Goal: Task Accomplishment & Management: Manage account settings

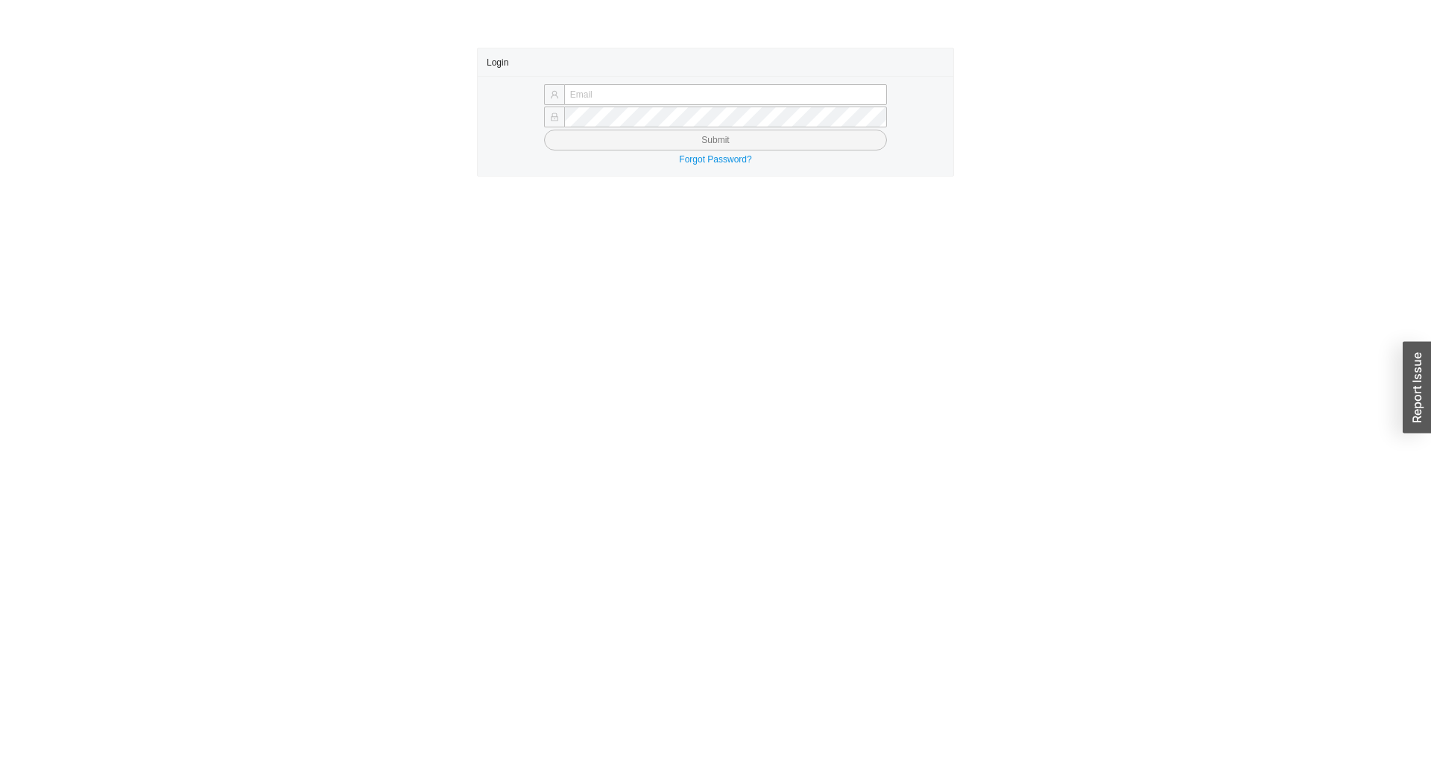
type input "[EMAIL_ADDRESS][DOMAIN_NAME]"
click at [771, 143] on button "Submit" at bounding box center [715, 140] width 343 height 21
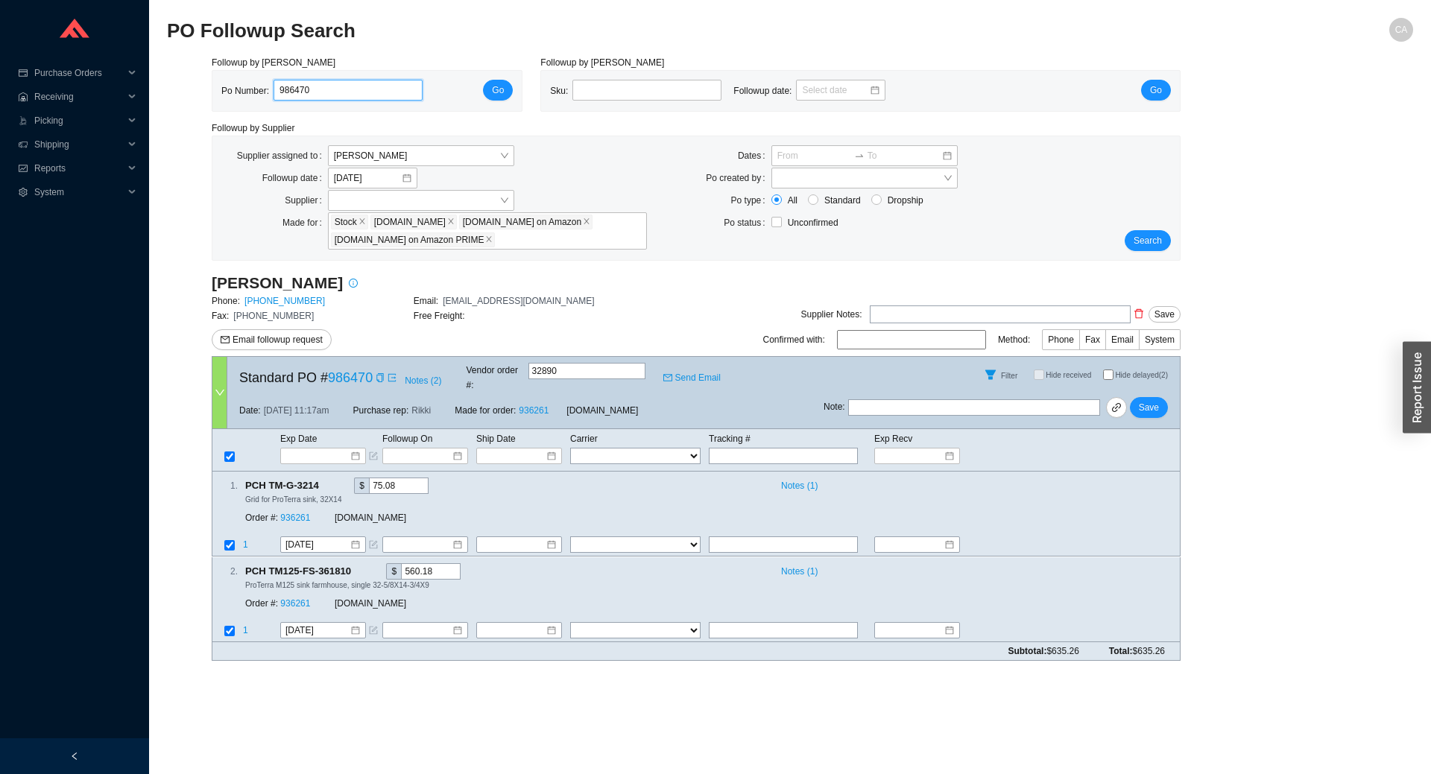
click at [331, 94] on input "986470" at bounding box center [348, 90] width 149 height 21
paste input "52"
type input "986452"
click at [496, 92] on span "Go" at bounding box center [498, 90] width 12 height 15
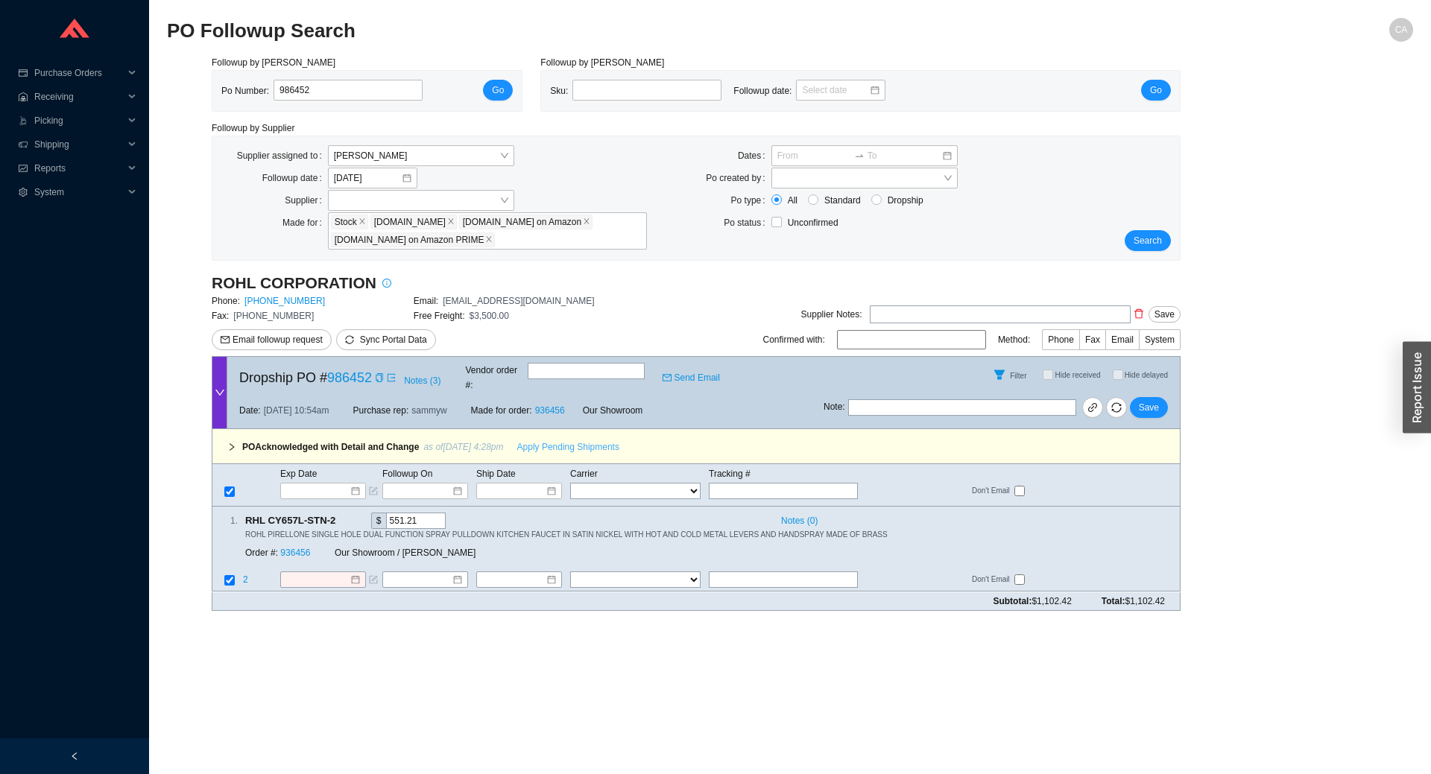
click at [567, 440] on span "Apply Pending Shipments" at bounding box center [568, 447] width 102 height 15
click at [1146, 400] on span "Save" at bounding box center [1149, 407] width 20 height 15
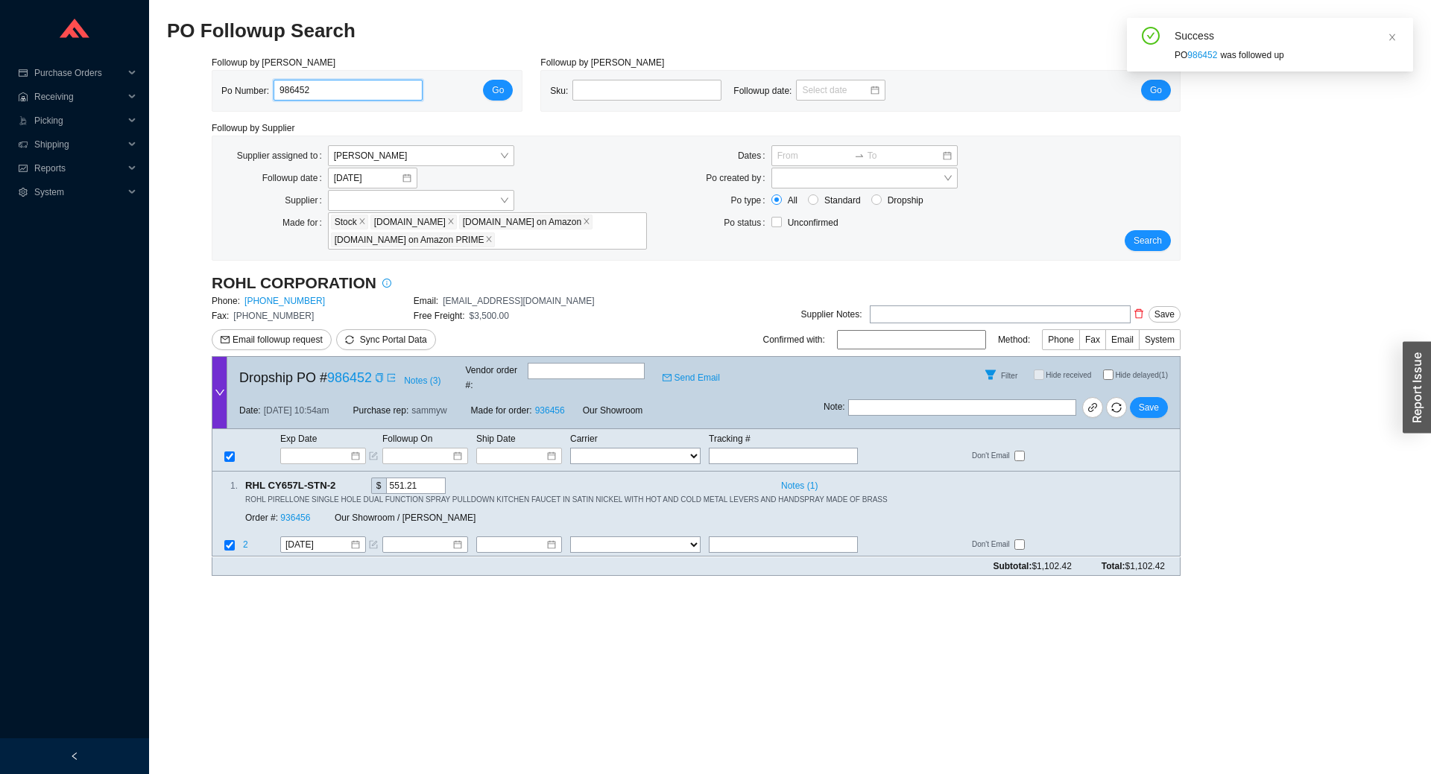
click at [326, 89] on input "986452" at bounding box center [348, 90] width 149 height 21
paste input "8"
type input "986458"
click at [513, 80] on div "Po Number: 986458 Go" at bounding box center [366, 91] width 309 height 40
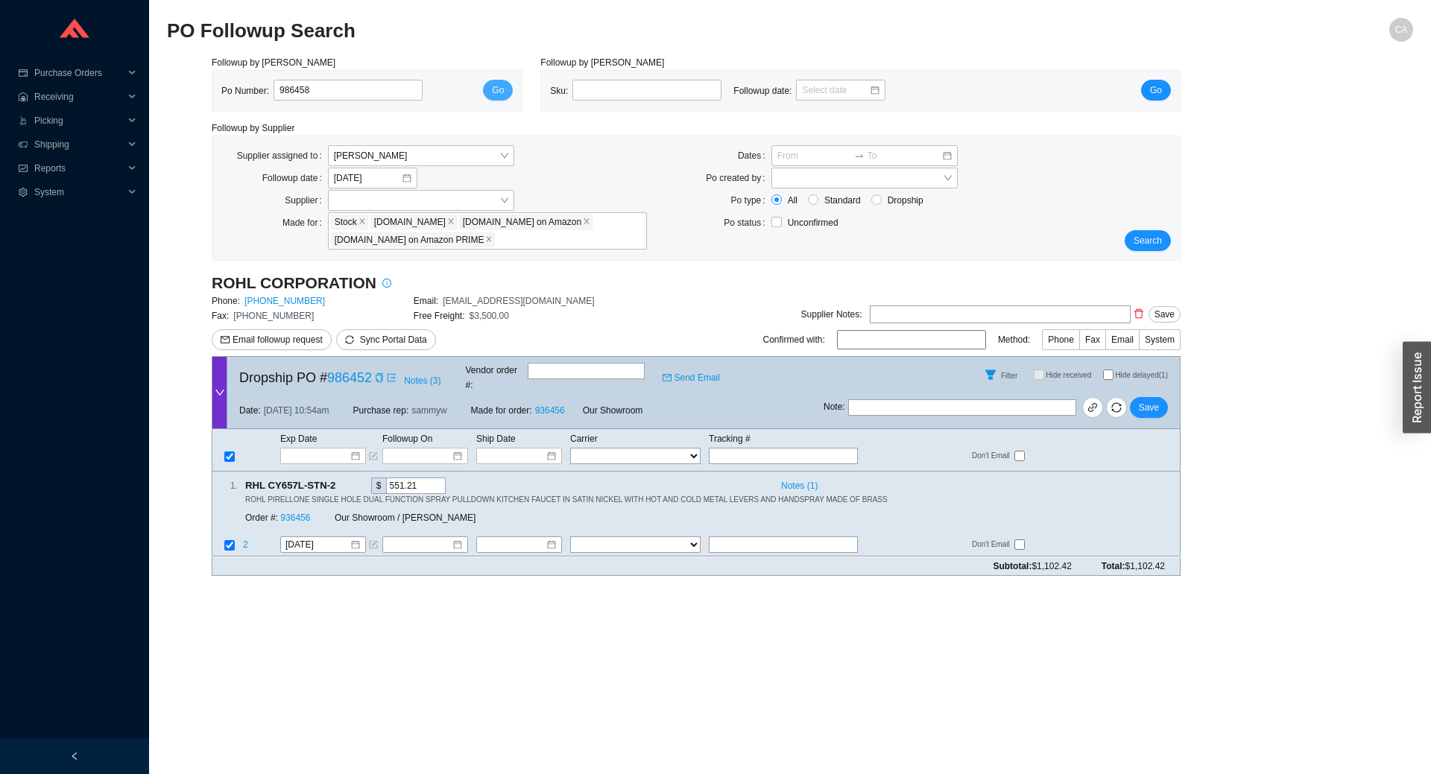
click at [508, 83] on button "Go" at bounding box center [498, 90] width 30 height 21
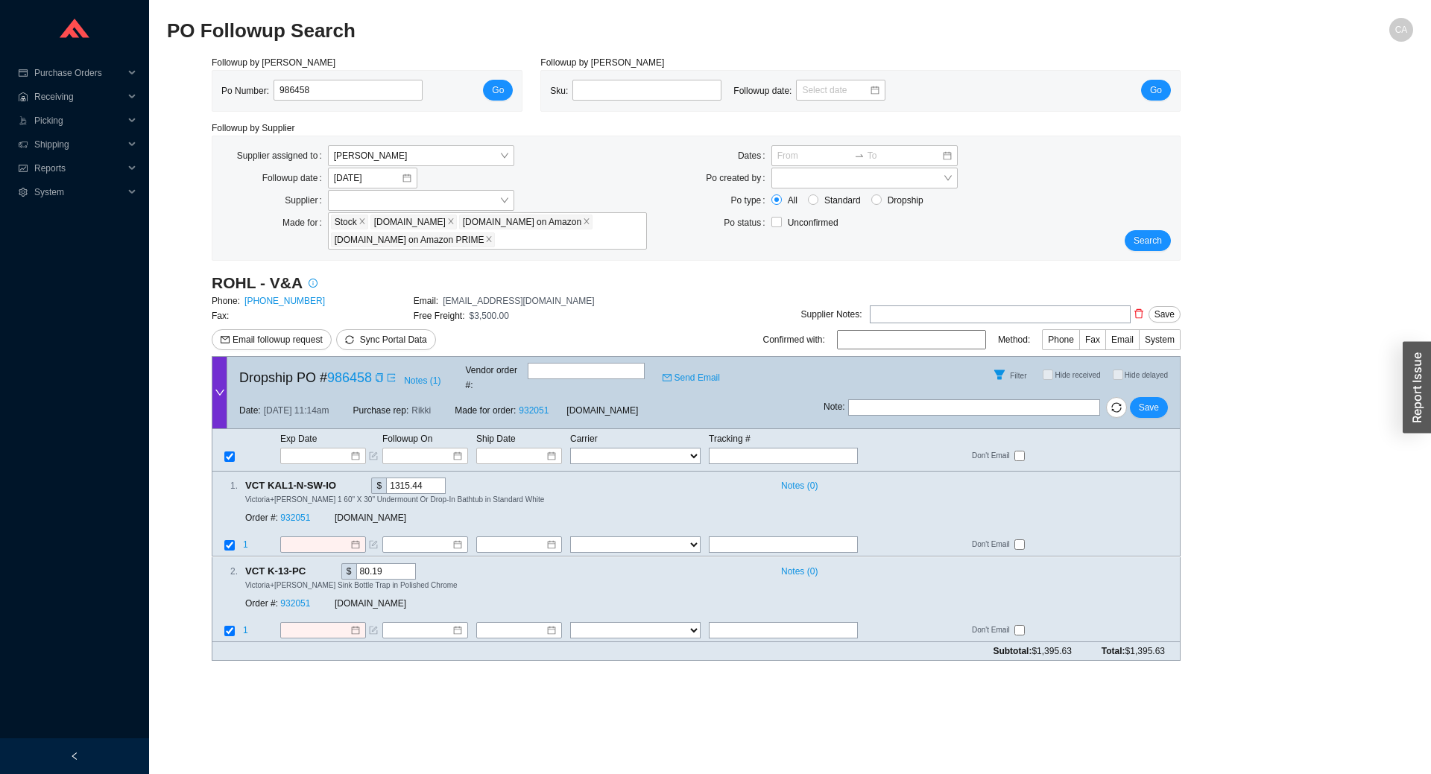
click at [626, 377] on input "text" at bounding box center [586, 371] width 117 height 16
paste input "526194475"
type input "526194475"
click at [336, 449] on input at bounding box center [317, 456] width 63 height 15
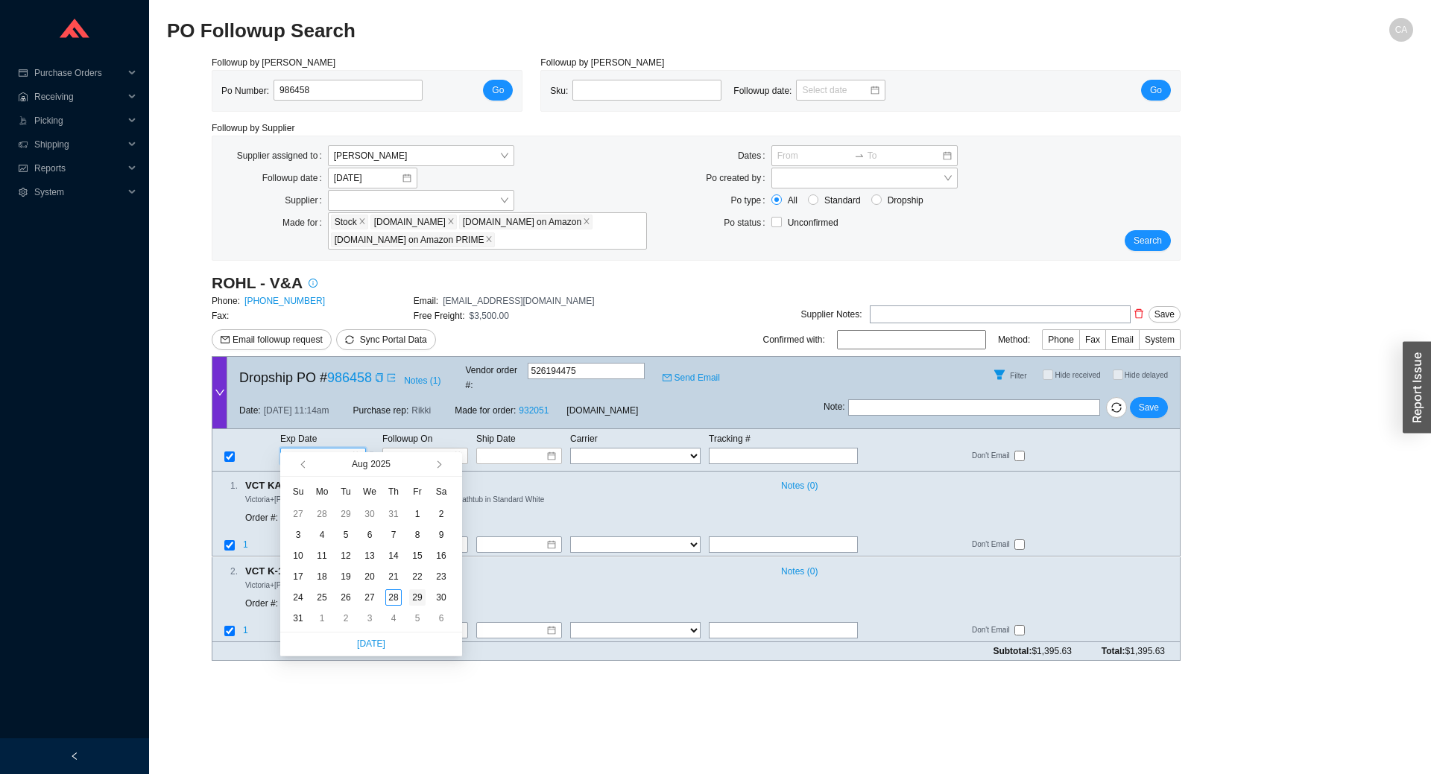
type input "8/29/2025"
click at [420, 596] on div "29" at bounding box center [417, 598] width 16 height 16
type input "8/29/2025"
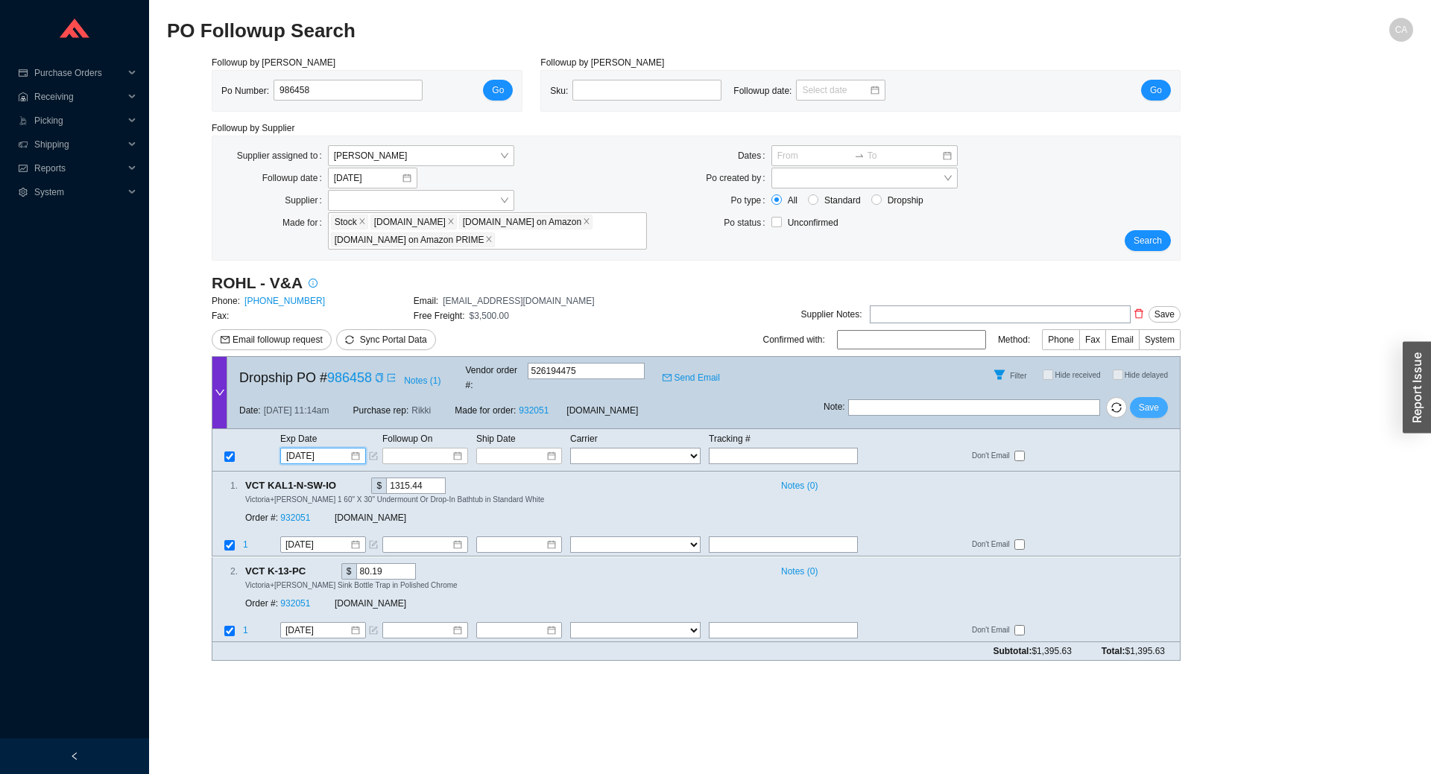
click at [1164, 400] on button "Save" at bounding box center [1149, 407] width 38 height 21
click at [1159, 397] on button "Save" at bounding box center [1149, 407] width 38 height 21
drag, startPoint x: 350, startPoint y: 89, endPoint x: 0, endPoint y: 54, distance: 352.1
click at [0, 54] on section "Purchase Orders .warehouse_svg__a{fill:none;stroke:currentColor;stroke-linecap:…" at bounding box center [715, 387] width 1431 height 774
paste input "97"
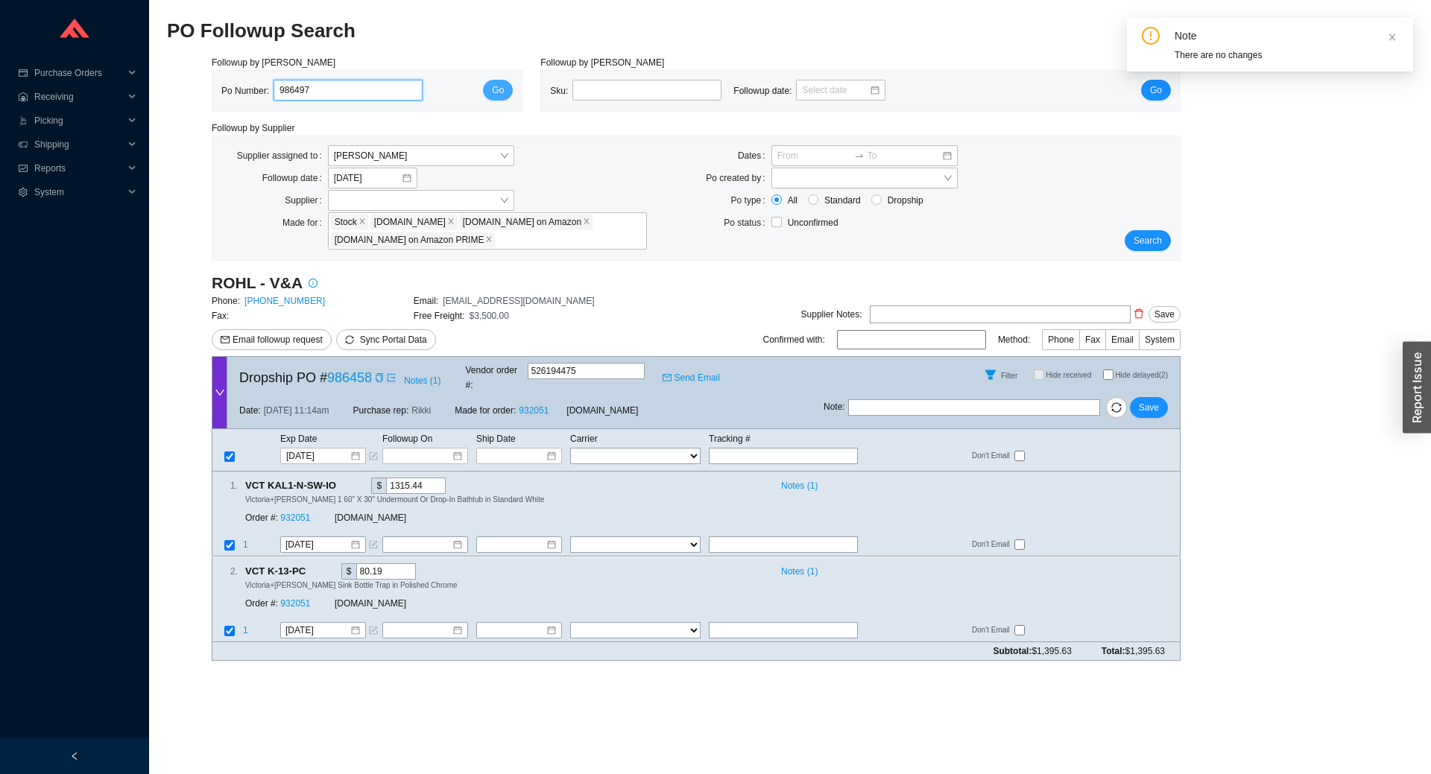
type input "986497"
click at [505, 86] on button "Go" at bounding box center [498, 90] width 30 height 21
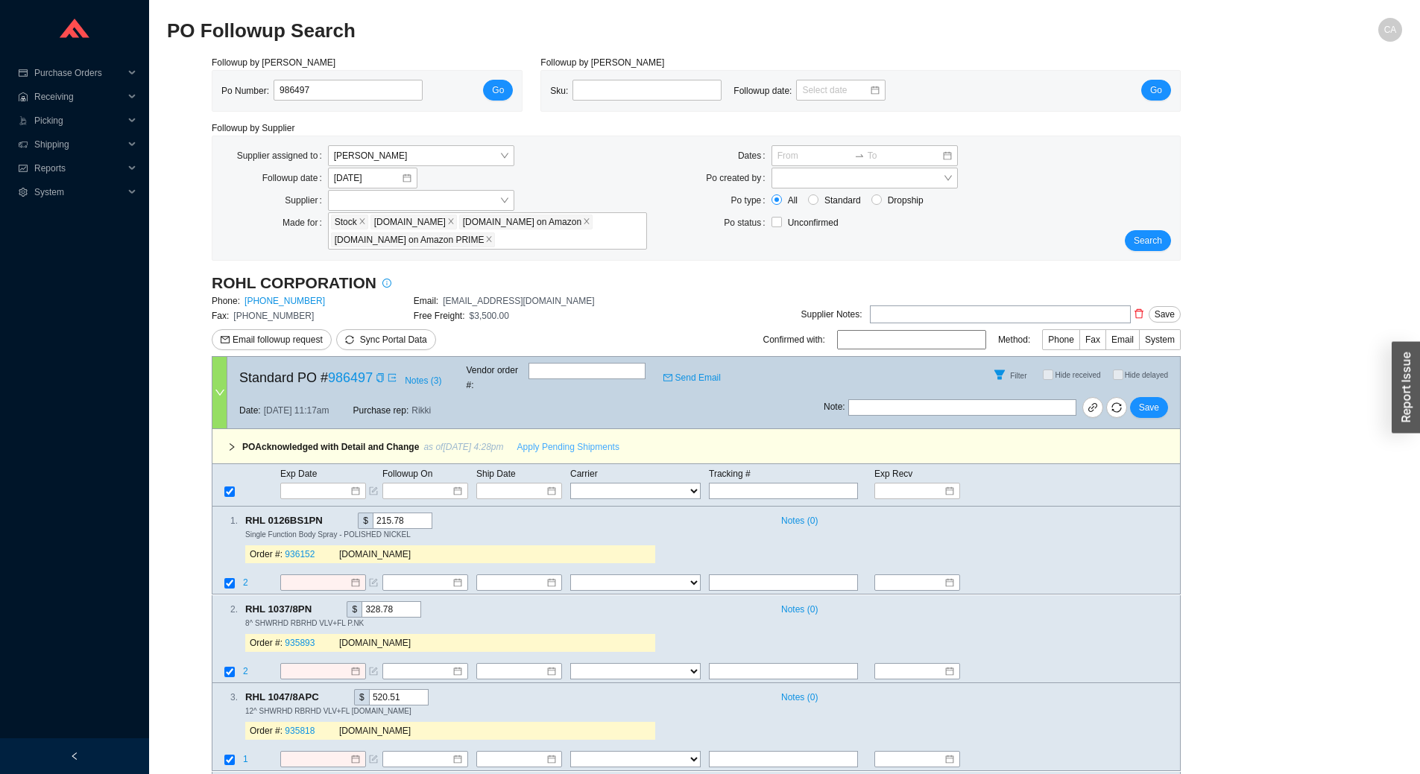
drag, startPoint x: 604, startPoint y: 430, endPoint x: 555, endPoint y: 434, distance: 49.3
click at [604, 440] on span "Apply Pending Shipments" at bounding box center [568, 447] width 102 height 15
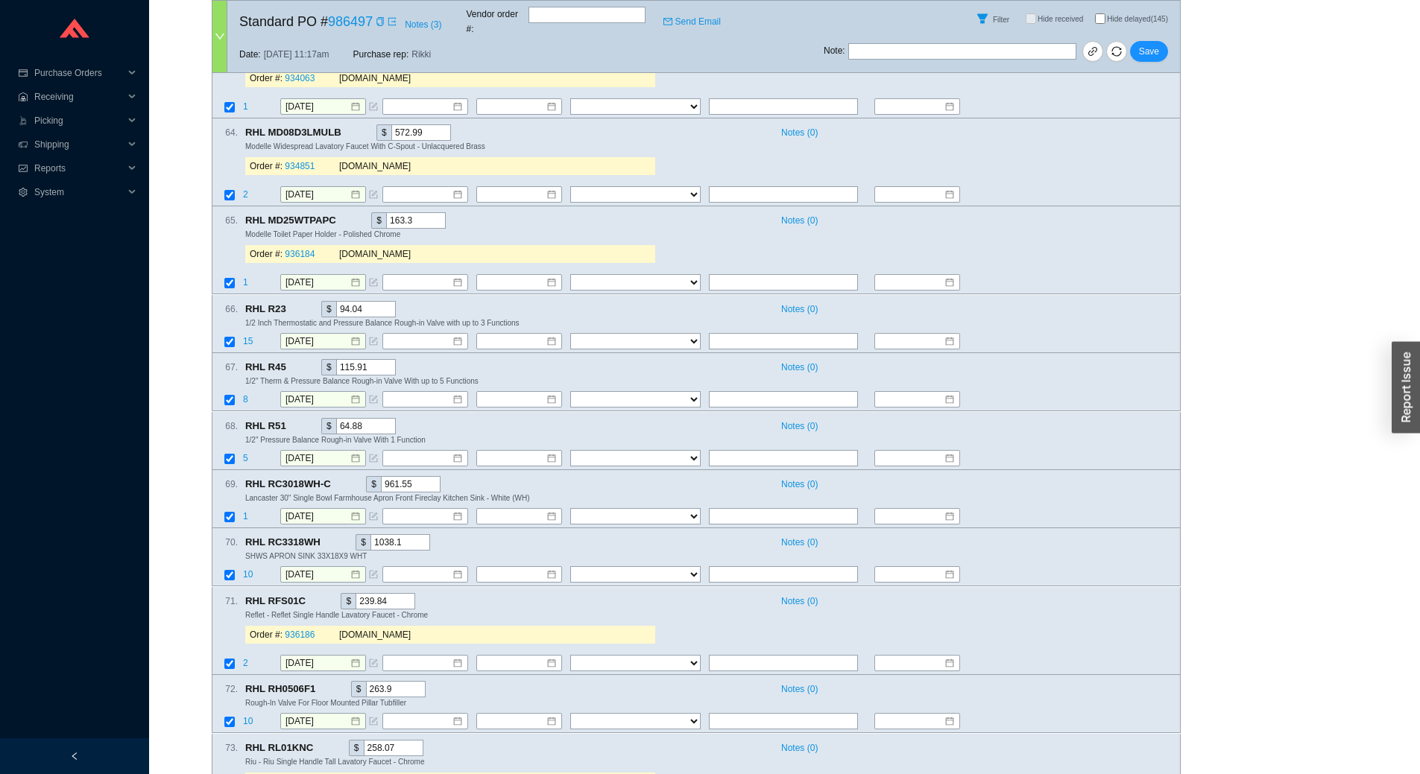
scroll to position [5665, 0]
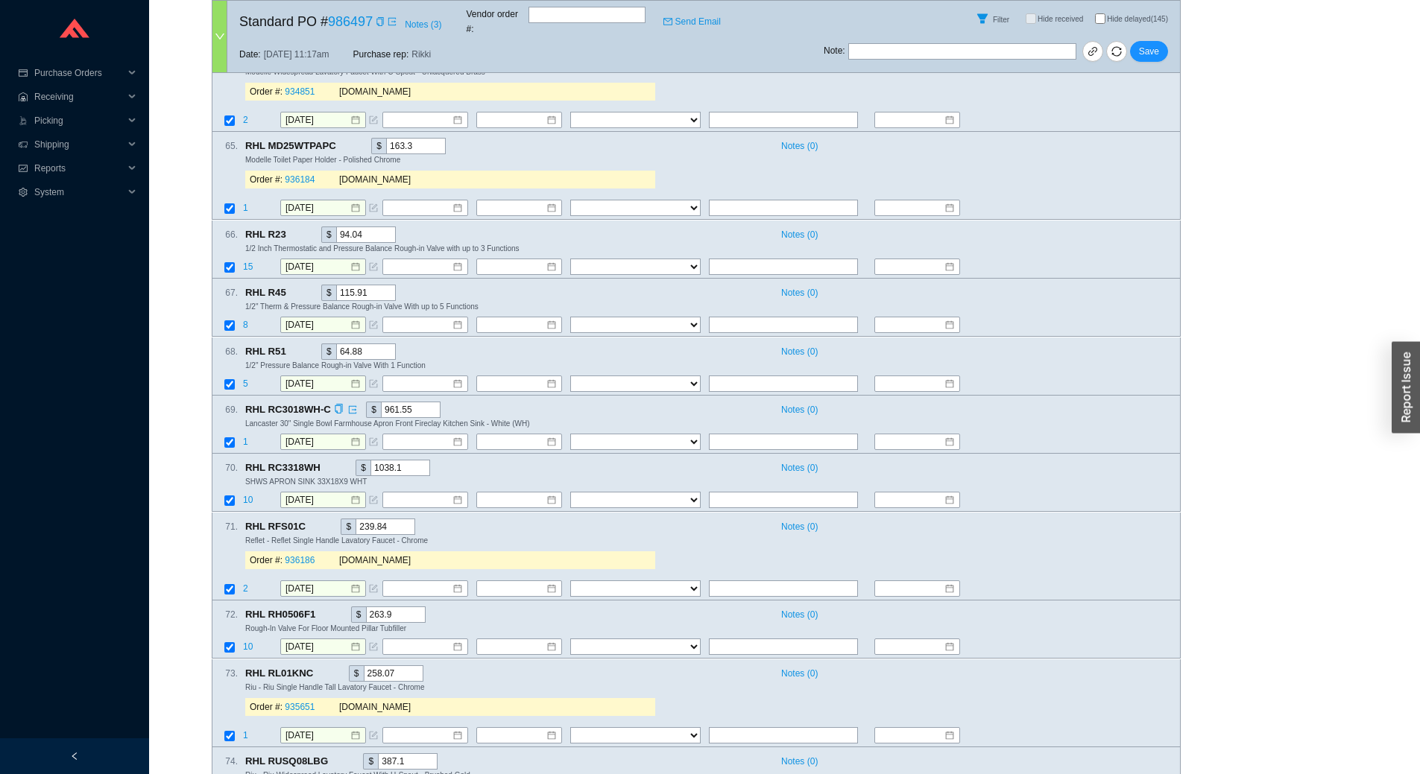
click at [285, 402] on span "RHL RC3018WH-C" at bounding box center [294, 410] width 98 height 16
copy span "RC3018WH"
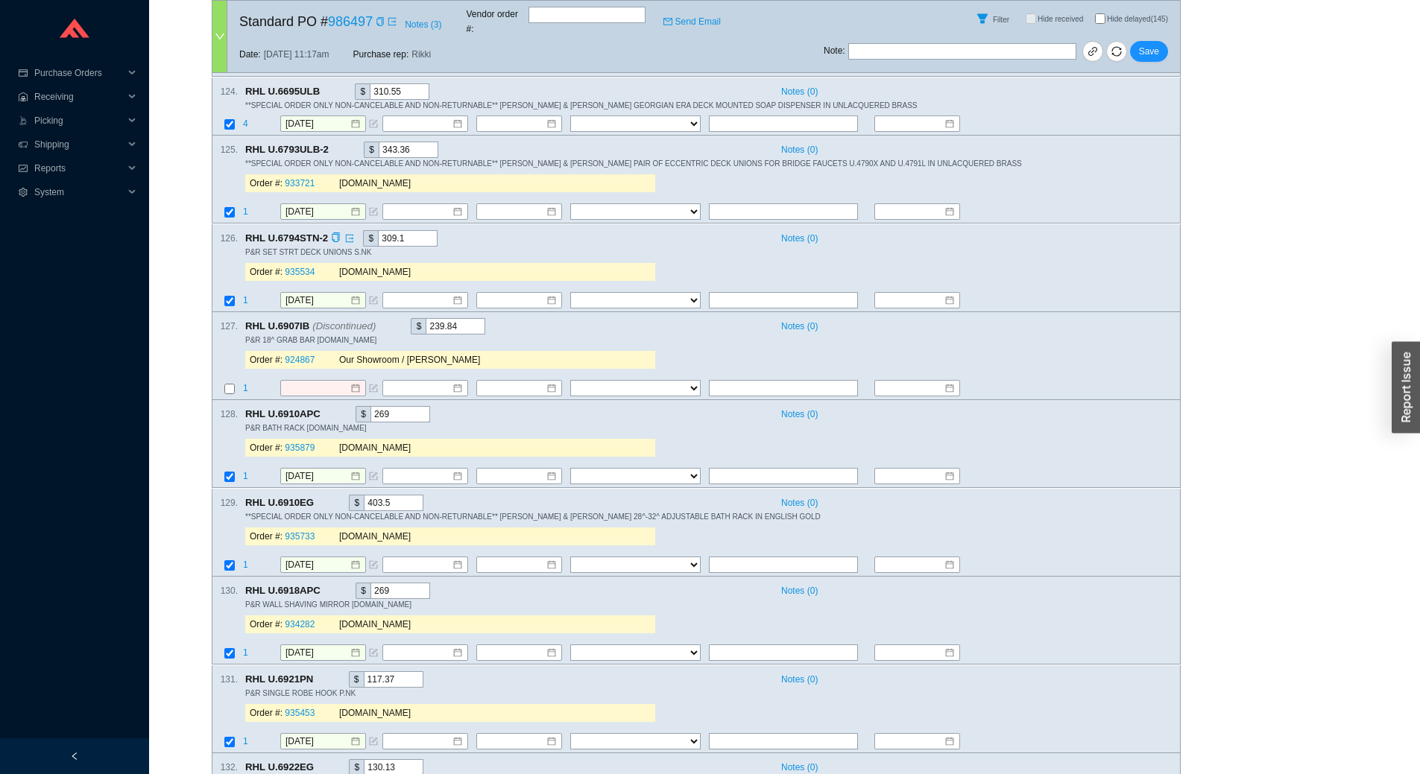
scroll to position [10510, 0]
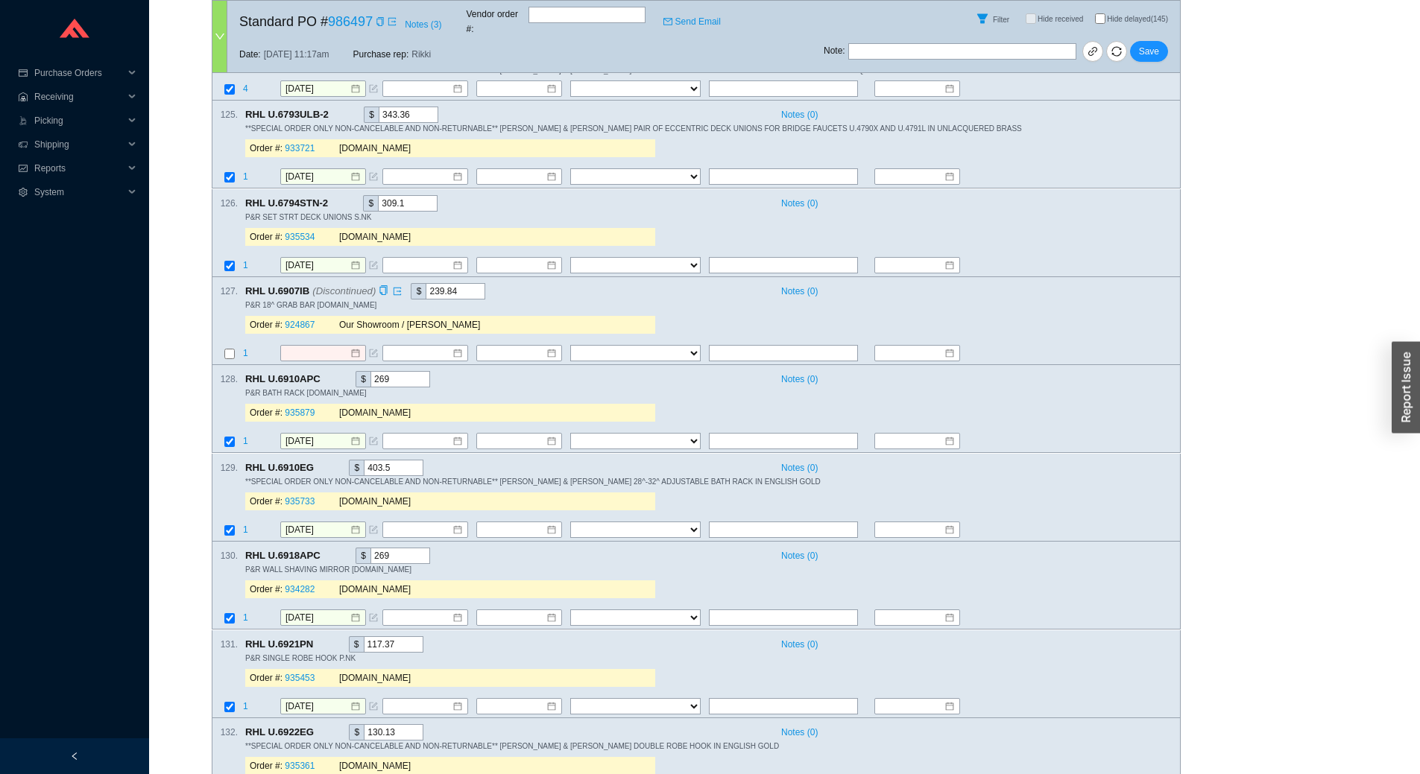
click at [295, 283] on span "RHL U.6907IB (Discontinued)" at bounding box center [316, 291] width 143 height 16
copy span "6907IB"
click at [1014, 460] on div "Notes ( 0 )" at bounding box center [971, 468] width 394 height 16
click at [1017, 403] on div "128 . RHL U.6910APC $ 269 Notes ( 0 ) P&R BATH RACK P.CR Order #: 935879 Qualit…" at bounding box center [696, 409] width 969 height 88
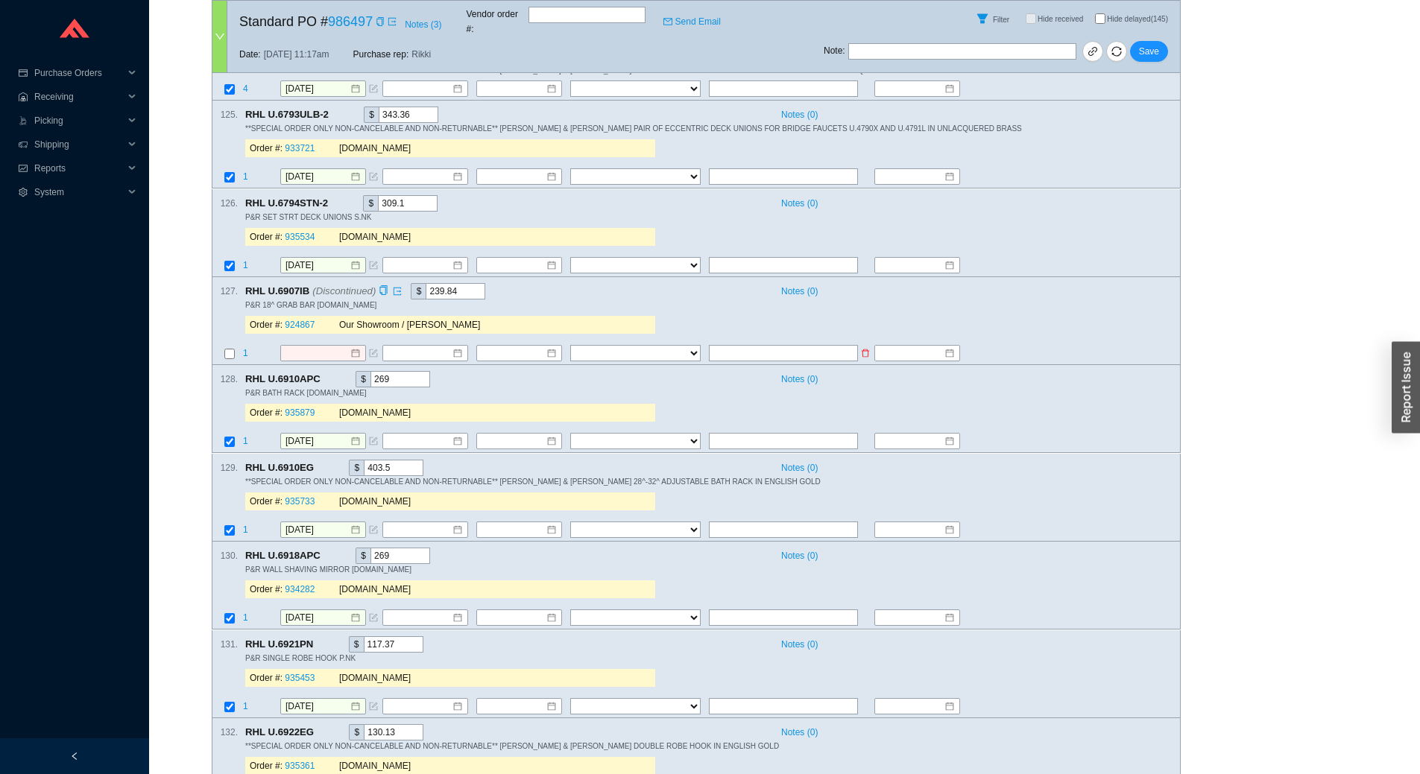
click at [373, 349] on icon "form" at bounding box center [373, 353] width 9 height 9
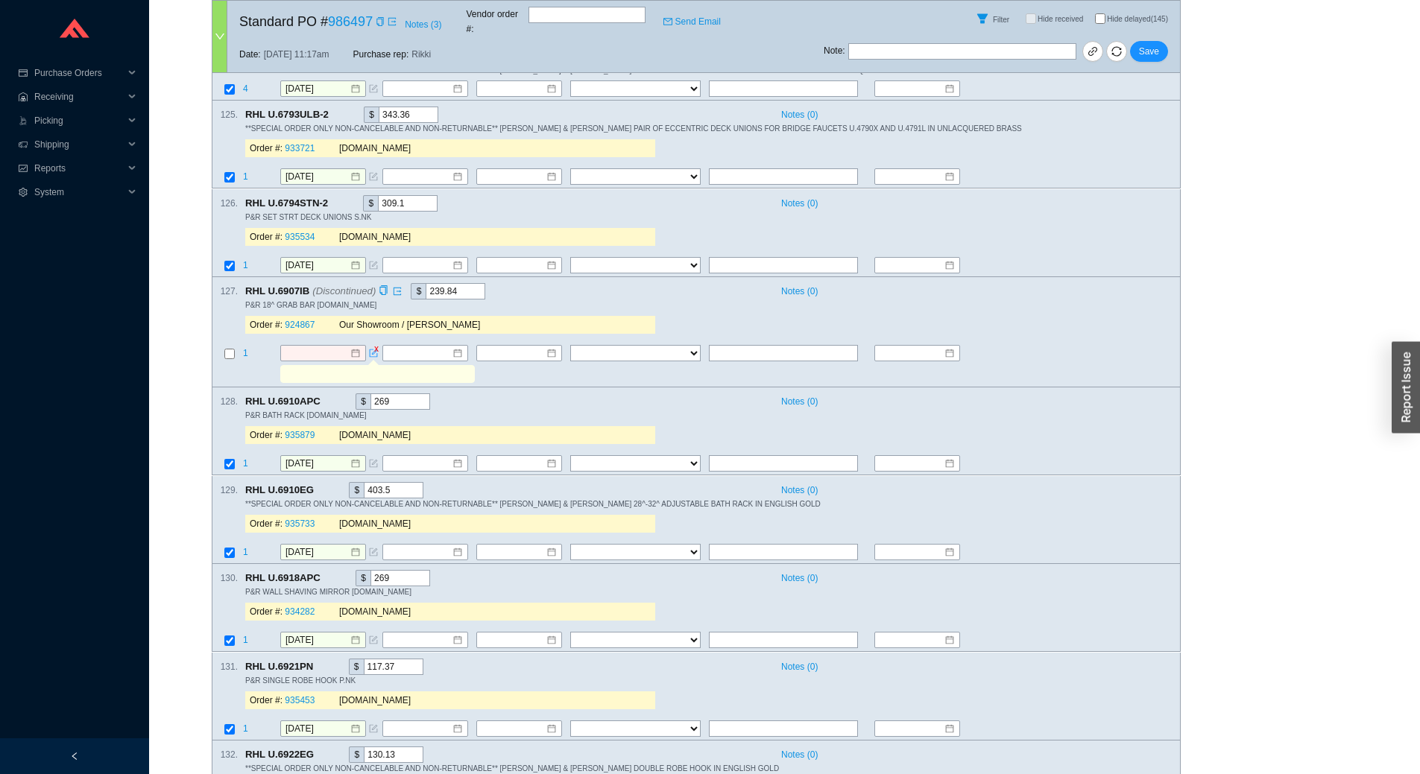
click at [370, 366] on input "text" at bounding box center [376, 374] width 189 height 16
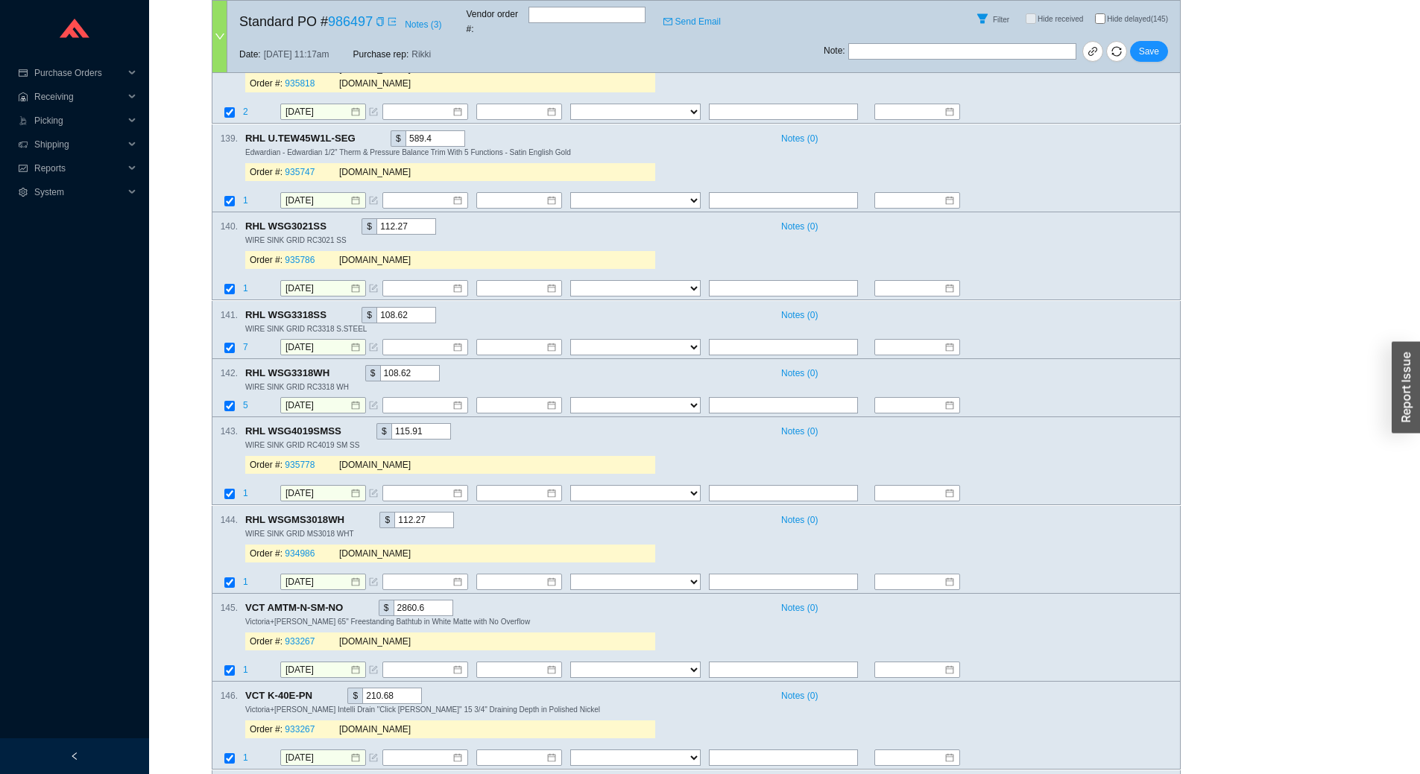
scroll to position [11760, 0]
type input "U.6907EG on order conf., told showroom"
click at [965, 43] on input "text" at bounding box center [962, 51] width 228 height 16
type input "wrong item entered - home and stone"
click at [1154, 44] on span "Save" at bounding box center [1149, 51] width 20 height 15
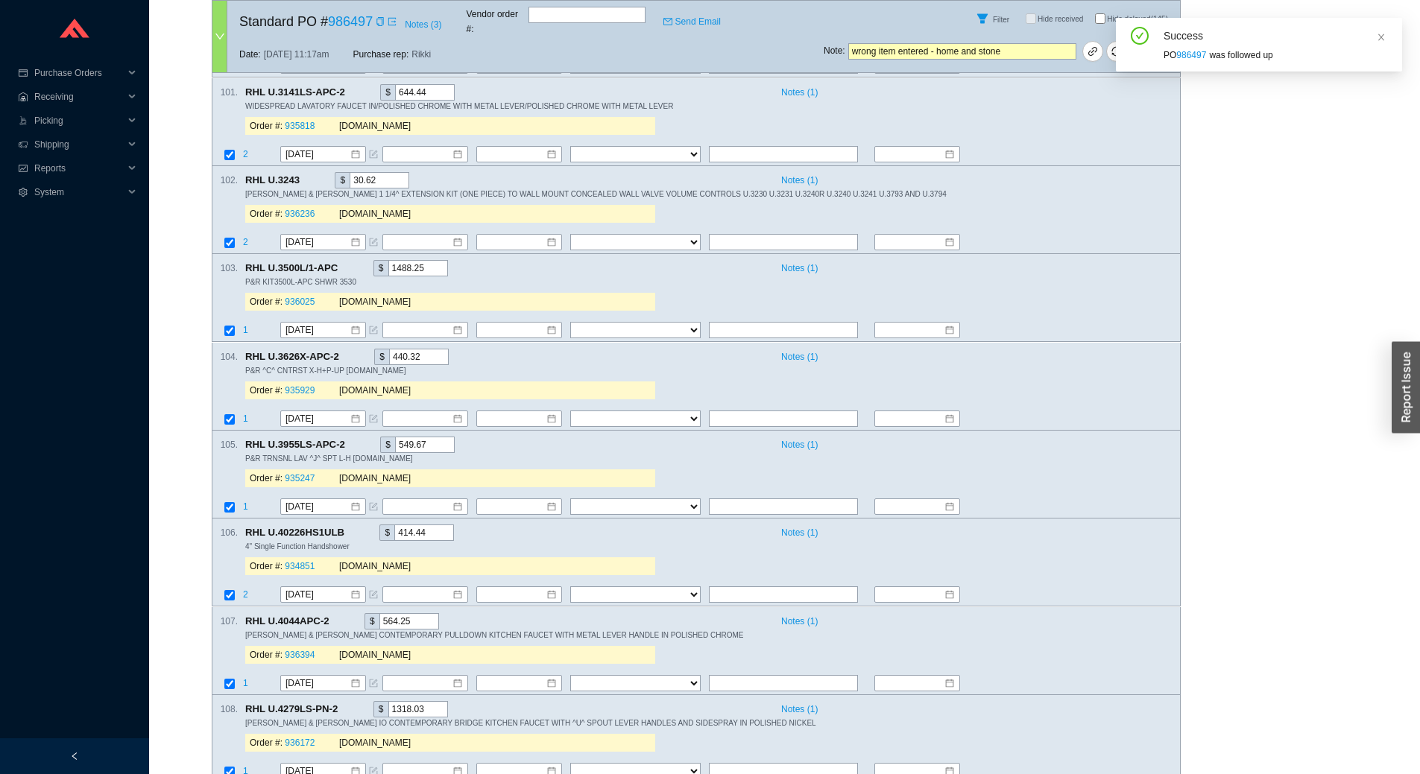
click at [1102, 15] on input "Hide delayed (145)" at bounding box center [1100, 18] width 10 height 10
checkbox input "true"
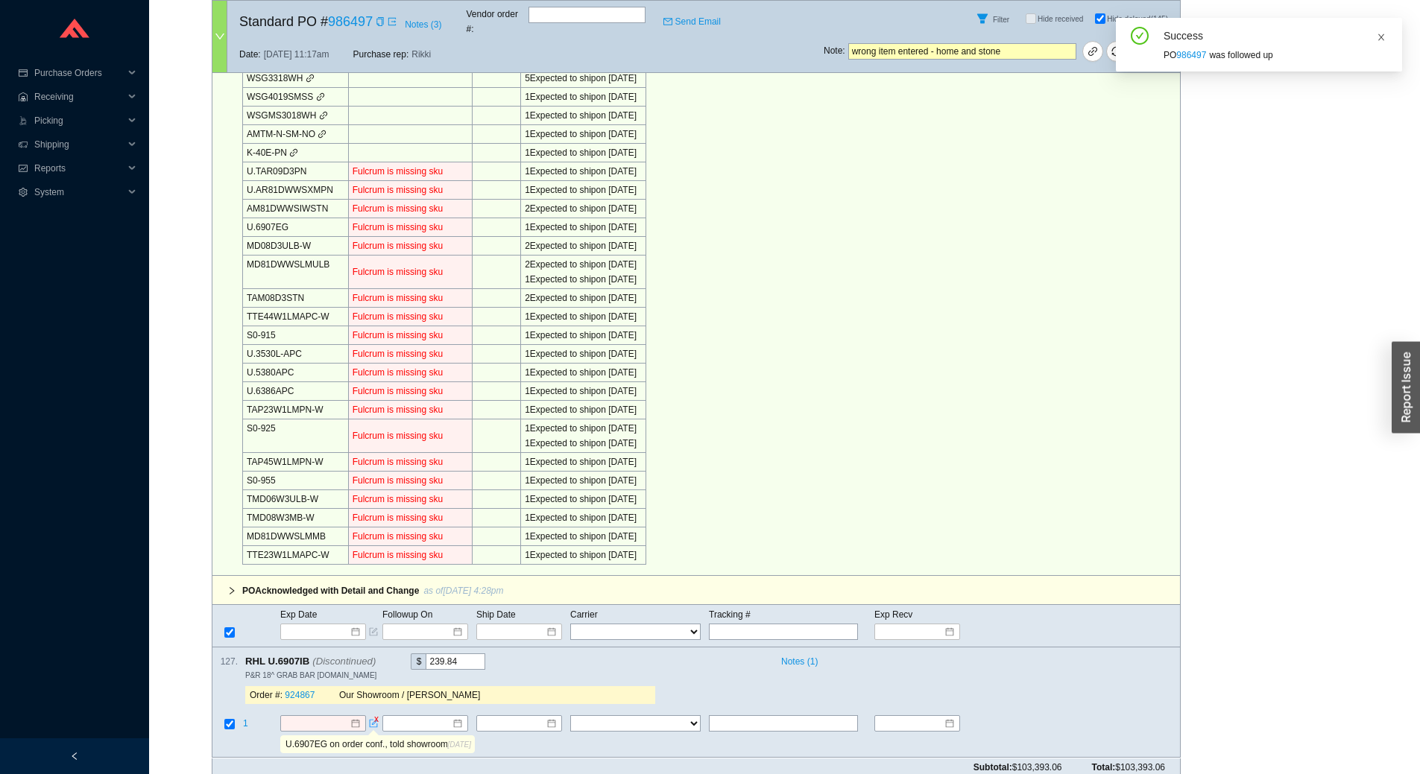
click at [1384, 42] on span at bounding box center [1381, 37] width 9 height 10
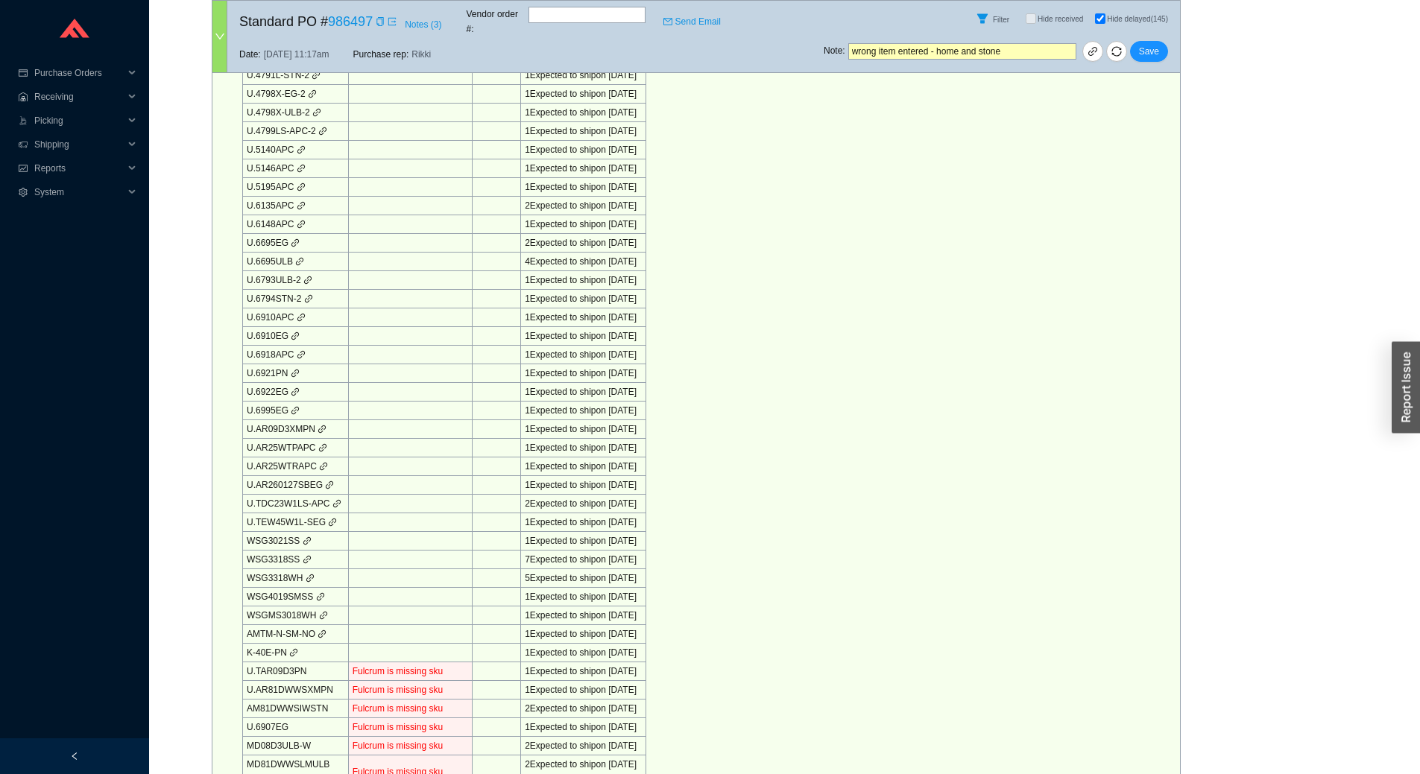
scroll to position [2514, 0]
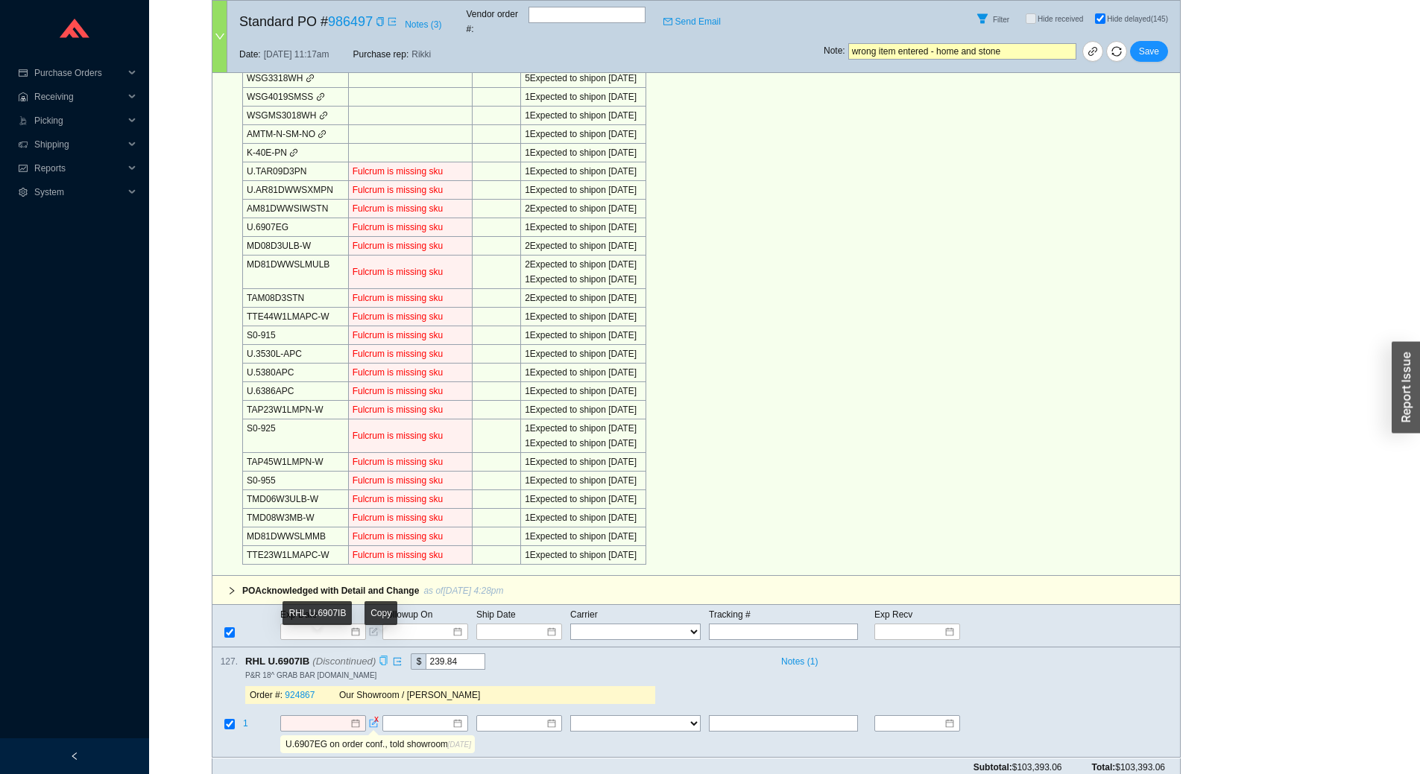
click at [380, 657] on icon "copy" at bounding box center [384, 662] width 10 height 10
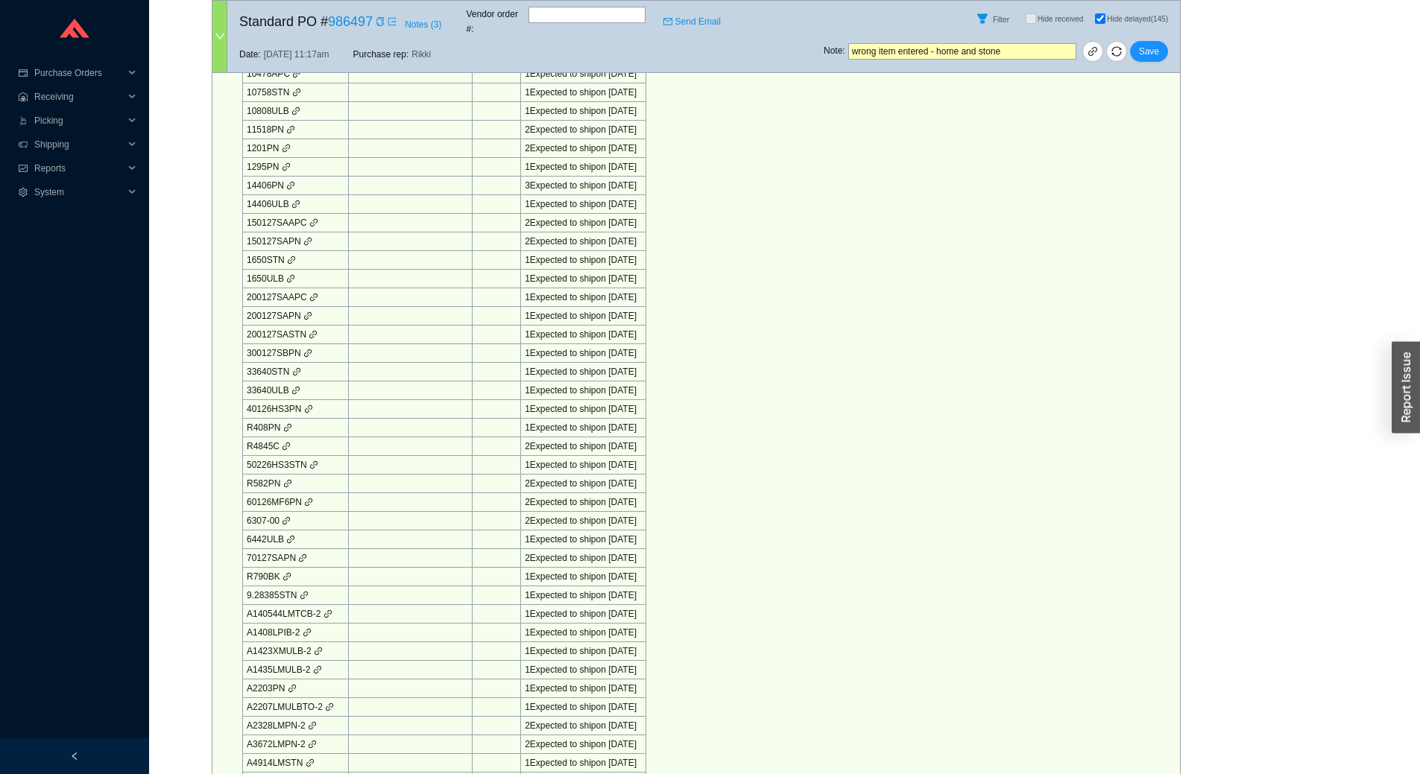
scroll to position [0, 0]
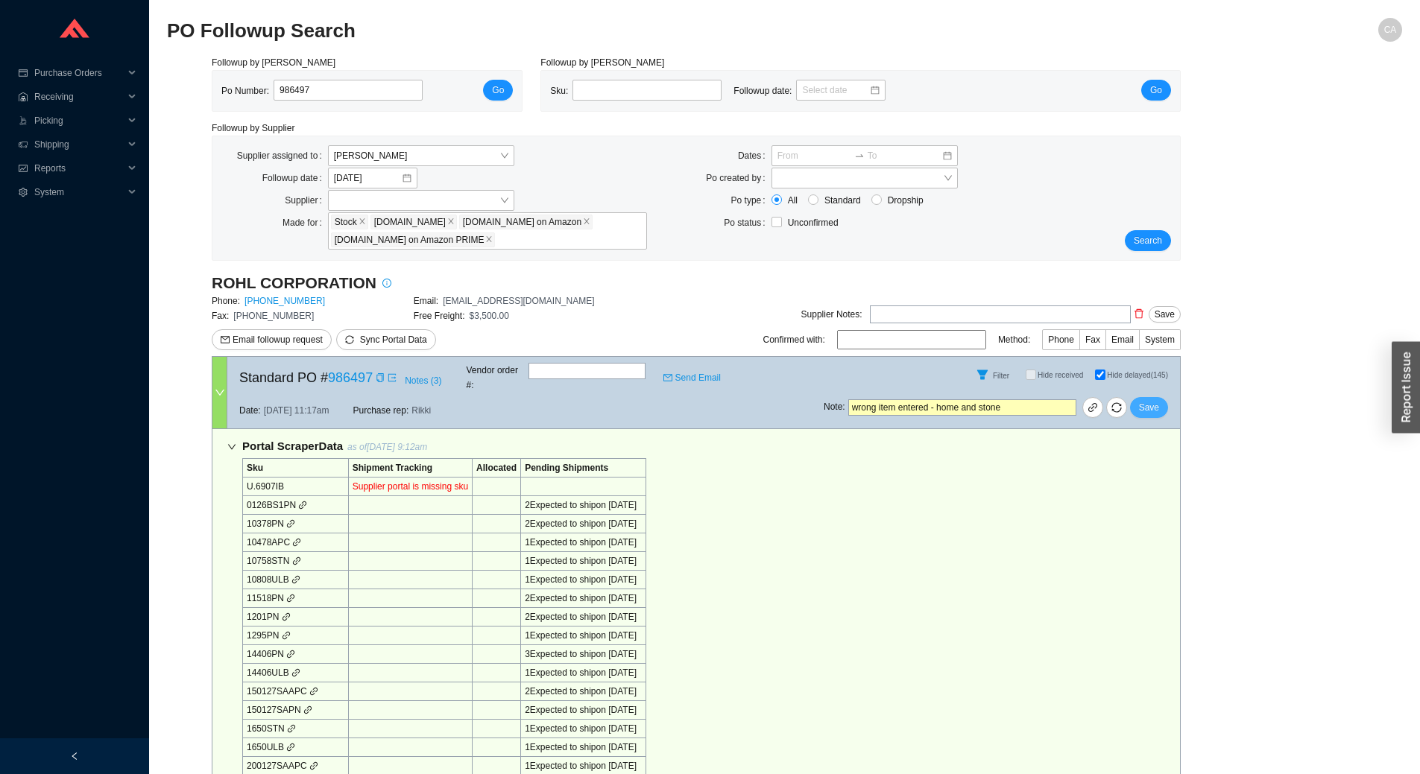
click at [1153, 400] on span "Save" at bounding box center [1149, 407] width 20 height 15
click at [1153, 243] on span "Search" at bounding box center [1148, 240] width 28 height 15
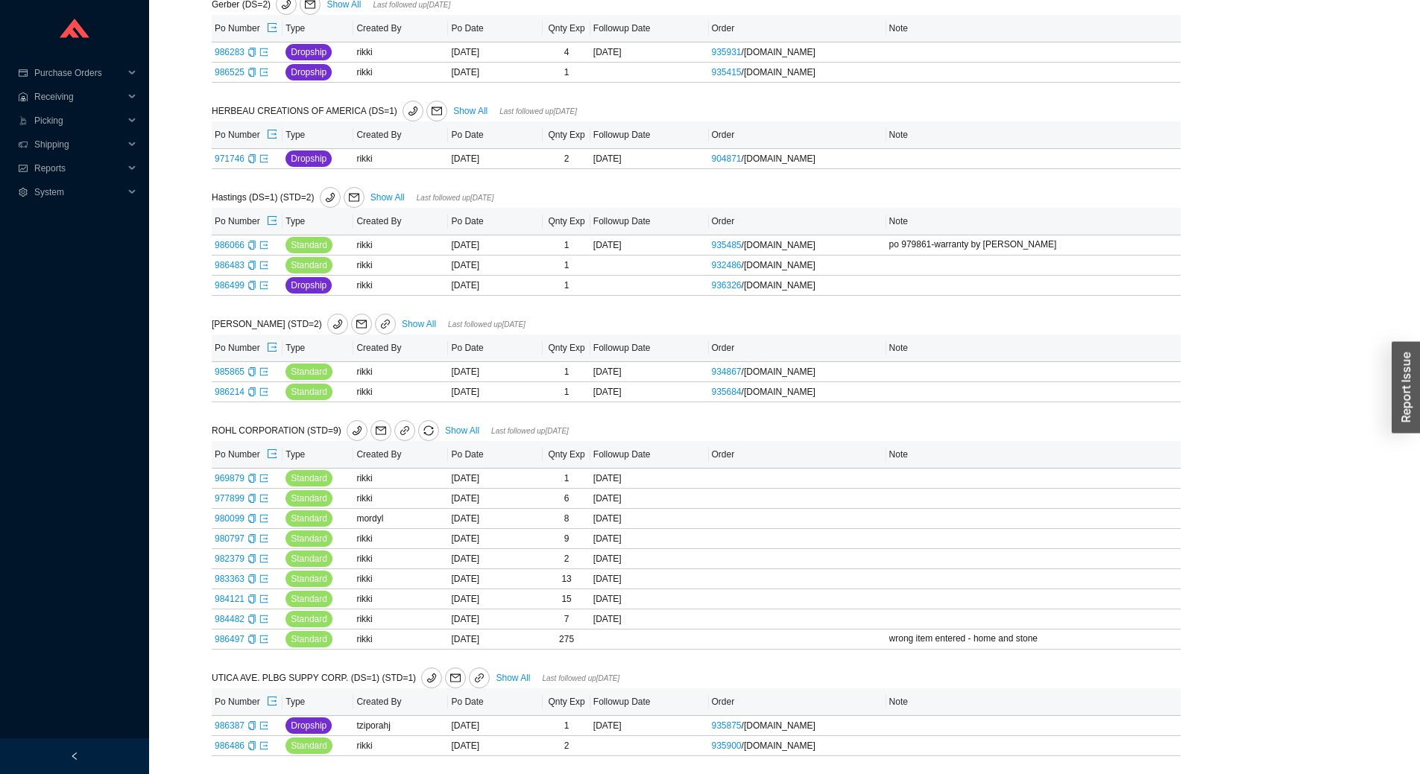
scroll to position [646, 0]
click at [445, 428] on link "Show All" at bounding box center [462, 431] width 34 height 10
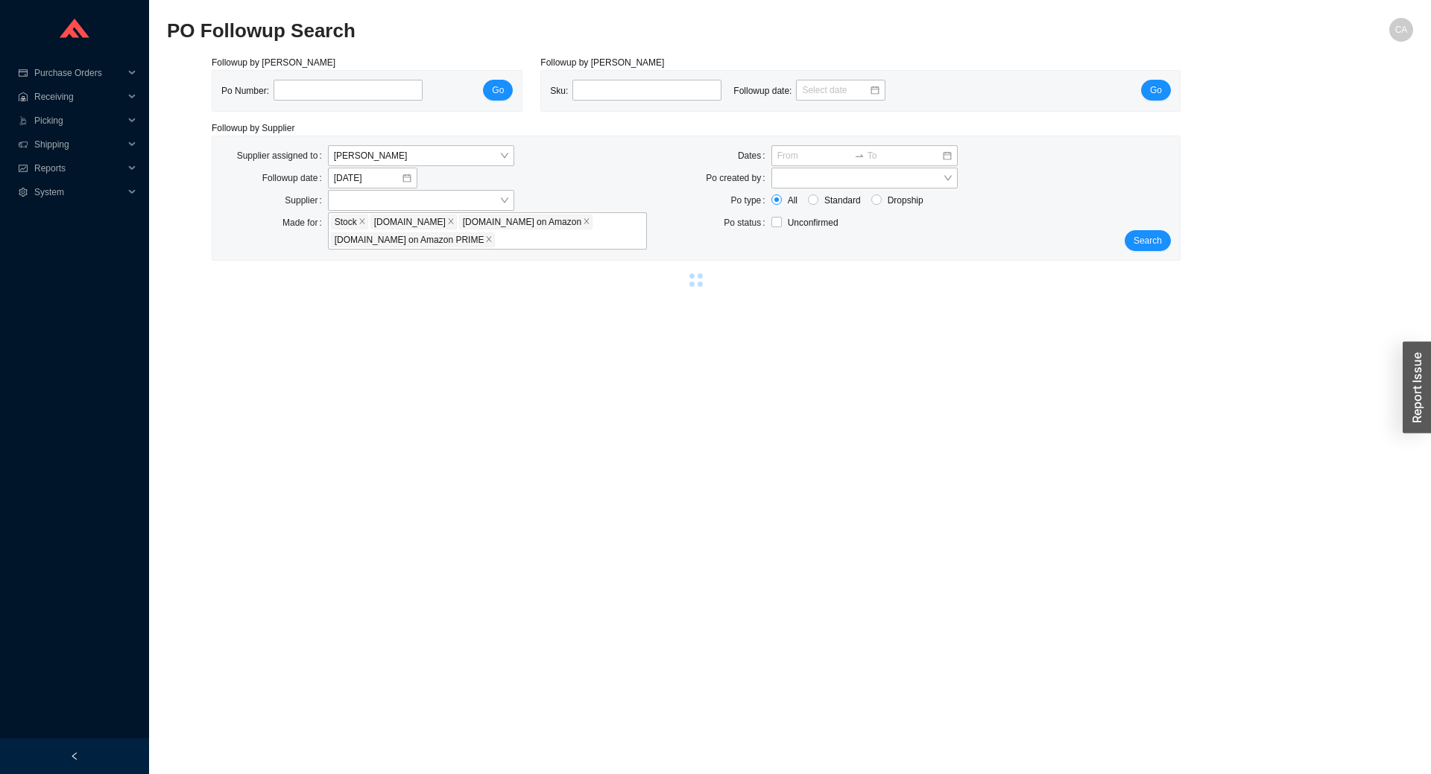
select select "2"
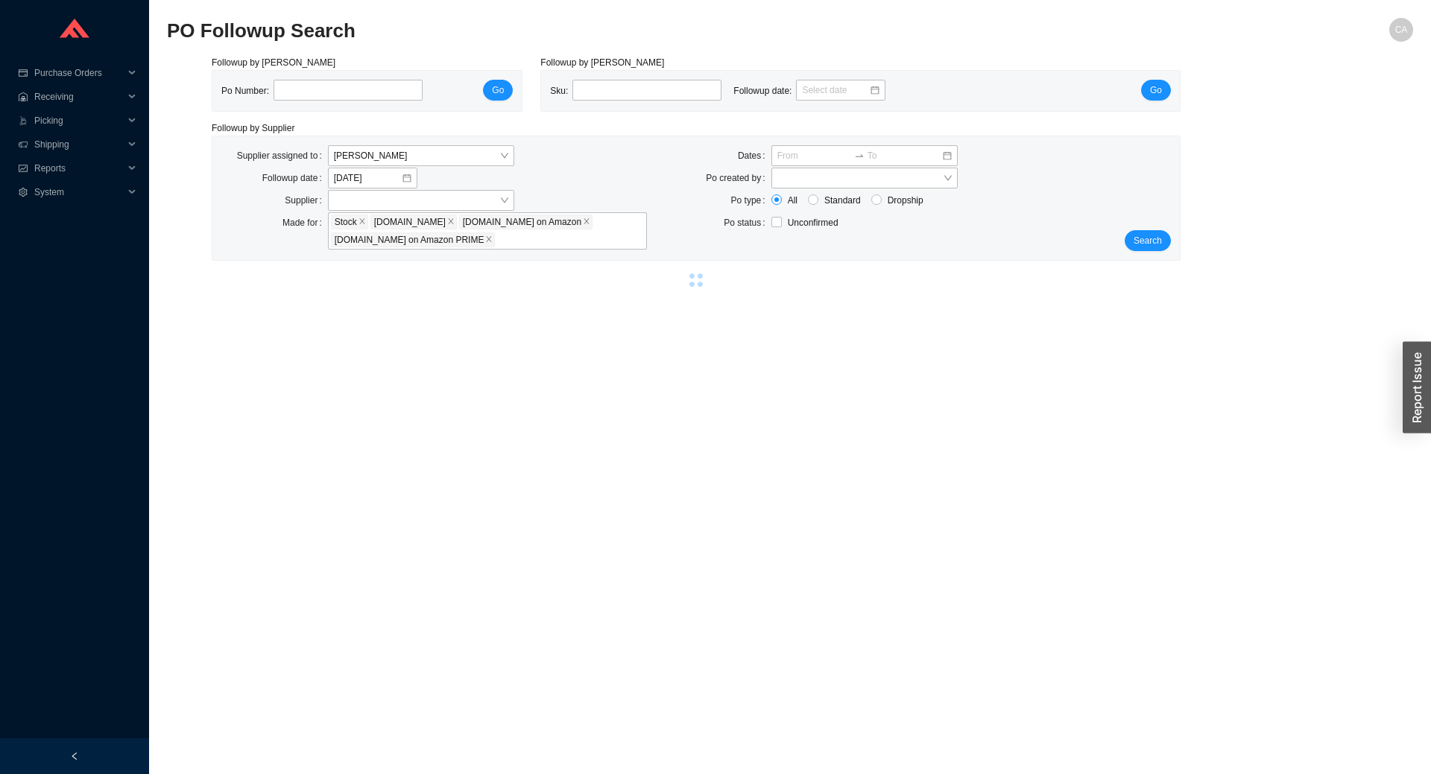
select select "2"
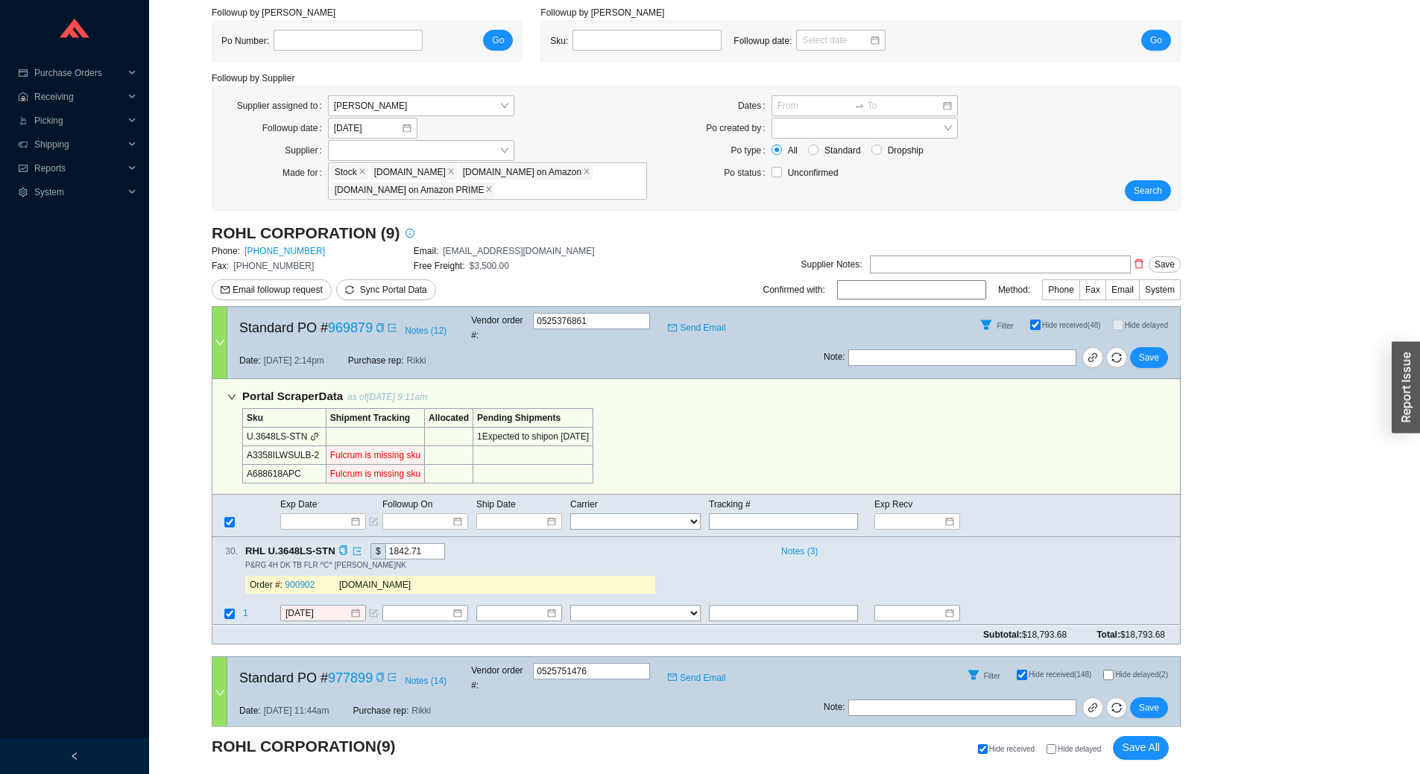
scroll to position [75, 0]
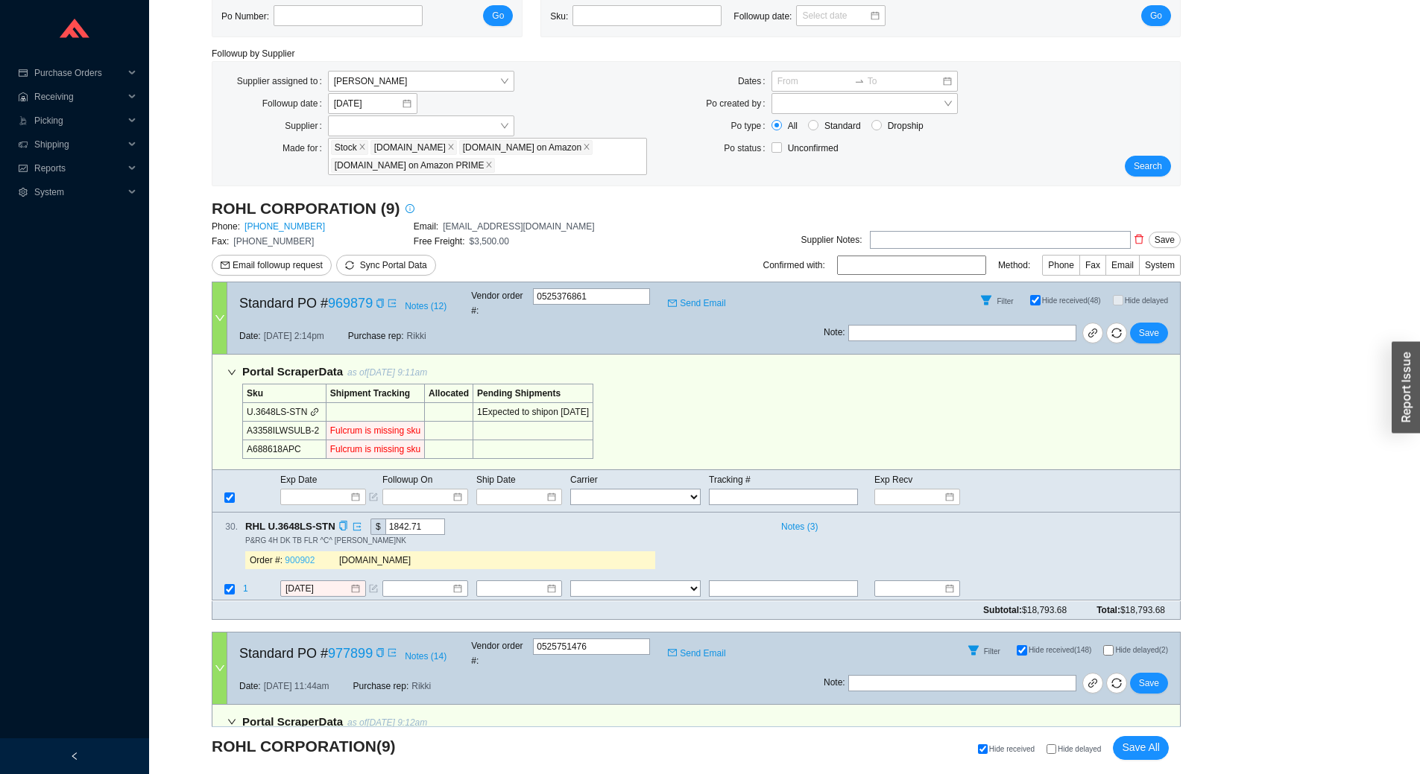
click at [305, 556] on link "900902" at bounding box center [300, 561] width 30 height 10
click at [338, 522] on icon "copy" at bounding box center [343, 527] width 10 height 10
click at [332, 582] on input "[DATE]" at bounding box center [317, 589] width 64 height 15
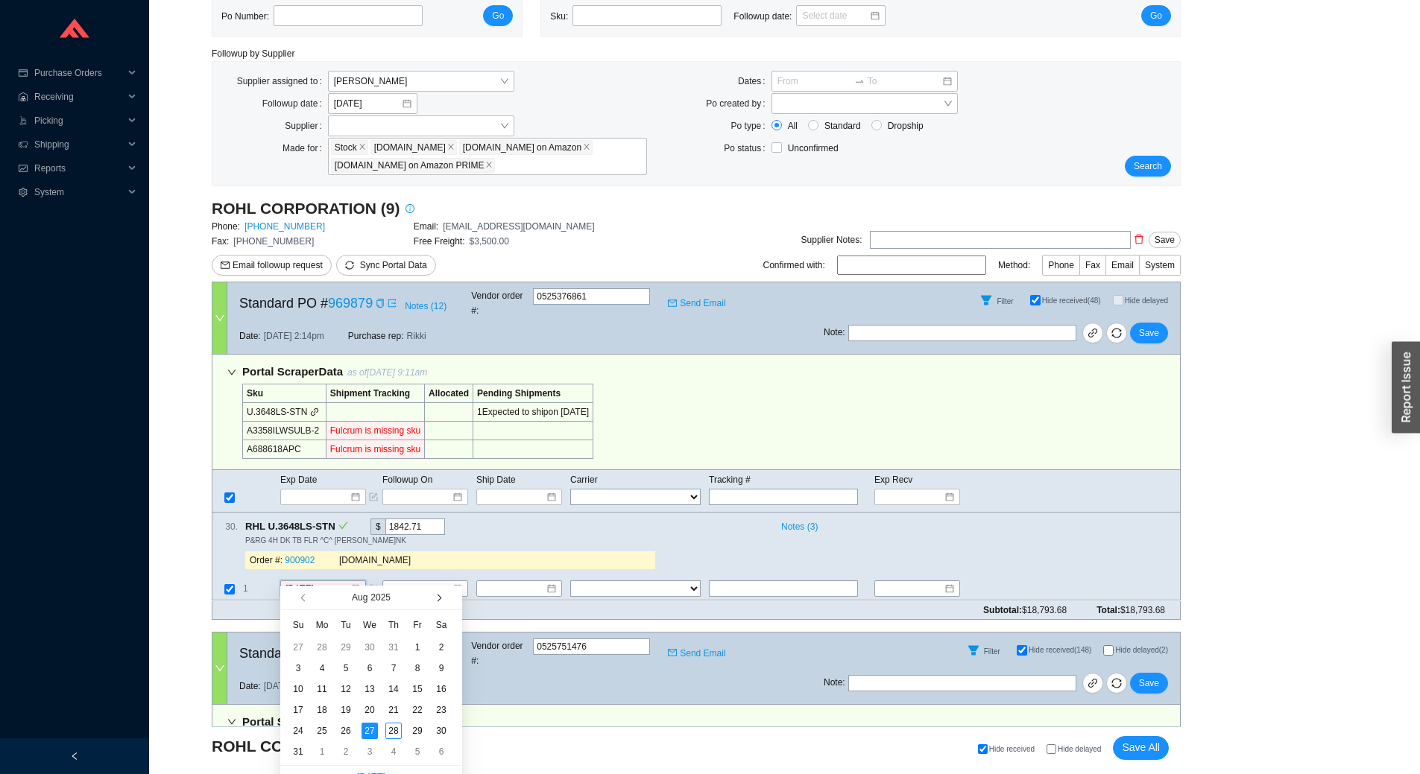
click at [441, 595] on button "button" at bounding box center [438, 598] width 14 height 24
type input "9/17/2025"
click at [370, 692] on div "17" at bounding box center [370, 689] width 16 height 16
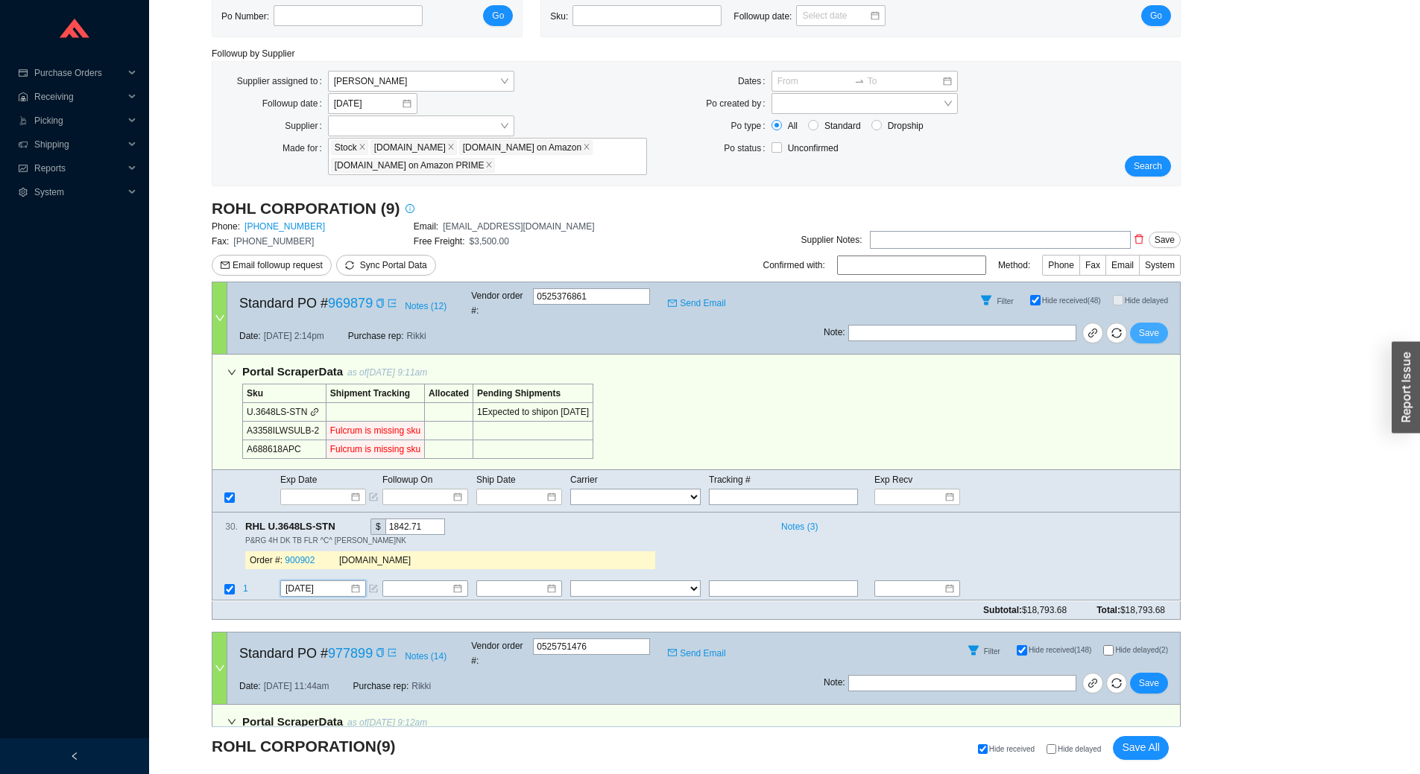
click at [1154, 326] on span "Save" at bounding box center [1149, 333] width 20 height 15
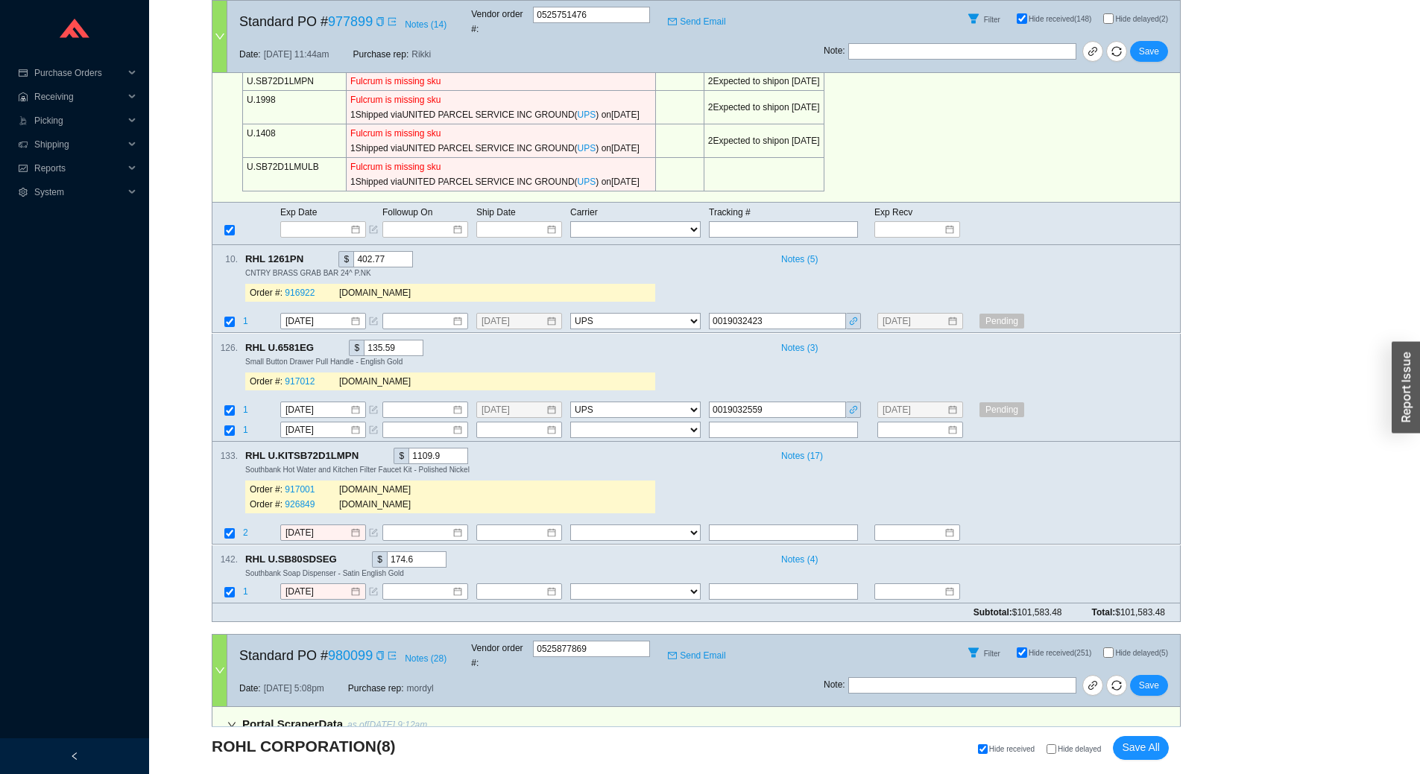
scroll to position [745, 0]
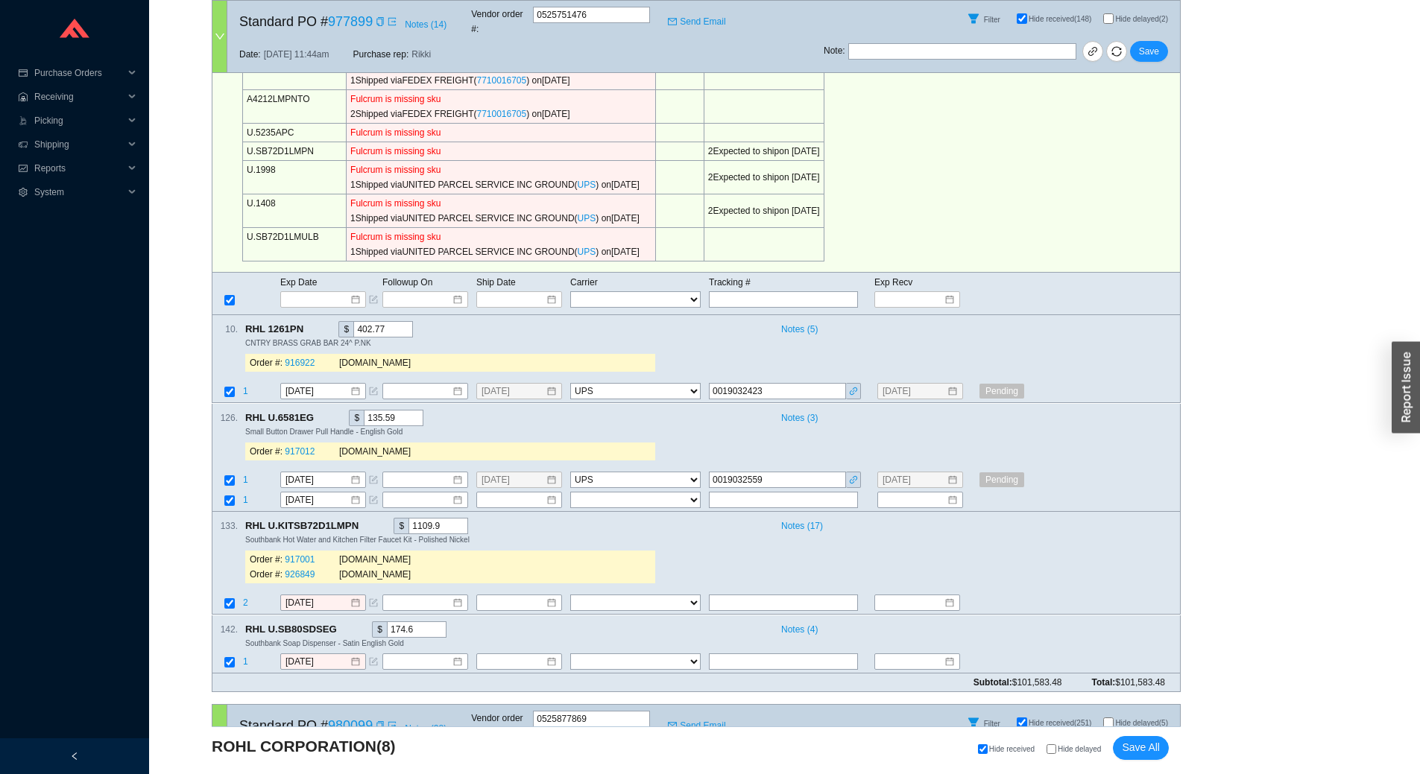
click at [1060, 750] on span "Hide delayed" at bounding box center [1079, 749] width 43 height 8
click at [1056, 750] on input "Hide delayed" at bounding box center [1052, 750] width 10 height 10
checkbox input "true"
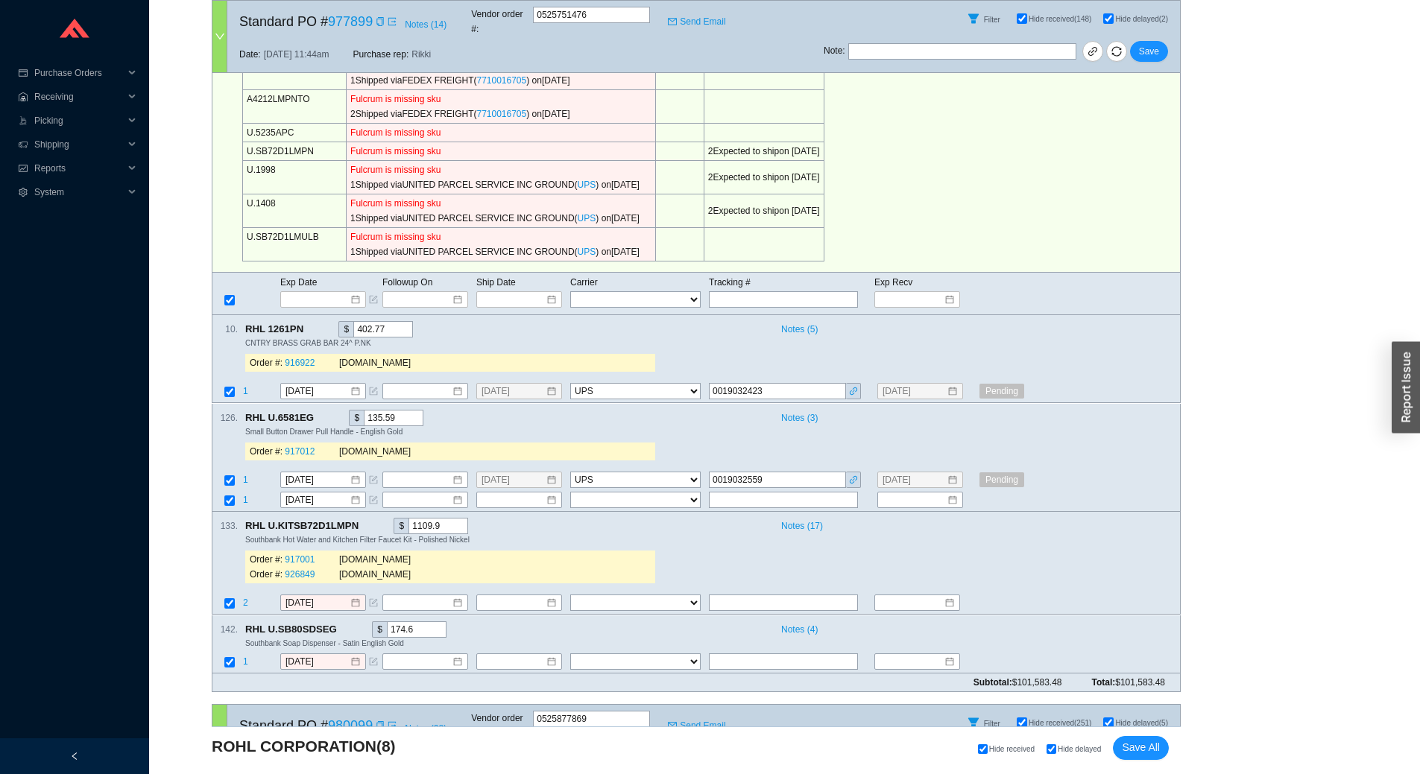
checkbox input "true"
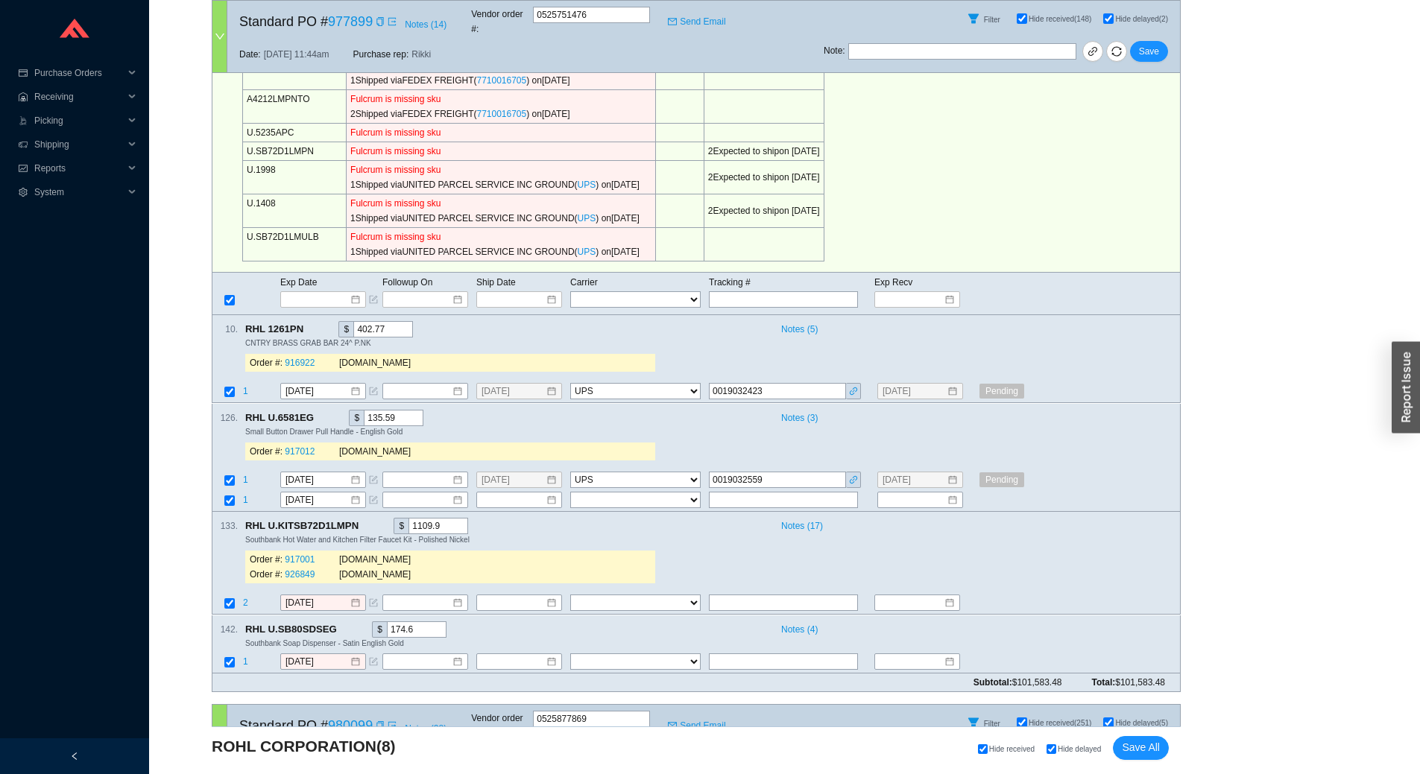
checkbox input "true"
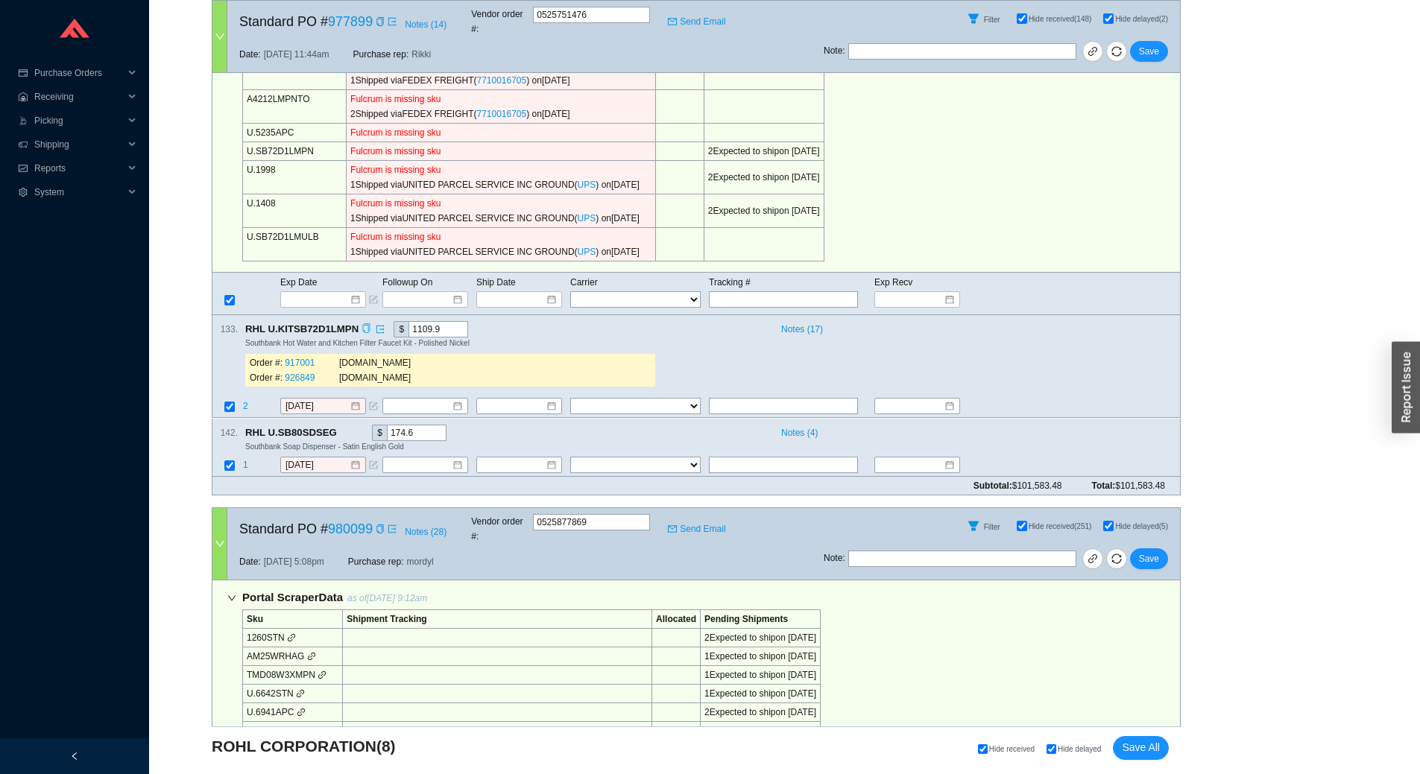
click at [366, 324] on icon "copy" at bounding box center [366, 329] width 7 height 10
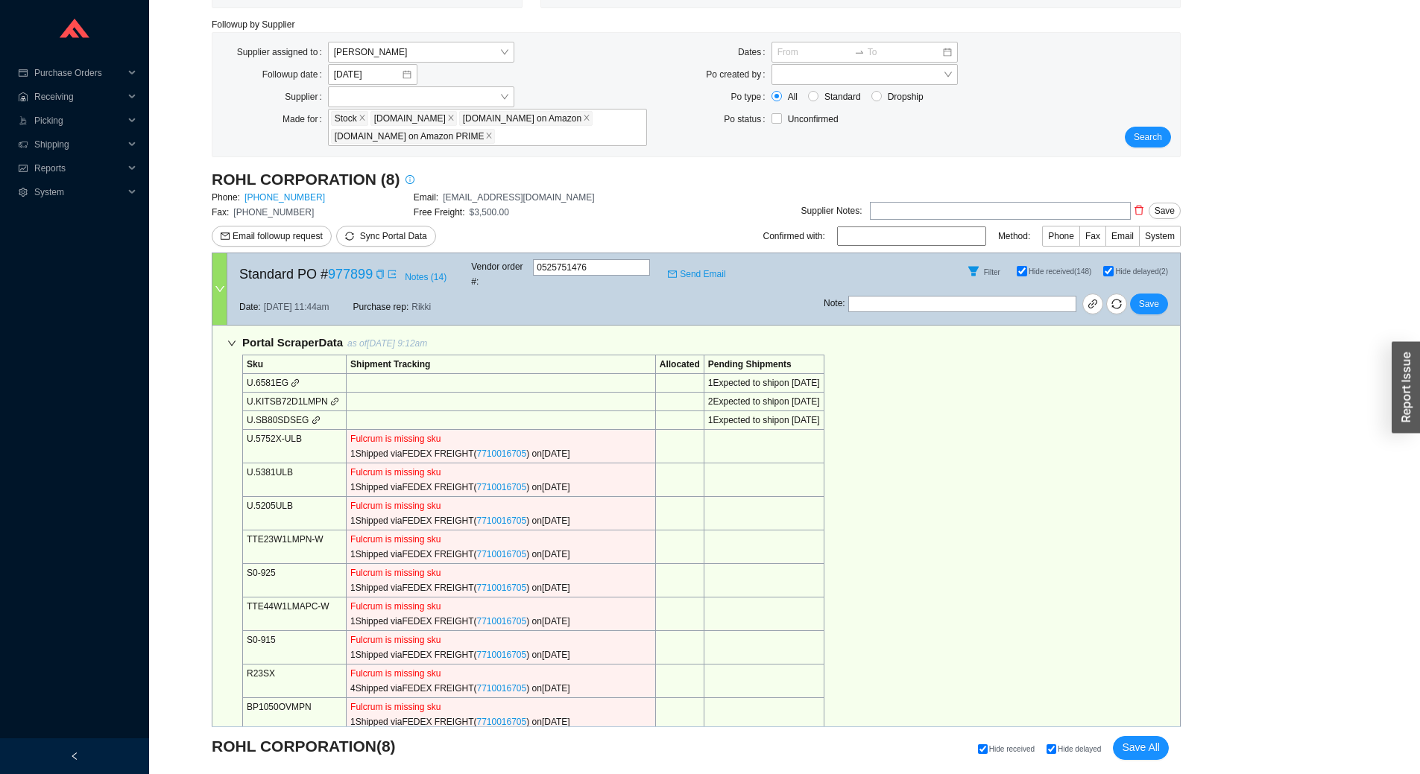
scroll to position [673, 0]
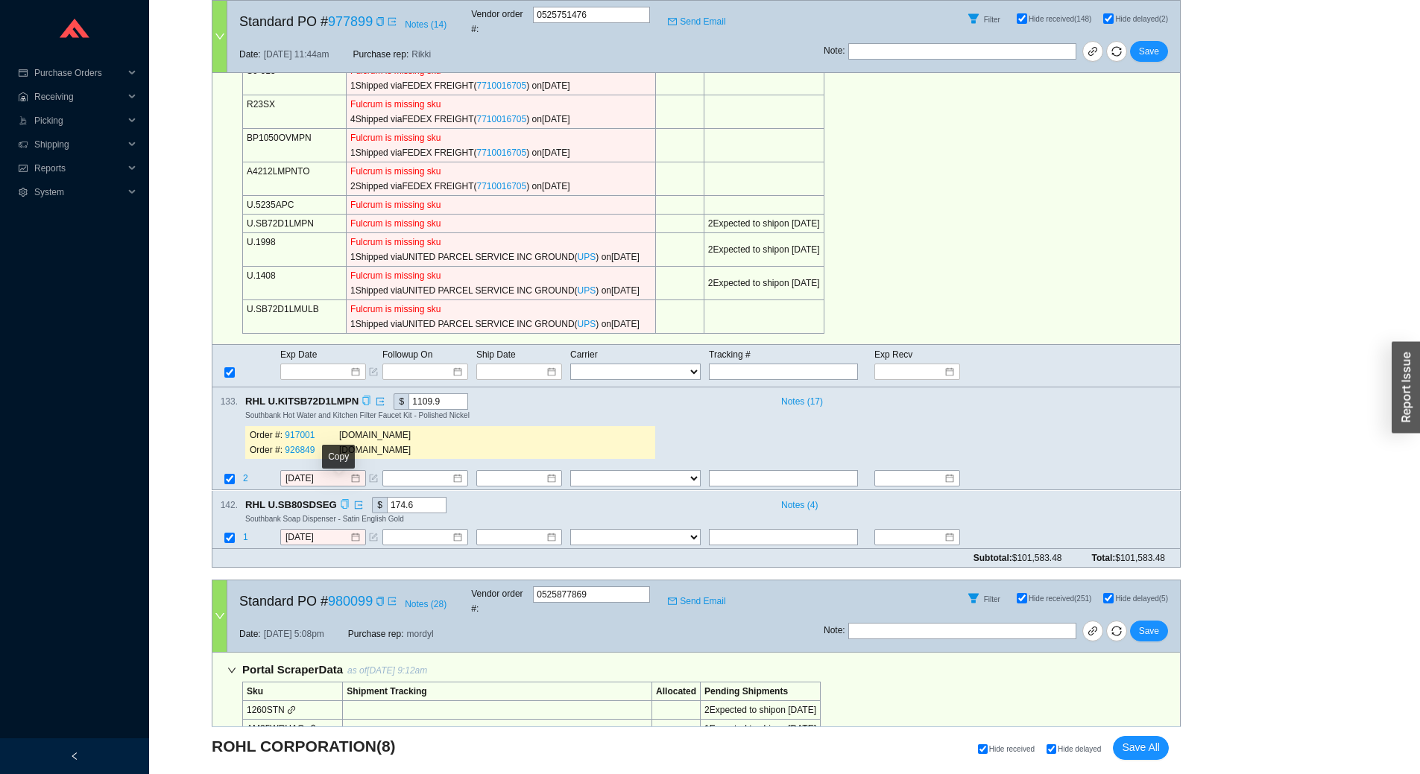
click at [341, 499] on icon "copy" at bounding box center [345, 504] width 10 height 10
click at [675, 408] on div "133 . RHL U.KITSB72D1LMPN $ 1109.9 Notes ( 17 ) Southbank Hot Water and Kitchen…" at bounding box center [690, 430] width 956 height 72
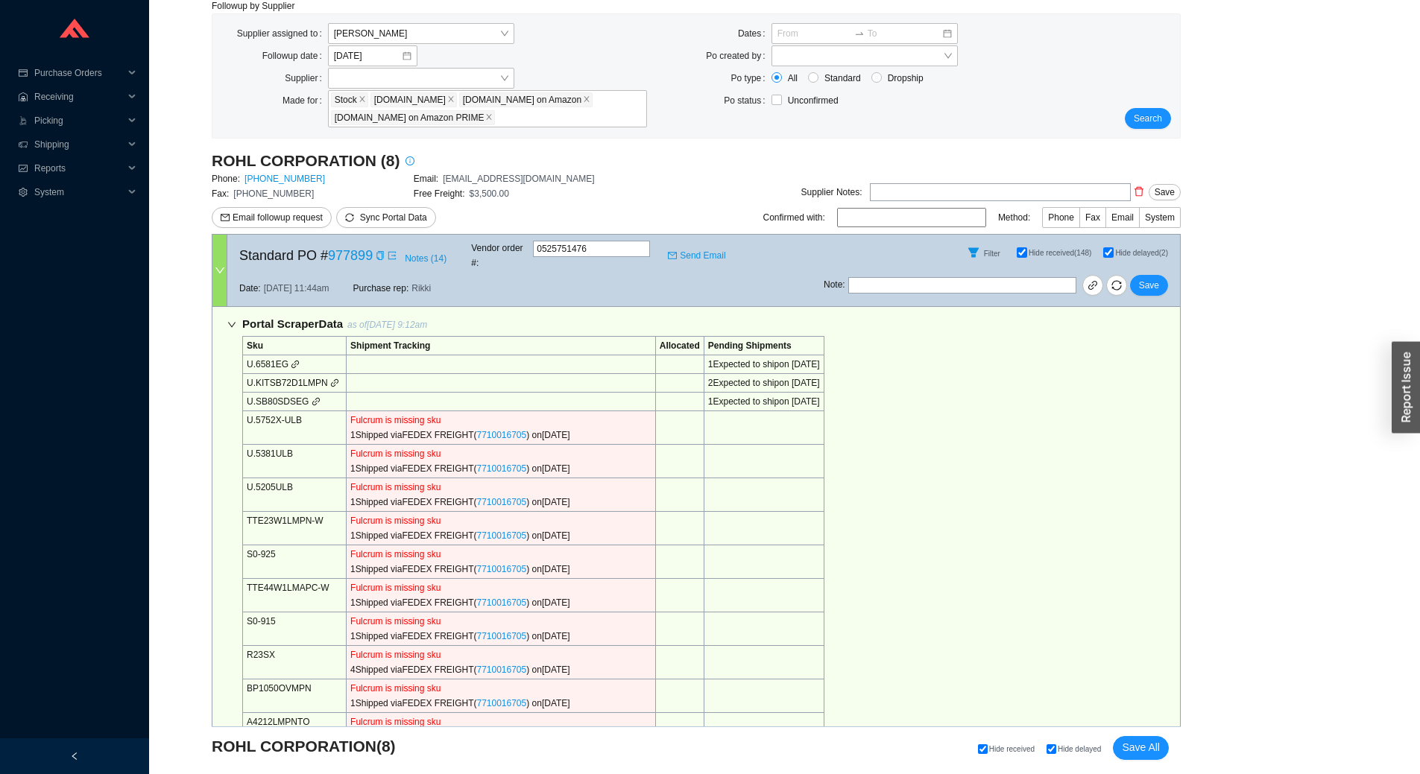
scroll to position [776, 0]
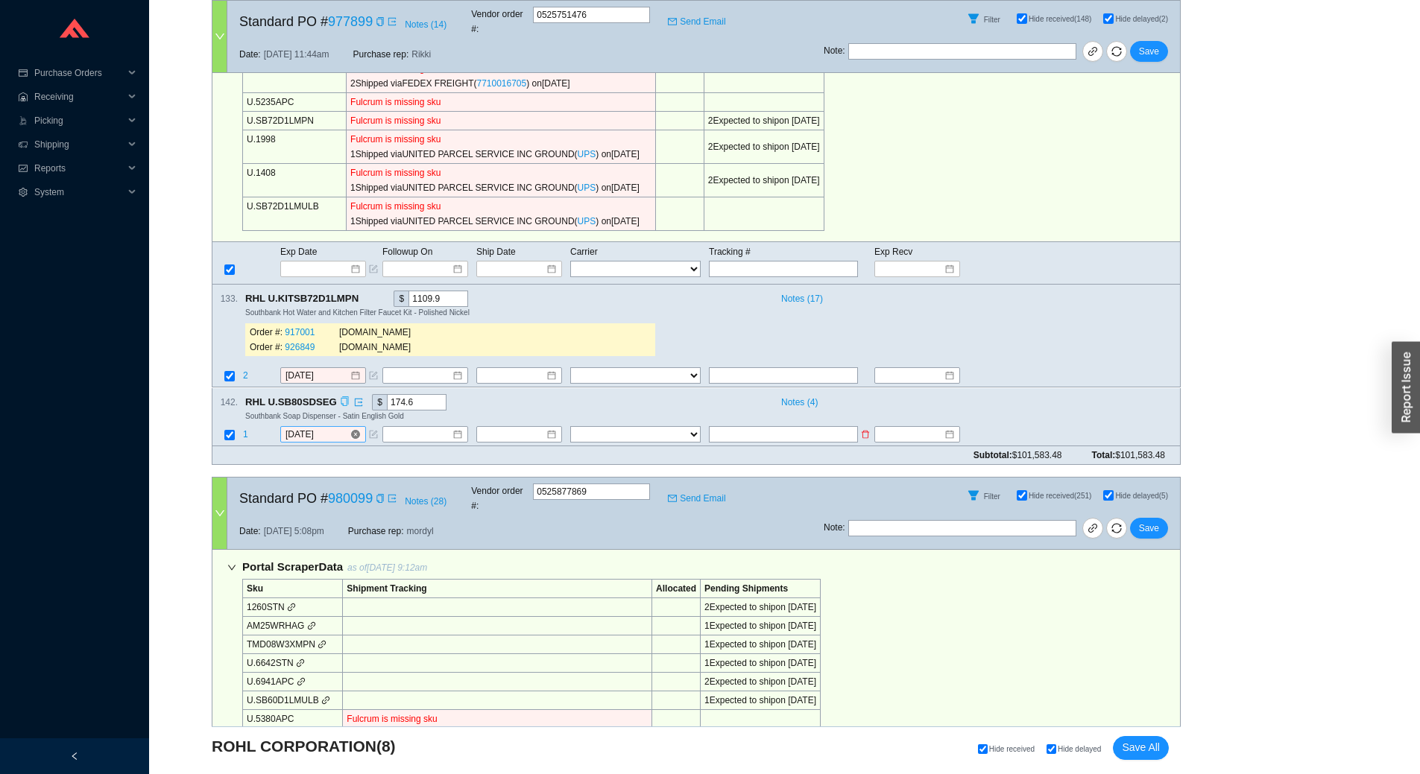
click at [333, 427] on input "[DATE]" at bounding box center [317, 434] width 64 height 15
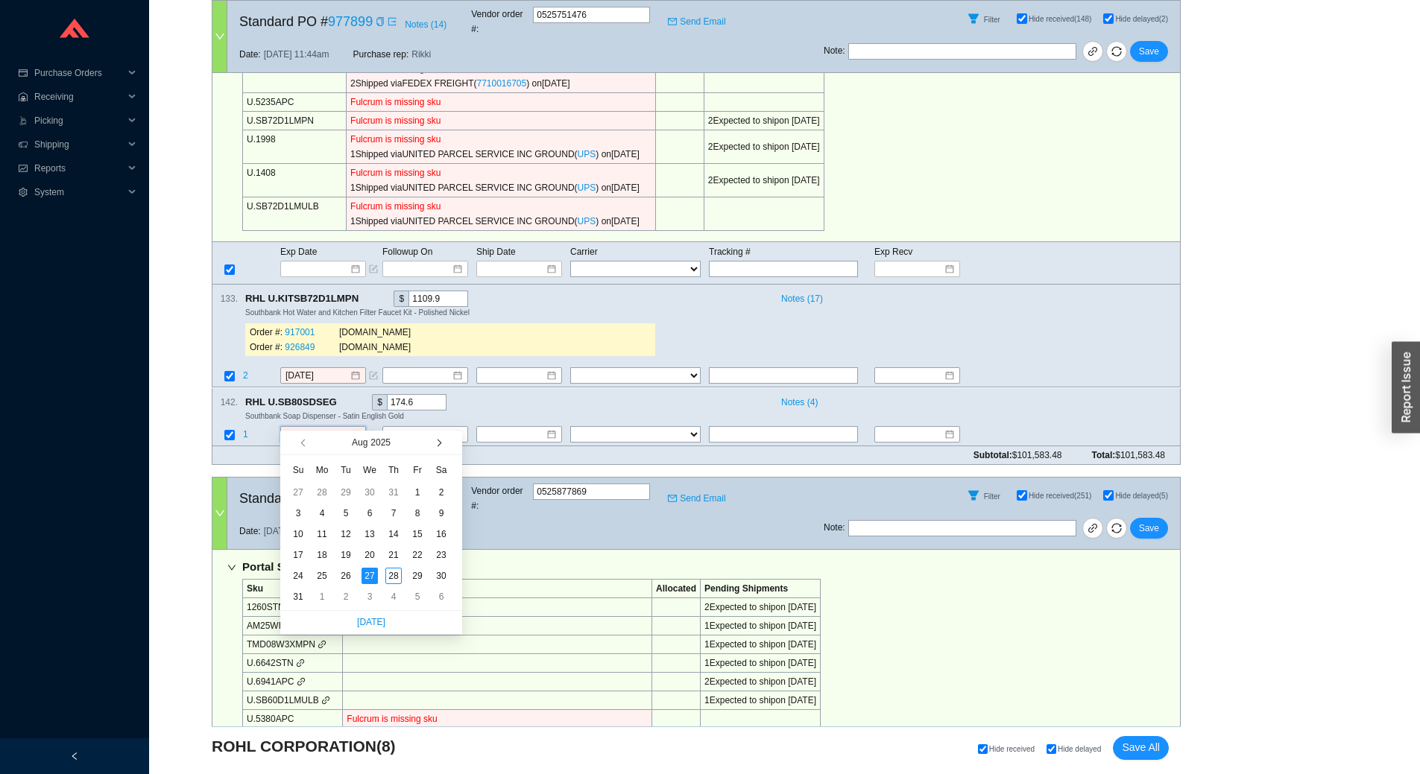
click at [439, 441] on span "button" at bounding box center [437, 443] width 7 height 7
type input "9/10/2025"
click at [375, 505] on div "10" at bounding box center [370, 513] width 16 height 16
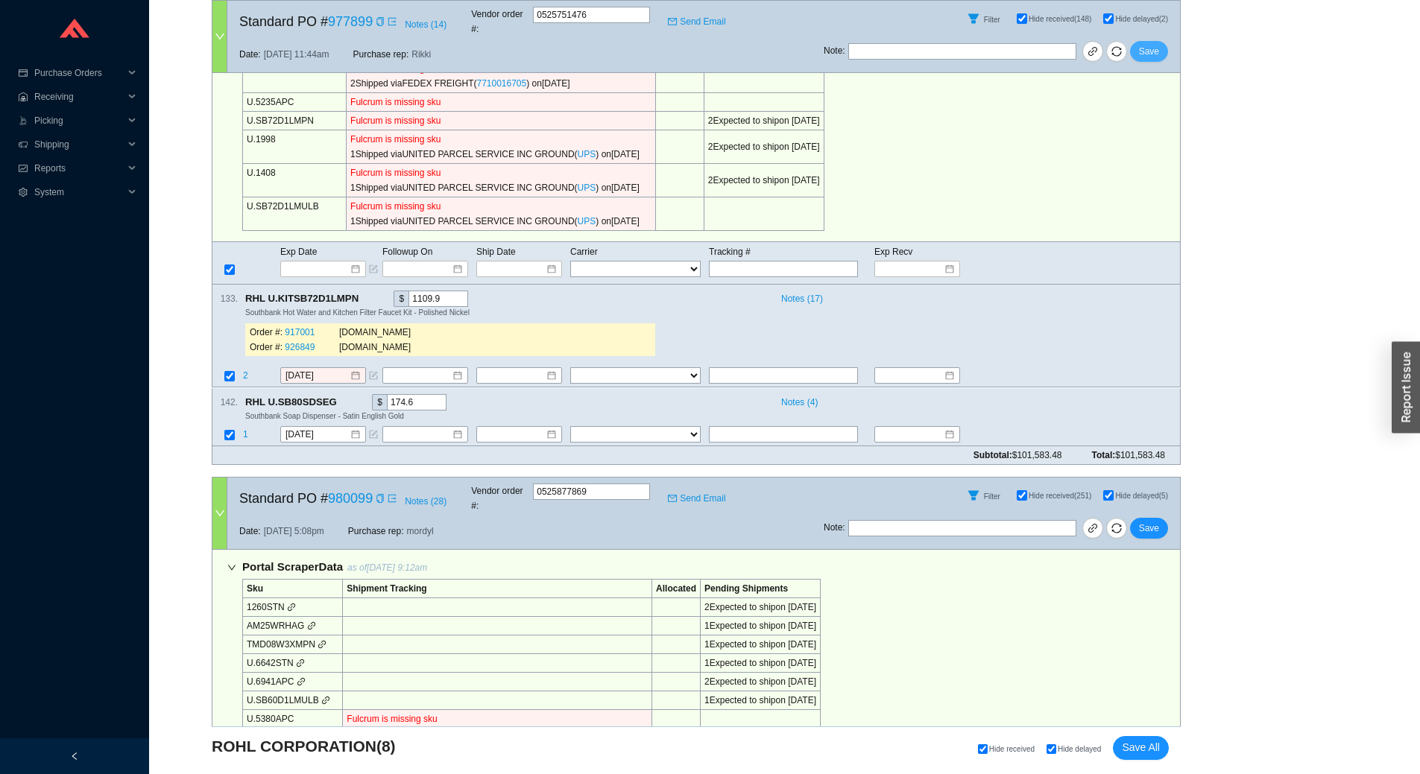
click at [1149, 44] on span "Save" at bounding box center [1149, 51] width 20 height 15
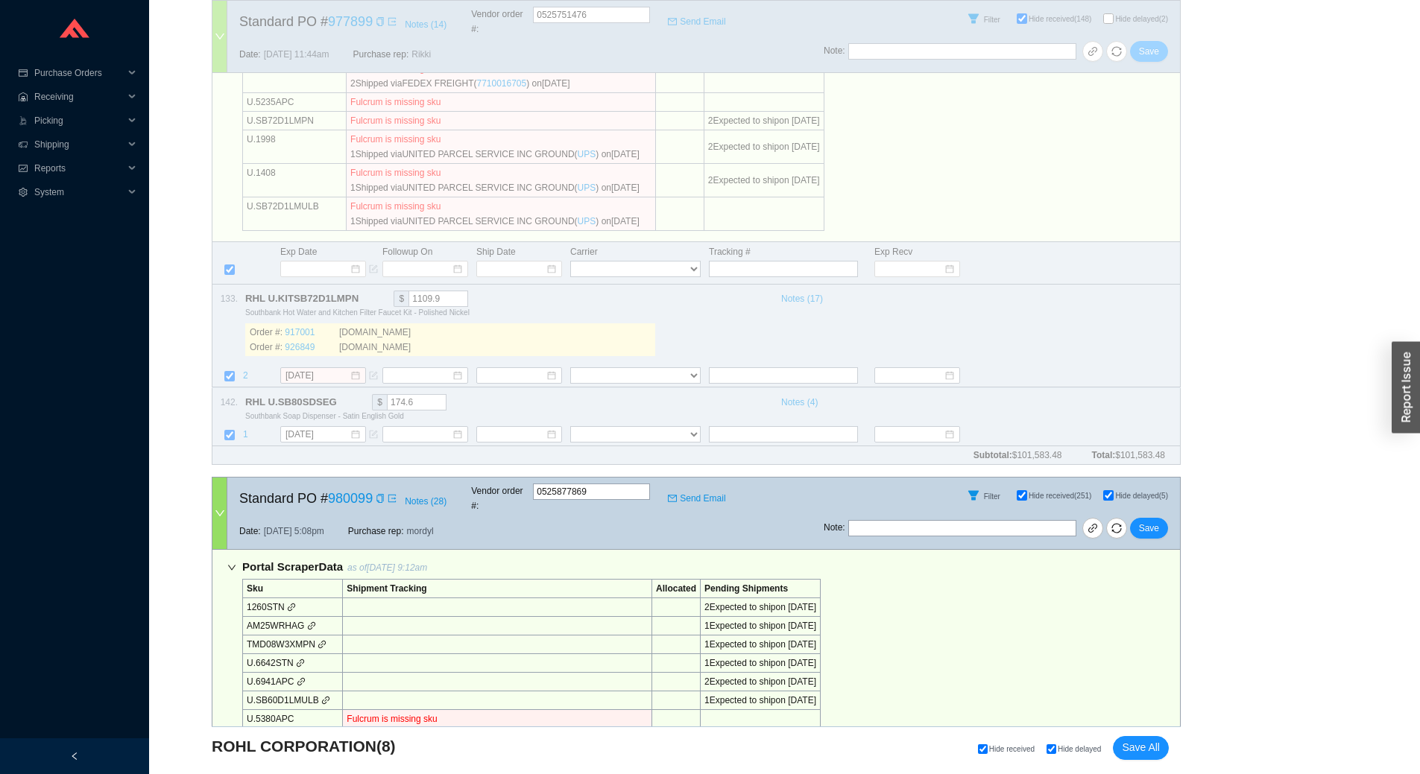
select select "2"
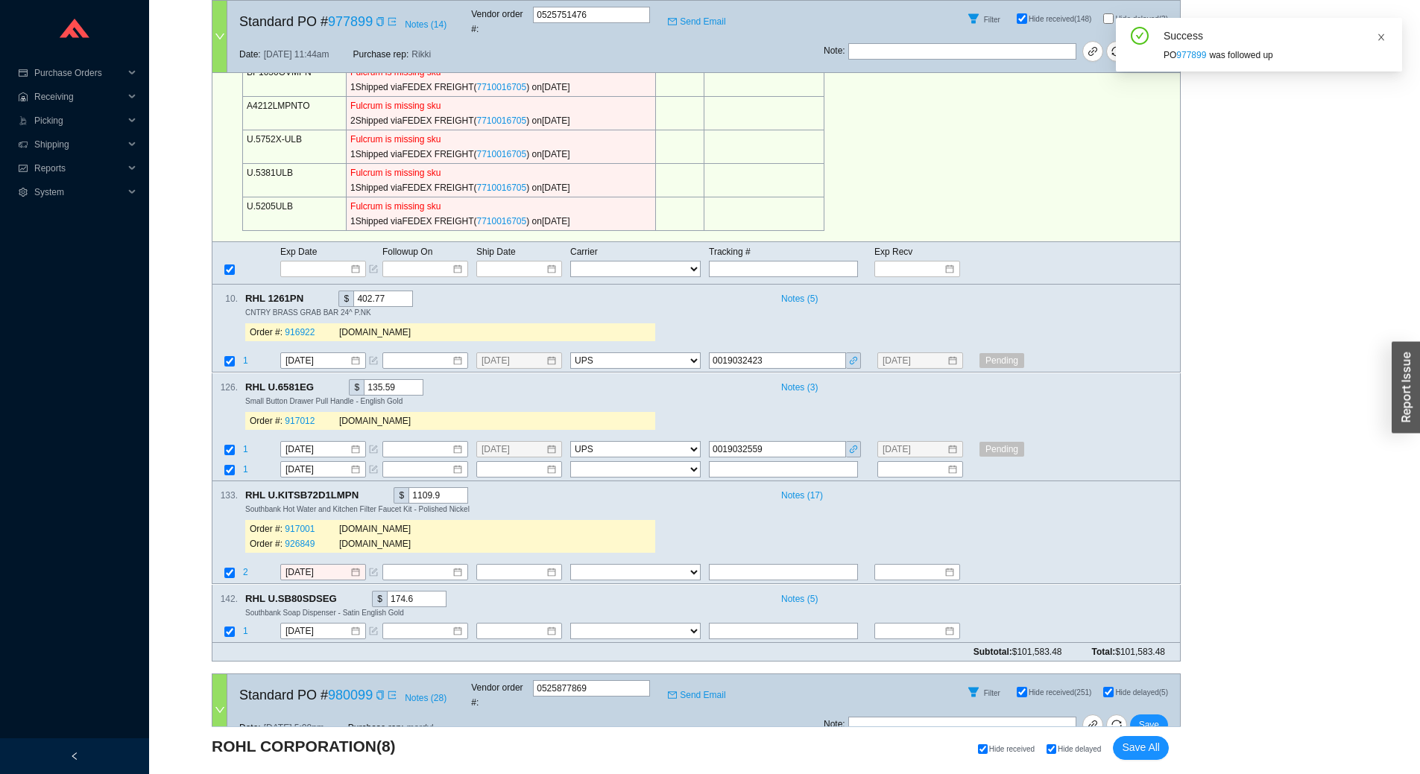
click at [1382, 37] on icon "close" at bounding box center [1381, 37] width 6 height 7
click at [1106, 19] on input "Hide delayed (3)" at bounding box center [1108, 18] width 10 height 10
checkbox input "true"
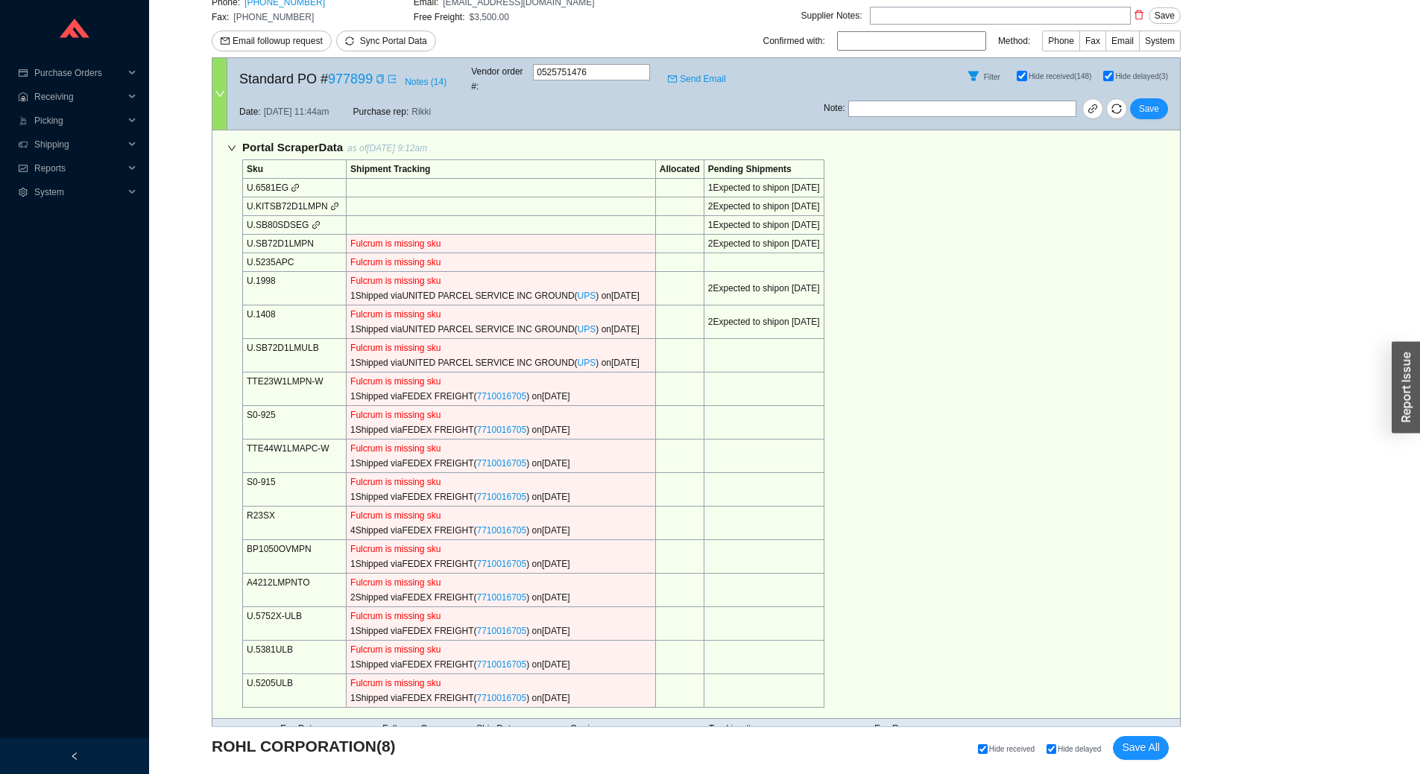
scroll to position [0, 0]
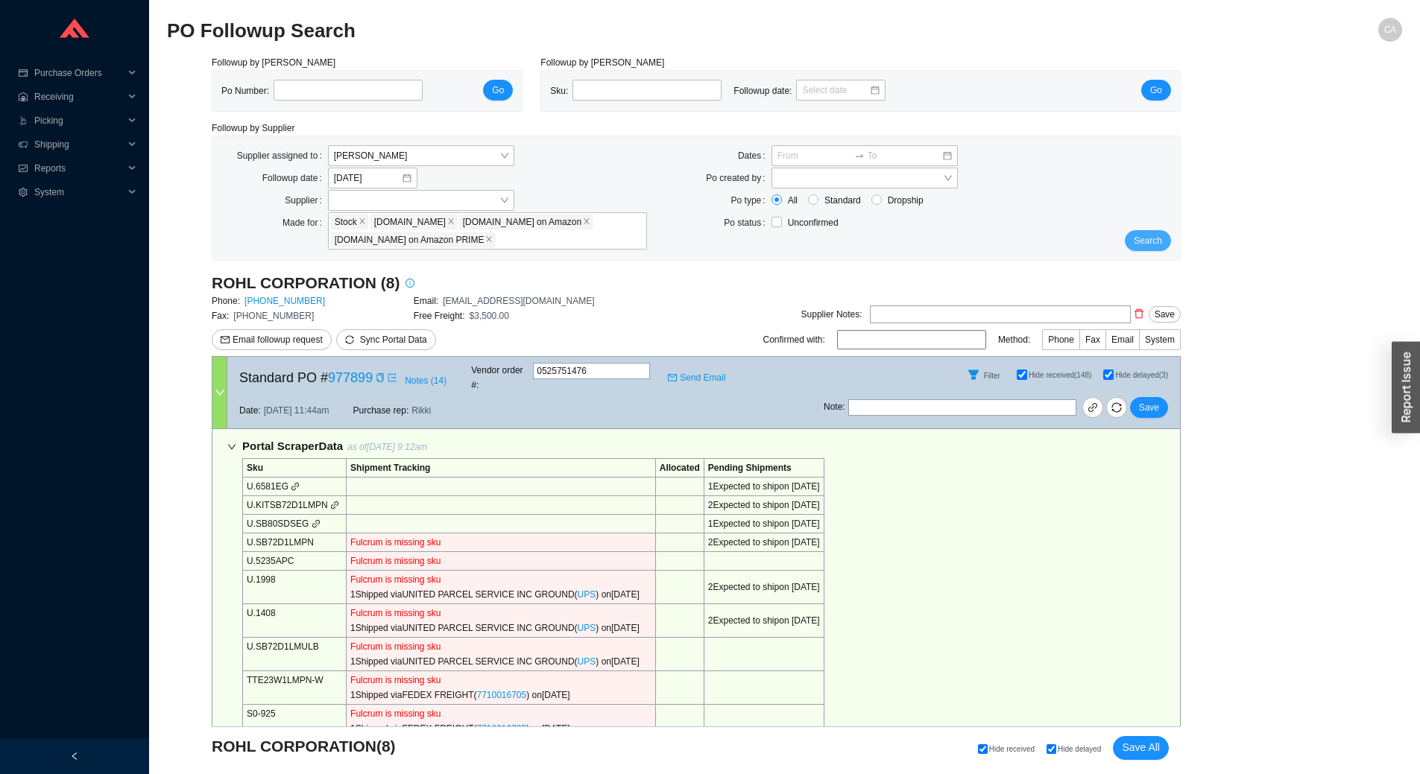
click at [1138, 244] on span "Search" at bounding box center [1148, 240] width 28 height 15
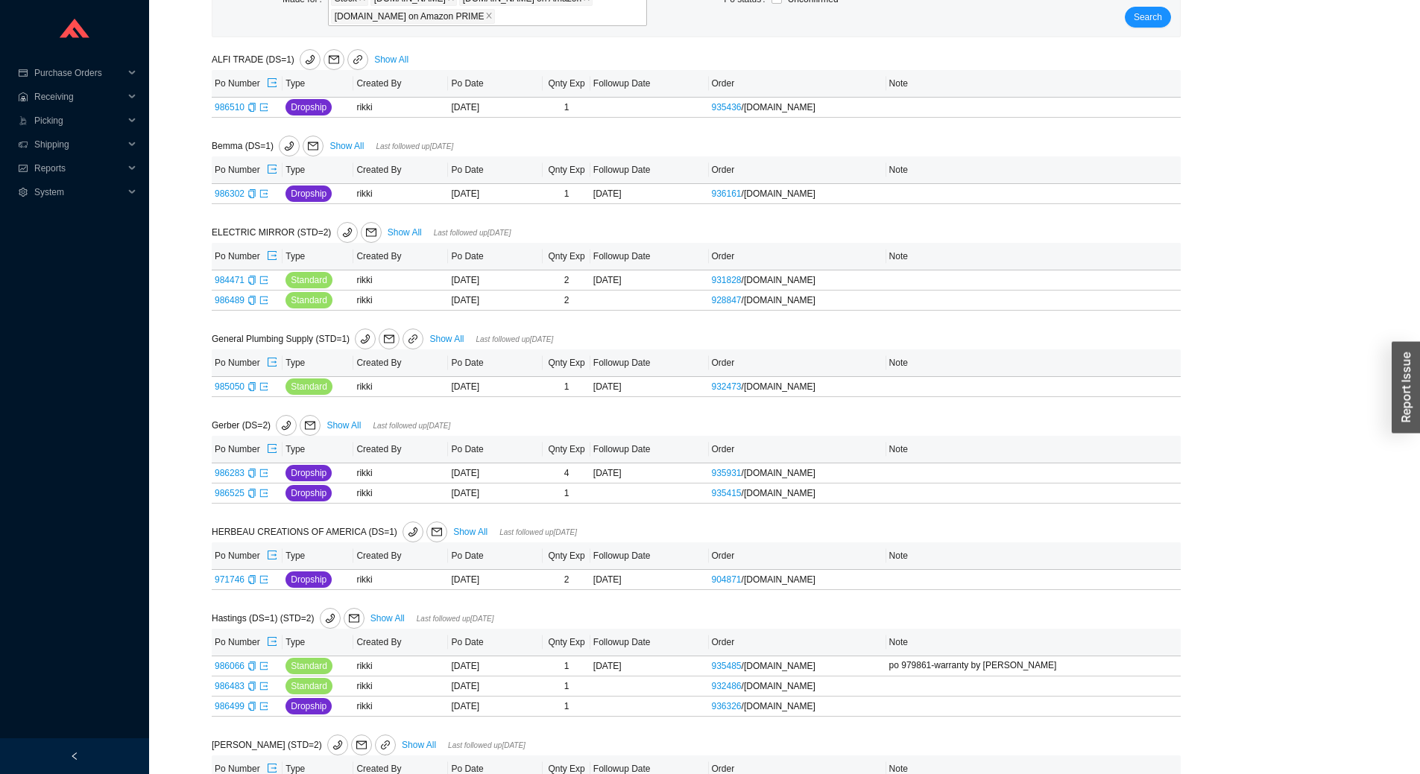
scroll to position [626, 0]
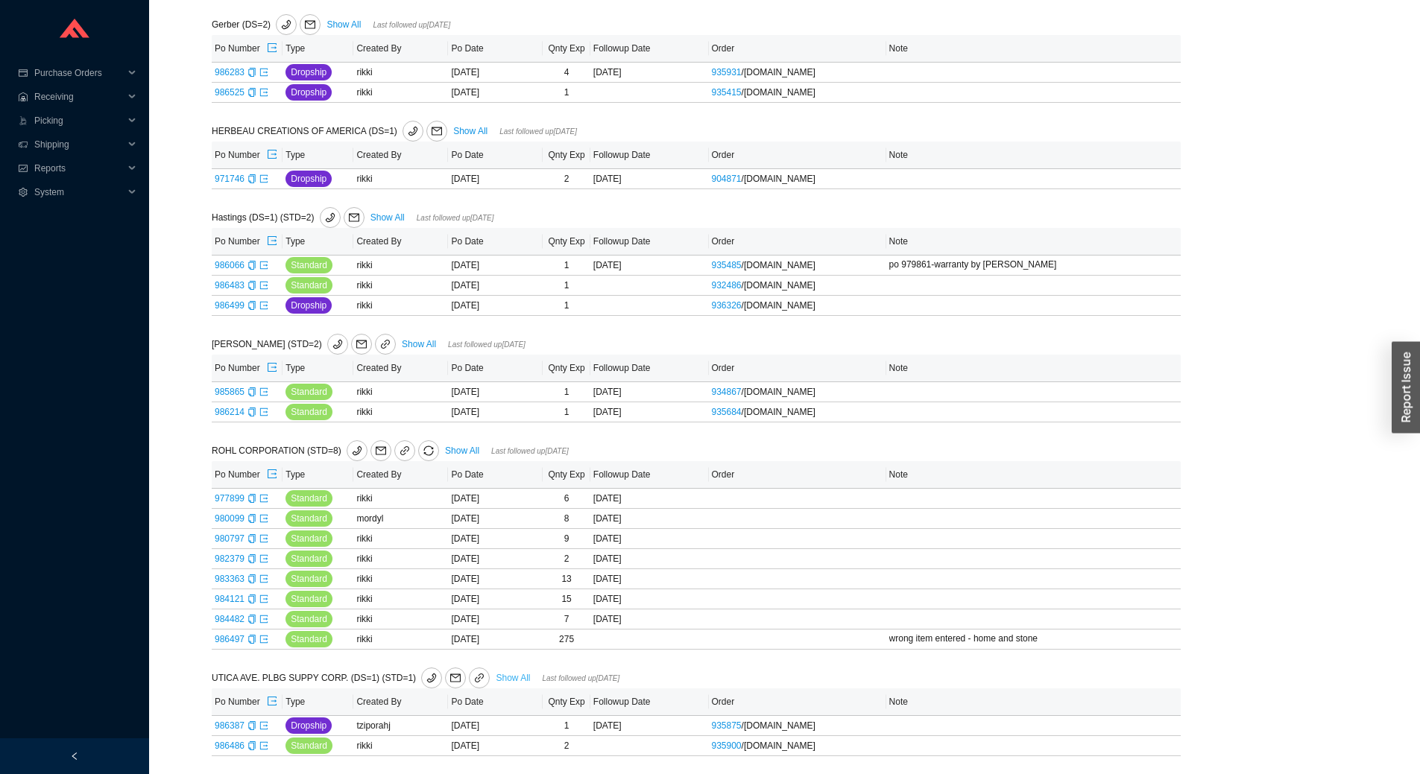
click at [496, 675] on link "Show All" at bounding box center [513, 678] width 34 height 10
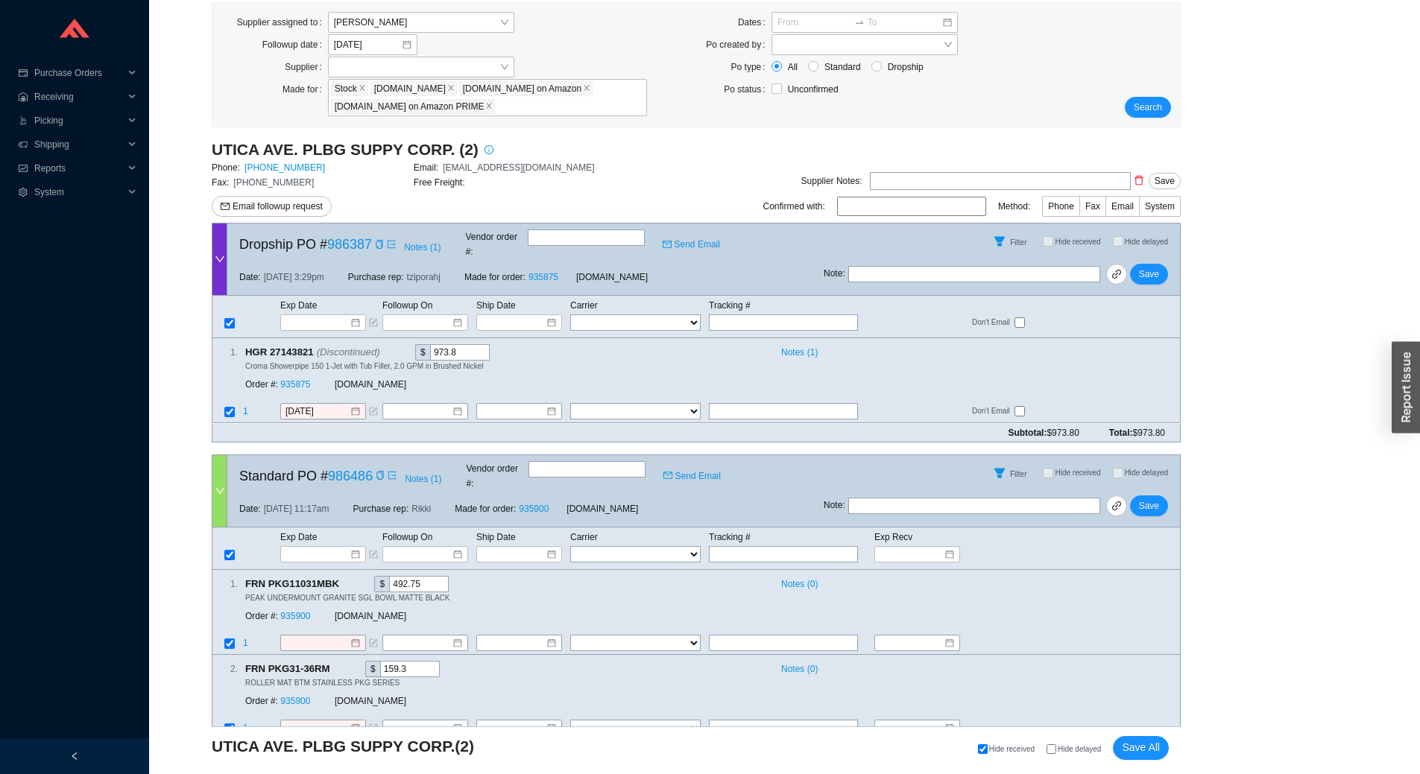
scroll to position [148, 0]
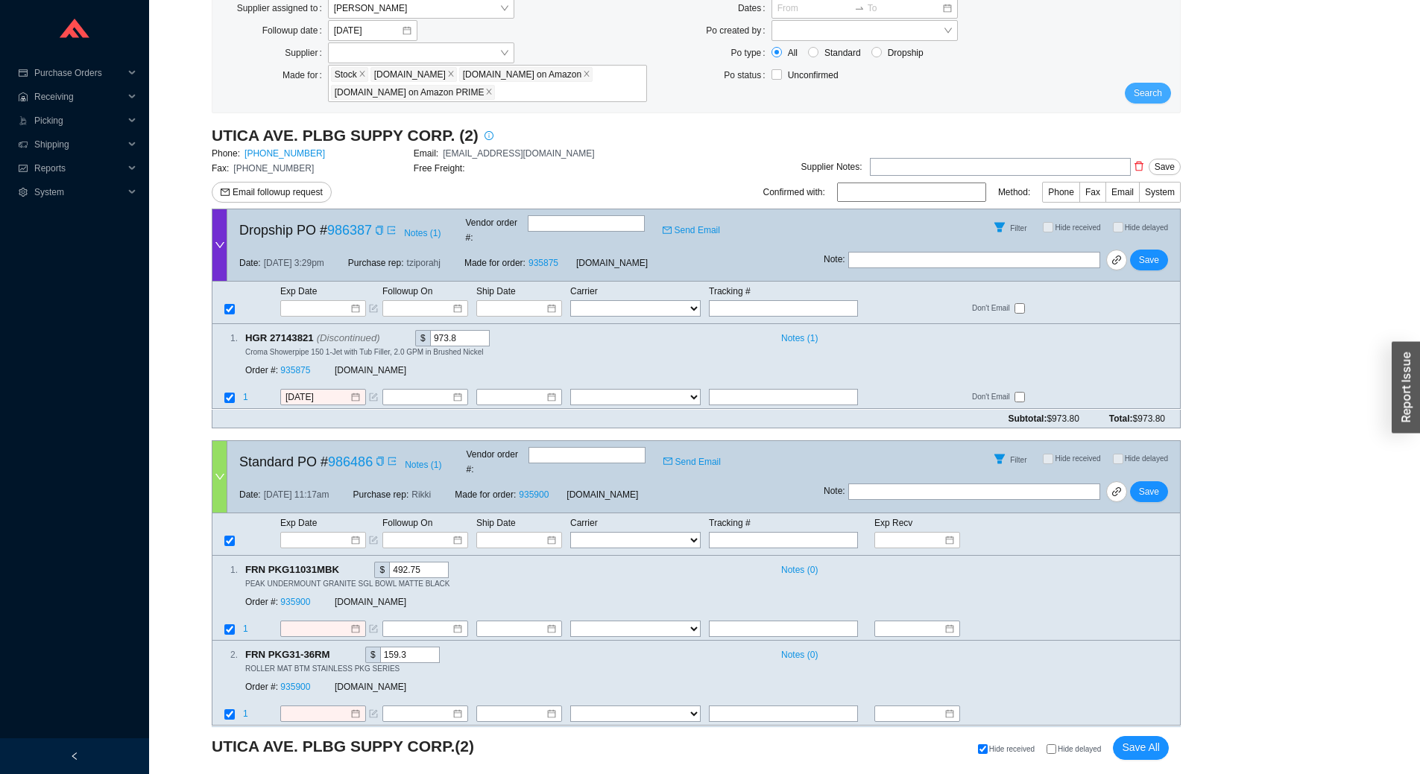
click at [1161, 92] on span "Search" at bounding box center [1148, 93] width 28 height 15
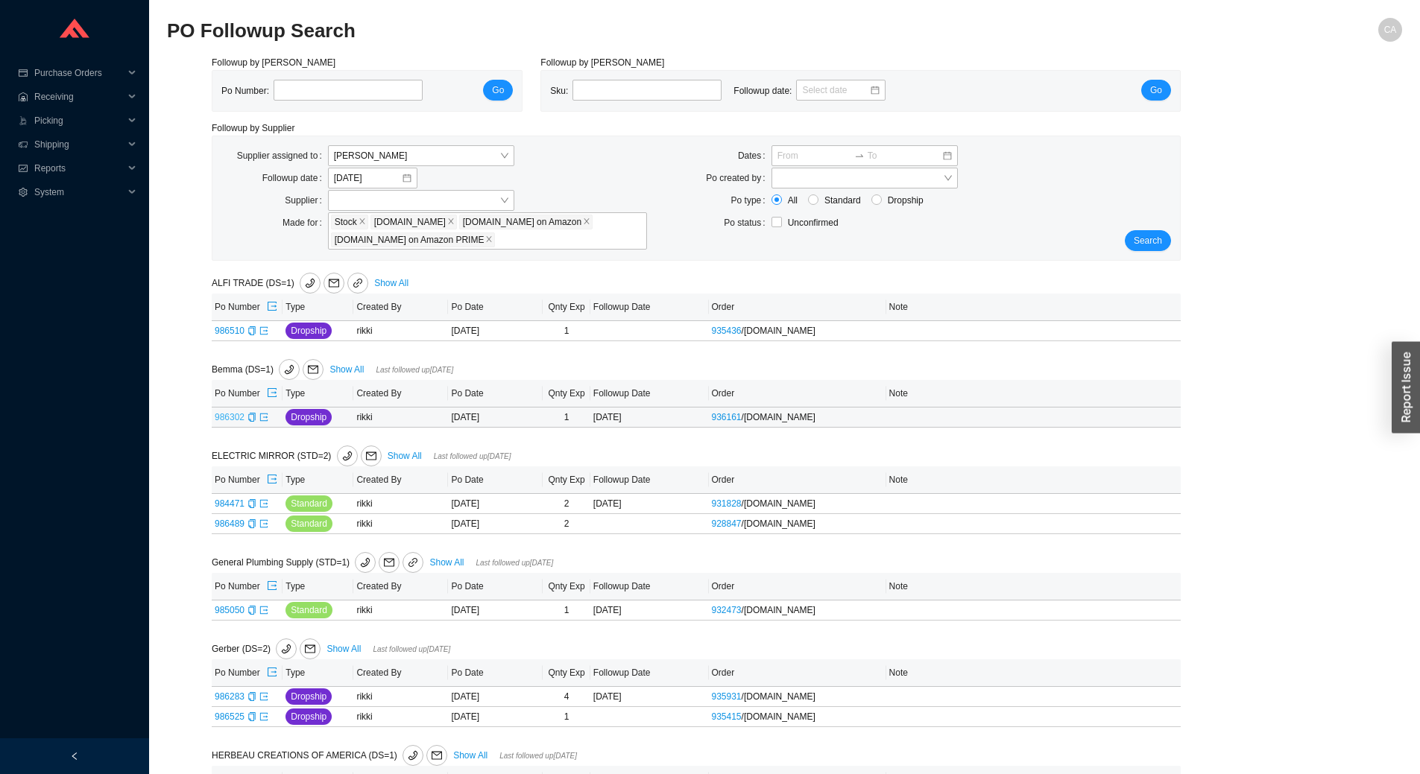
click at [235, 414] on link "986302" at bounding box center [230, 417] width 30 height 10
type input "986302"
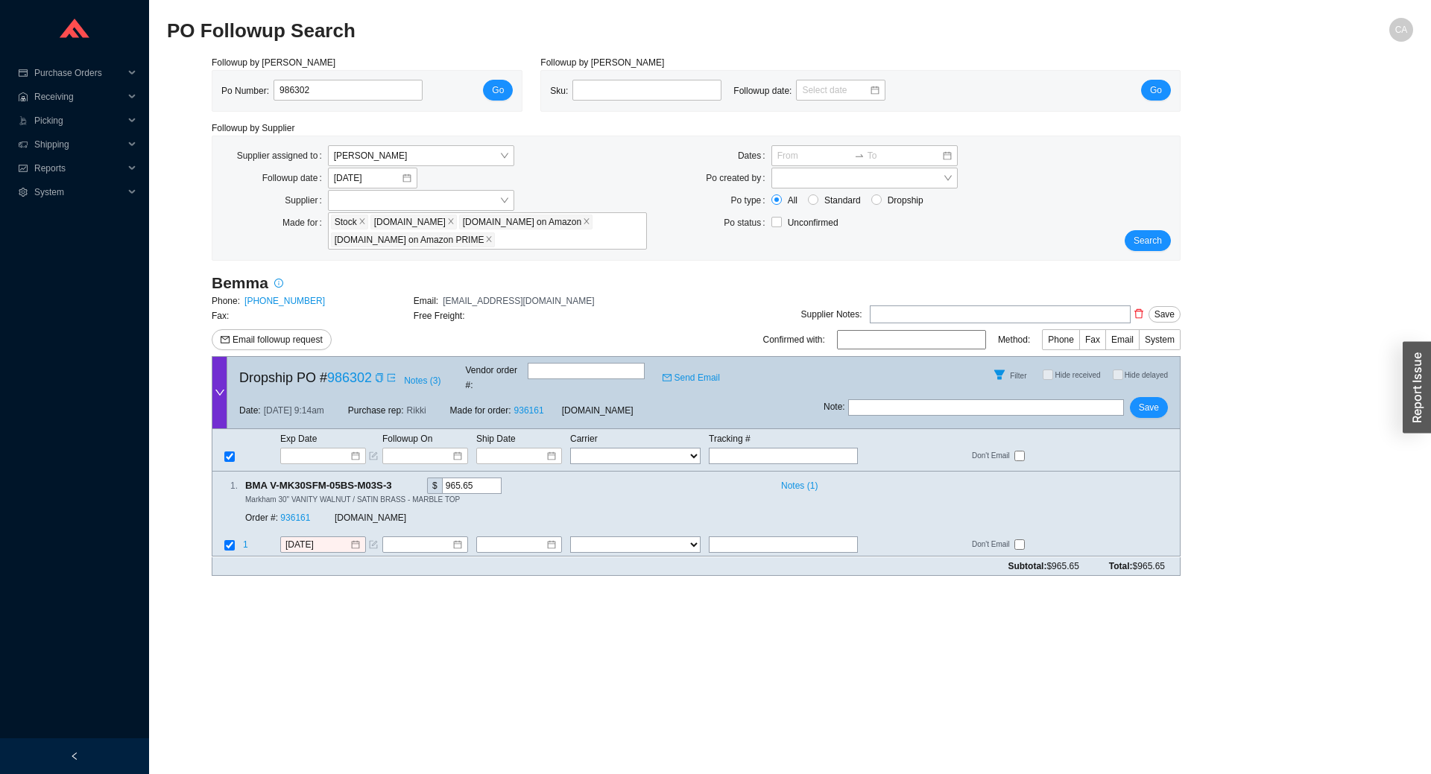
click at [981, 400] on input "text" at bounding box center [986, 408] width 276 height 16
type input "sending tracking now"
click at [1143, 400] on span "Save" at bounding box center [1149, 407] width 20 height 15
click at [1152, 236] on span "Search" at bounding box center [1148, 240] width 28 height 15
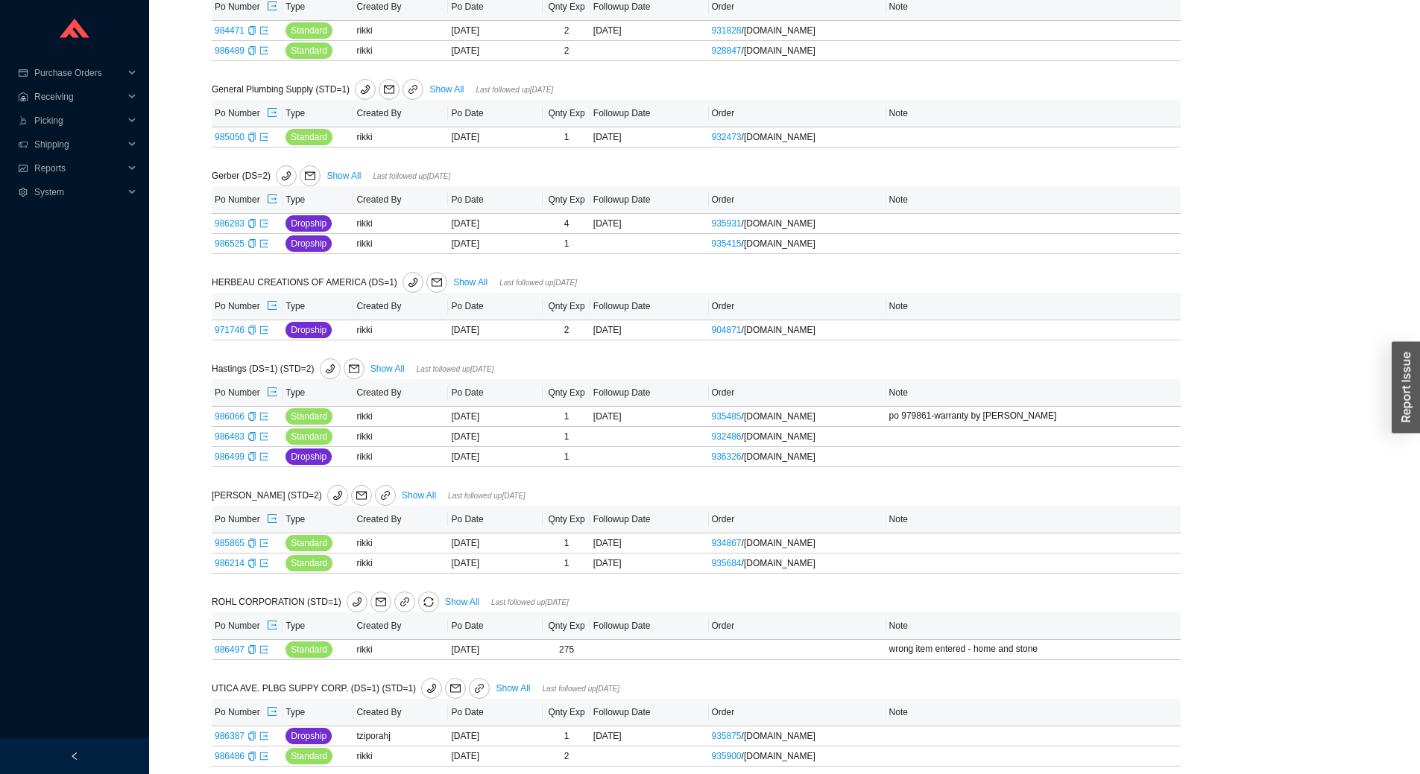
scroll to position [485, 0]
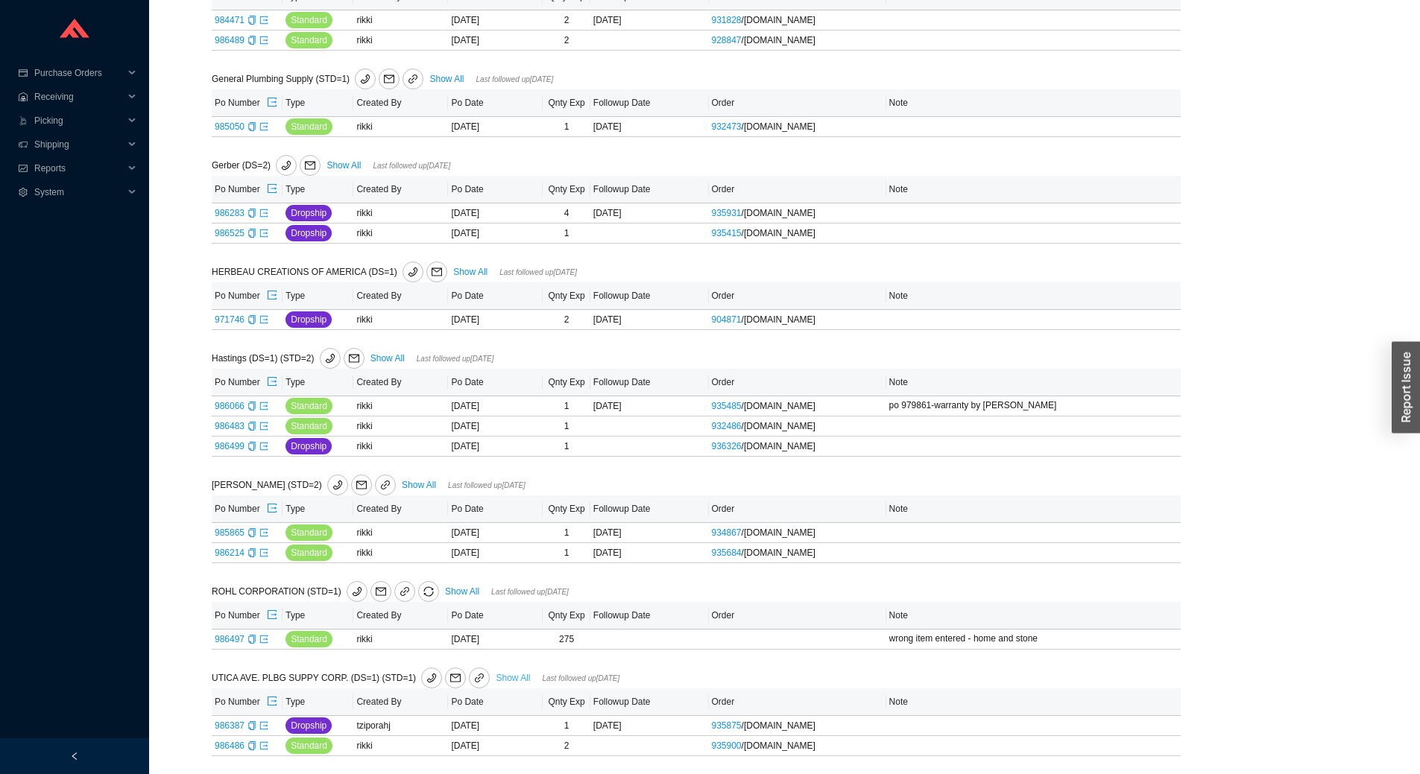
click at [496, 674] on link "Show All" at bounding box center [513, 678] width 34 height 10
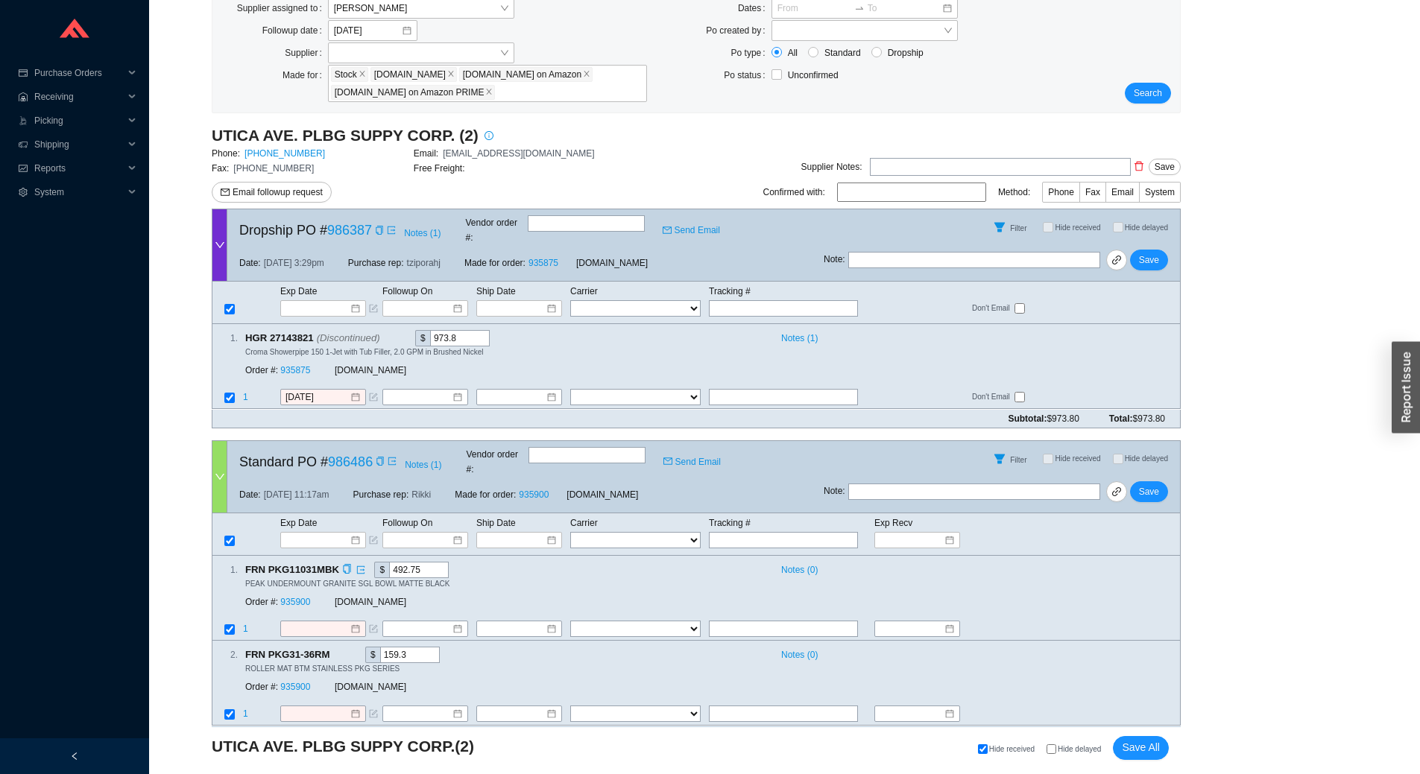
click at [1100, 583] on div "1 . FRN PKG11031MBK $ 492.75 Notes ( 0 ) PEAK UNDERMOUNT GRANITE SGL BOWL MATTE…" at bounding box center [690, 589] width 956 height 54
click at [733, 300] on input "text" at bounding box center [783, 308] width 149 height 16
paste input "392584094558"
type input "392584094558"
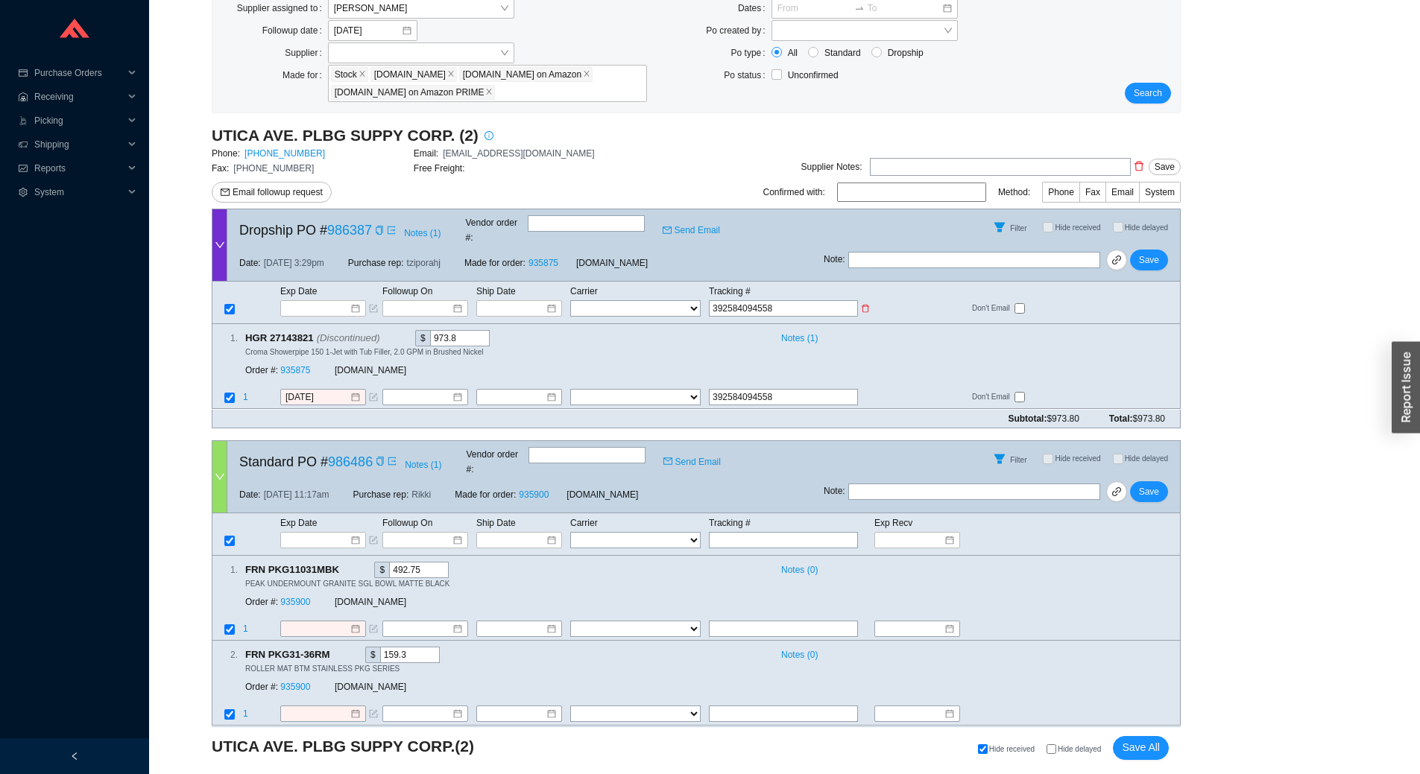
type input "392584094558"
click at [655, 300] on select "FedEx UPS ---------------- 2 Day Transportation INC A&B Freight A. Duie Pyle AA…" at bounding box center [635, 308] width 130 height 16
click at [570, 300] on select "FedEx UPS ---------------- 2 Day Transportation INC A&B Freight A. Duie Pyle AA…" at bounding box center [635, 308] width 130 height 16
click at [616, 256] on span "[DOMAIN_NAME]" at bounding box center [612, 263] width 72 height 15
click at [631, 300] on select "FedEx UPS ---------------- 2 Day Transportation INC A&B Freight A. Duie Pyle AA…" at bounding box center [635, 308] width 130 height 16
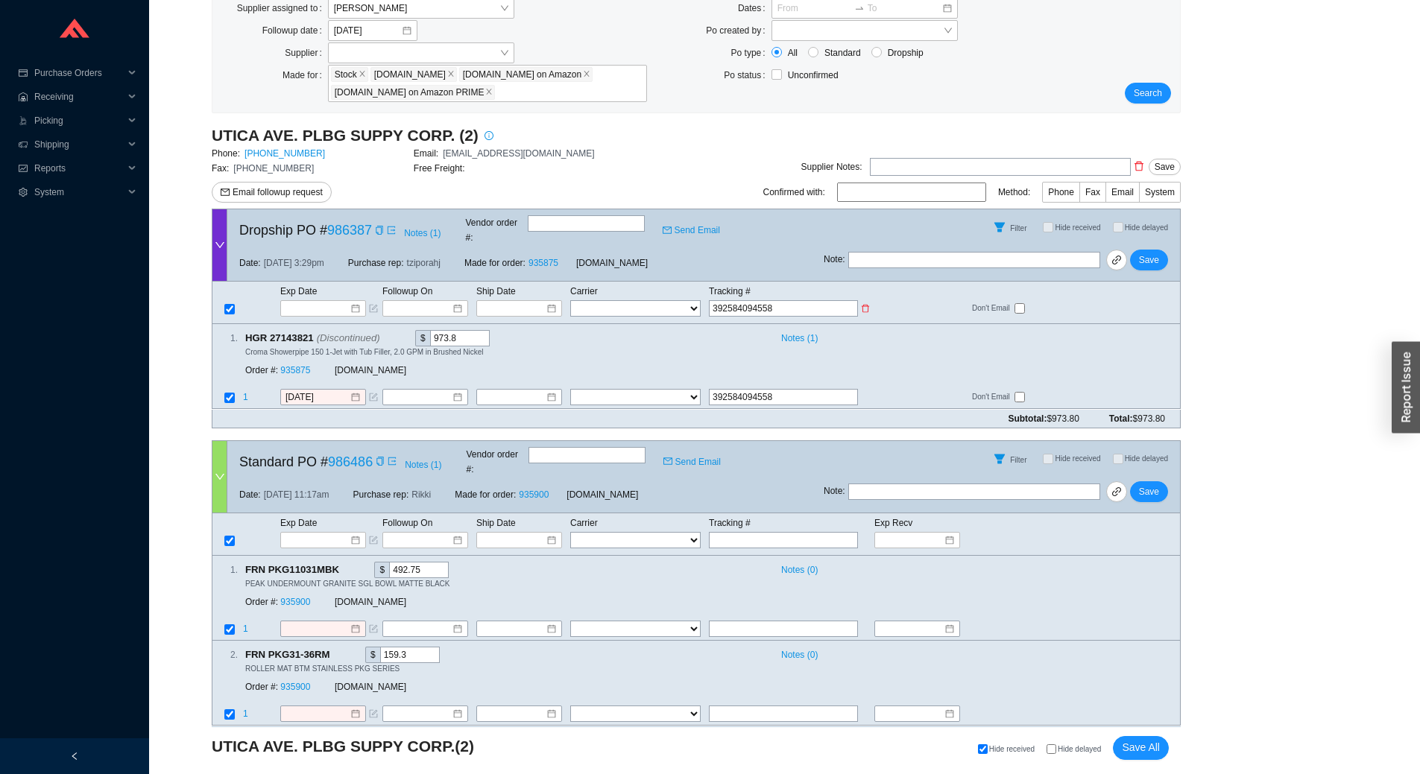
select select "1"
click at [570, 300] on select "FedEx UPS ---------------- 2 Day Transportation INC A&B Freight A. Duie Pyle AA…" at bounding box center [635, 308] width 130 height 16
select select "1"
click at [529, 301] on input at bounding box center [513, 308] width 63 height 15
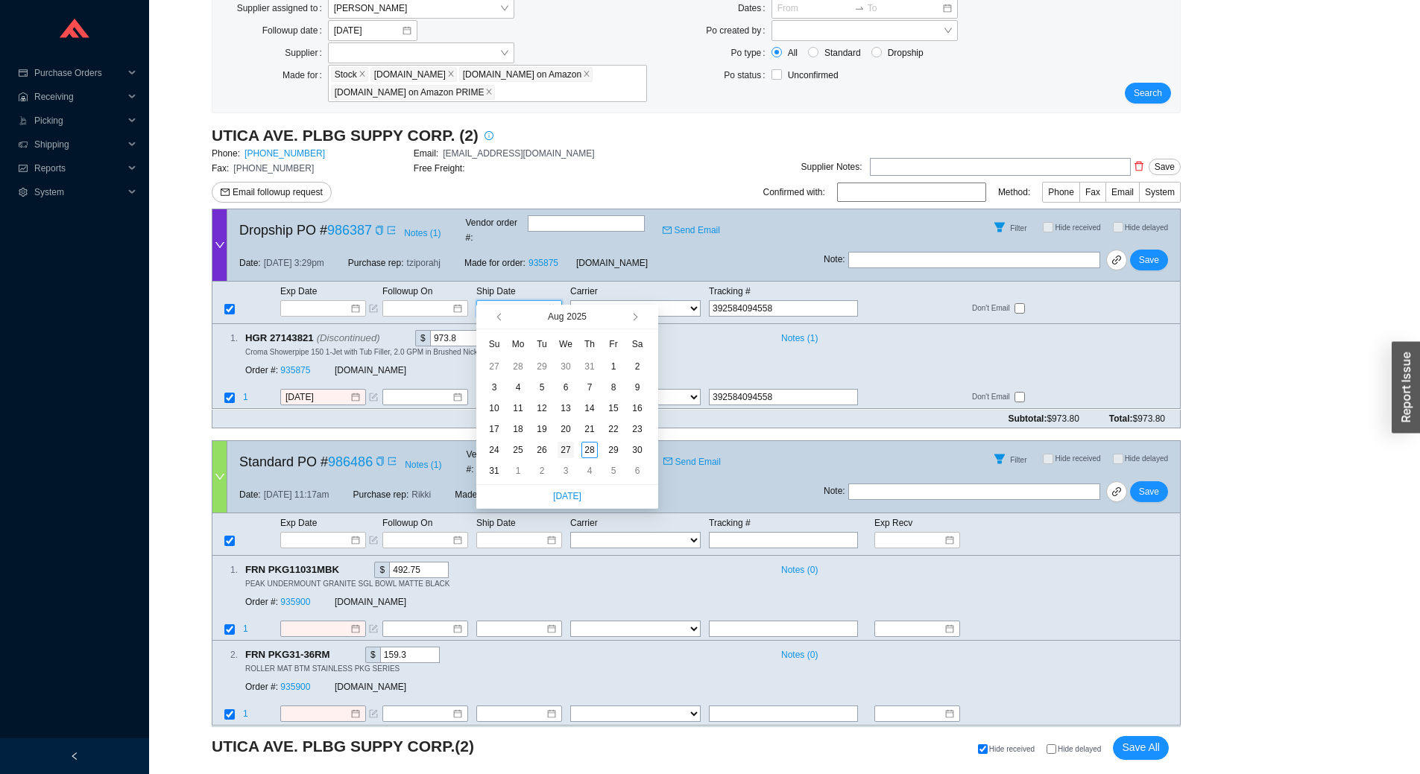
type input "[DATE]"
click at [569, 446] on div "27" at bounding box center [566, 450] width 16 height 16
type input "[DATE]"
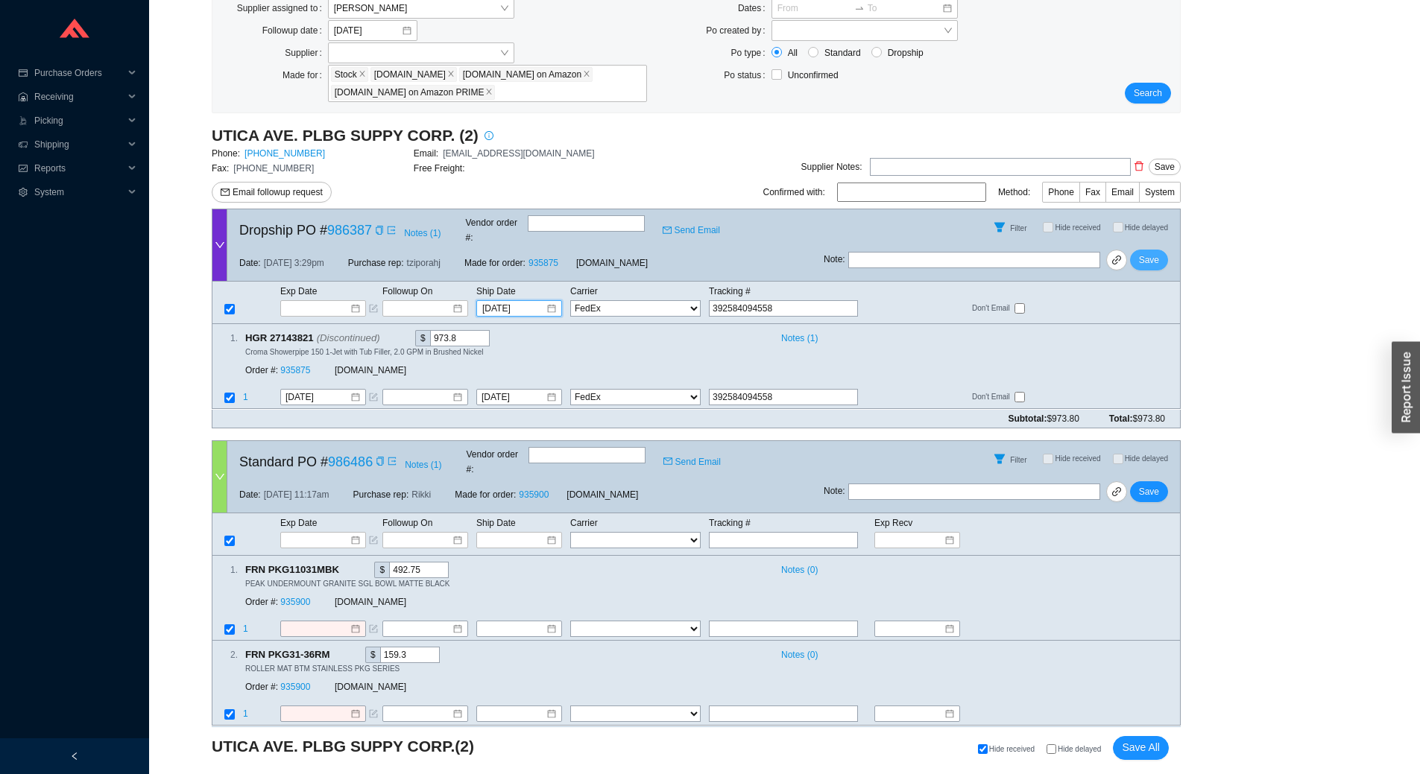
click at [1153, 253] on span "Save" at bounding box center [1149, 260] width 20 height 15
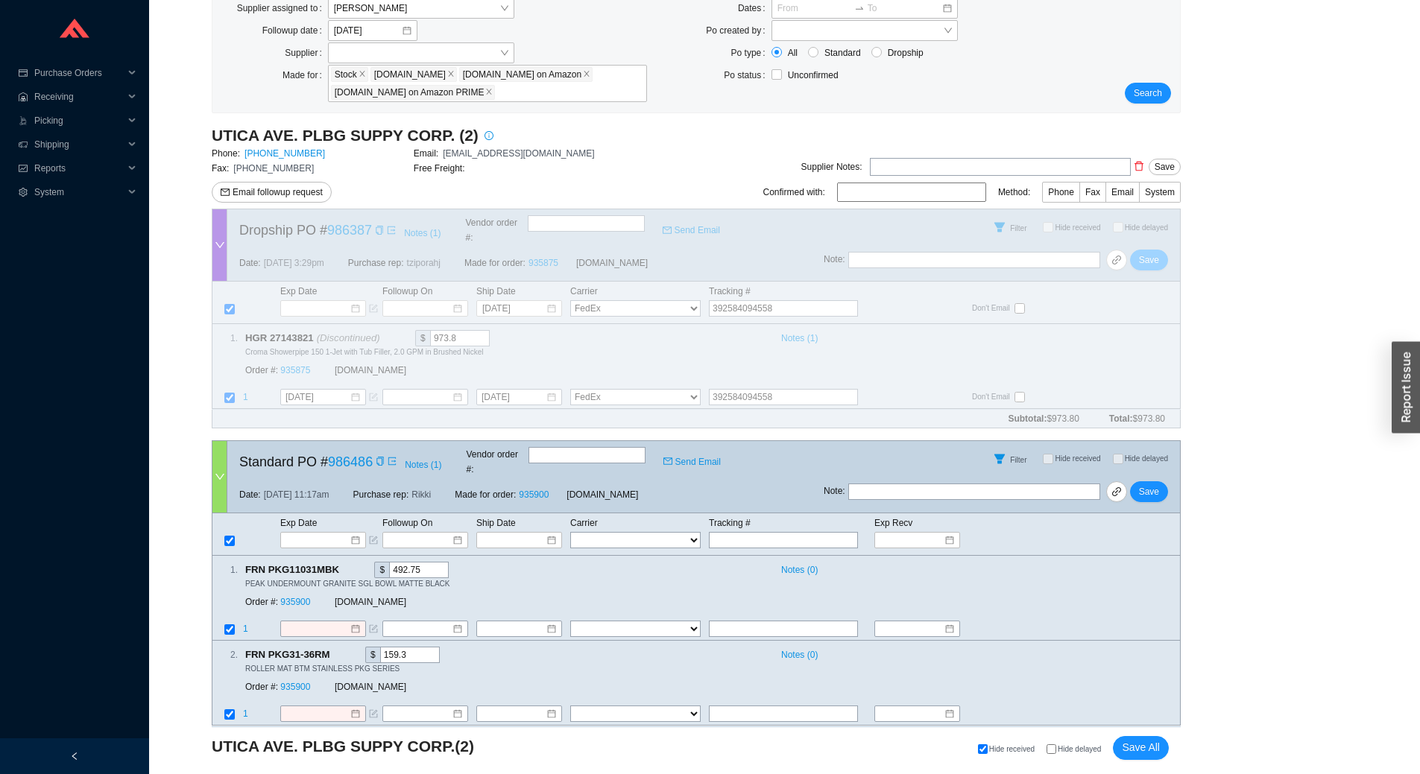
scroll to position [0, 0]
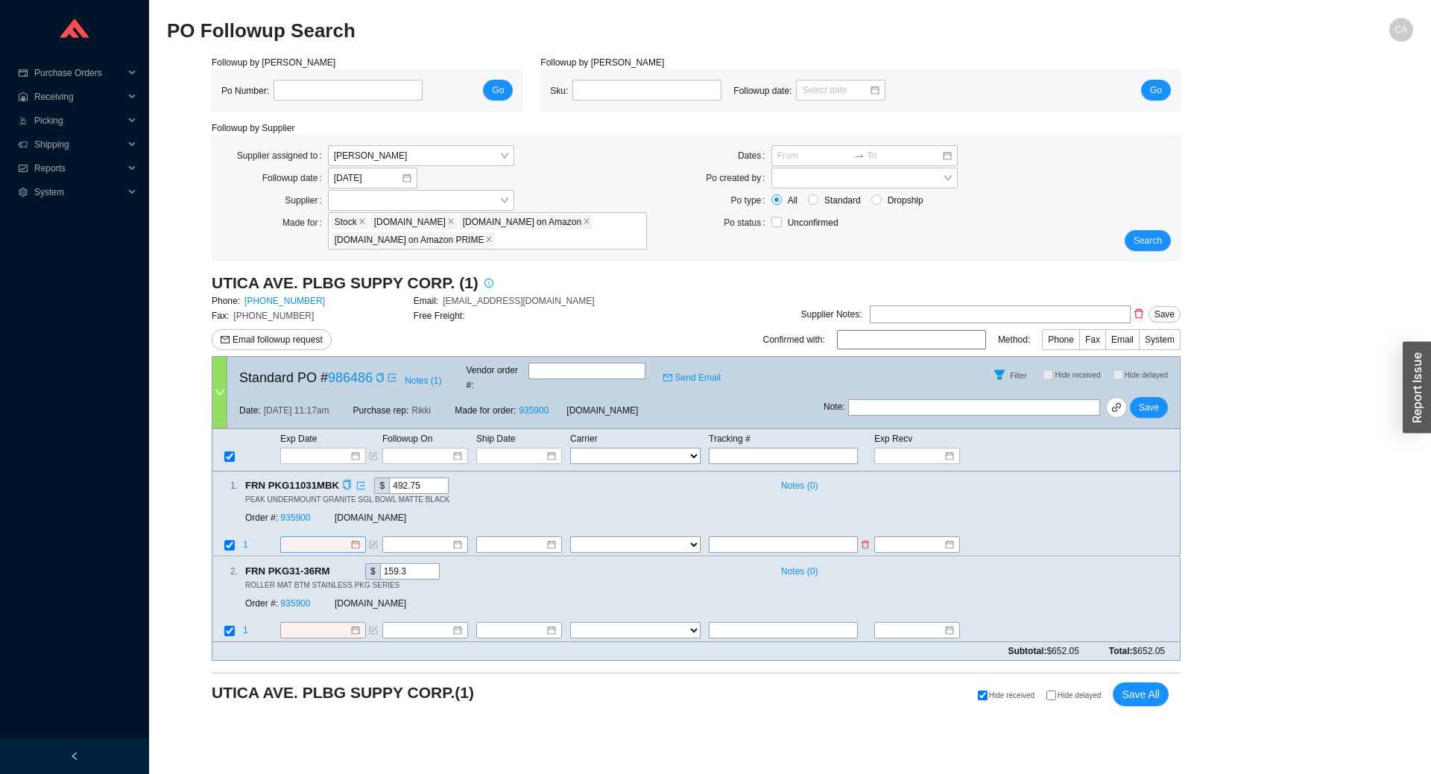
click at [330, 538] on input at bounding box center [317, 545] width 64 height 15
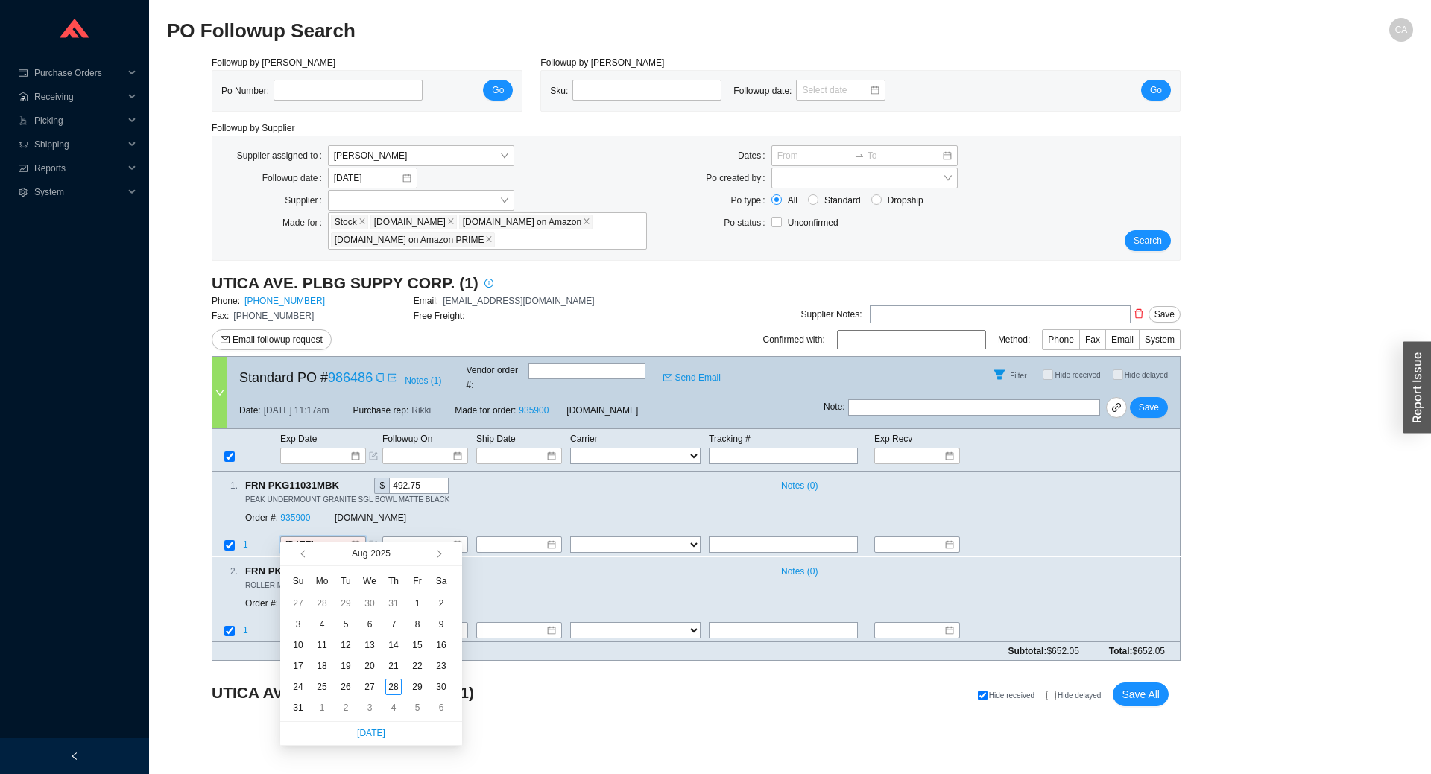
type input "8/9/2025"
type input "9/4/2025"
click at [400, 710] on div "4" at bounding box center [393, 708] width 16 height 16
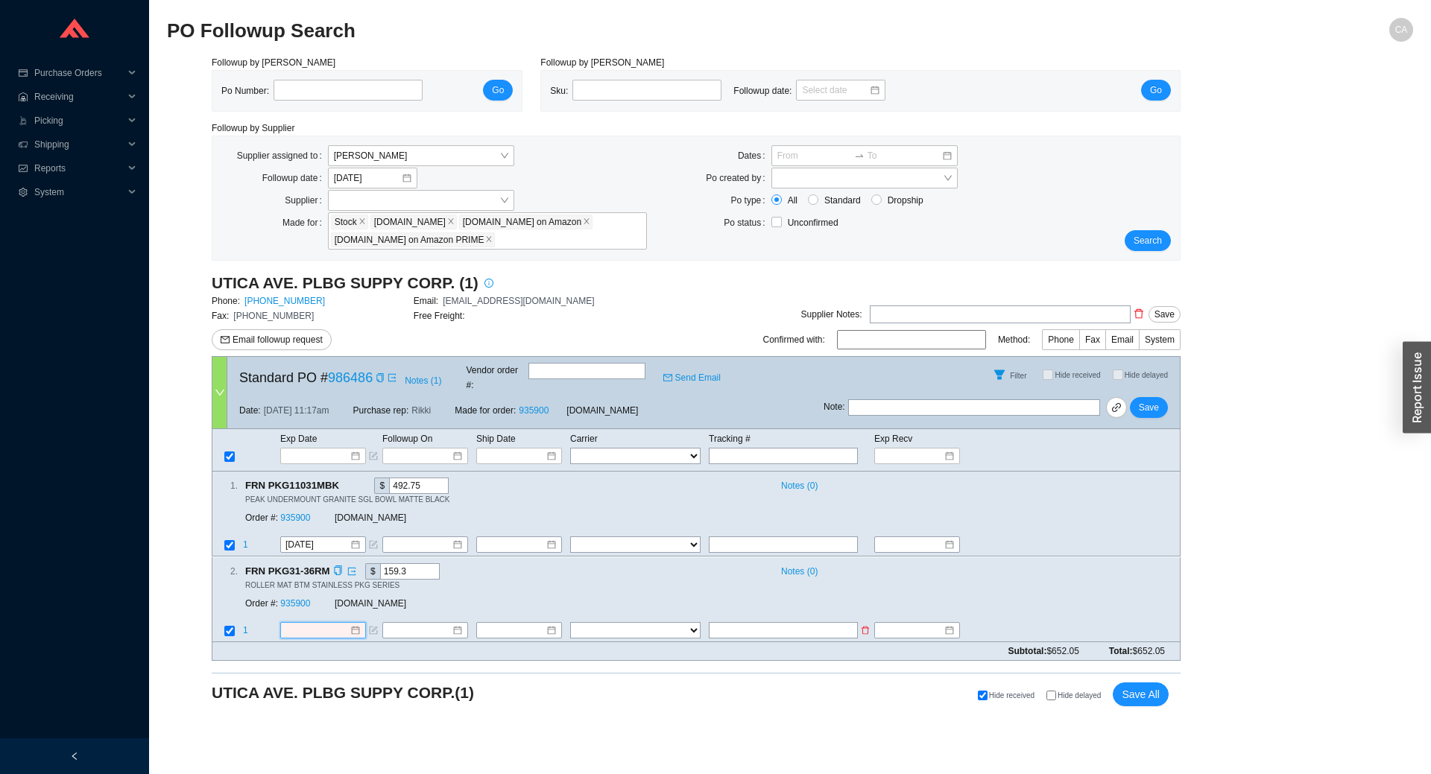
click at [335, 623] on input at bounding box center [317, 630] width 64 height 15
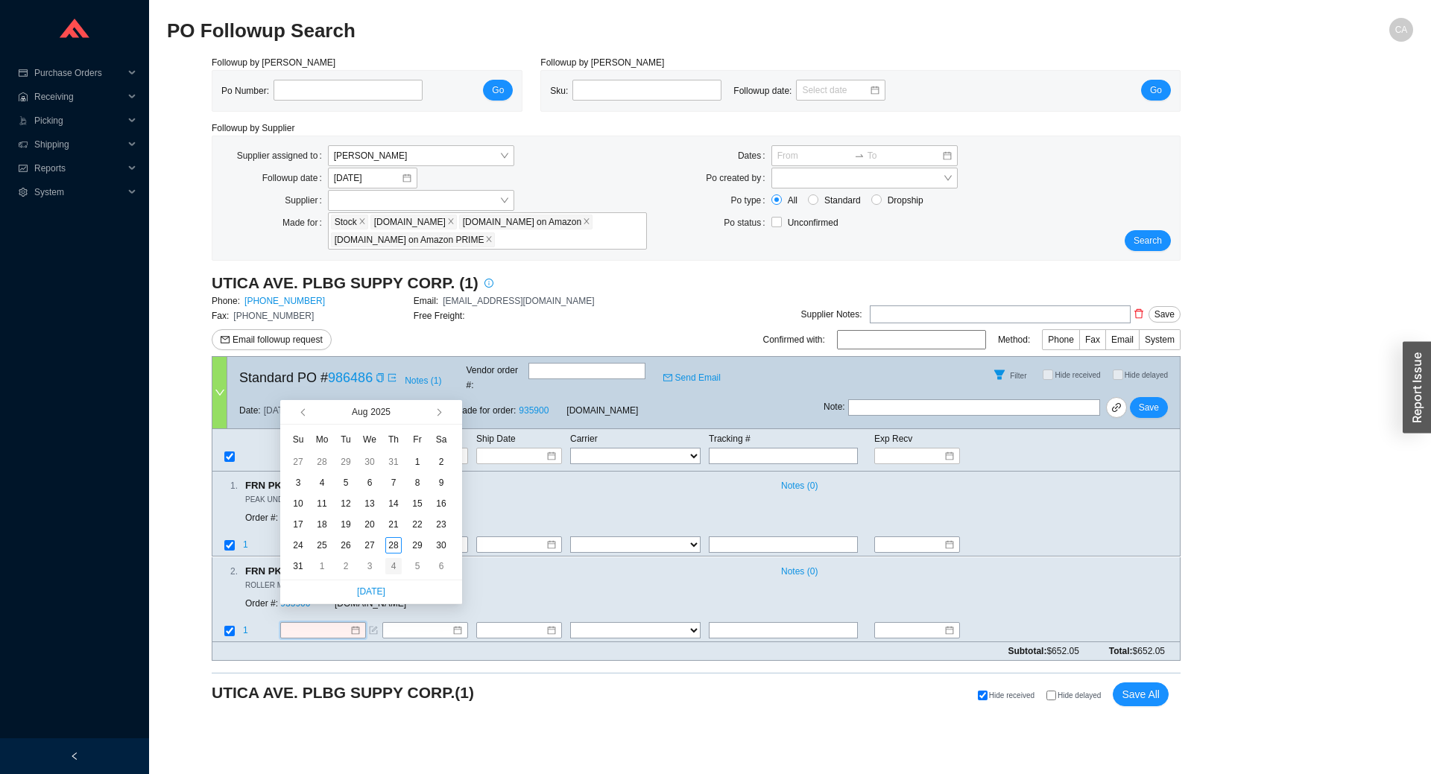
type input "9/4/2025"
click at [399, 564] on div "4" at bounding box center [393, 566] width 16 height 16
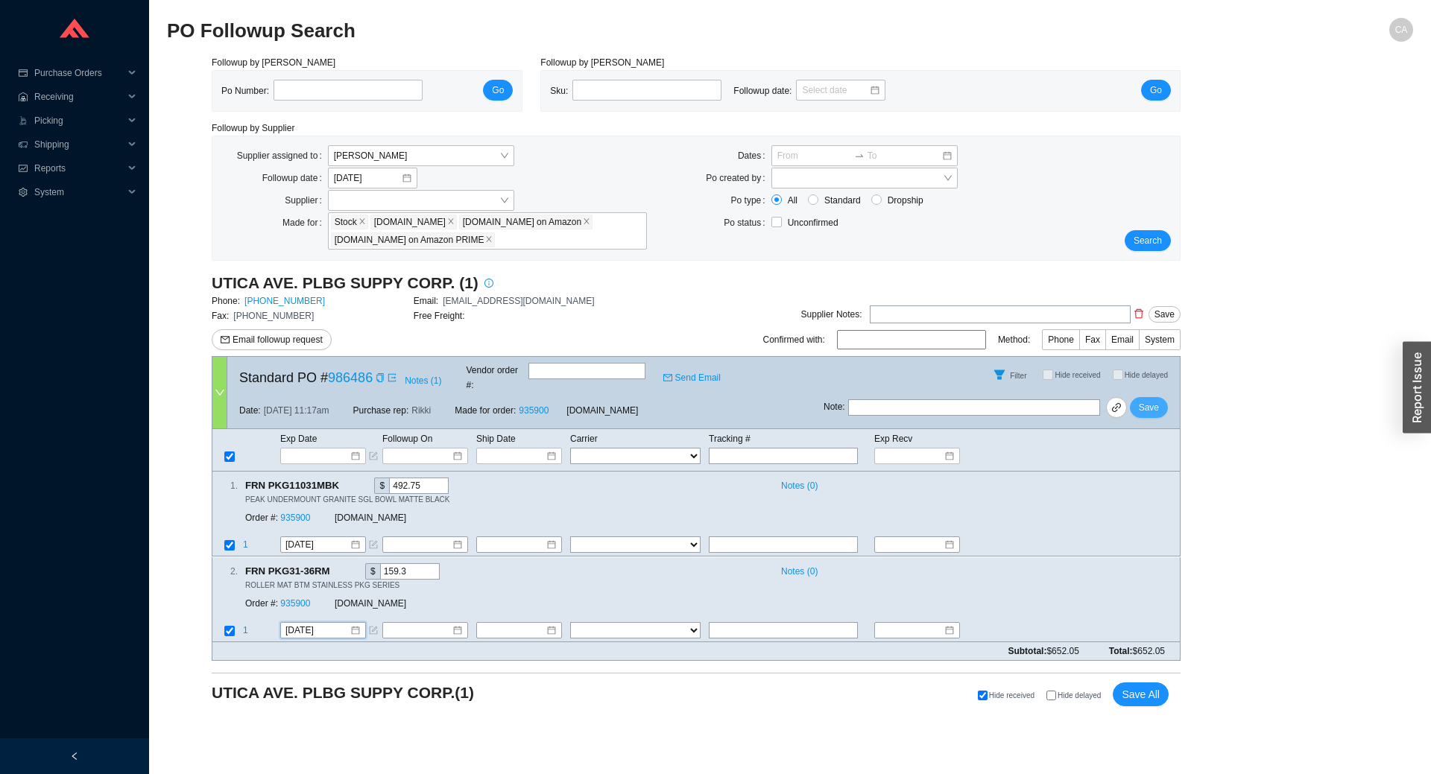
click at [1149, 402] on span "Save" at bounding box center [1149, 407] width 20 height 15
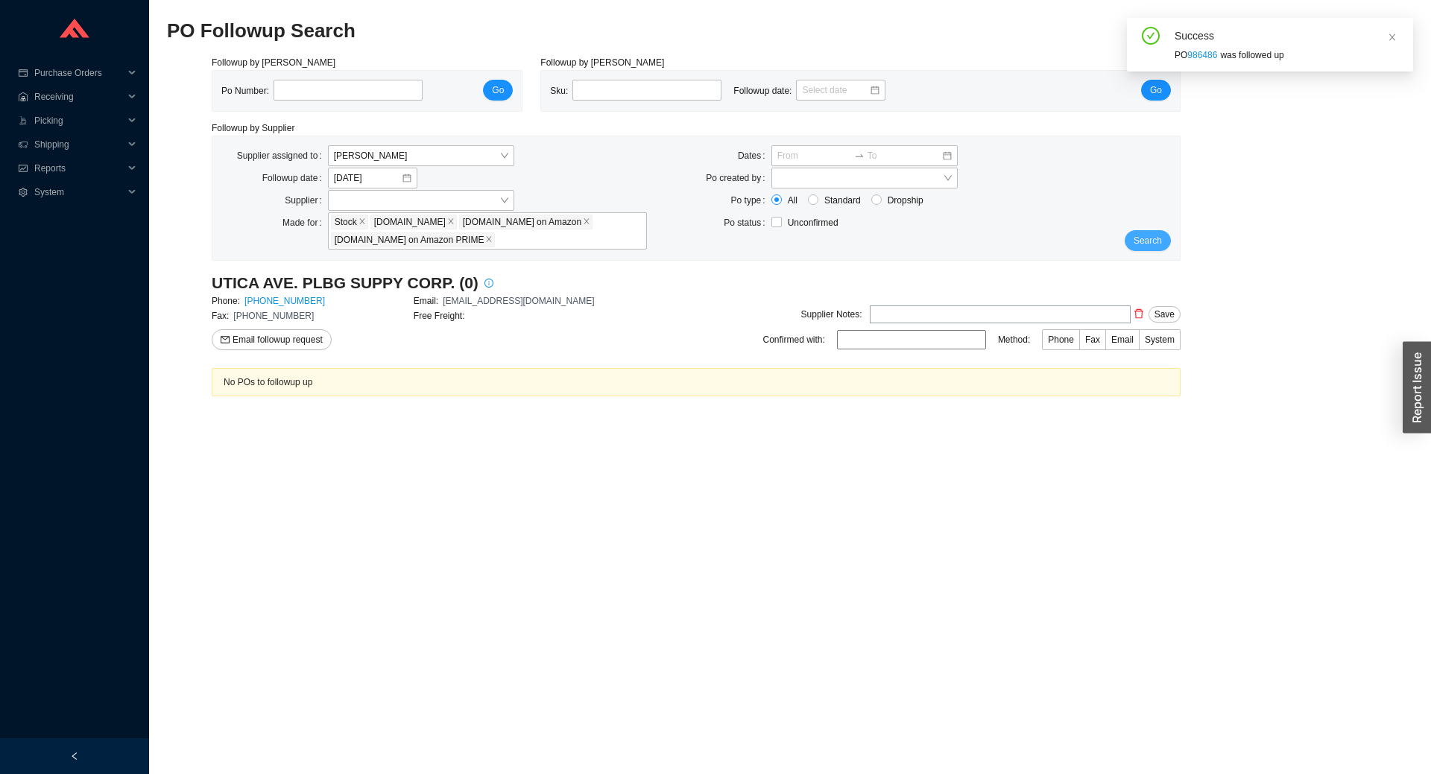
click at [1152, 239] on span "Search" at bounding box center [1148, 240] width 28 height 15
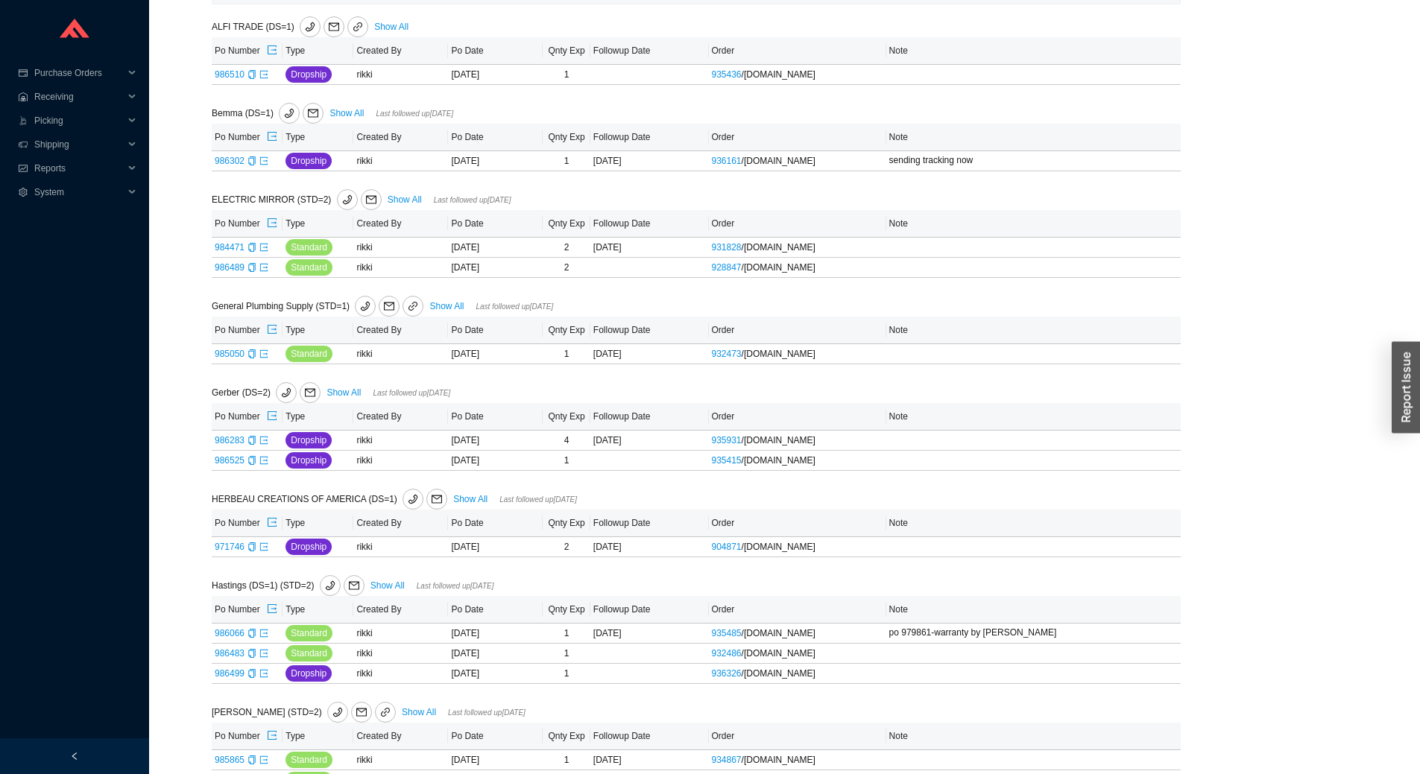
scroll to position [379, 0]
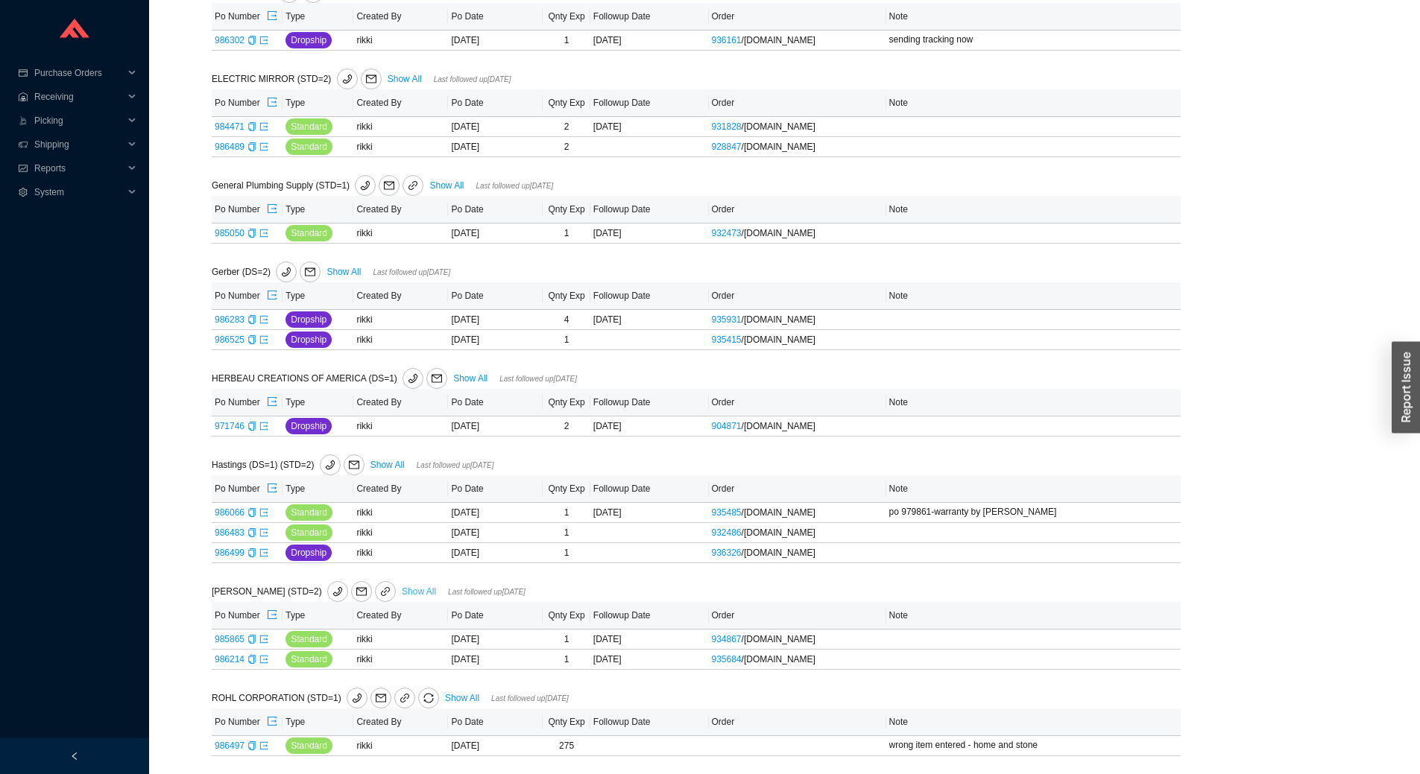
click at [402, 592] on link "Show All" at bounding box center [419, 592] width 34 height 10
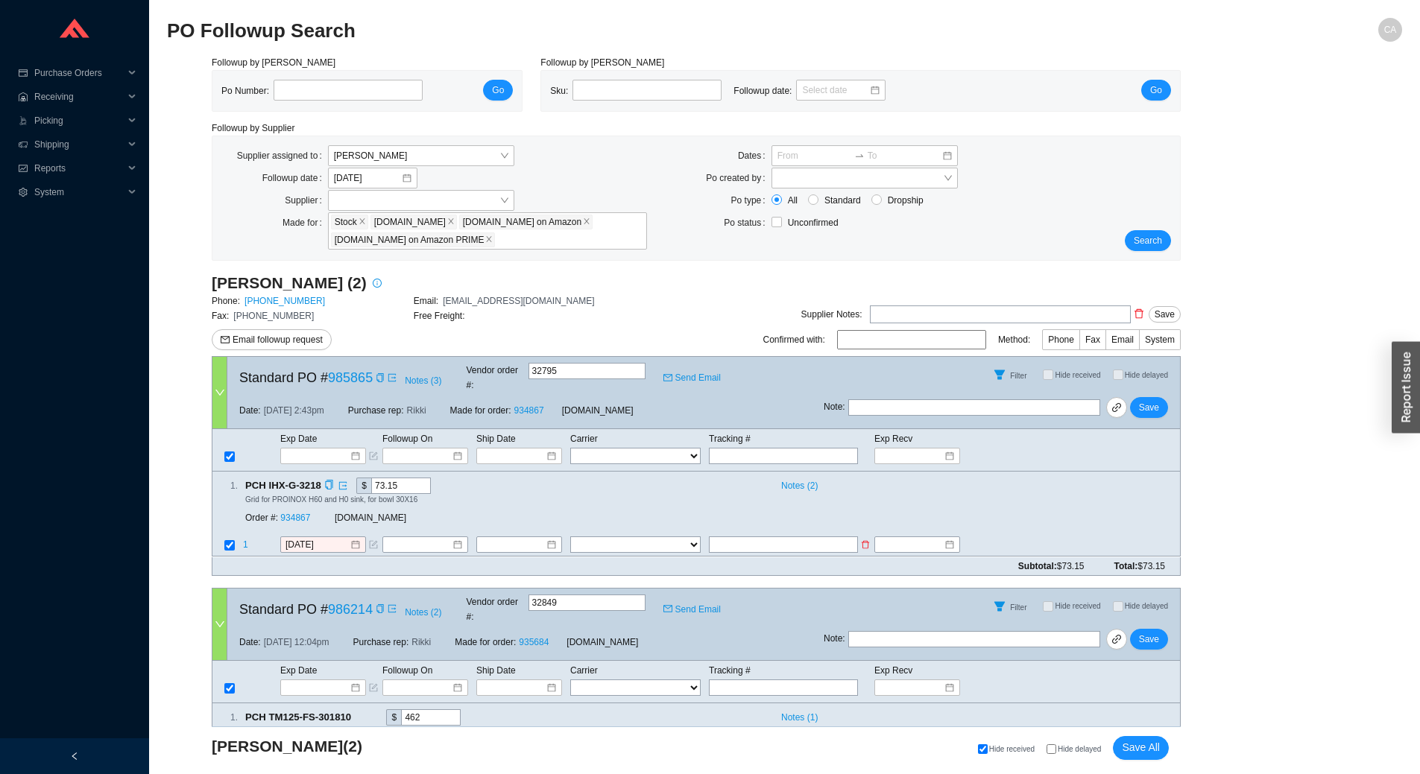
scroll to position [63, 0]
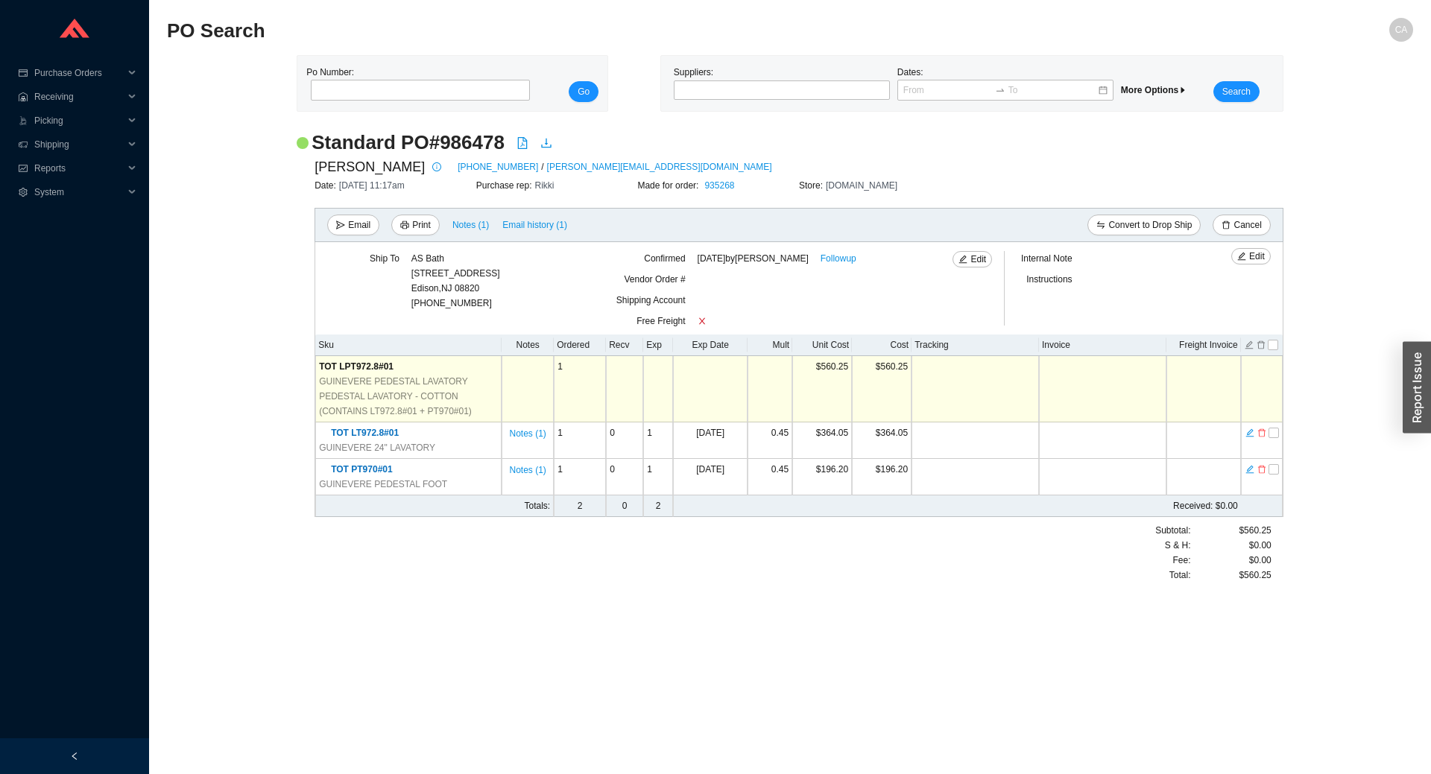
click at [907, 655] on main "PO Search CA Po Number: Go Suppliers: Dates: More Options Search Standard PO # …" at bounding box center [790, 396] width 1246 height 757
click at [453, 143] on h2 "Standard PO # 986478" at bounding box center [408, 143] width 193 height 26
copy h2 "986478"
click at [356, 221] on span "Email" at bounding box center [359, 225] width 22 height 15
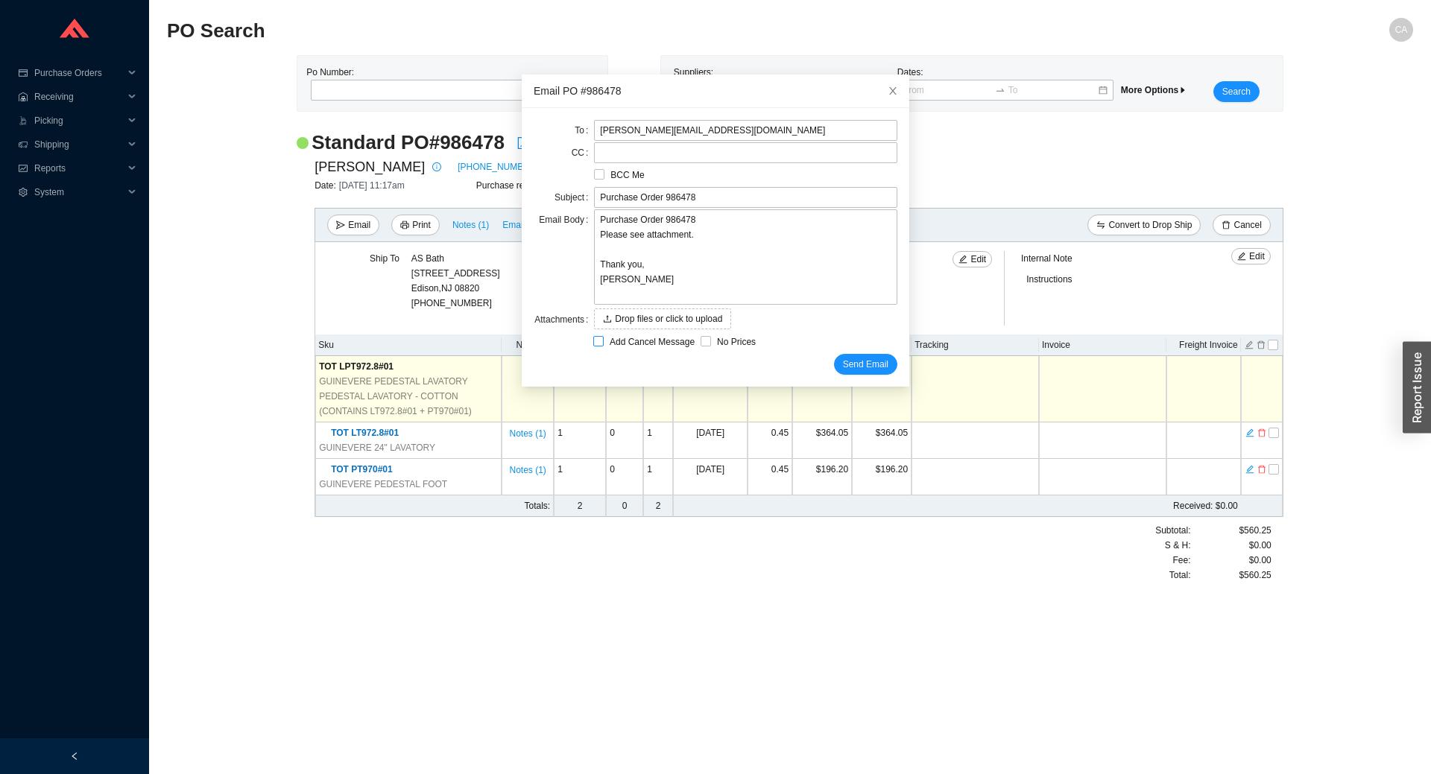
click at [604, 341] on span "Add Cancel Message" at bounding box center [652, 342] width 97 height 15
click at [602, 341] on input "Add Cancel Message" at bounding box center [598, 341] width 10 height 10
checkbox input "true"
type input "Purchase Order 986478 - PLEASE CANCEL"
type textarea "Please cancel and confirm via email. Thank you, [PERSON_NAME]"
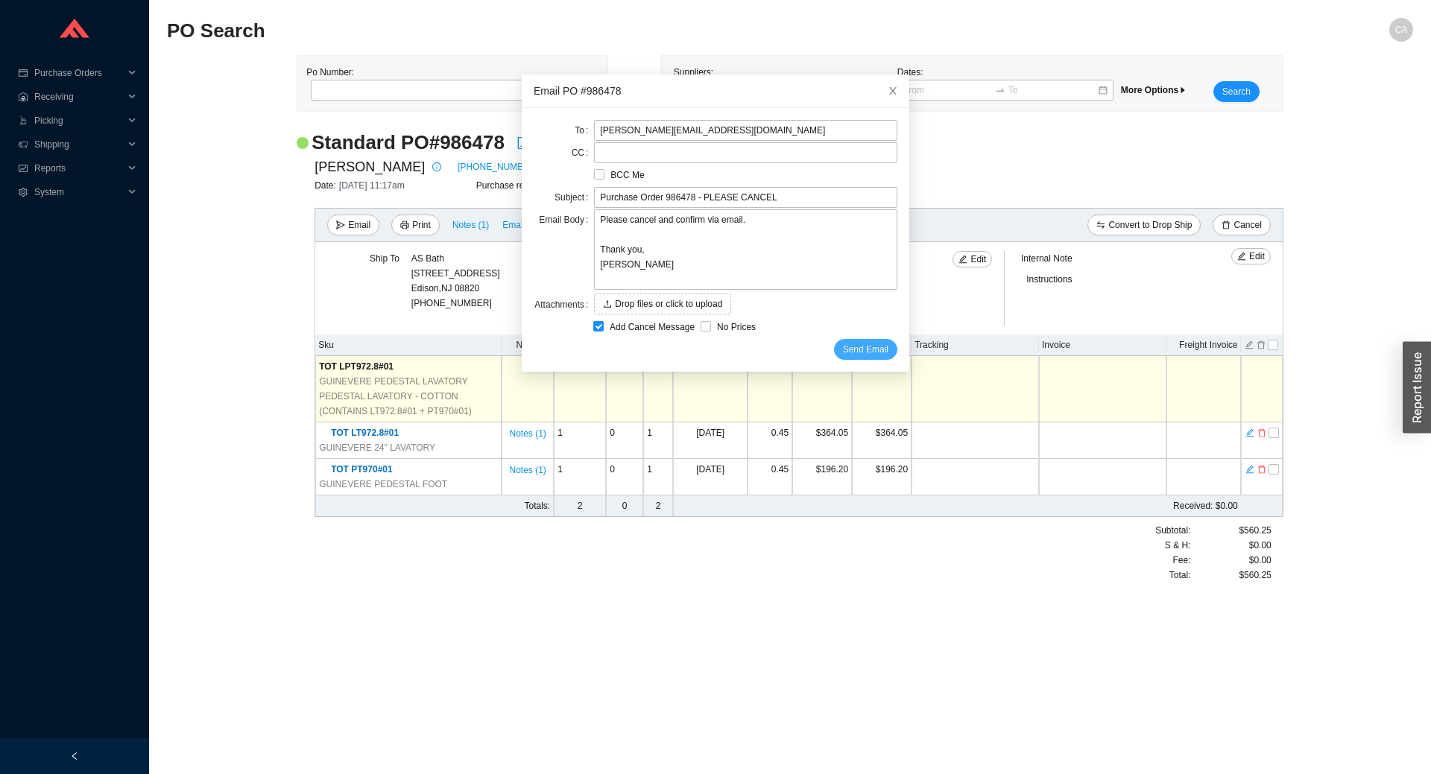
click at [845, 350] on span "Send Email" at bounding box center [865, 349] width 45 height 15
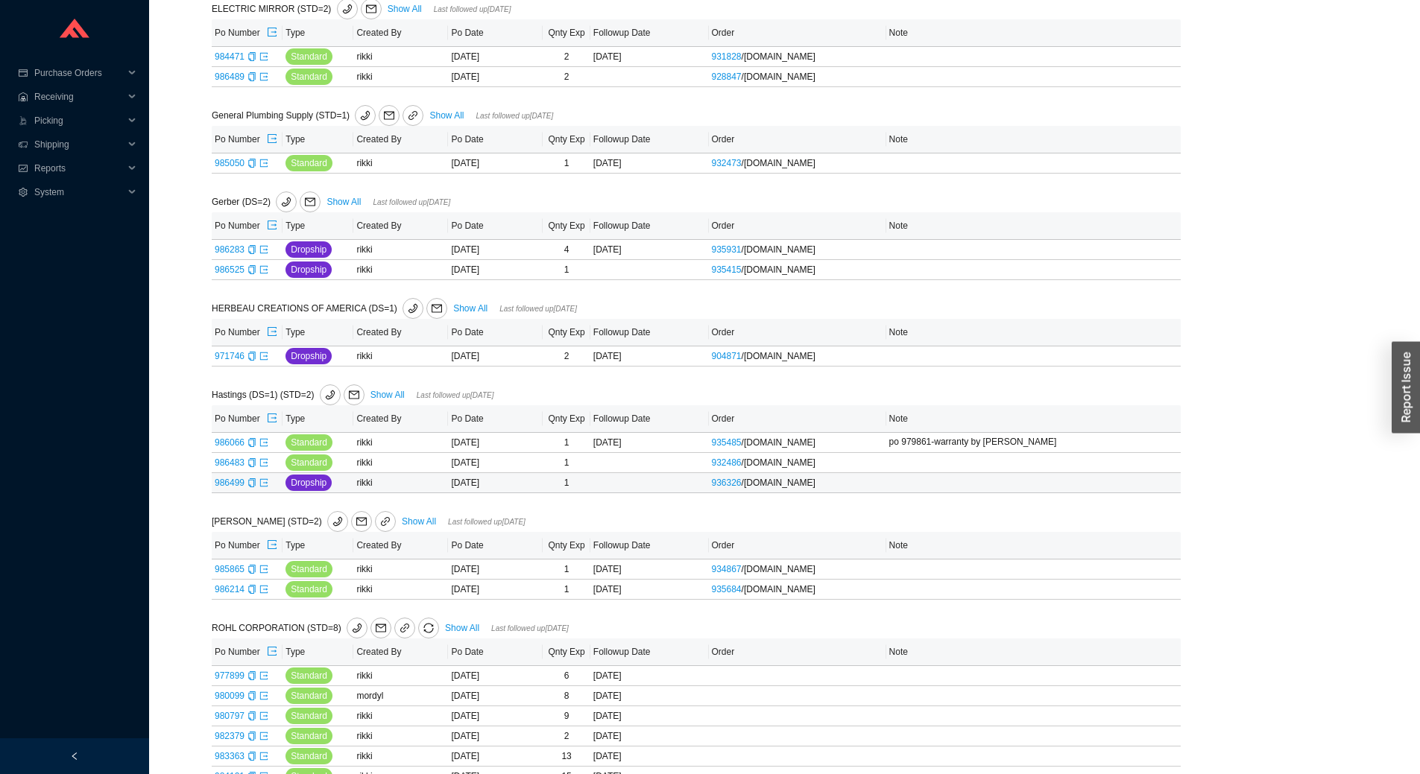
scroll to position [522, 0]
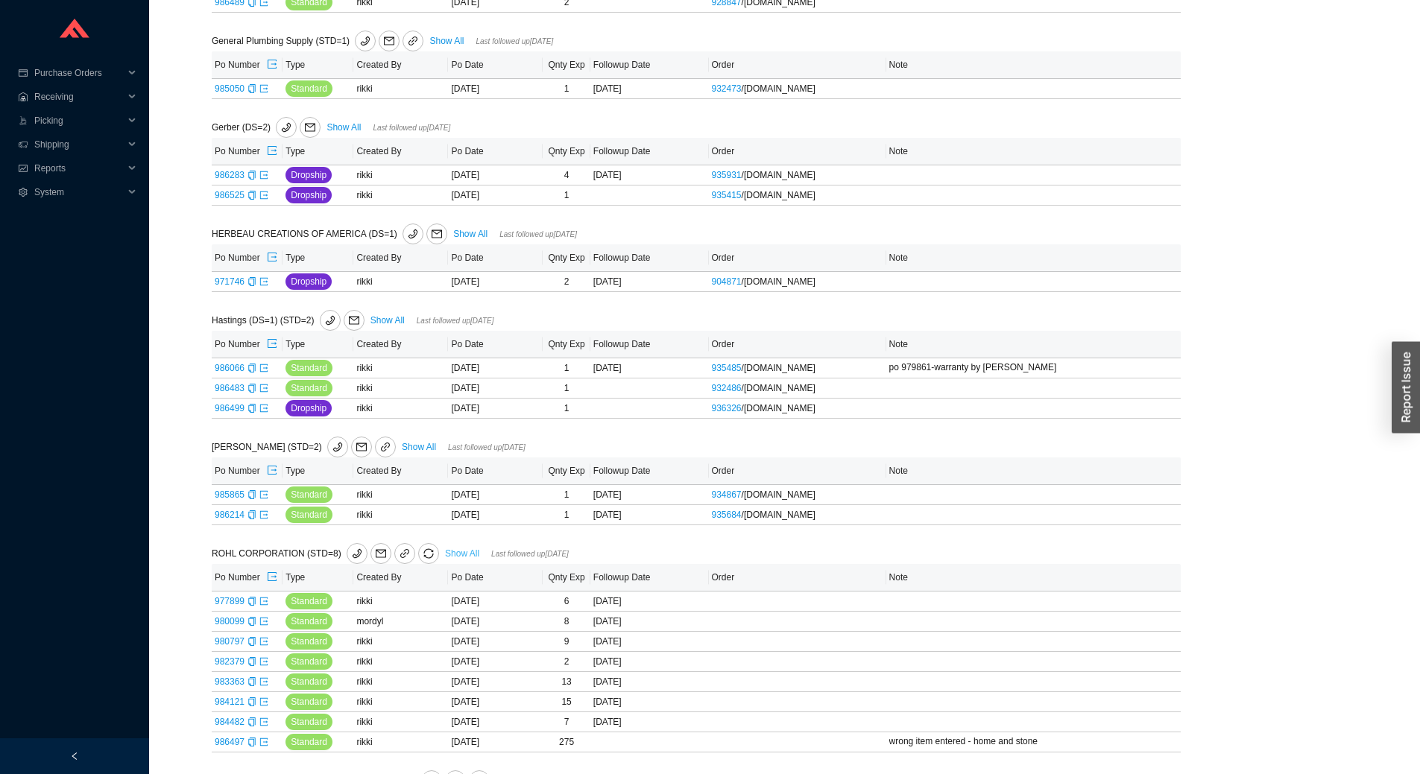
click at [449, 549] on link "Show All" at bounding box center [462, 554] width 34 height 10
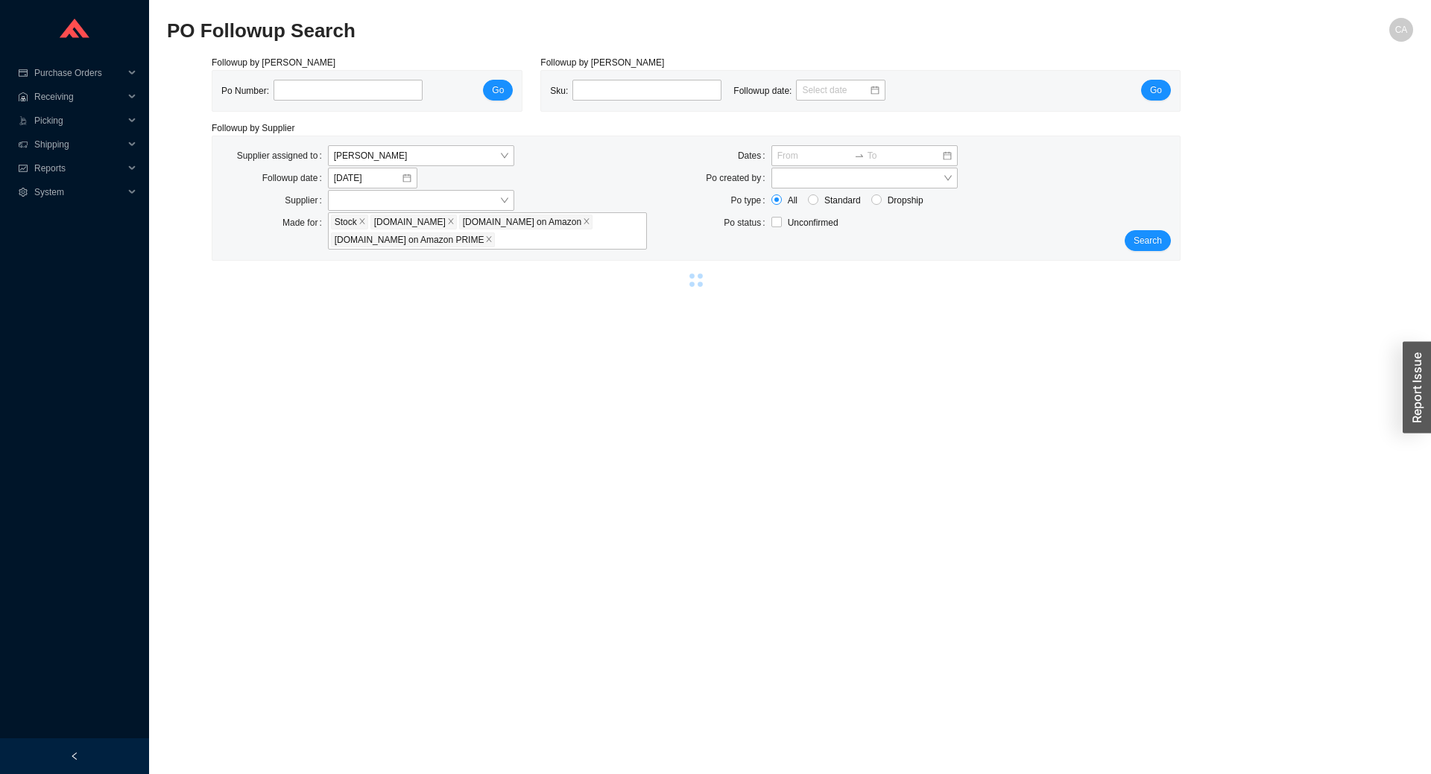
select select "2"
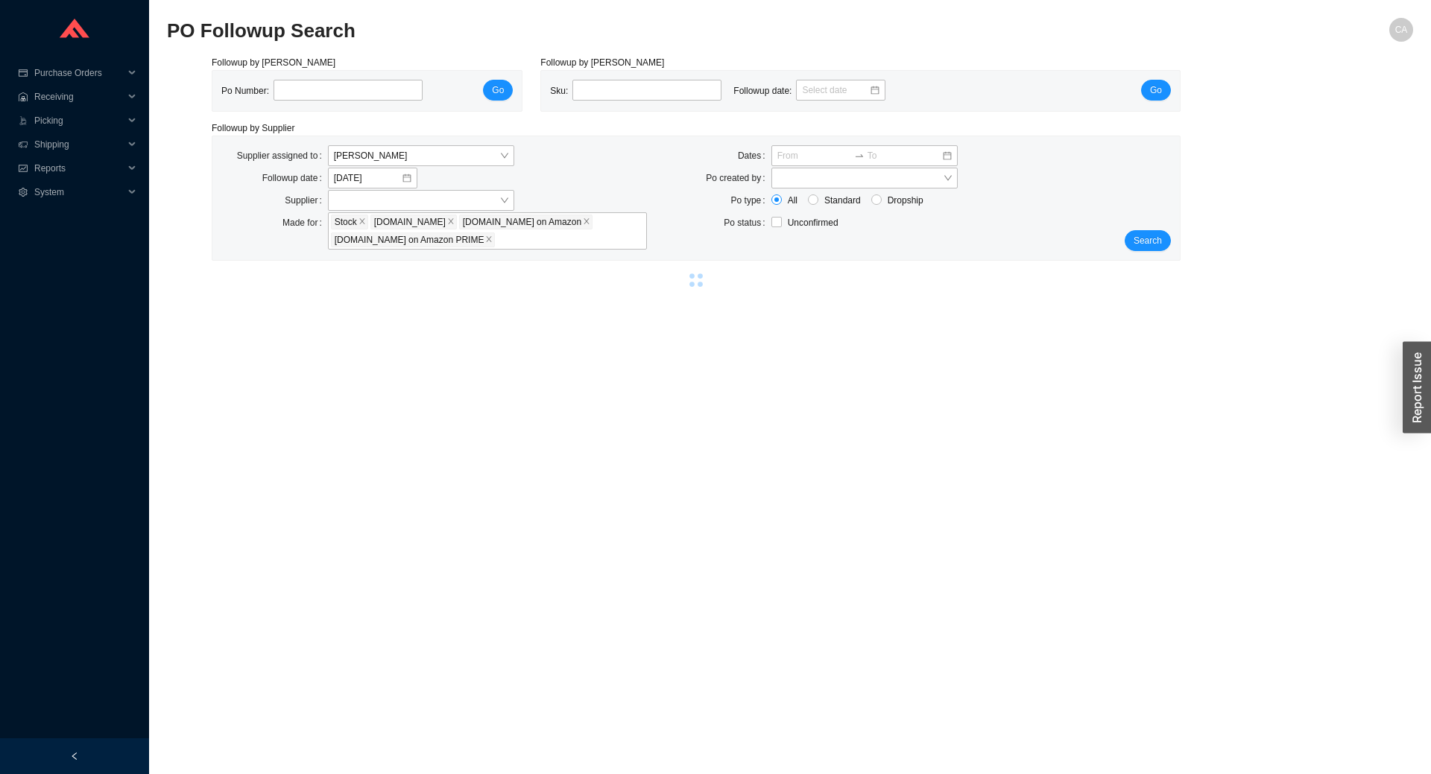
select select "2"
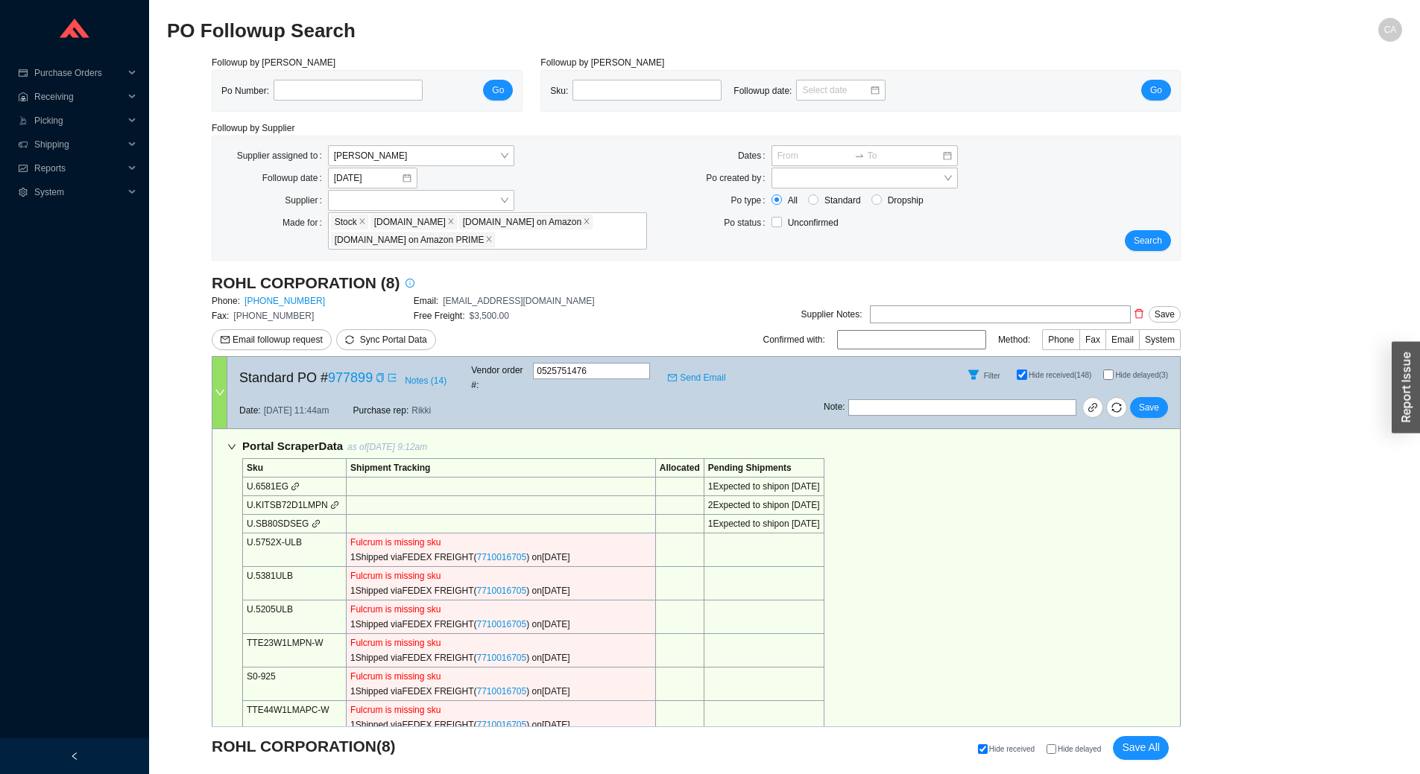
click at [1055, 746] on input "Hide delayed" at bounding box center [1052, 750] width 10 height 10
checkbox input "true"
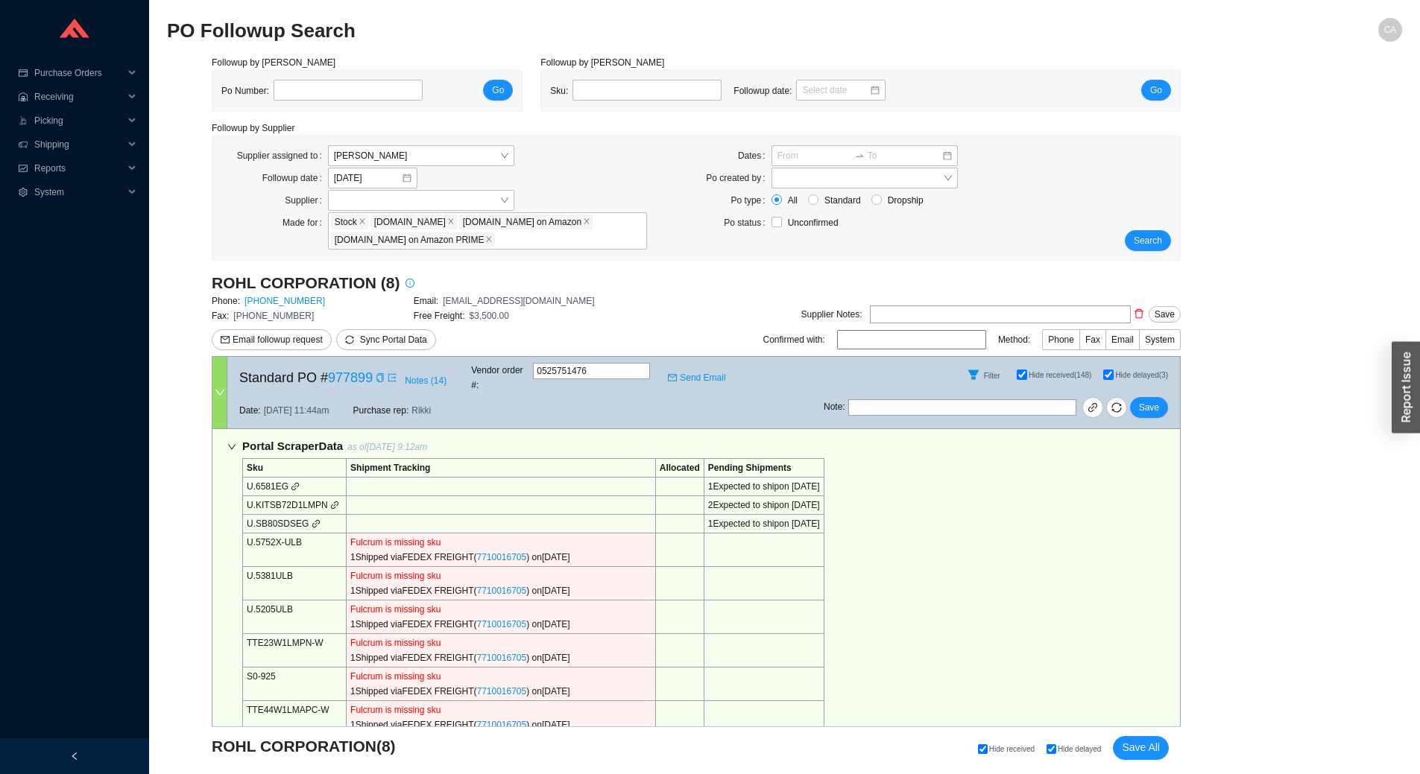
checkbox input "true"
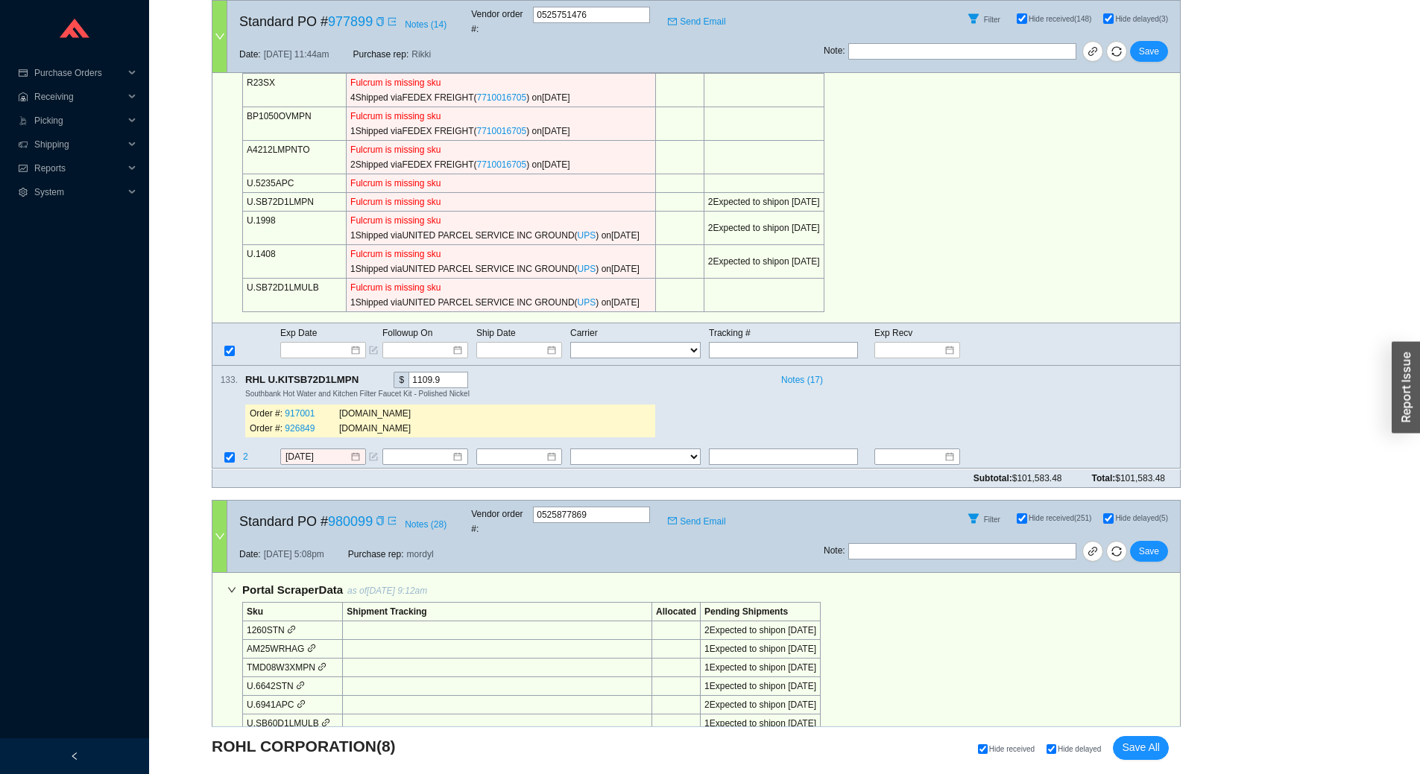
scroll to position [671, 0]
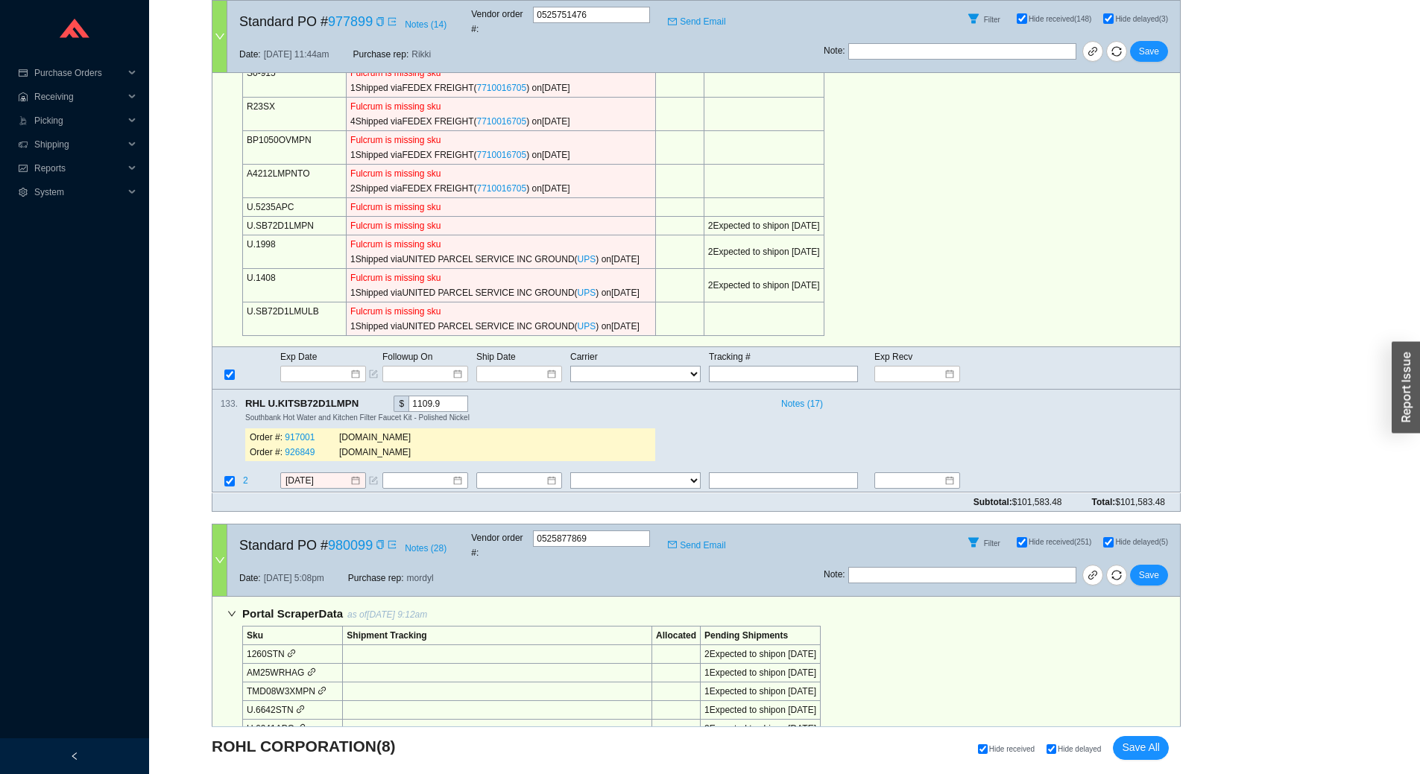
click at [215, 17] on div at bounding box center [219, 37] width 15 height 72
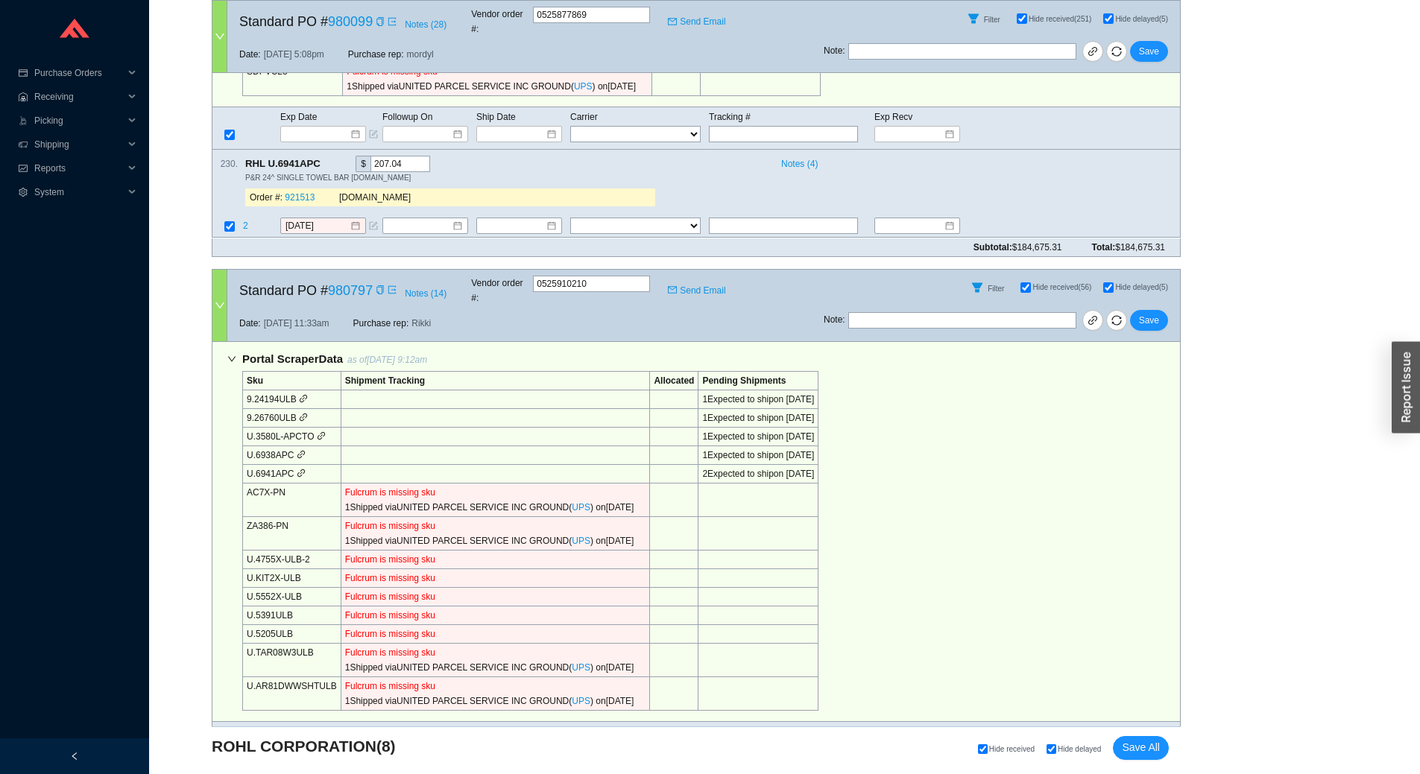
scroll to position [2013, 0]
click at [328, 160] on icon "copy" at bounding box center [328, 165] width 10 height 10
click at [522, 173] on div "P&R 24^ SINGLE TOWEL BAR P.CR" at bounding box center [706, 178] width 923 height 10
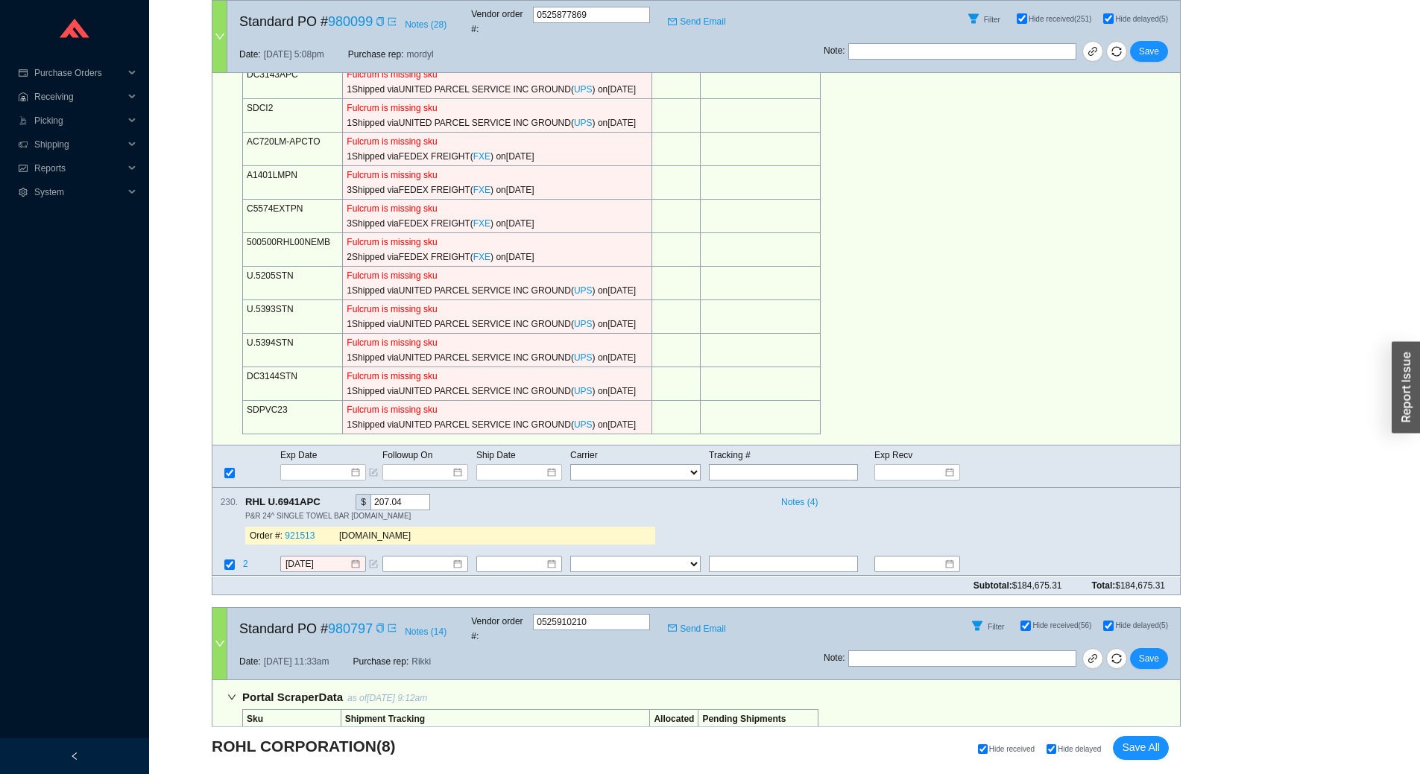
scroll to position [1813, 0]
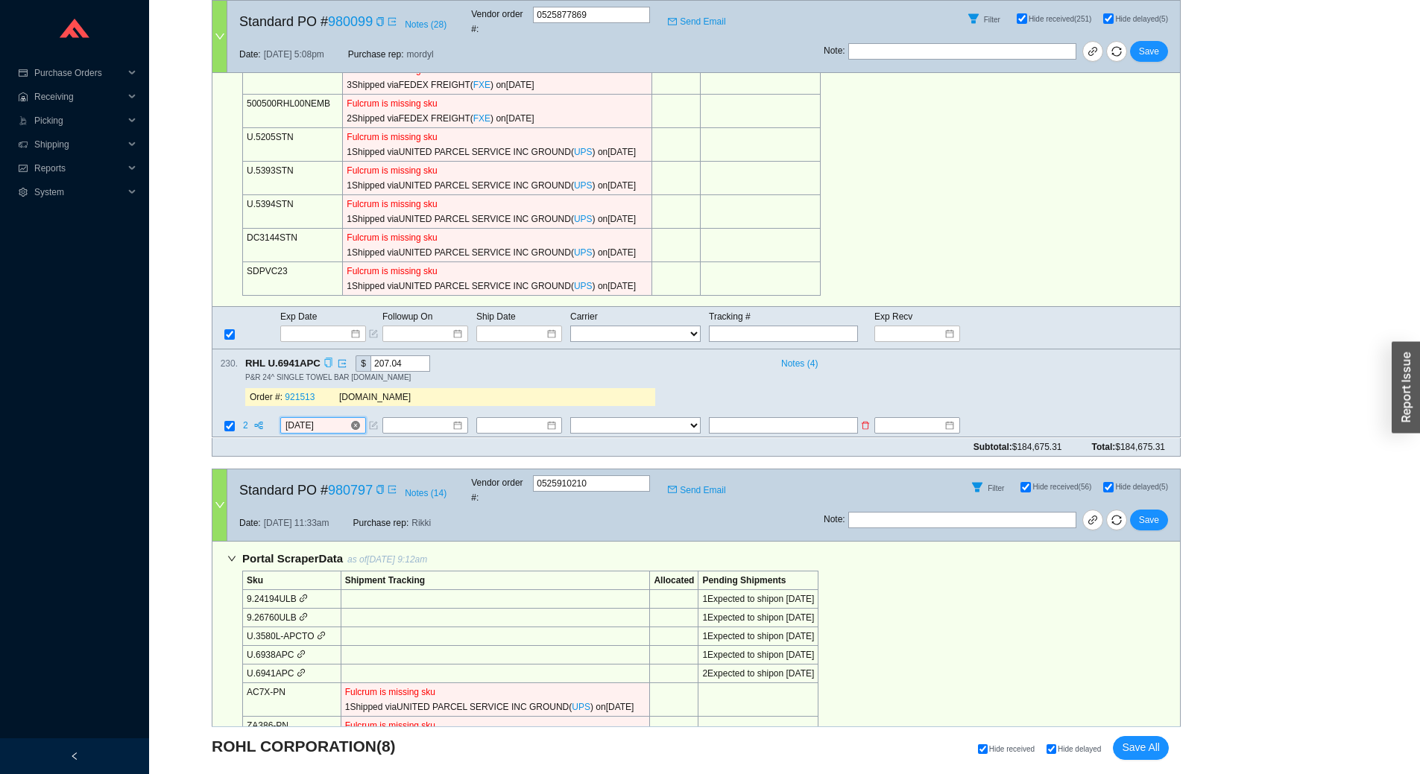
click at [330, 419] on input "[DATE]" at bounding box center [317, 426] width 64 height 15
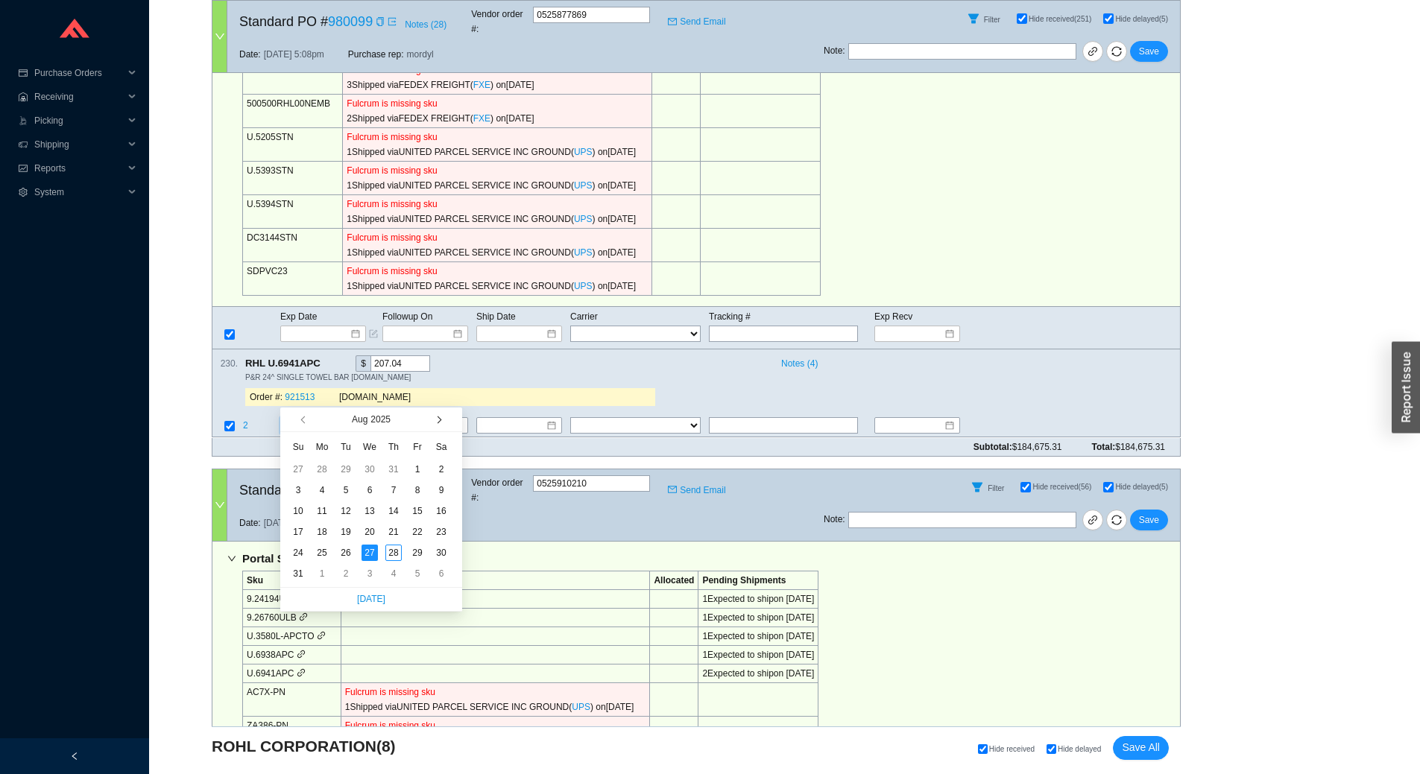
click at [435, 420] on span "button" at bounding box center [437, 419] width 7 height 7
type input "9/12/2025"
click at [423, 491] on div "12" at bounding box center [417, 490] width 16 height 16
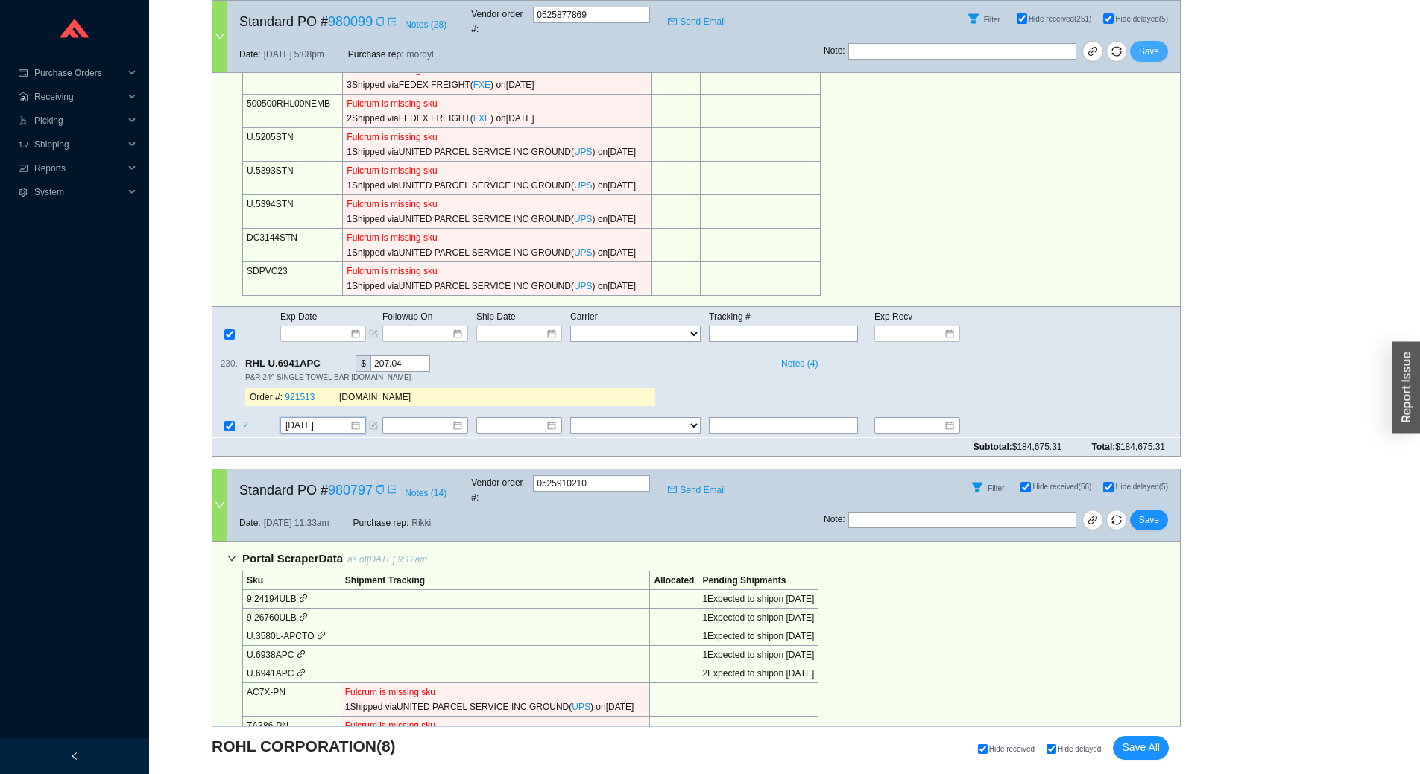
click at [1146, 44] on span "Save" at bounding box center [1149, 51] width 20 height 15
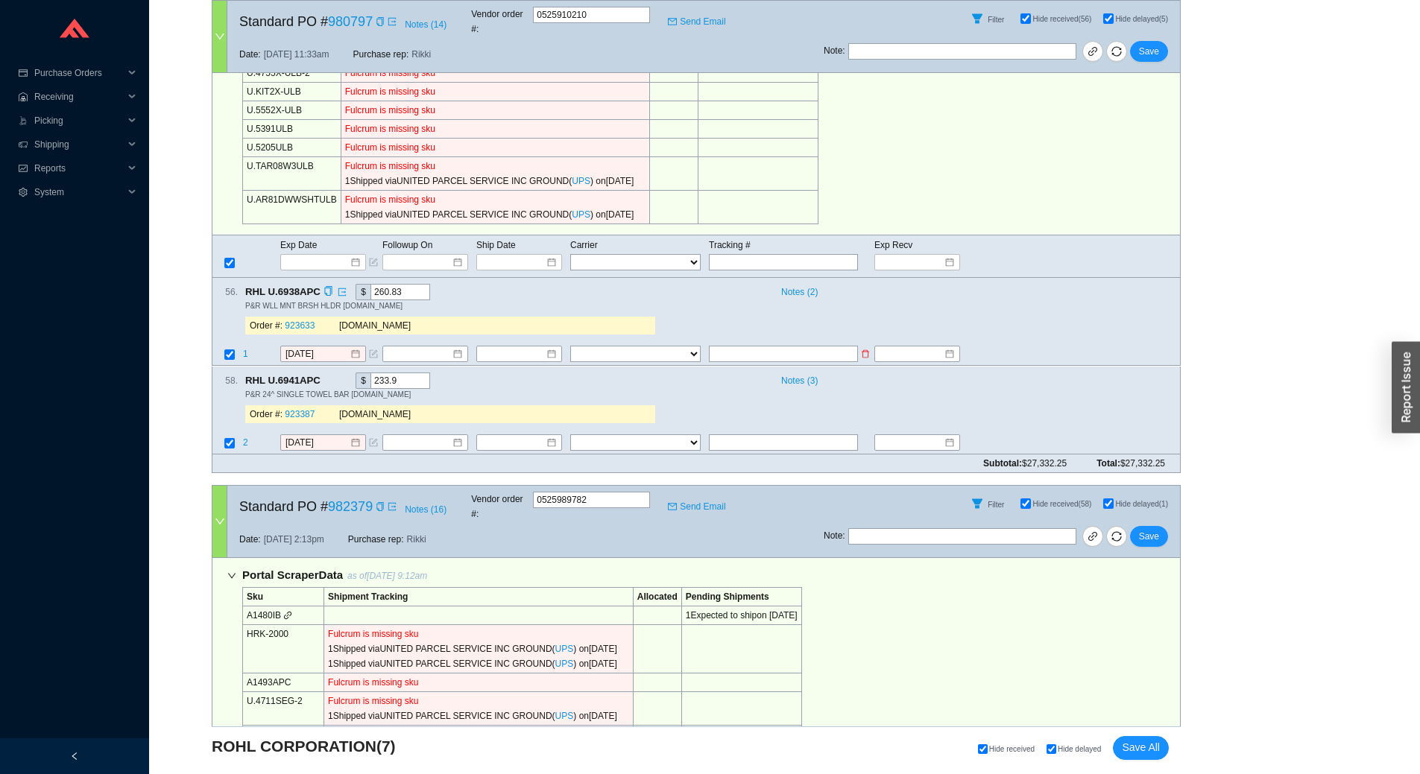
scroll to position [603, 0]
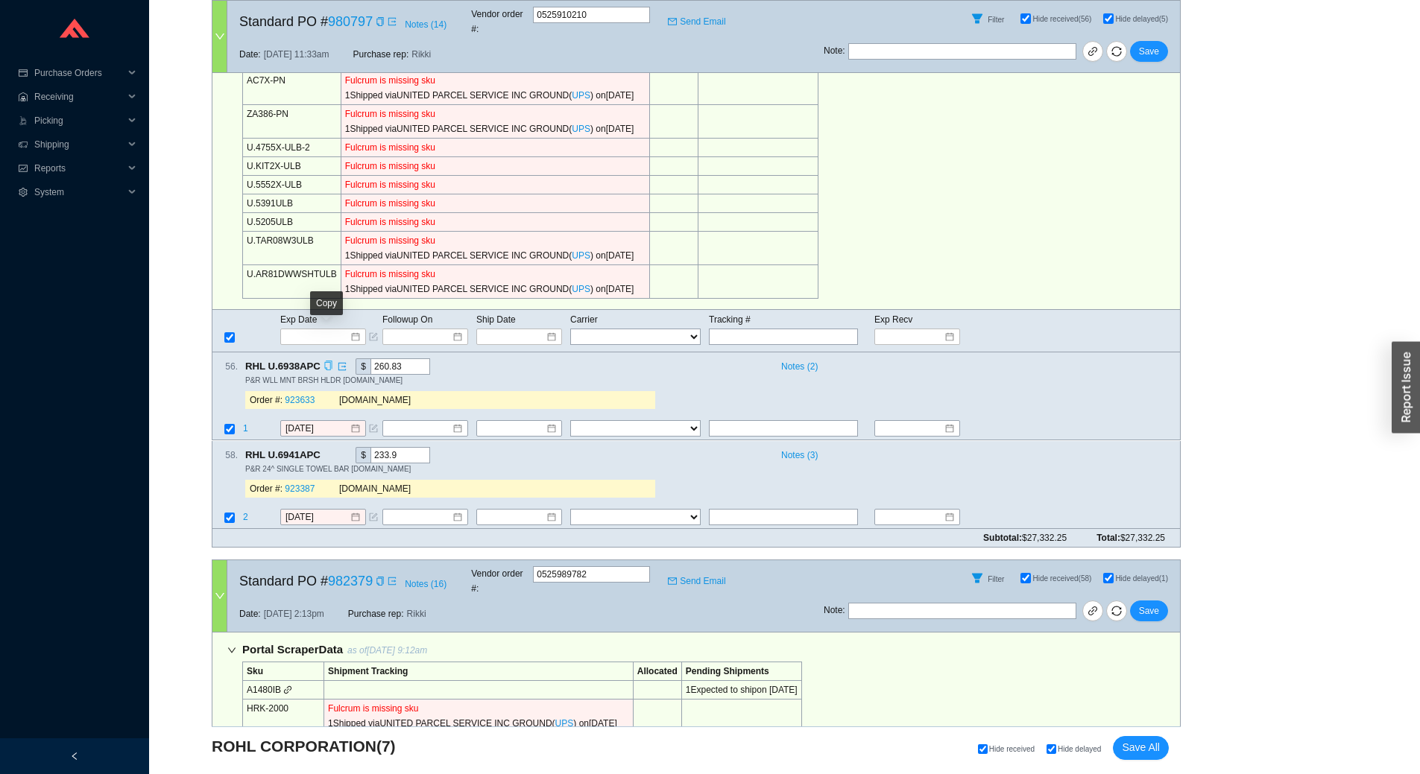
click at [323, 362] on icon "copy" at bounding box center [328, 367] width 10 height 10
click at [631, 375] on div "P&R WLL MNT BRSH HLDR P.CR" at bounding box center [706, 380] width 923 height 10
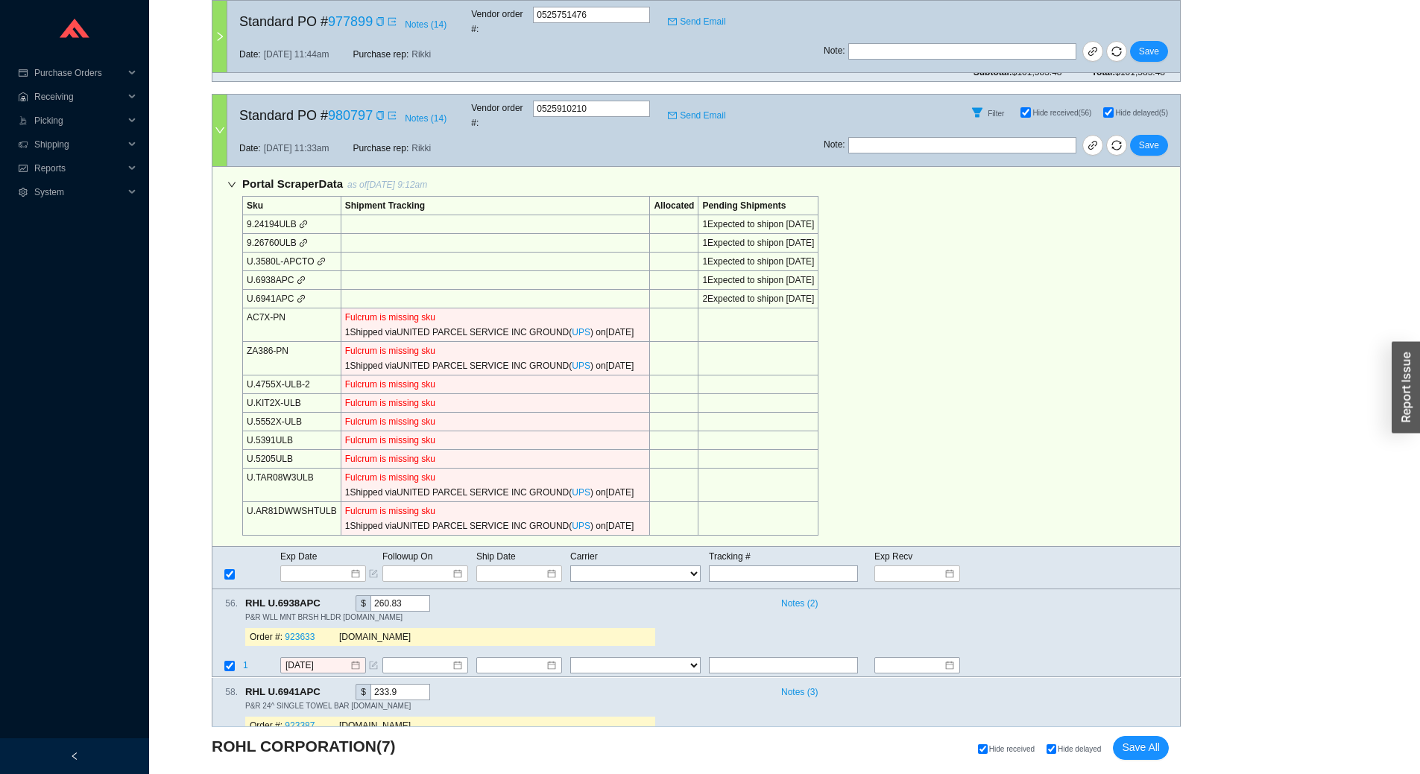
scroll to position [454, 0]
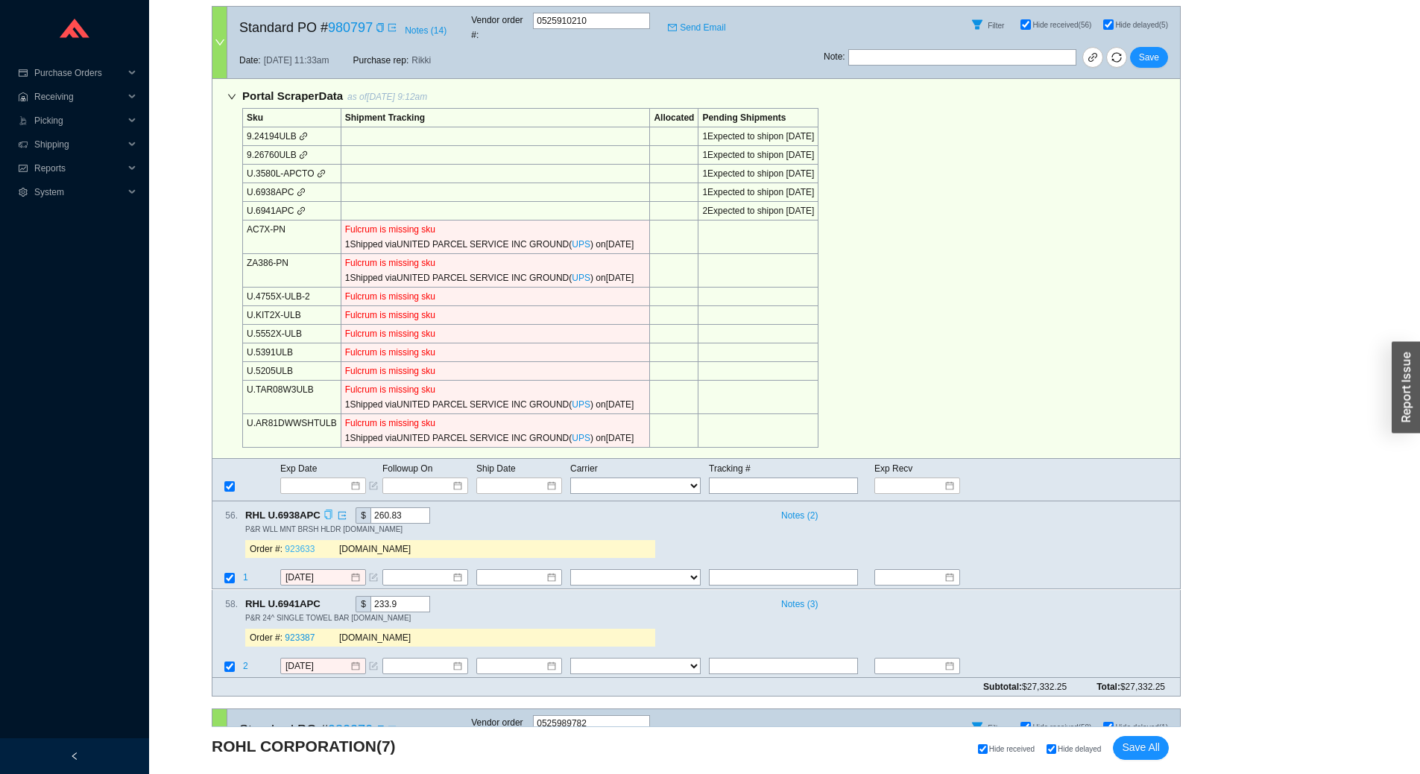
click at [295, 545] on link "923633" at bounding box center [300, 550] width 30 height 10
click at [332, 571] on input "[DATE]" at bounding box center [317, 578] width 64 height 15
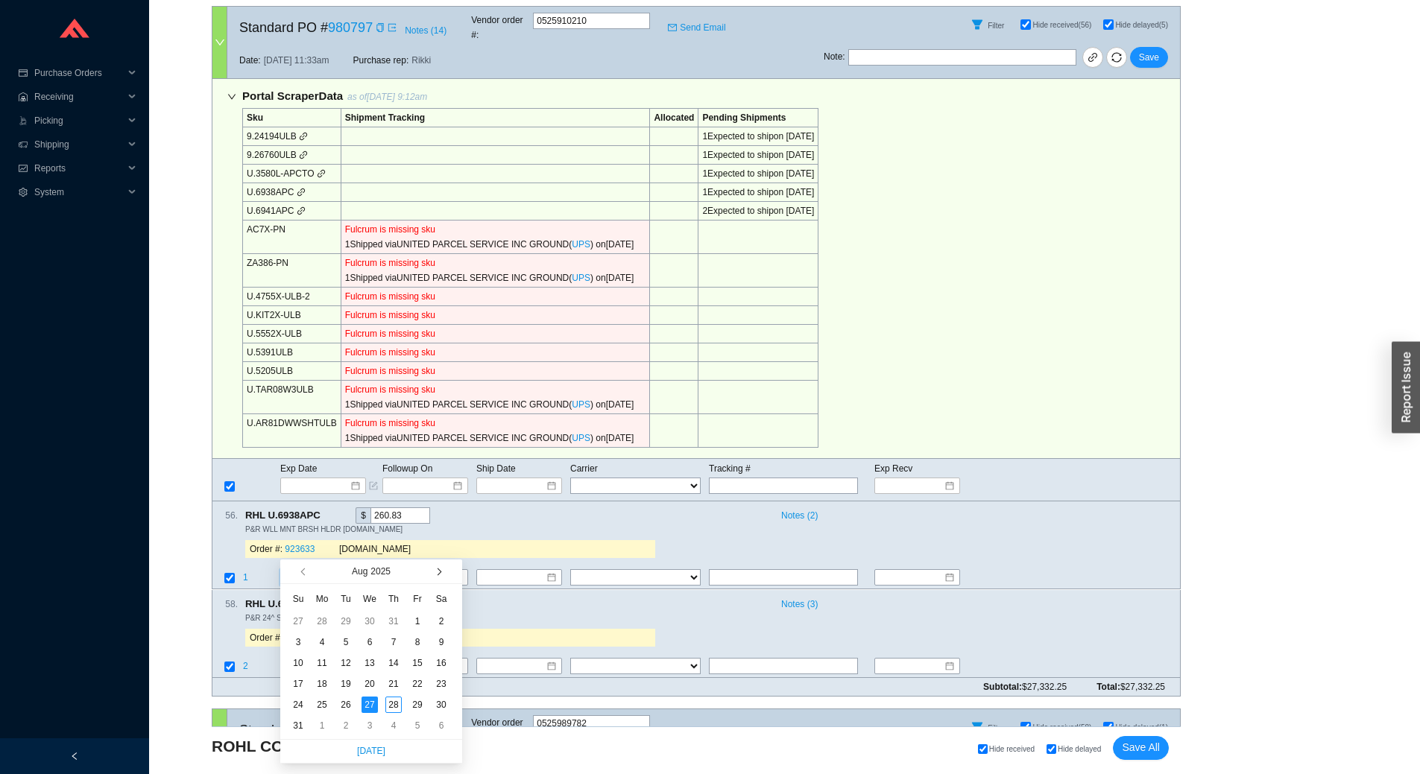
click at [443, 571] on button "button" at bounding box center [438, 572] width 14 height 24
type input "9/11/2025"
click at [394, 643] on div "11" at bounding box center [393, 642] width 16 height 16
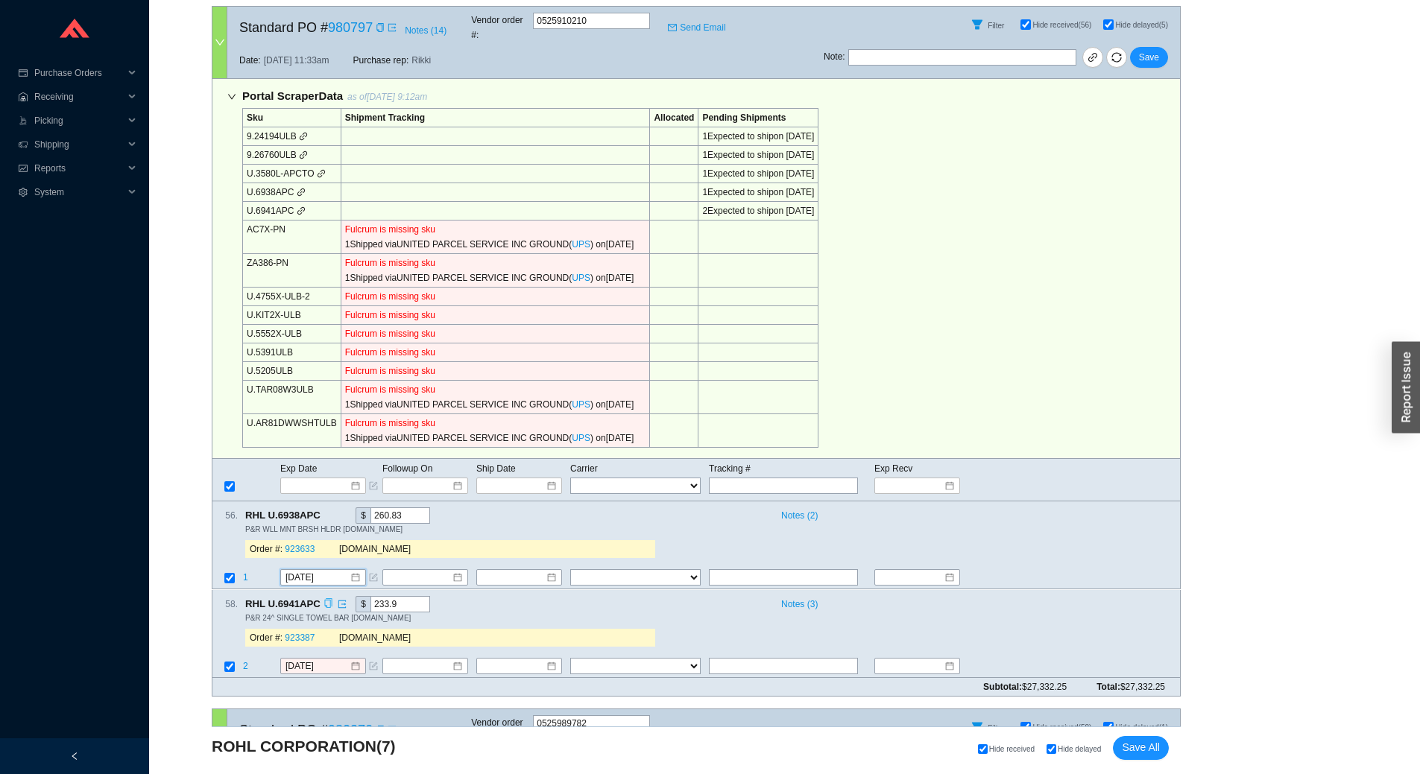
click at [326, 599] on icon "copy" at bounding box center [328, 604] width 10 height 10
click at [716, 520] on div "56 . RHL U.6938APC $ 260.83 Notes ( 2 ) P&R WLL MNT BRSH HLDR P.CR Order #: 923…" at bounding box center [690, 536] width 956 height 57
click at [332, 659] on input "[DATE]" at bounding box center [317, 666] width 64 height 15
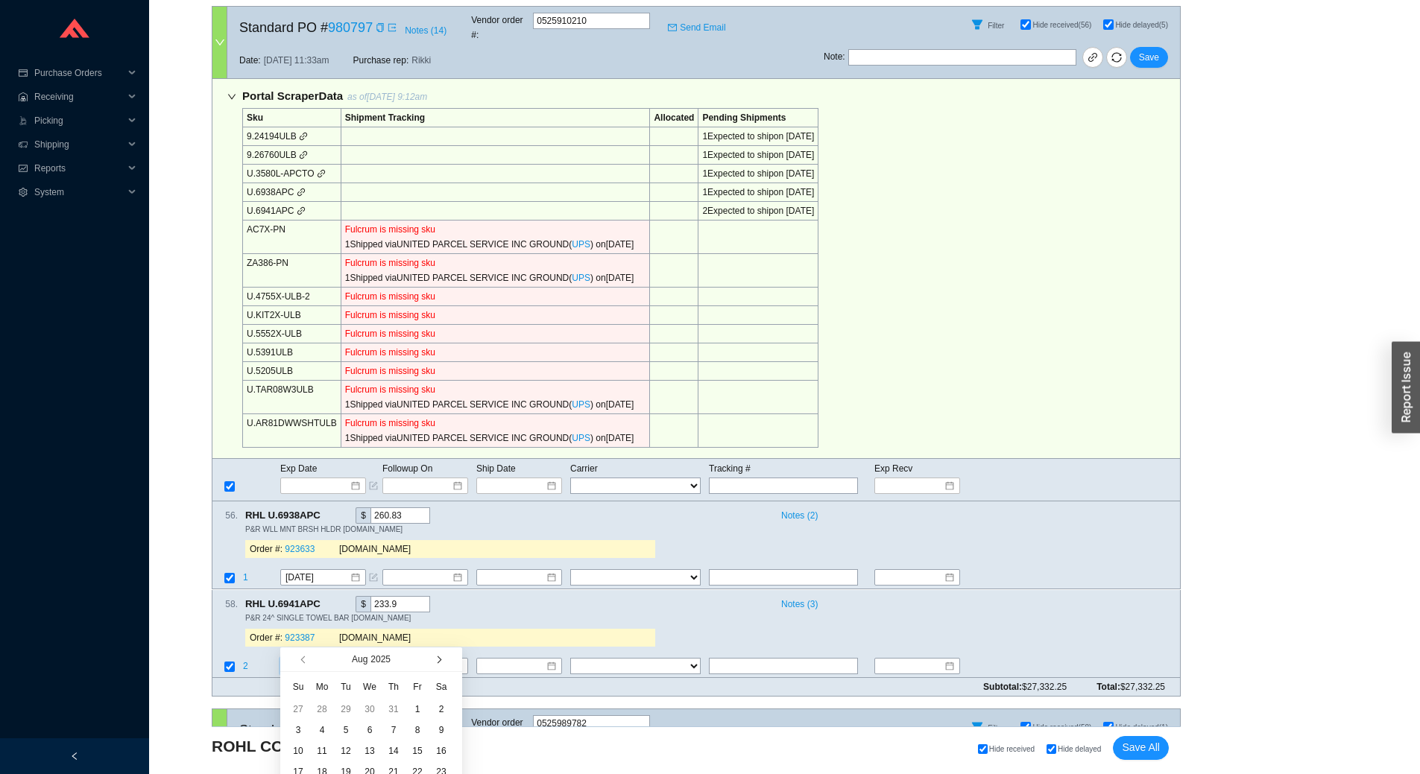
click at [439, 658] on span "button" at bounding box center [437, 660] width 7 height 7
click at [438, 658] on span "button" at bounding box center [437, 660] width 7 height 7
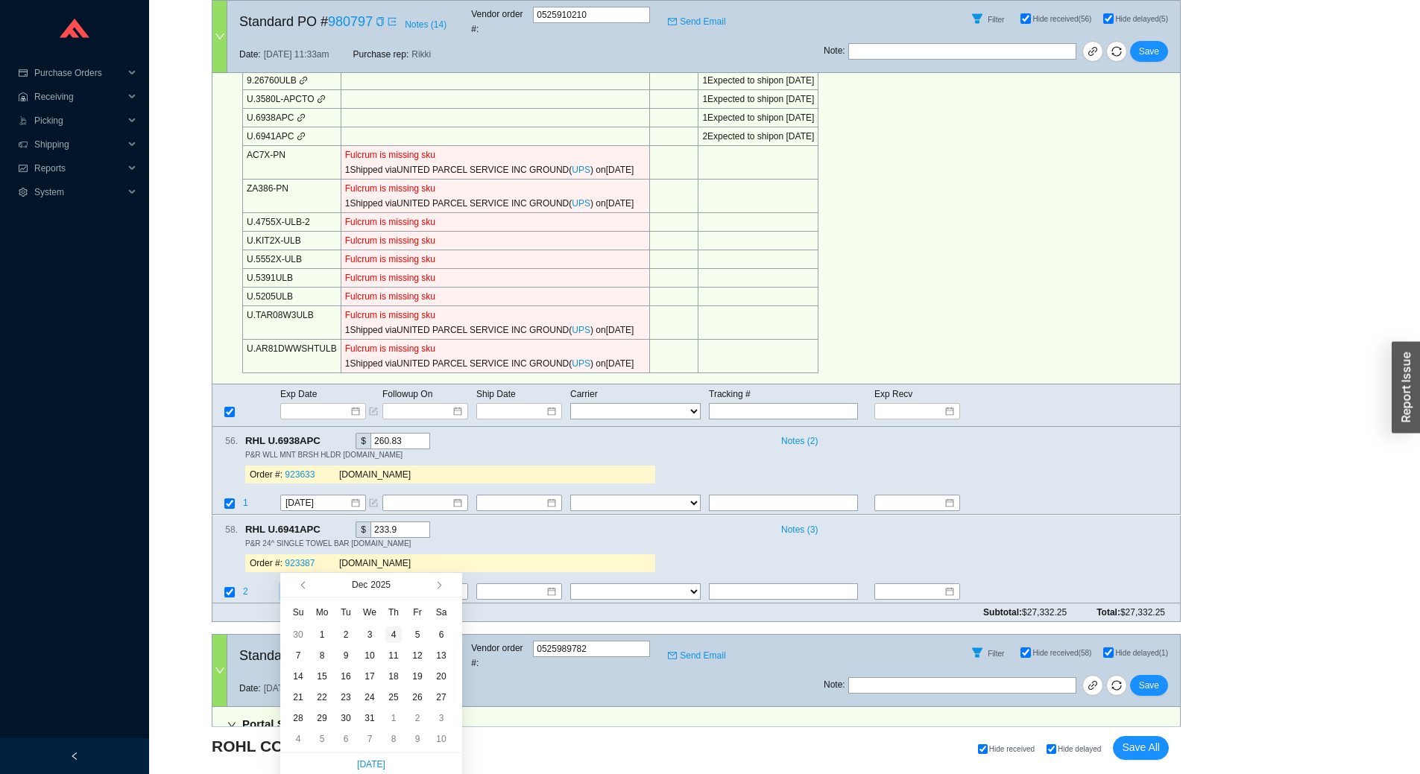
click at [393, 638] on div "4" at bounding box center [393, 635] width 16 height 16
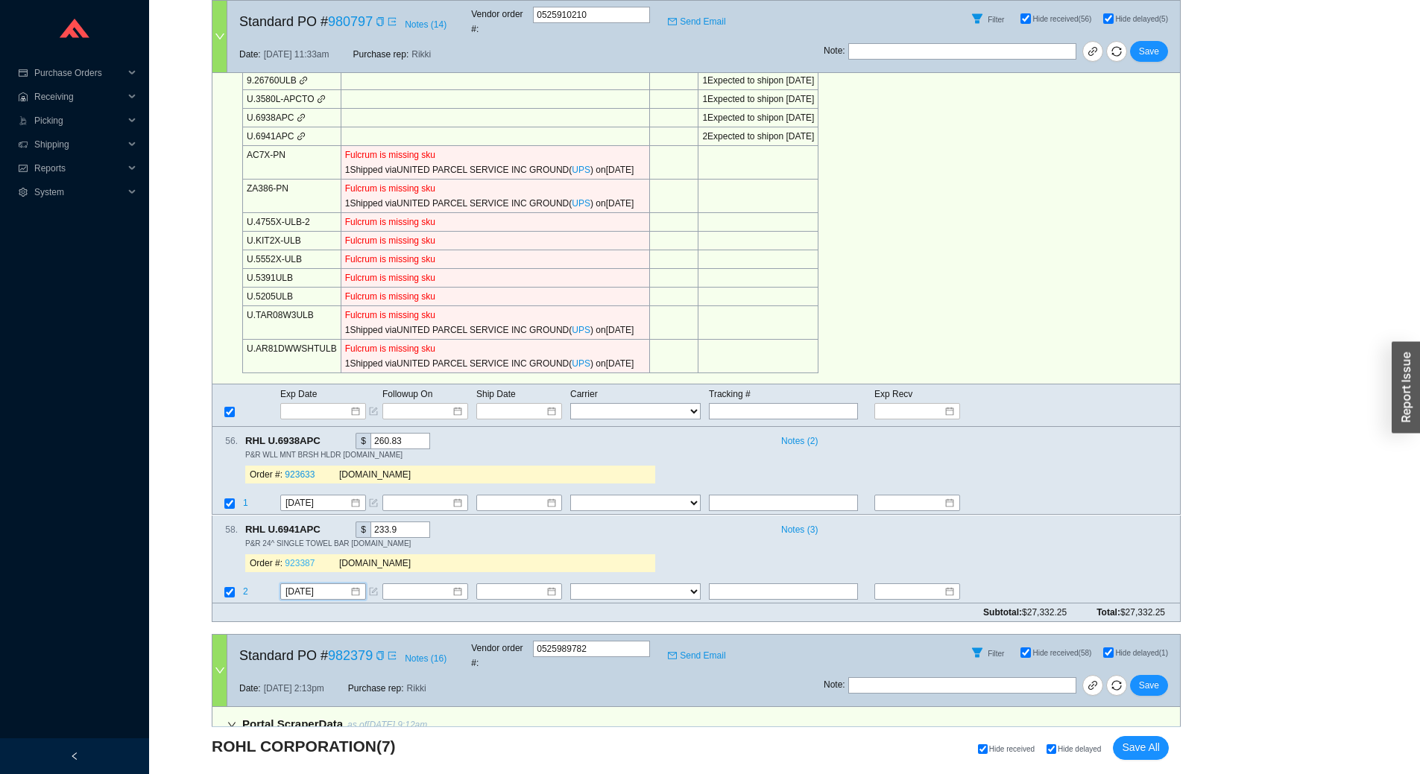
click at [302, 558] on link "923387" at bounding box center [300, 563] width 30 height 10
click at [326, 584] on input "12/4/2025" at bounding box center [317, 591] width 64 height 15
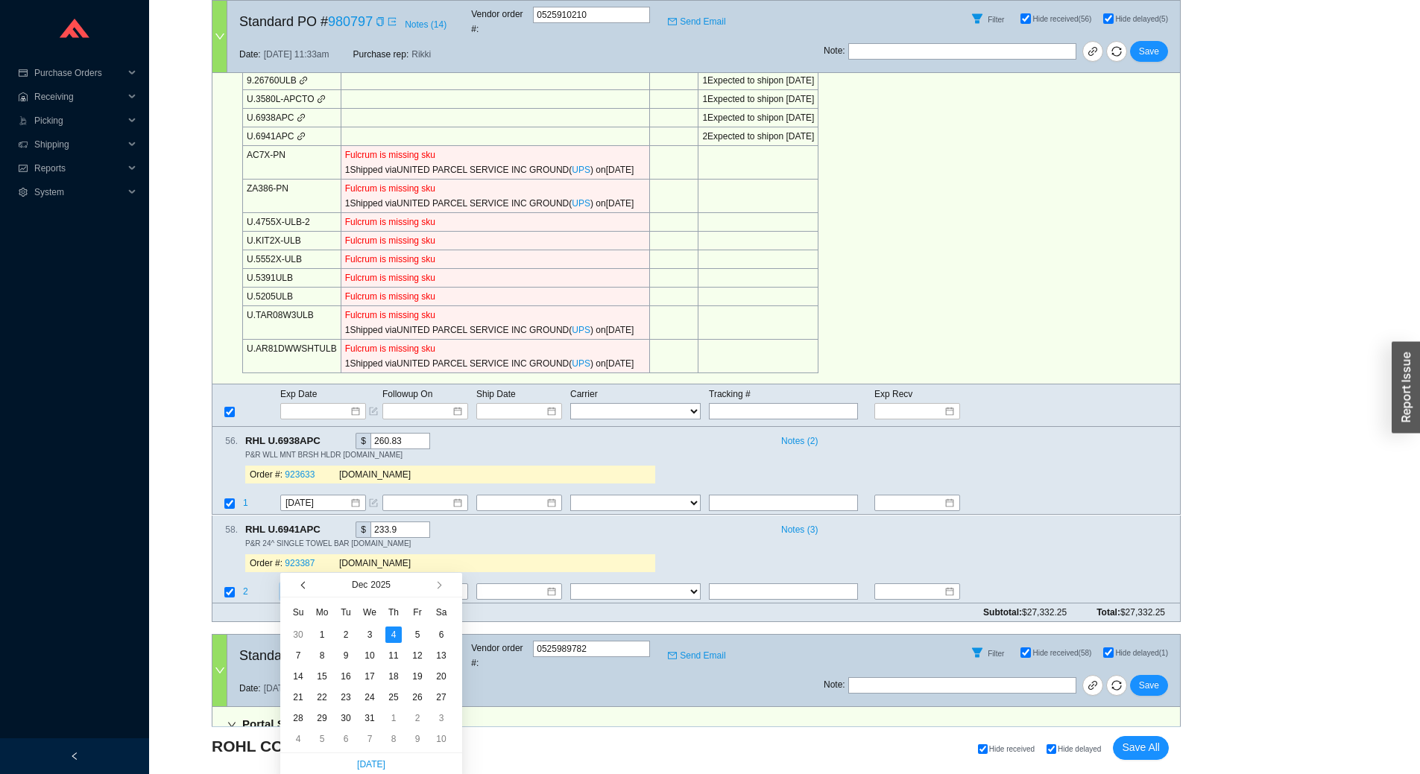
click at [297, 589] on div "Dec 2025" at bounding box center [371, 585] width 182 height 25
click at [305, 590] on button "button" at bounding box center [304, 585] width 14 height 24
click at [303, 586] on span "button" at bounding box center [304, 585] width 7 height 7
type input "10/15/2025"
click at [370, 676] on div "15" at bounding box center [370, 677] width 16 height 16
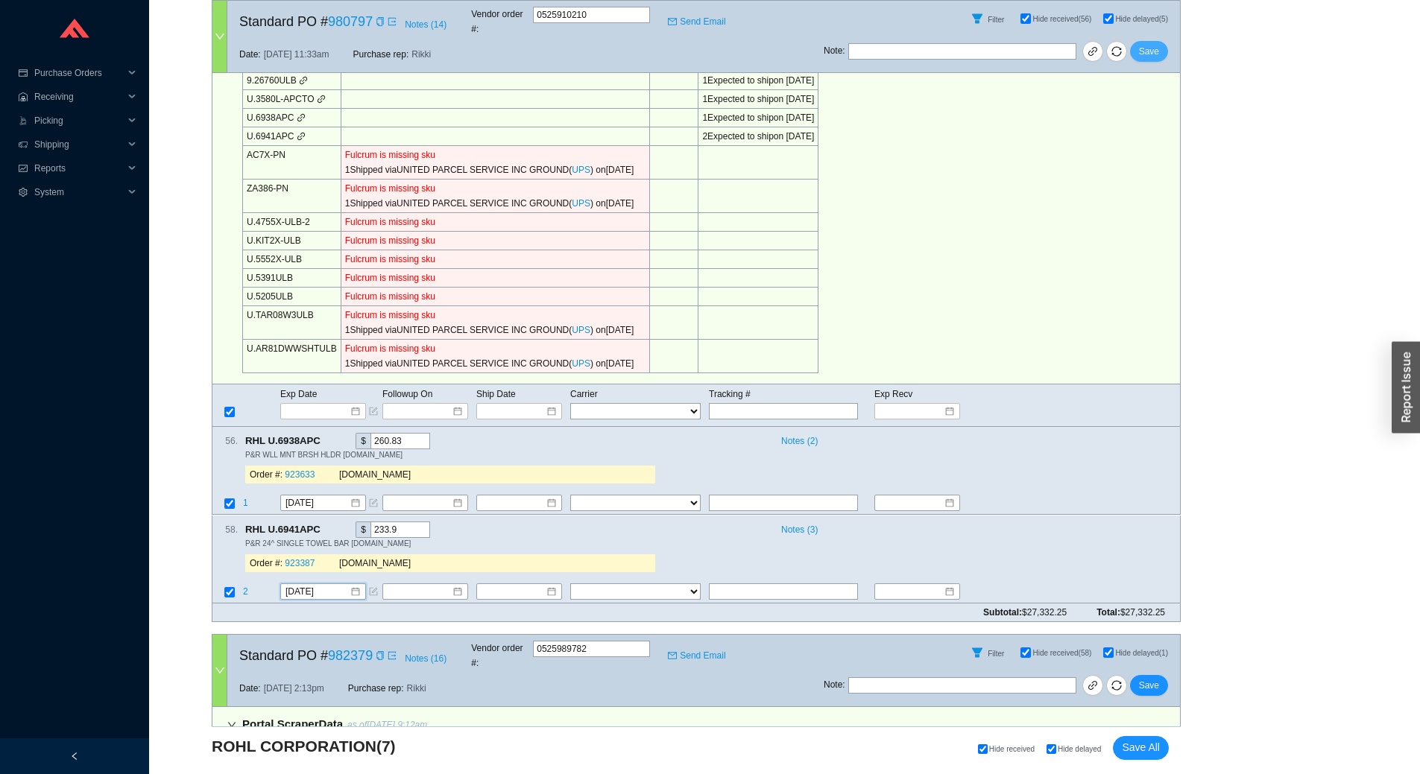
click at [1160, 41] on button "Save" at bounding box center [1149, 51] width 38 height 21
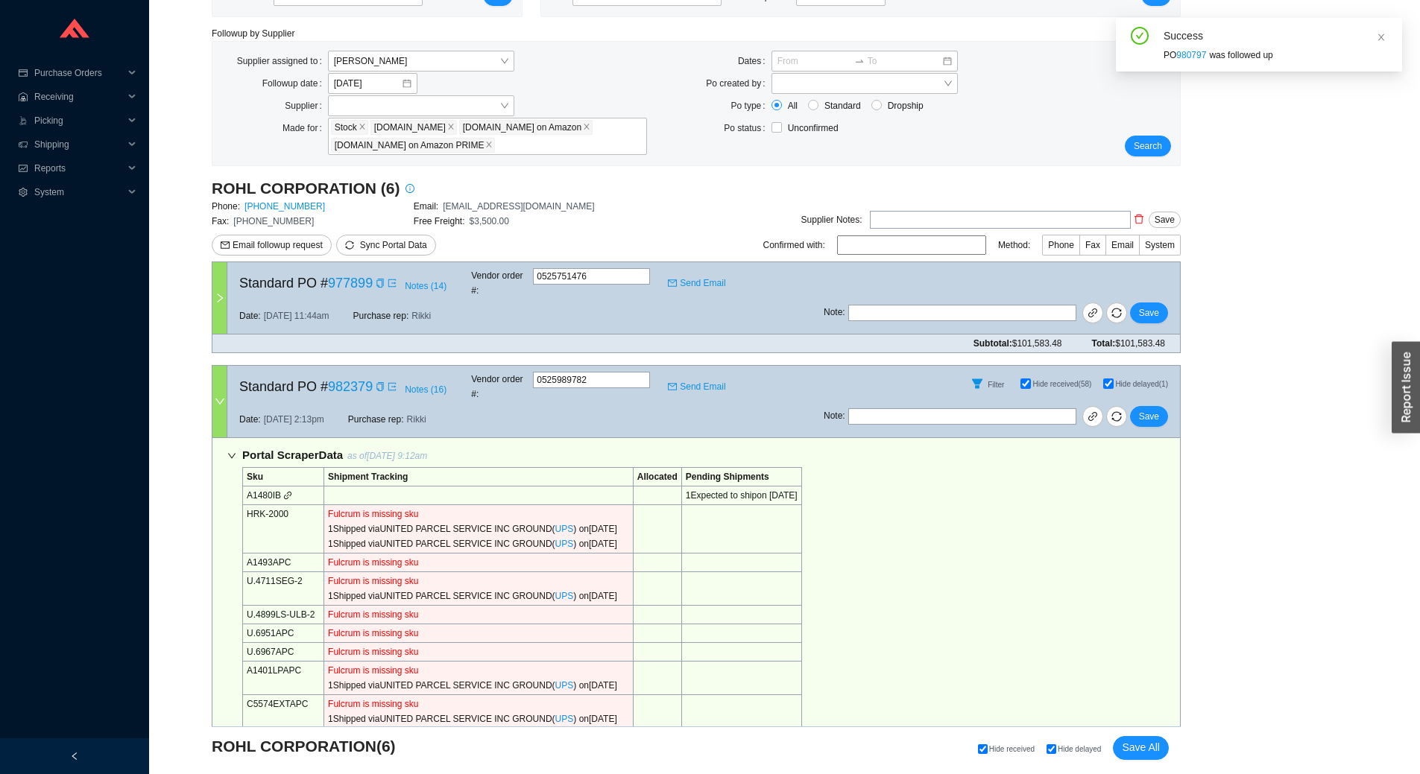
scroll to position [522, 0]
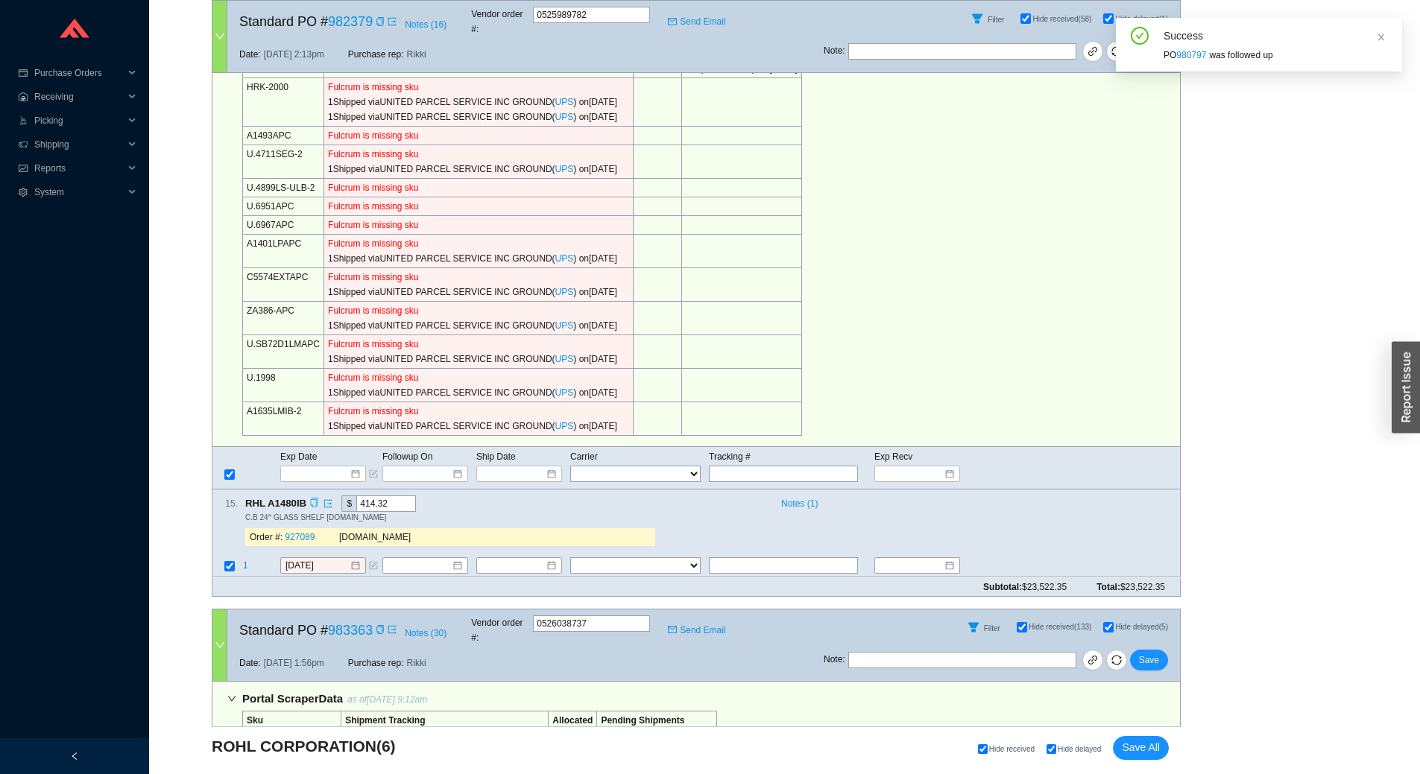
click at [313, 499] on icon "copy" at bounding box center [314, 504] width 10 height 10
click at [865, 306] on div "Portal Scraper Data as of 8/28/25 9:12am Sku Shipment Tracking Allocated Pendin…" at bounding box center [696, 229] width 969 height 436
click at [303, 533] on link "927089" at bounding box center [300, 538] width 30 height 10
click at [327, 559] on input "[DATE]" at bounding box center [317, 566] width 64 height 15
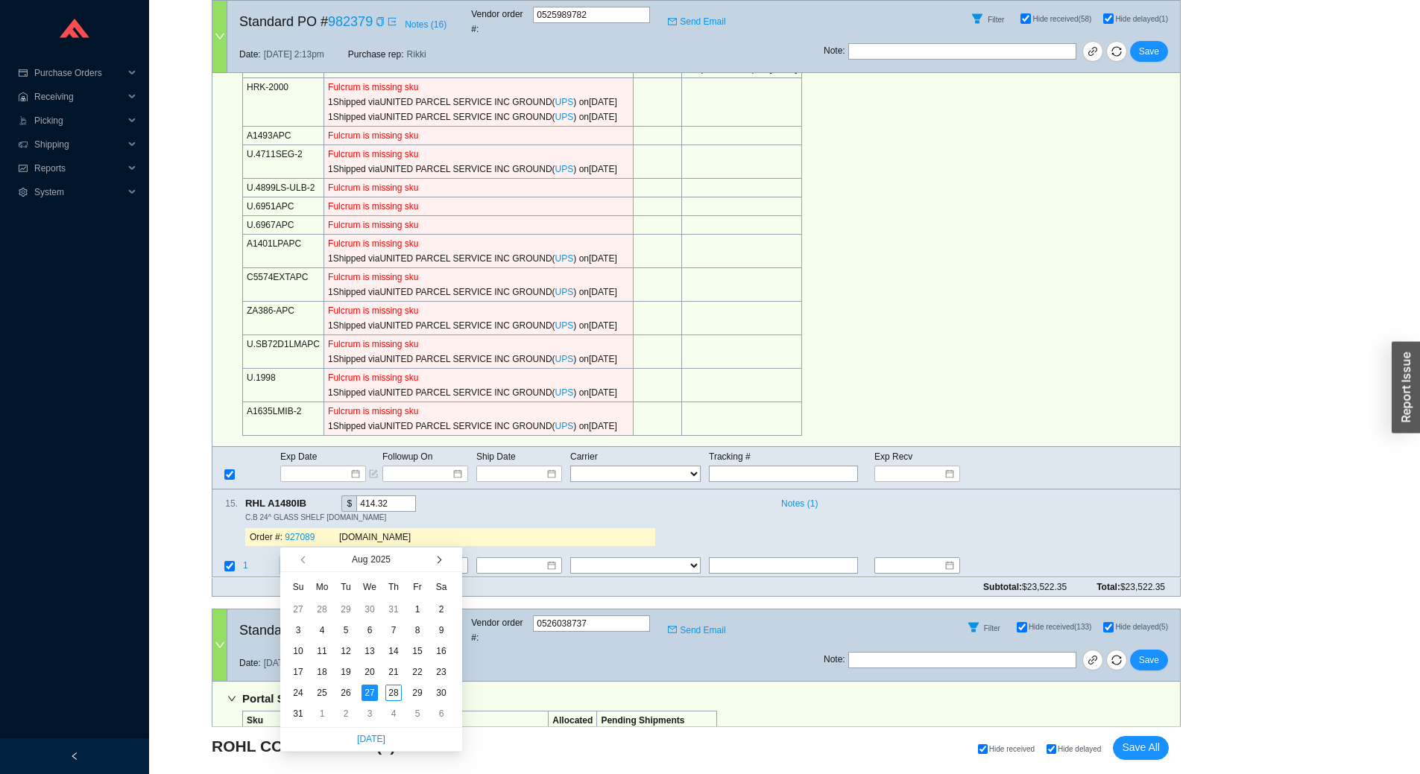
click at [432, 558] on button "button" at bounding box center [438, 560] width 14 height 24
type input "9/29/2025"
click at [318, 692] on div "29" at bounding box center [322, 693] width 16 height 16
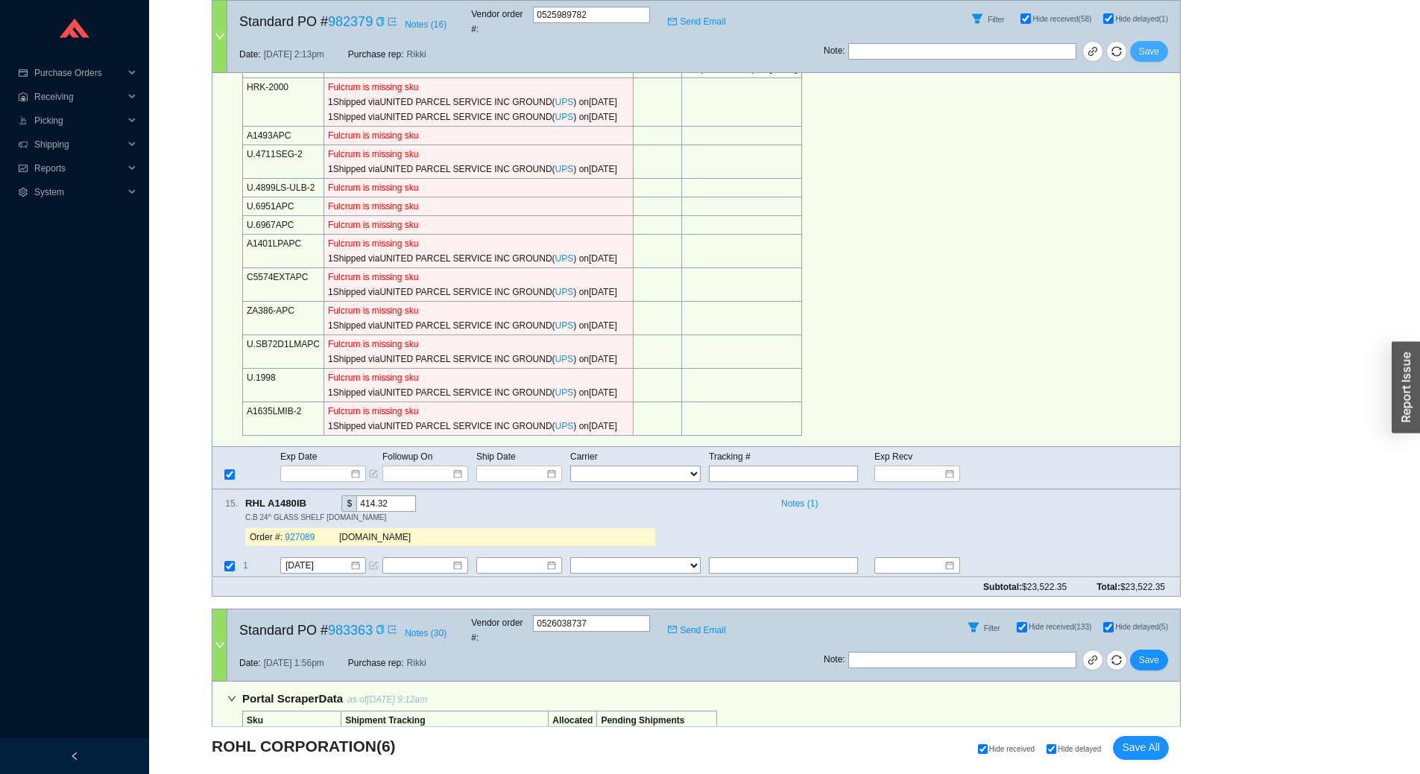
drag, startPoint x: 1146, startPoint y: 39, endPoint x: 1152, endPoint y: 29, distance: 11.0
click at [1147, 44] on span "Save" at bounding box center [1149, 51] width 20 height 15
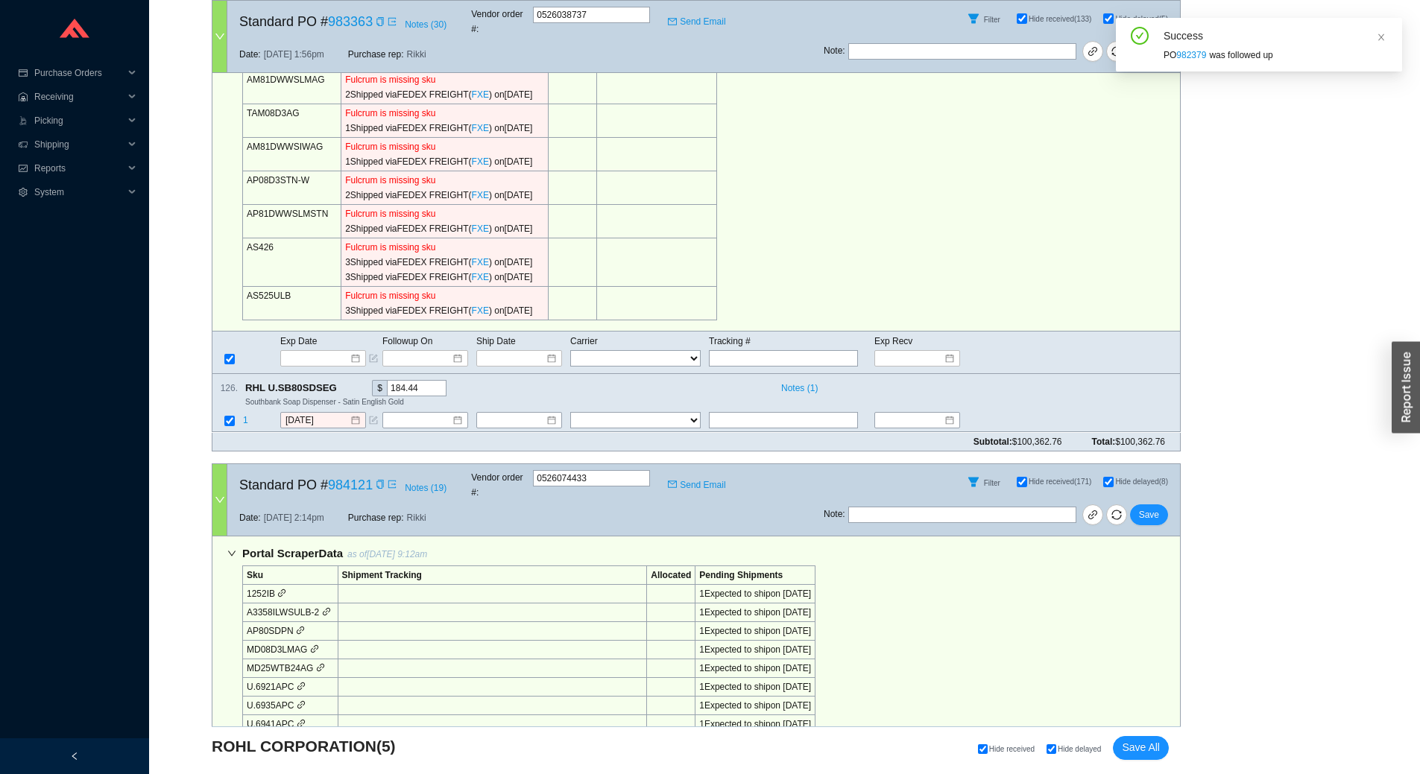
scroll to position [820, 0]
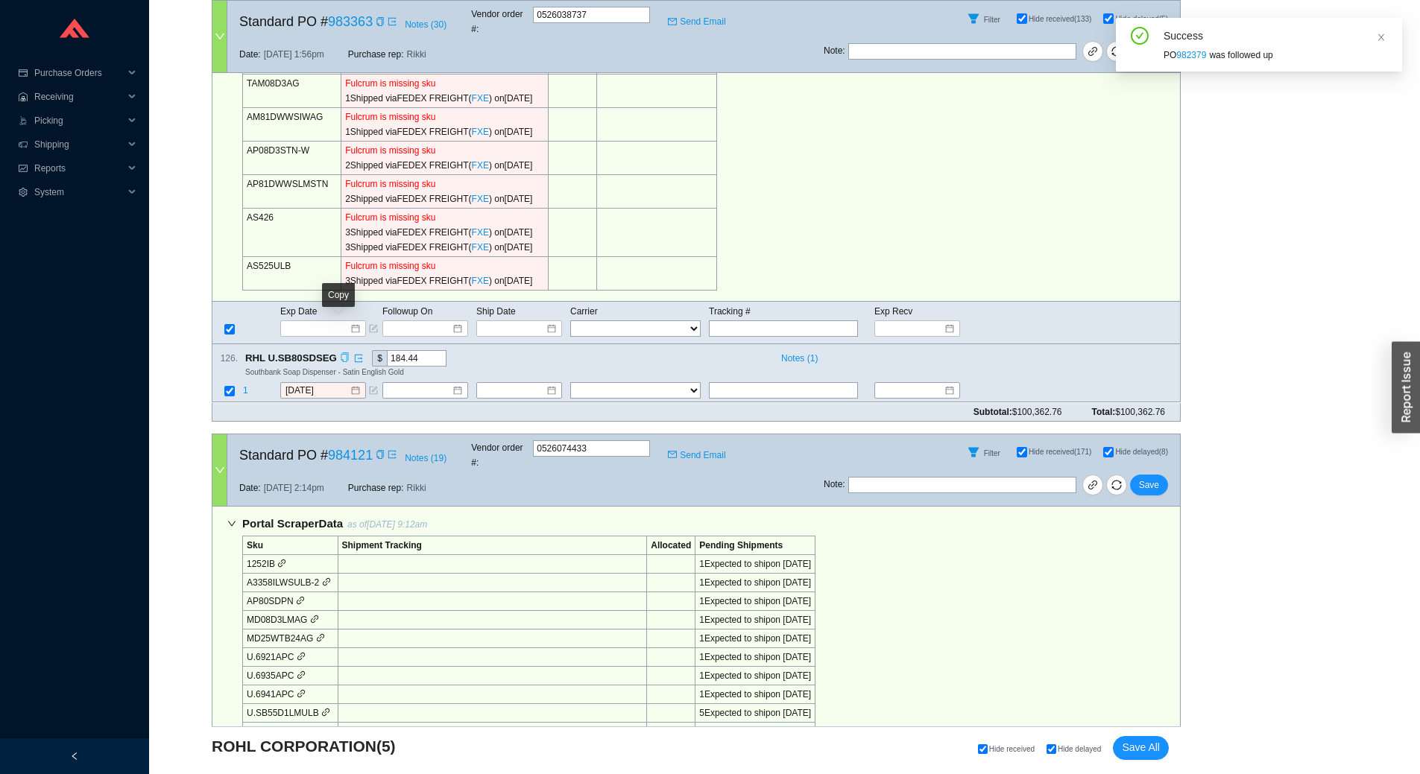
click at [340, 353] on icon "copy" at bounding box center [345, 358] width 10 height 10
click at [825, 214] on div "Portal Scraper Data as of 8/28/25 9:12am Sku Shipment Tracking Allocated Pendin…" at bounding box center [696, 7] width 969 height 589
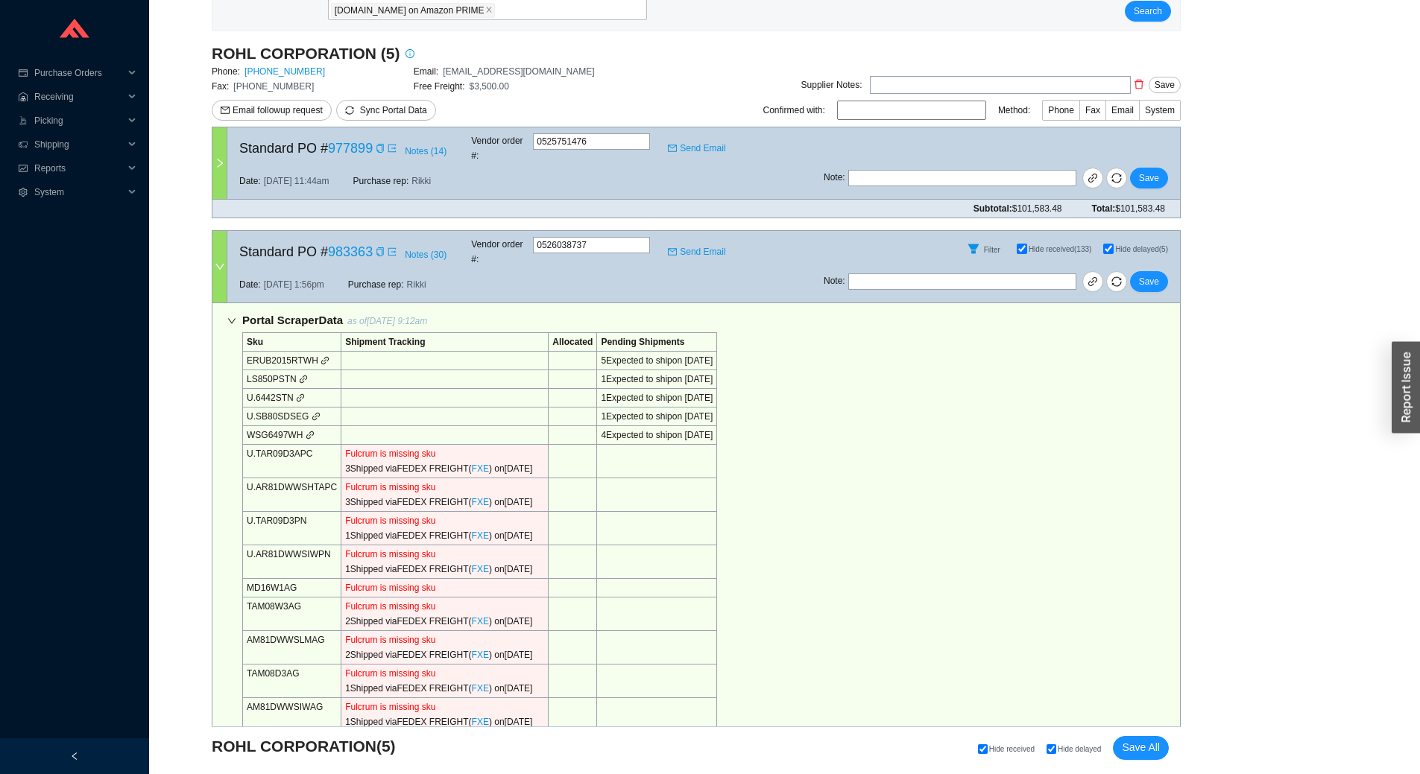
scroll to position [762, 0]
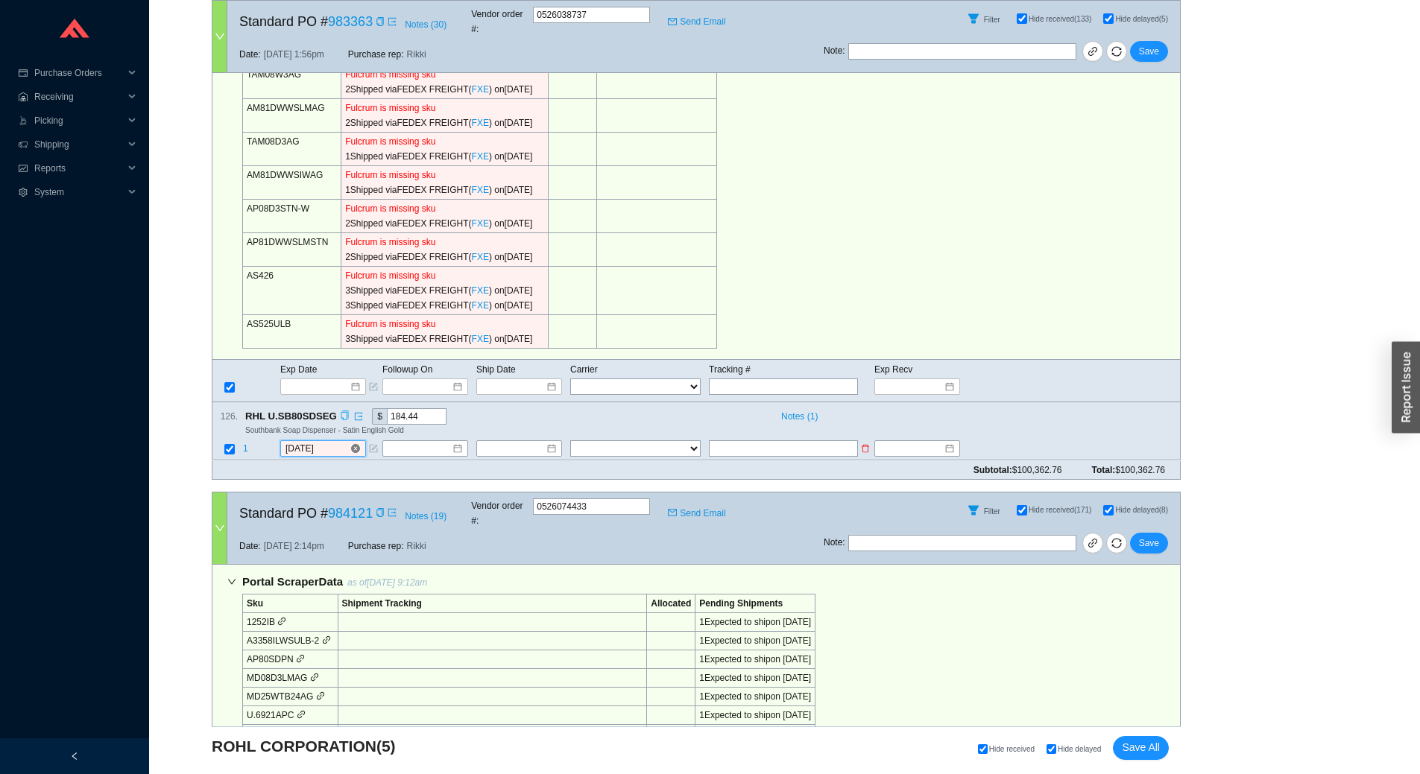
click at [337, 442] on input "[DATE]" at bounding box center [317, 449] width 64 height 15
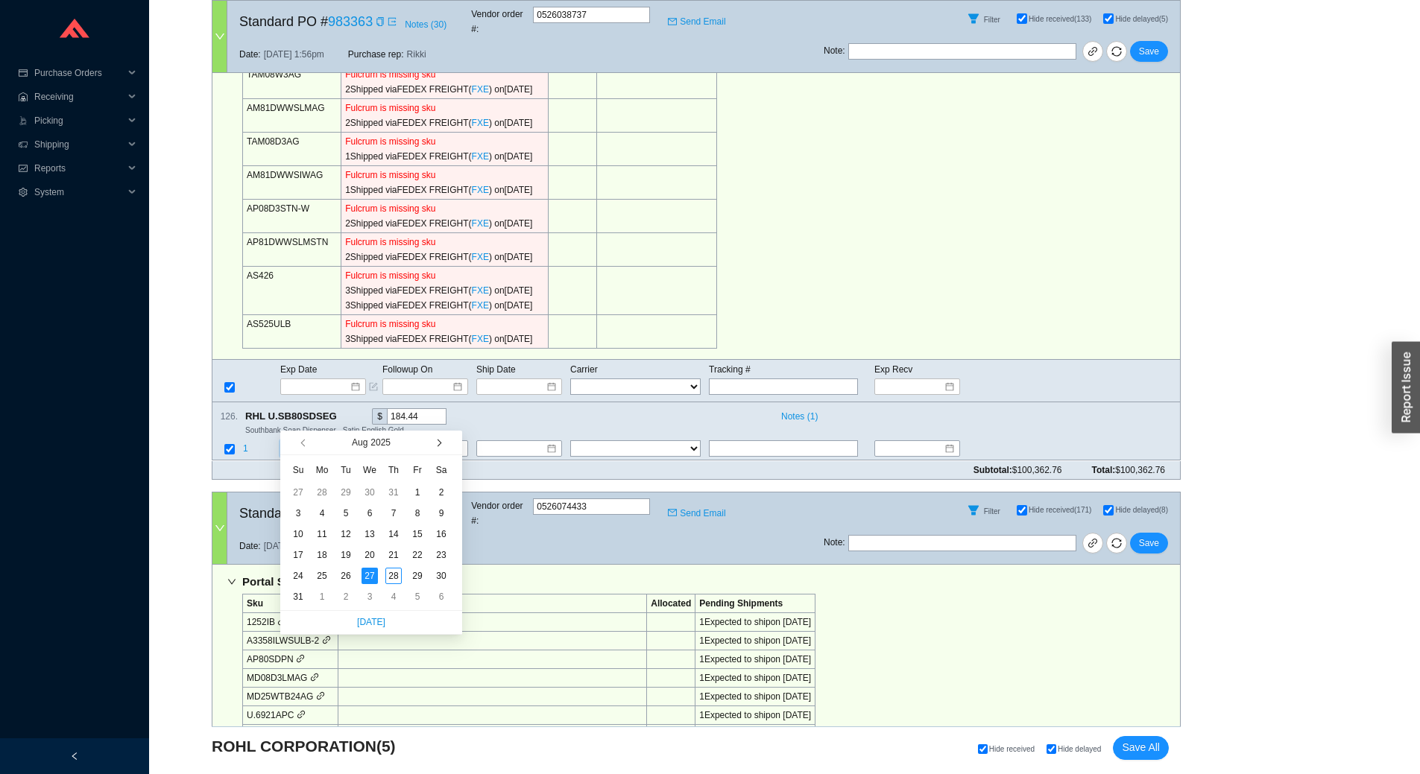
click at [441, 441] on button "button" at bounding box center [438, 443] width 14 height 24
type input "9/10/2025"
click at [374, 517] on div "10" at bounding box center [370, 513] width 16 height 16
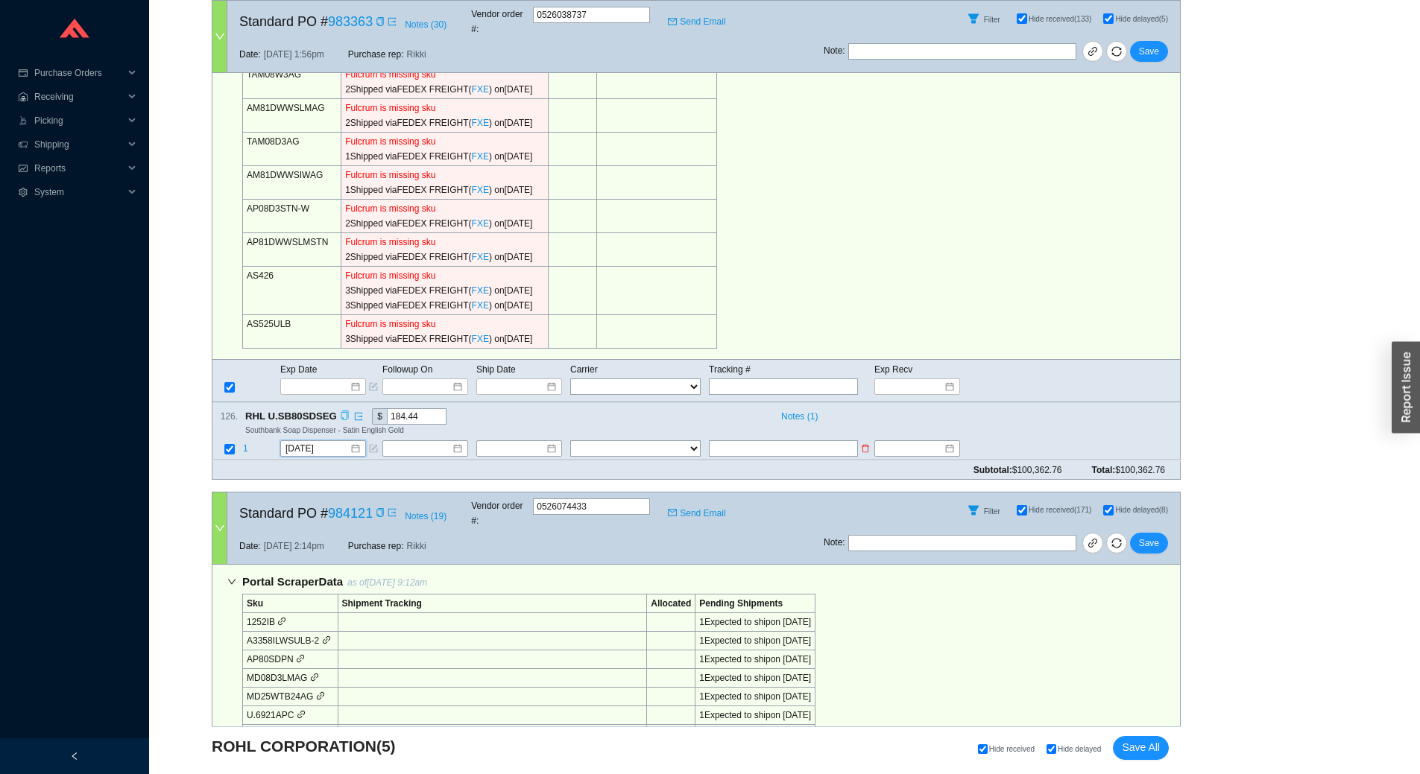
click at [246, 444] on span "1" at bounding box center [245, 449] width 5 height 10
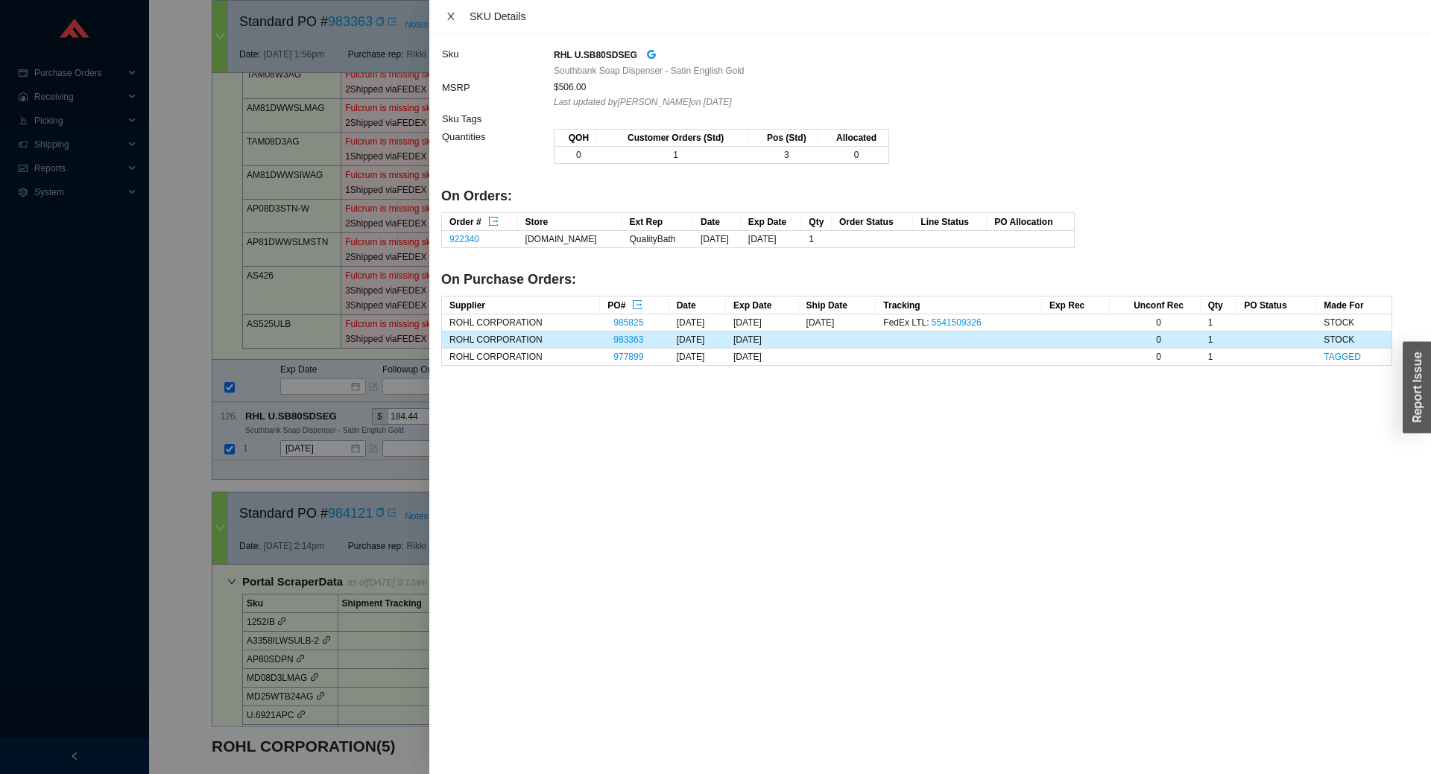
click at [447, 15] on icon "close" at bounding box center [451, 16] width 10 height 10
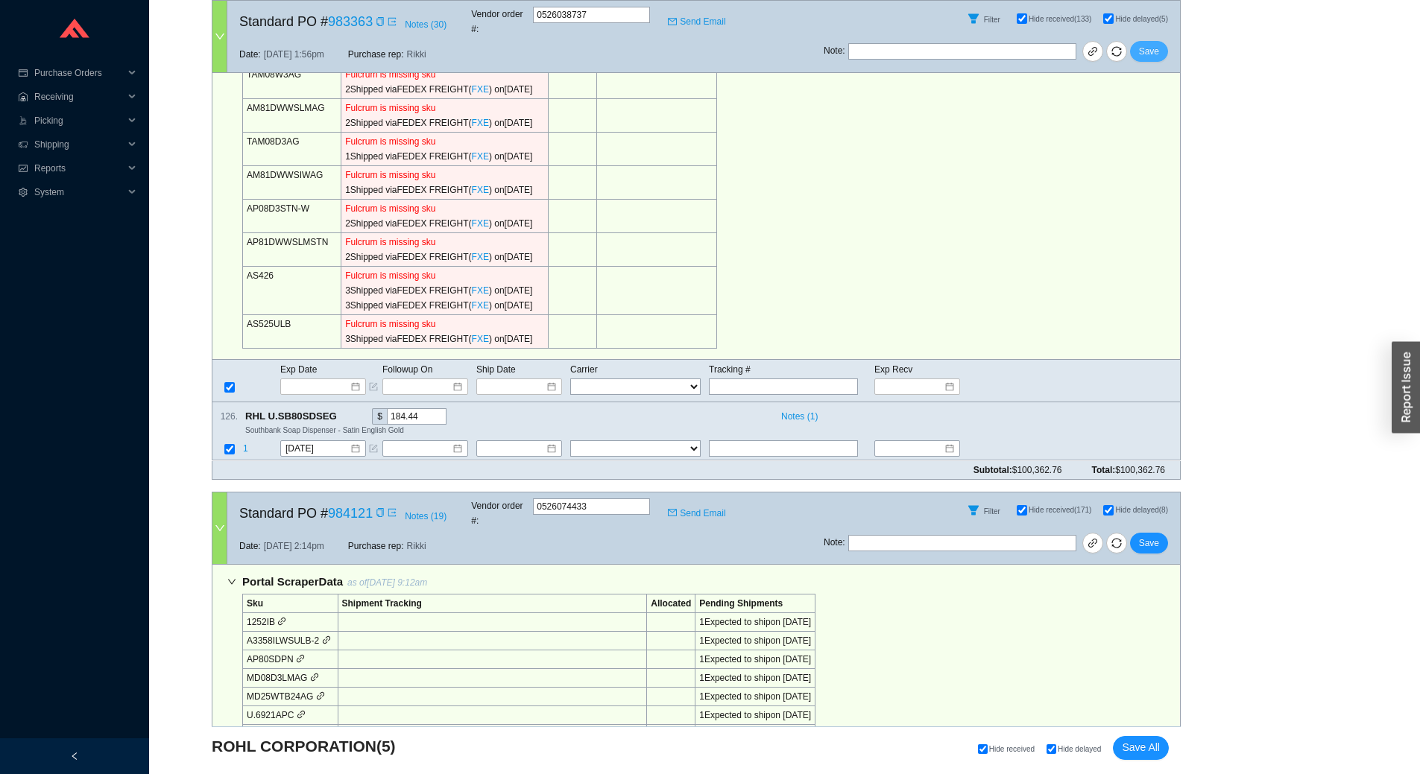
click at [1138, 43] on button "Save" at bounding box center [1149, 51] width 38 height 21
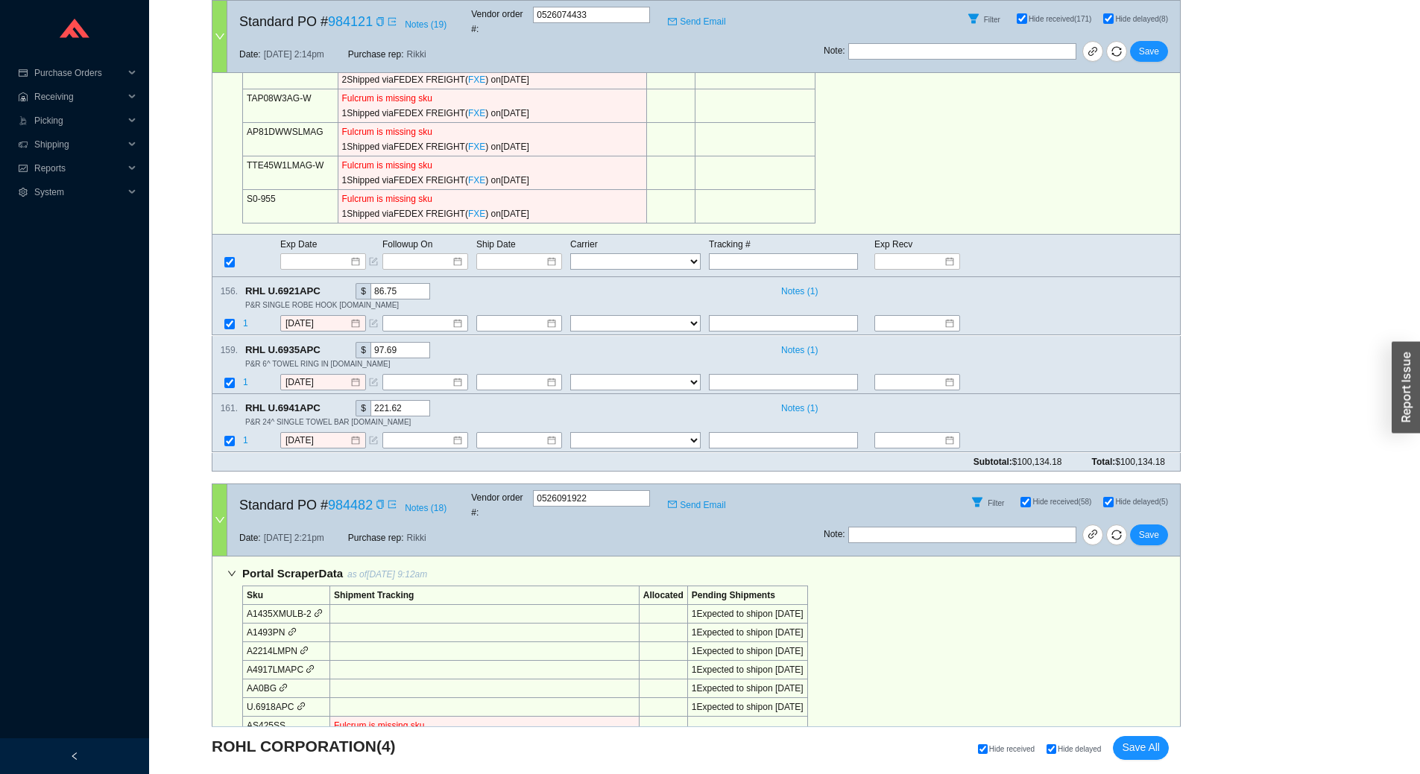
scroll to position [1118, 0]
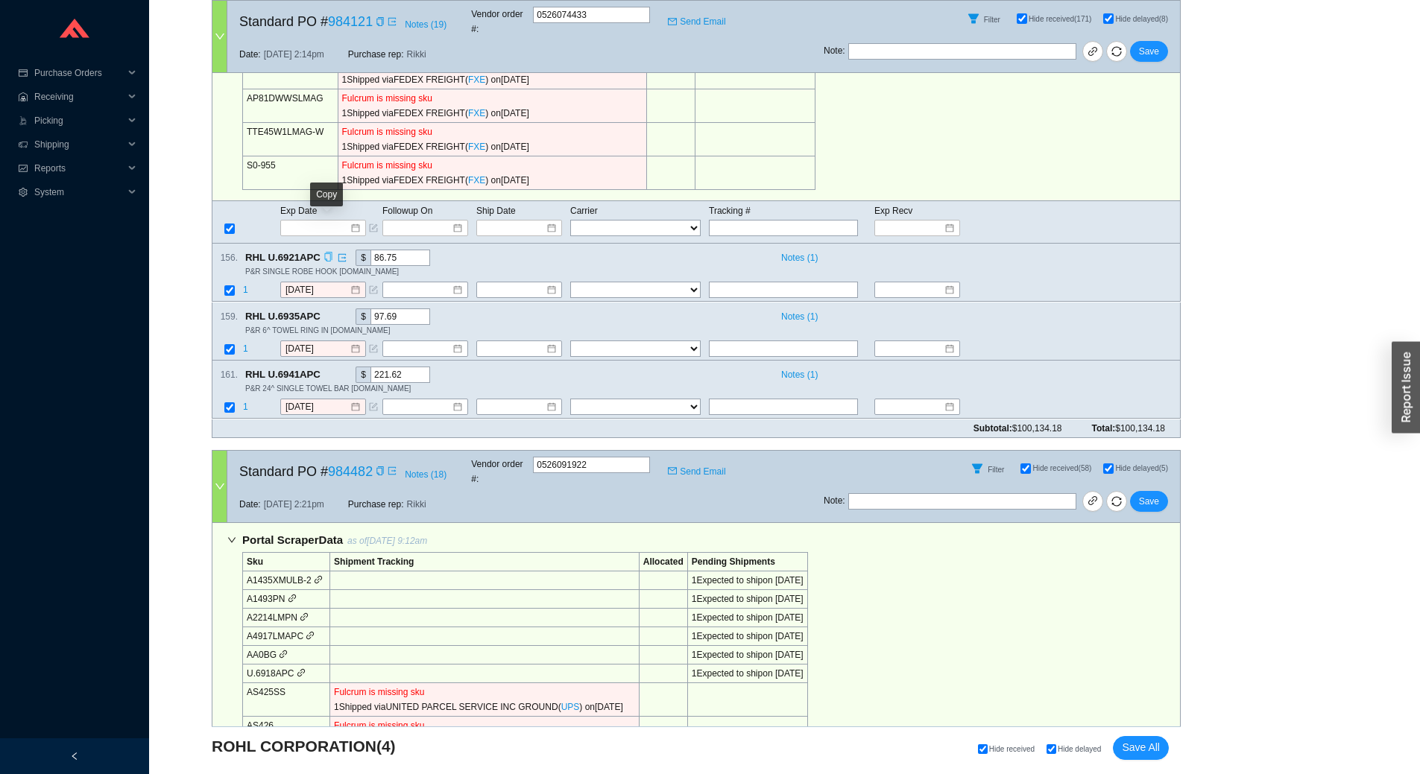
click at [328, 253] on icon "copy" at bounding box center [328, 258] width 10 height 10
click at [578, 250] on div "RHL U.6921APC $ 86.75" at bounding box center [506, 258] width 522 height 16
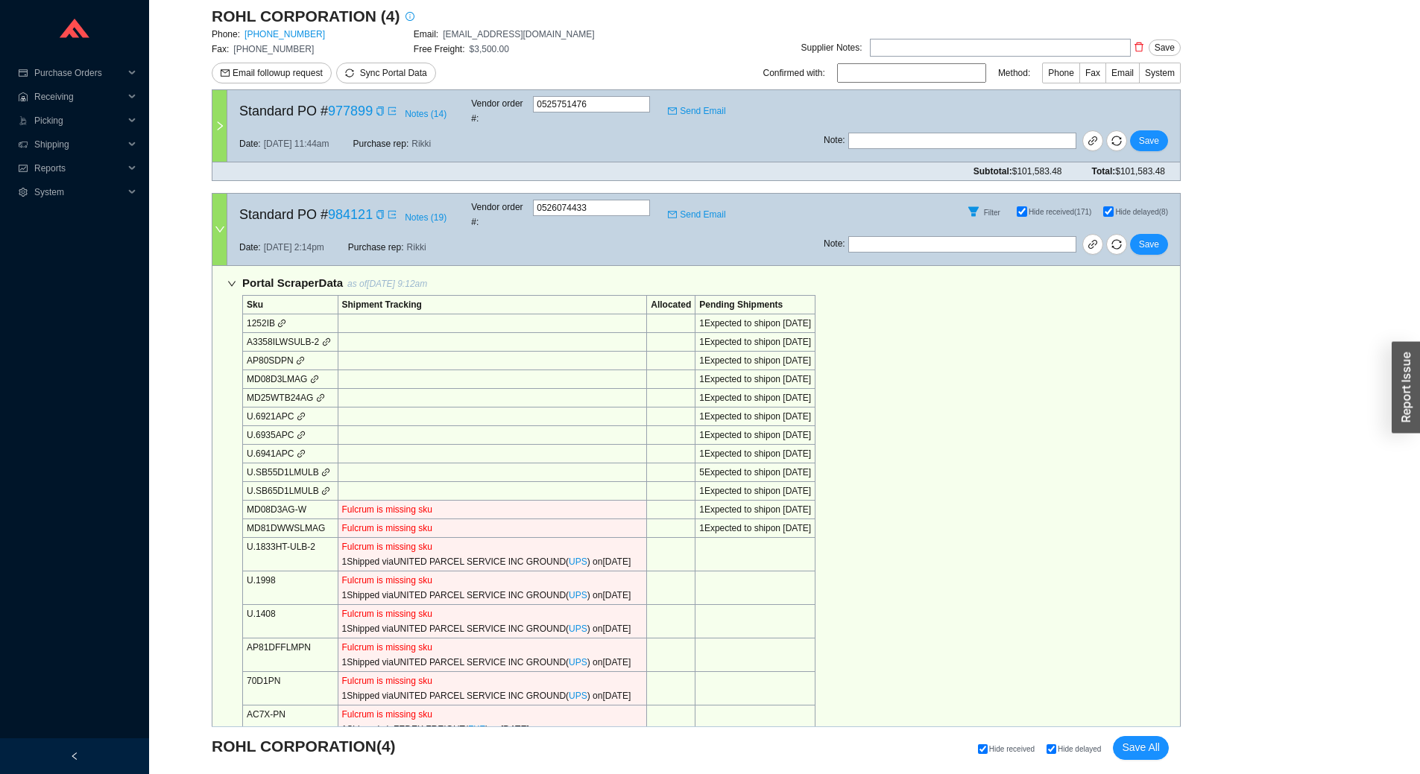
scroll to position [959, 0]
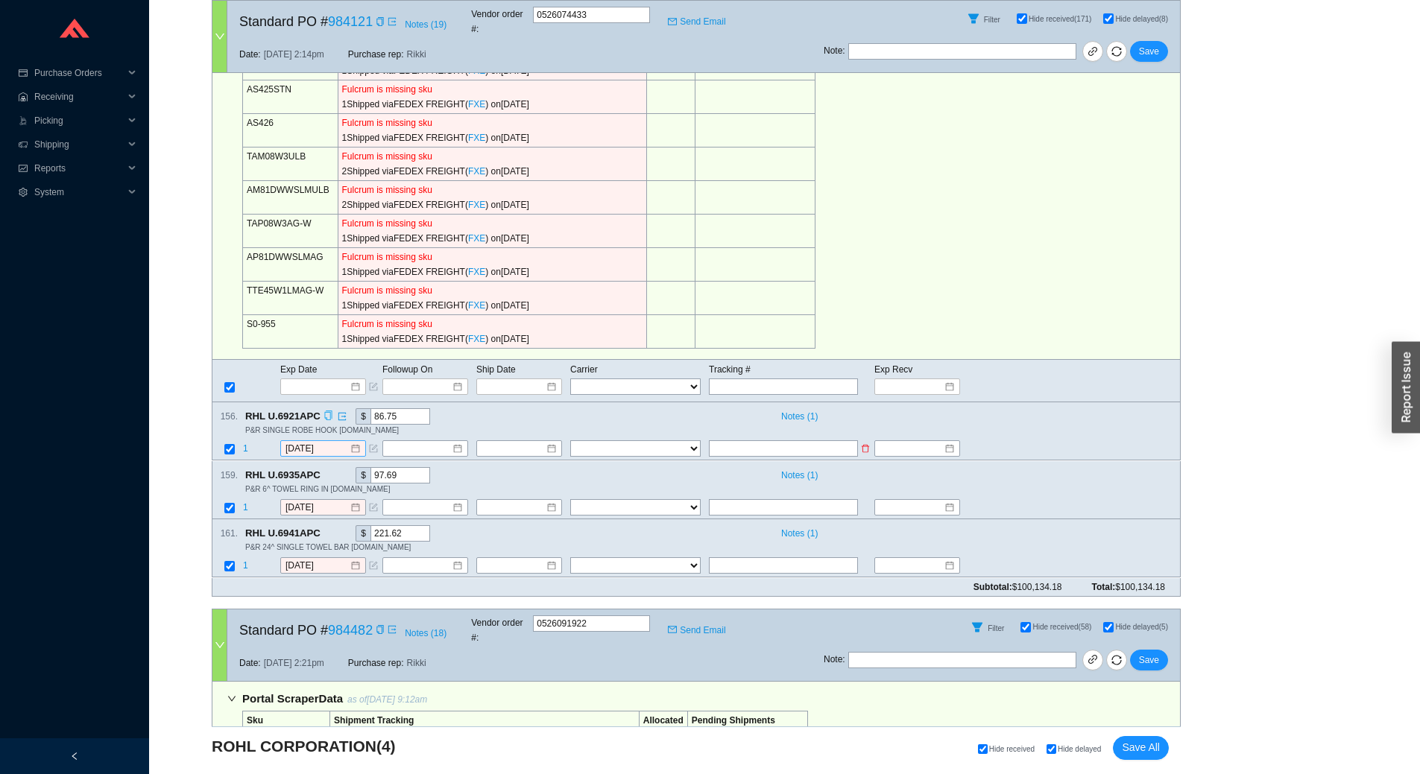
click at [331, 441] on div "[DATE]" at bounding box center [323, 449] width 86 height 16
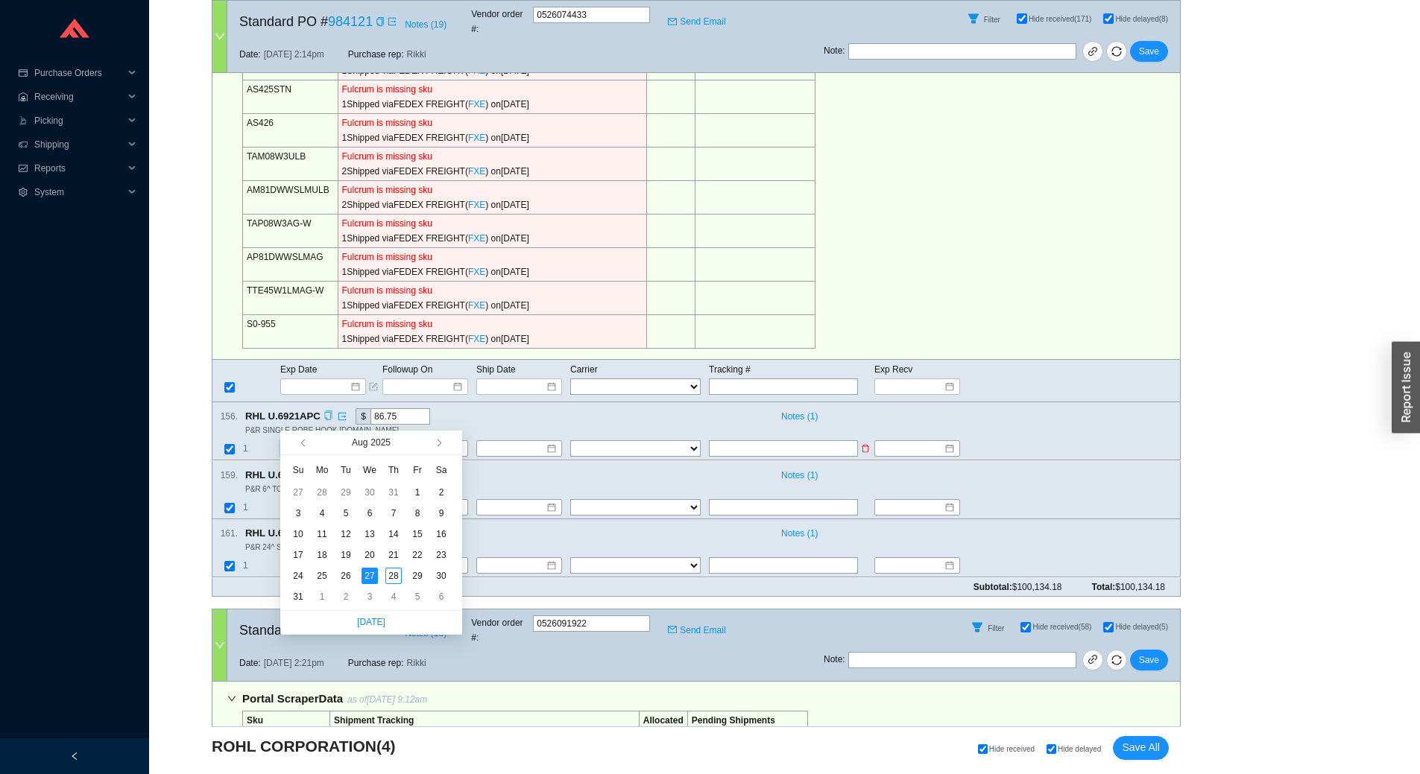
click at [332, 442] on input "[DATE]" at bounding box center [317, 449] width 64 height 15
click at [438, 443] on span "button" at bounding box center [437, 442] width 7 height 7
type input "9/11/2025"
click at [394, 515] on div "11" at bounding box center [393, 513] width 16 height 16
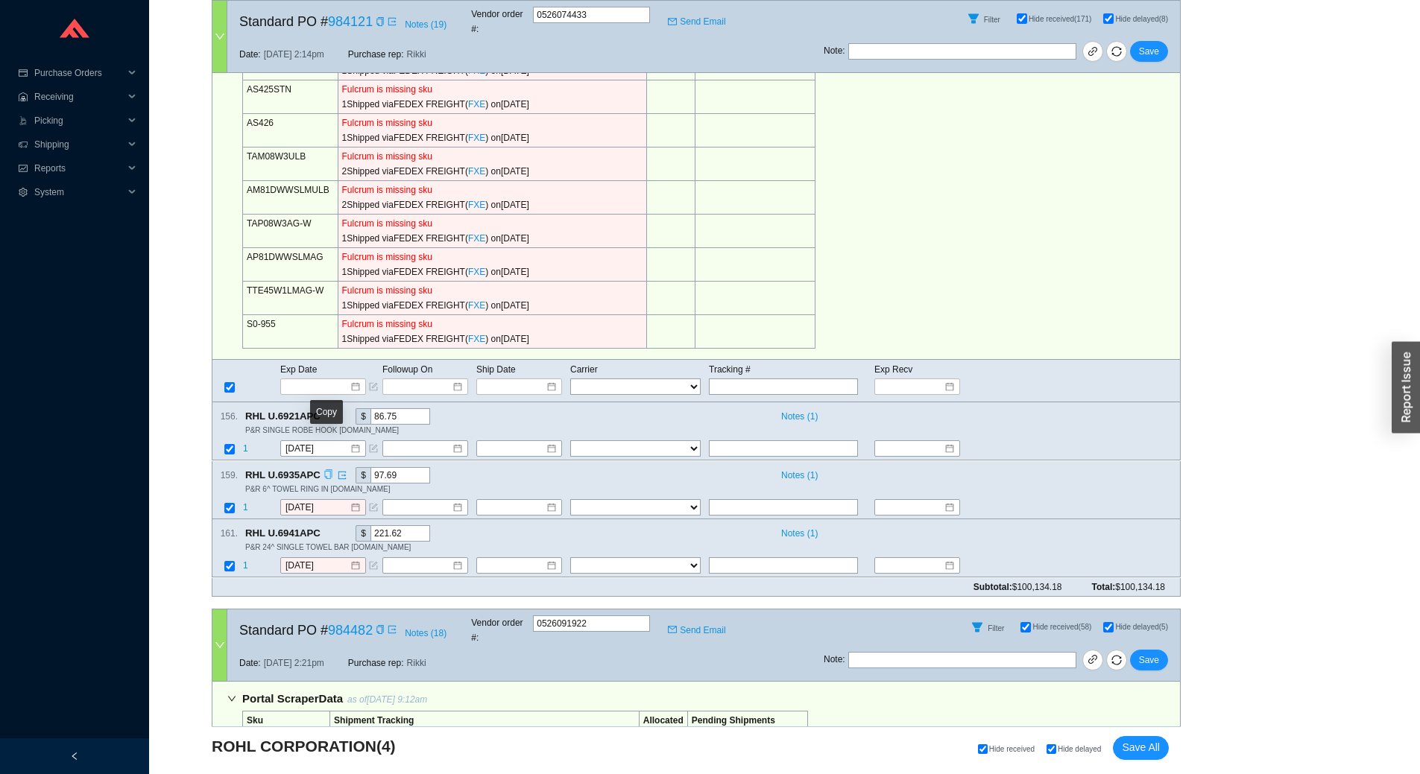
click at [323, 470] on icon "copy" at bounding box center [328, 475] width 10 height 10
click at [247, 444] on span "1" at bounding box center [245, 449] width 5 height 10
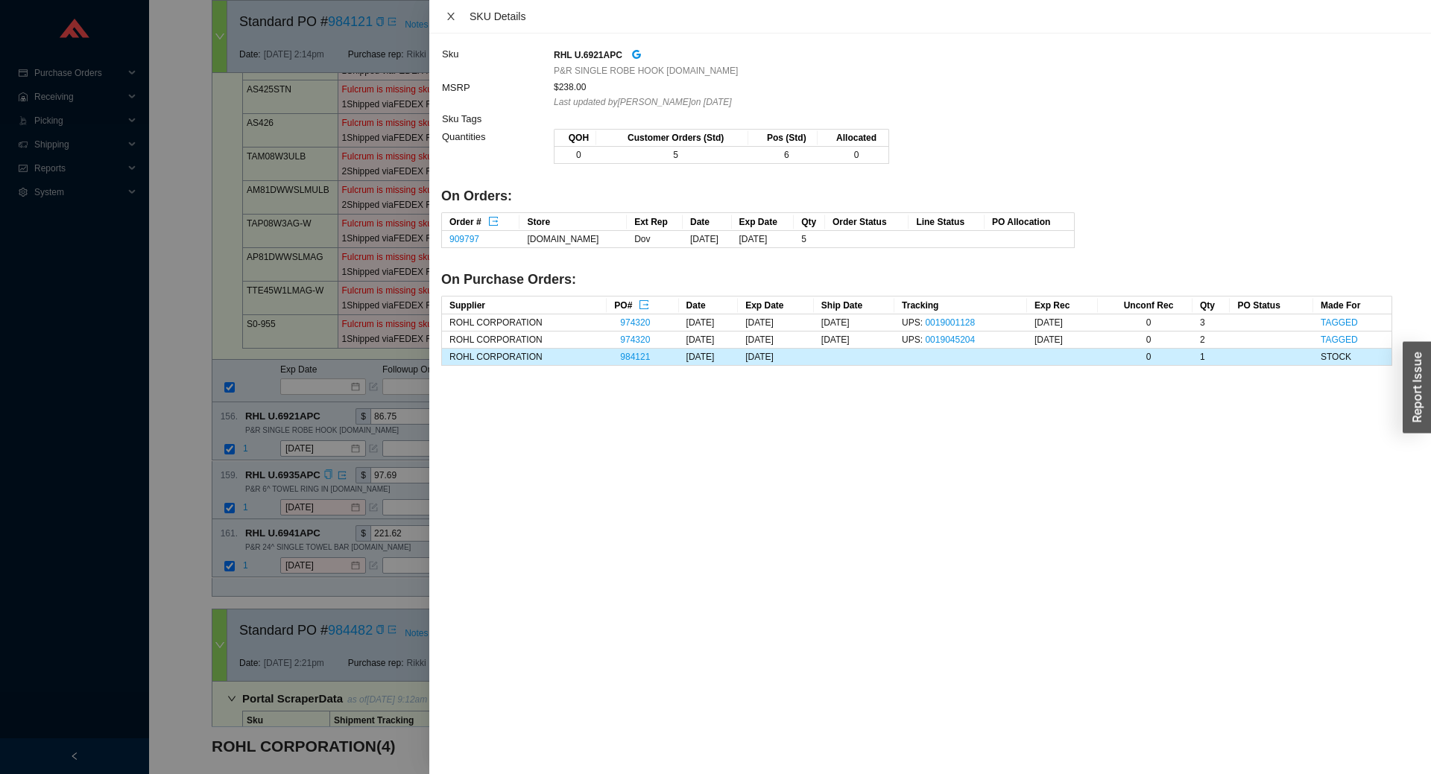
click at [448, 16] on icon "close" at bounding box center [451, 16] width 10 height 10
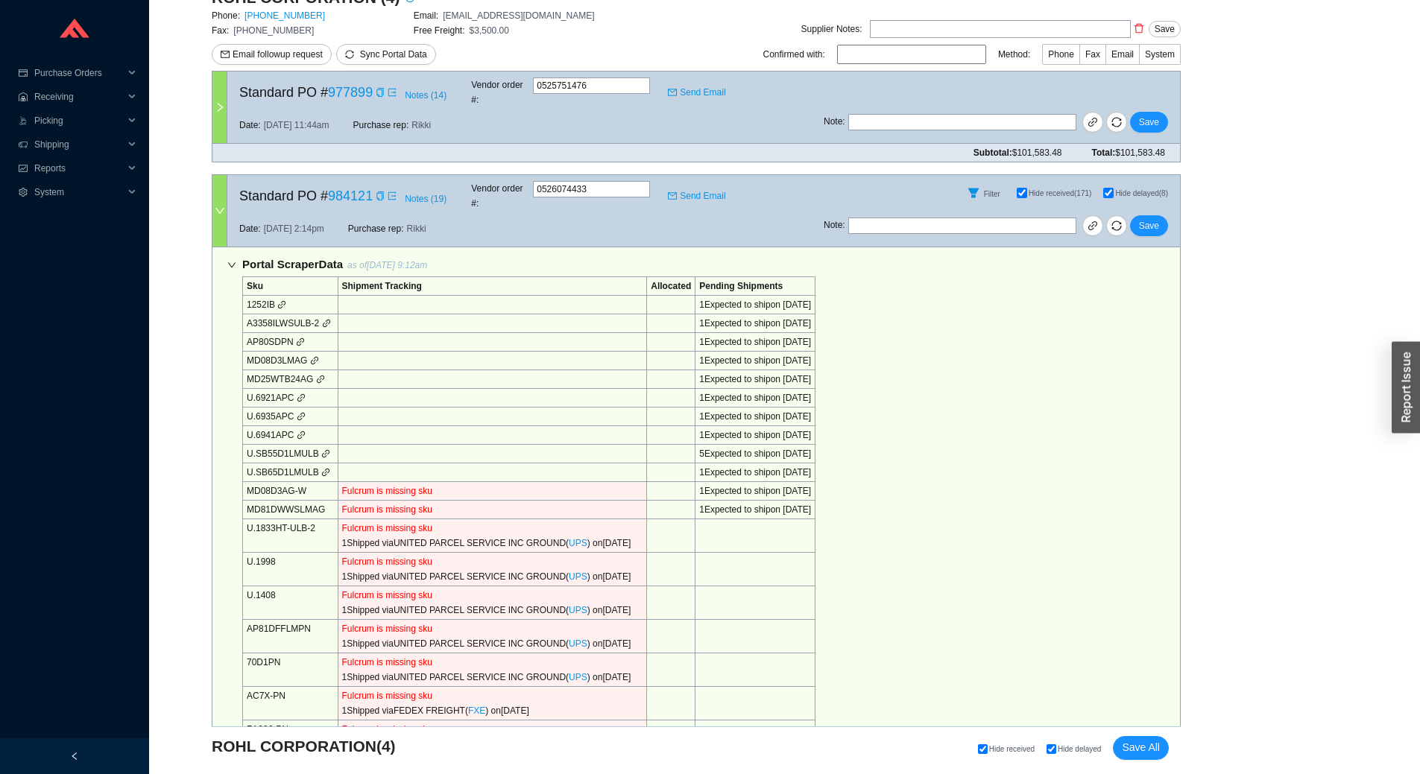
scroll to position [1017, 0]
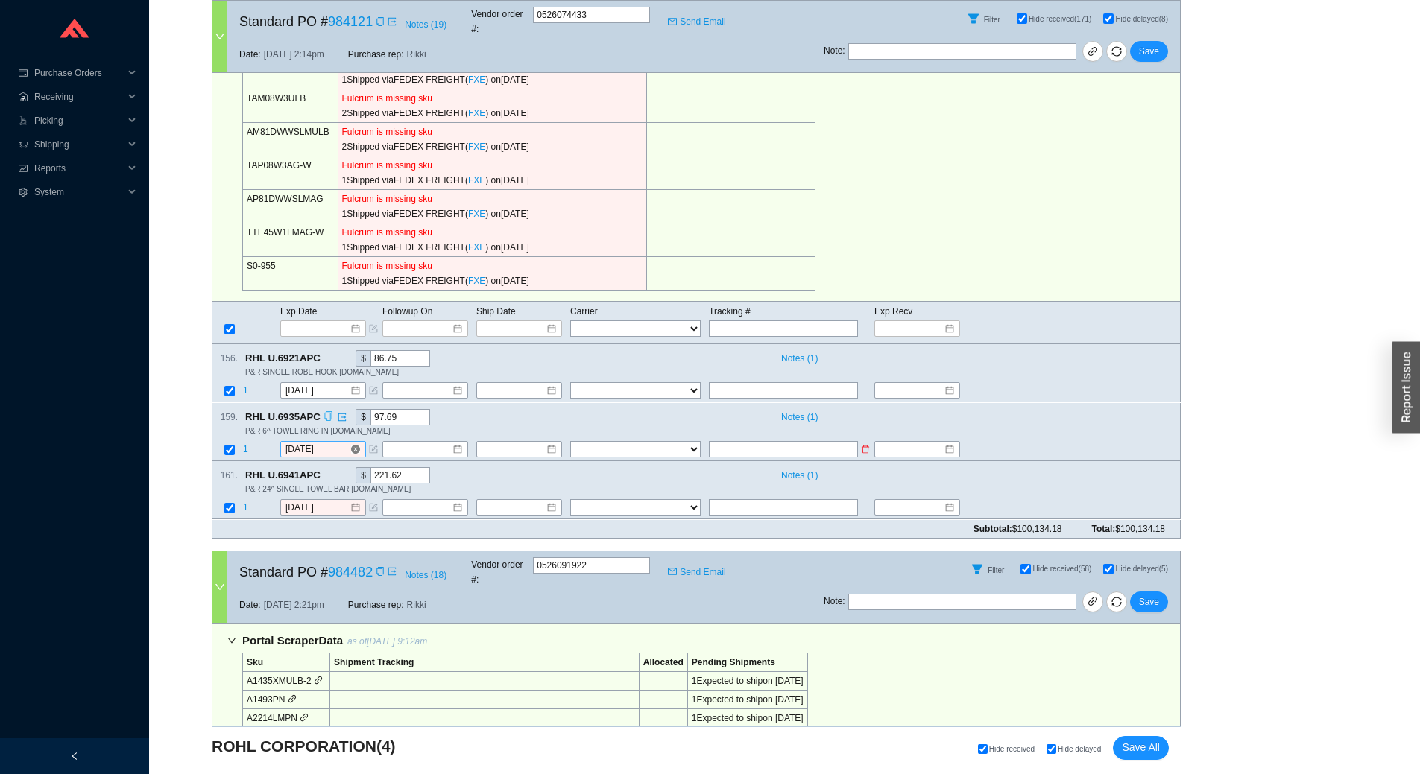
click at [331, 442] on input "[DATE]" at bounding box center [317, 449] width 64 height 15
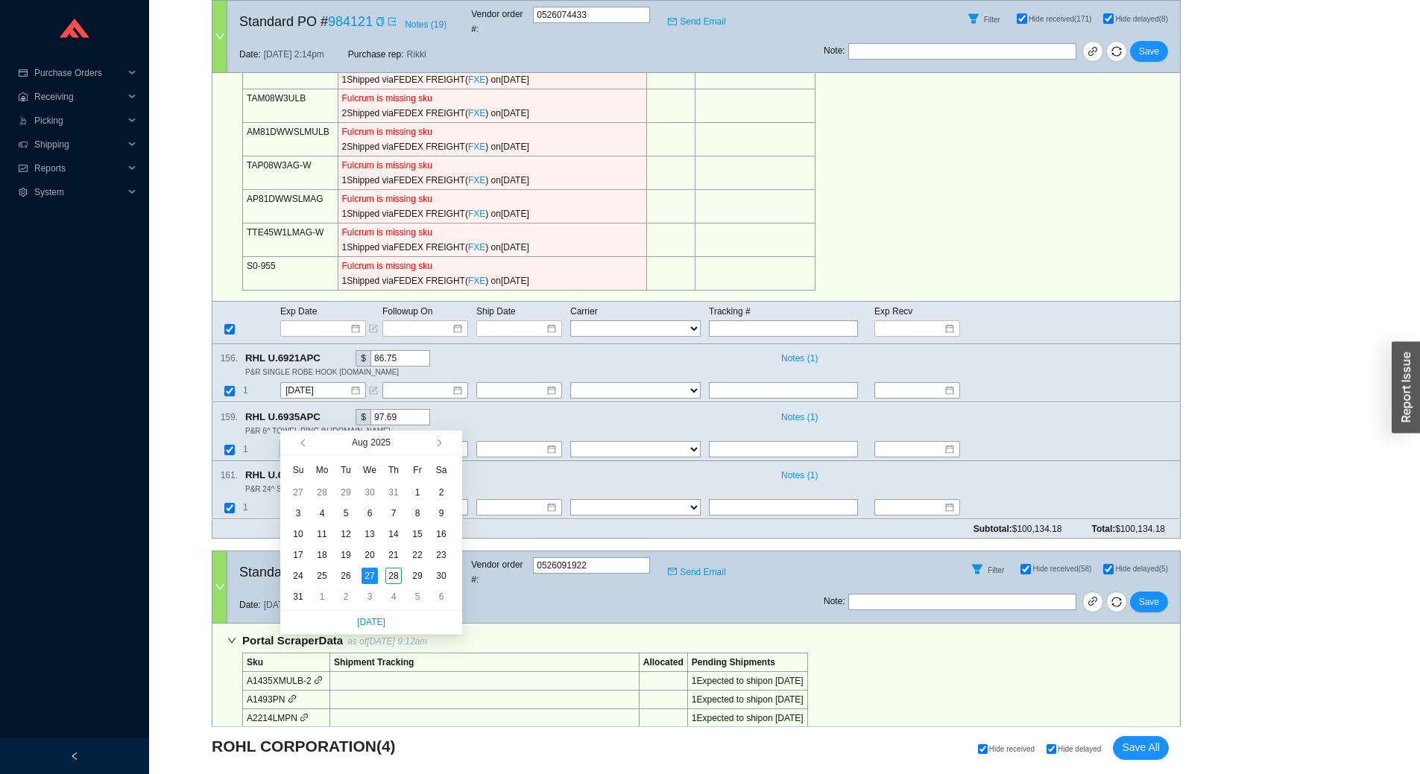
type input "8/28/2025"
click at [392, 576] on div "28" at bounding box center [393, 576] width 16 height 16
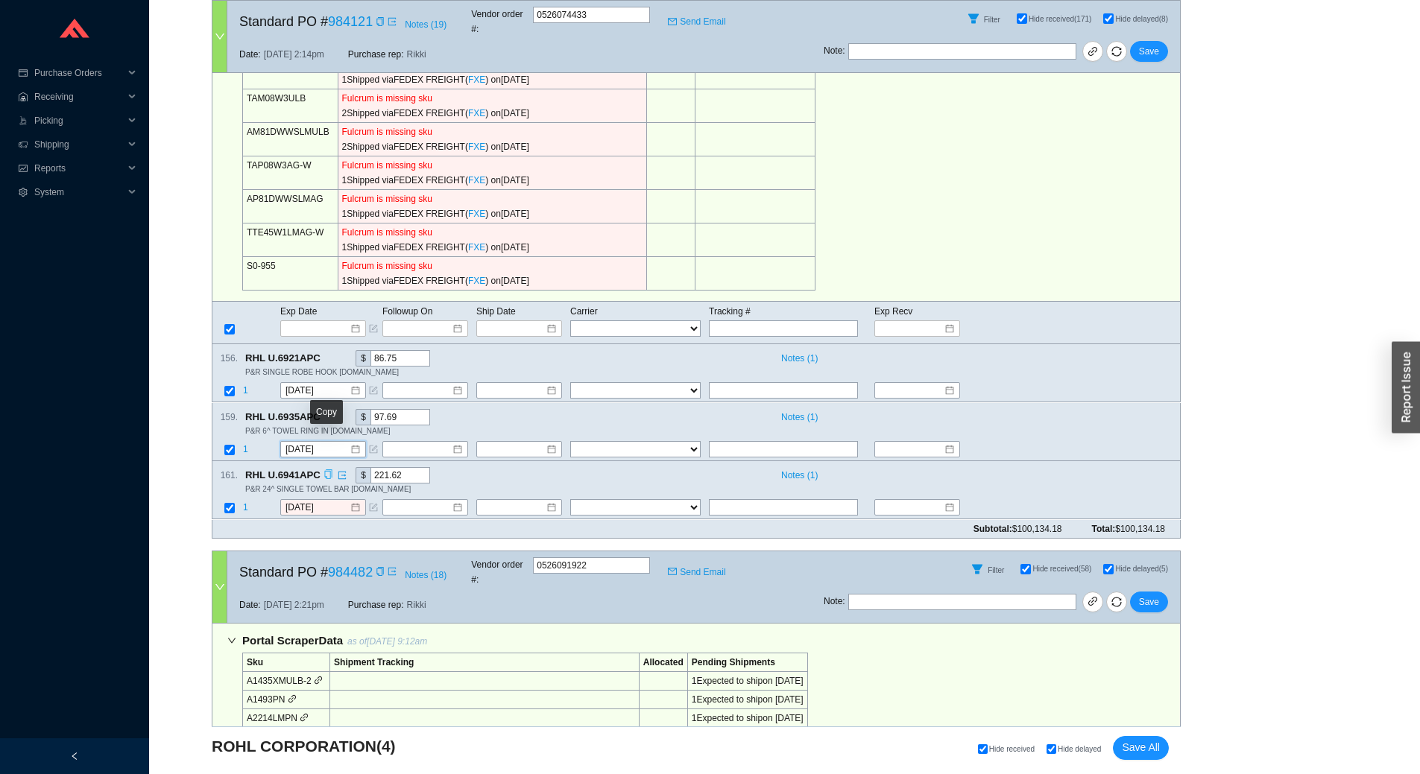
click at [327, 470] on icon "copy" at bounding box center [327, 475] width 7 height 10
click at [1084, 461] on div "161 . RHL U.6941APC $ 221.62 Notes ( 1 ) P&R 24^ SINGLE TOWEL BAR P.CR 1 8/27/2…" at bounding box center [696, 490] width 969 height 58
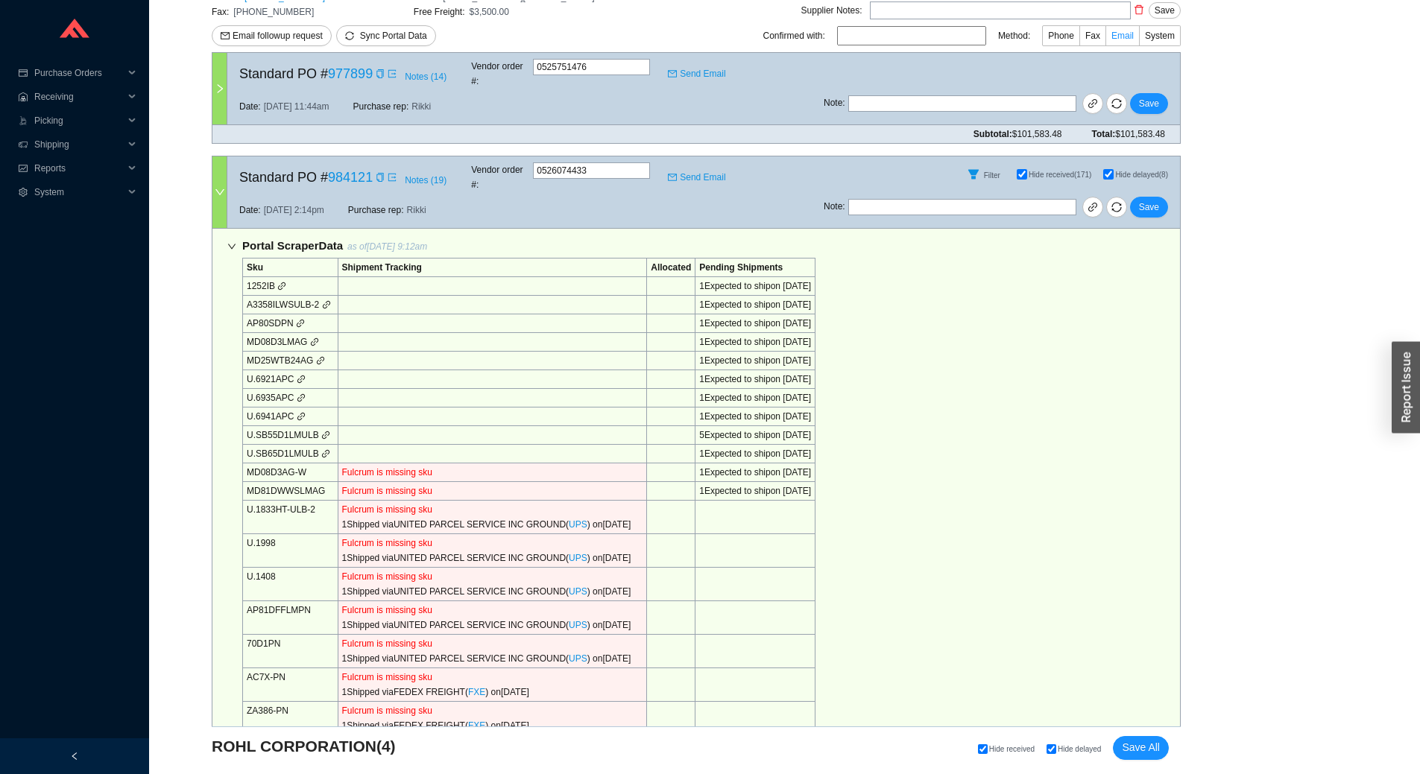
scroll to position [1076, 0]
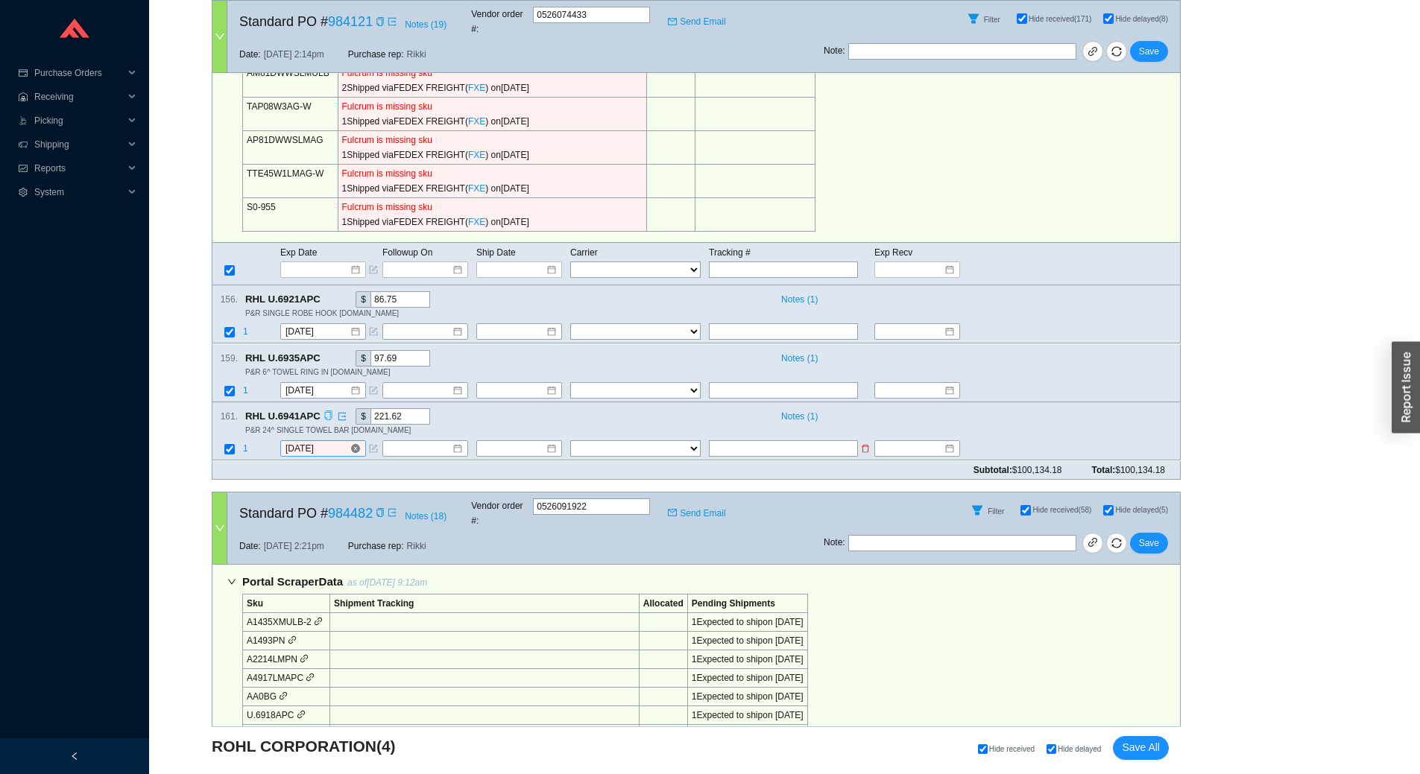
click at [335, 442] on input "[DATE]" at bounding box center [317, 449] width 64 height 15
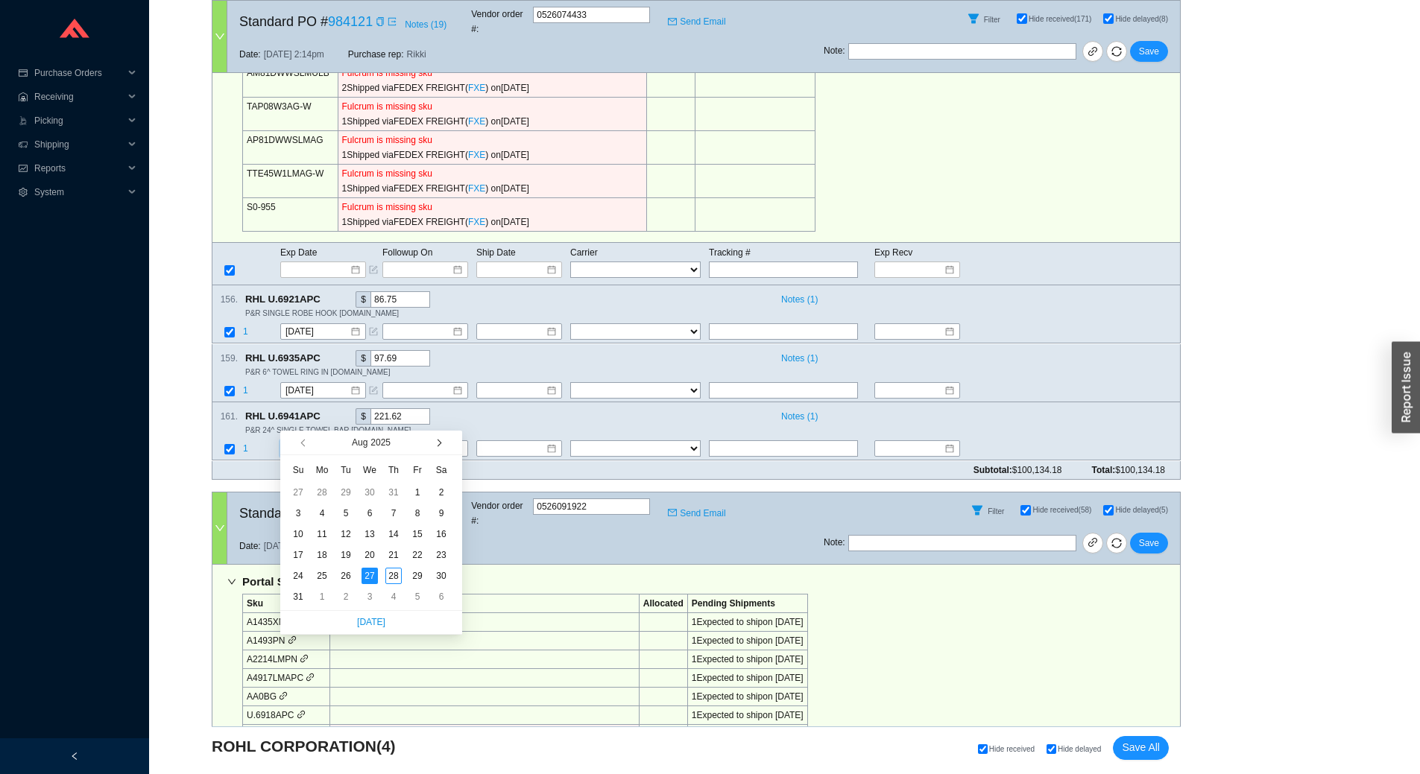
click at [438, 449] on button "button" at bounding box center [438, 443] width 14 height 24
type input "12/4/2025"
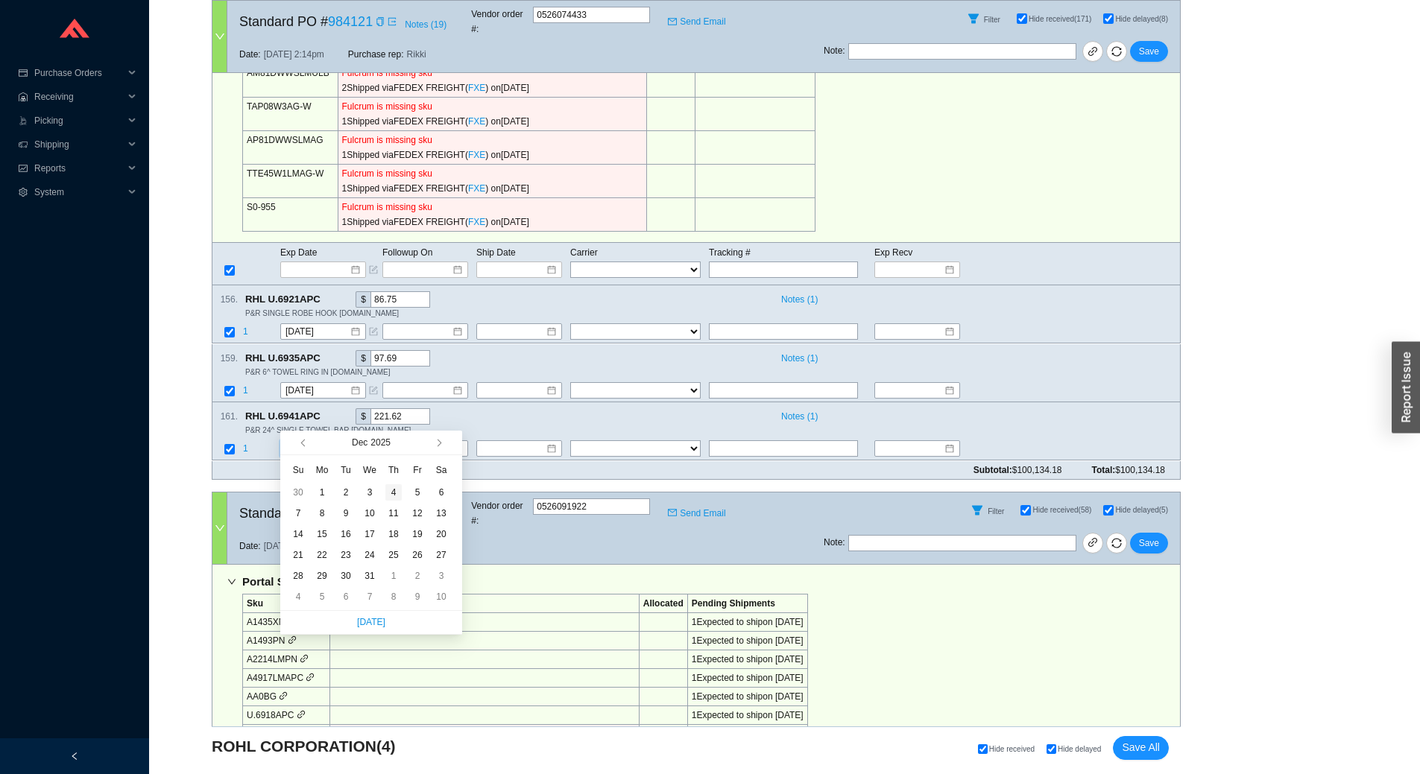
click at [397, 487] on div "4" at bounding box center [393, 492] width 16 height 16
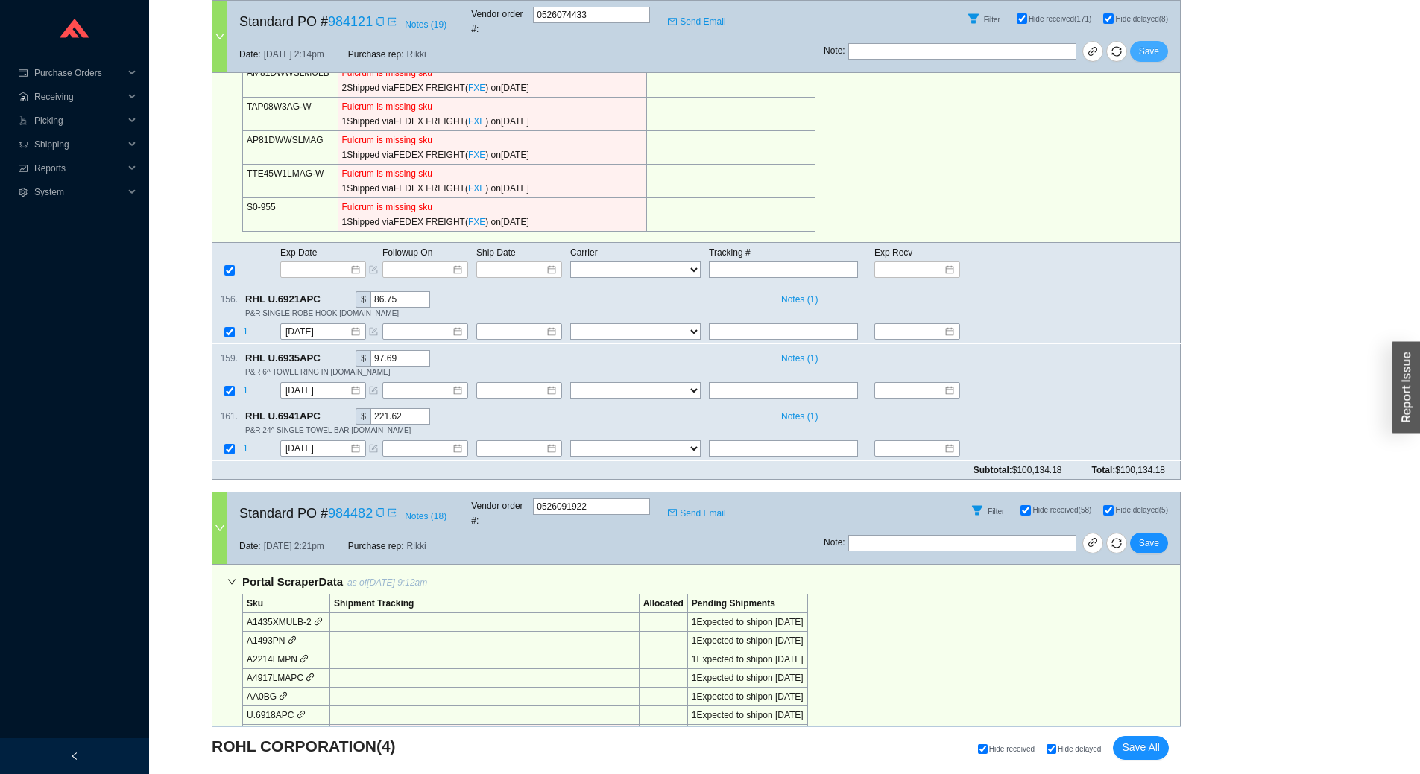
click at [1155, 44] on span "Save" at bounding box center [1149, 51] width 20 height 15
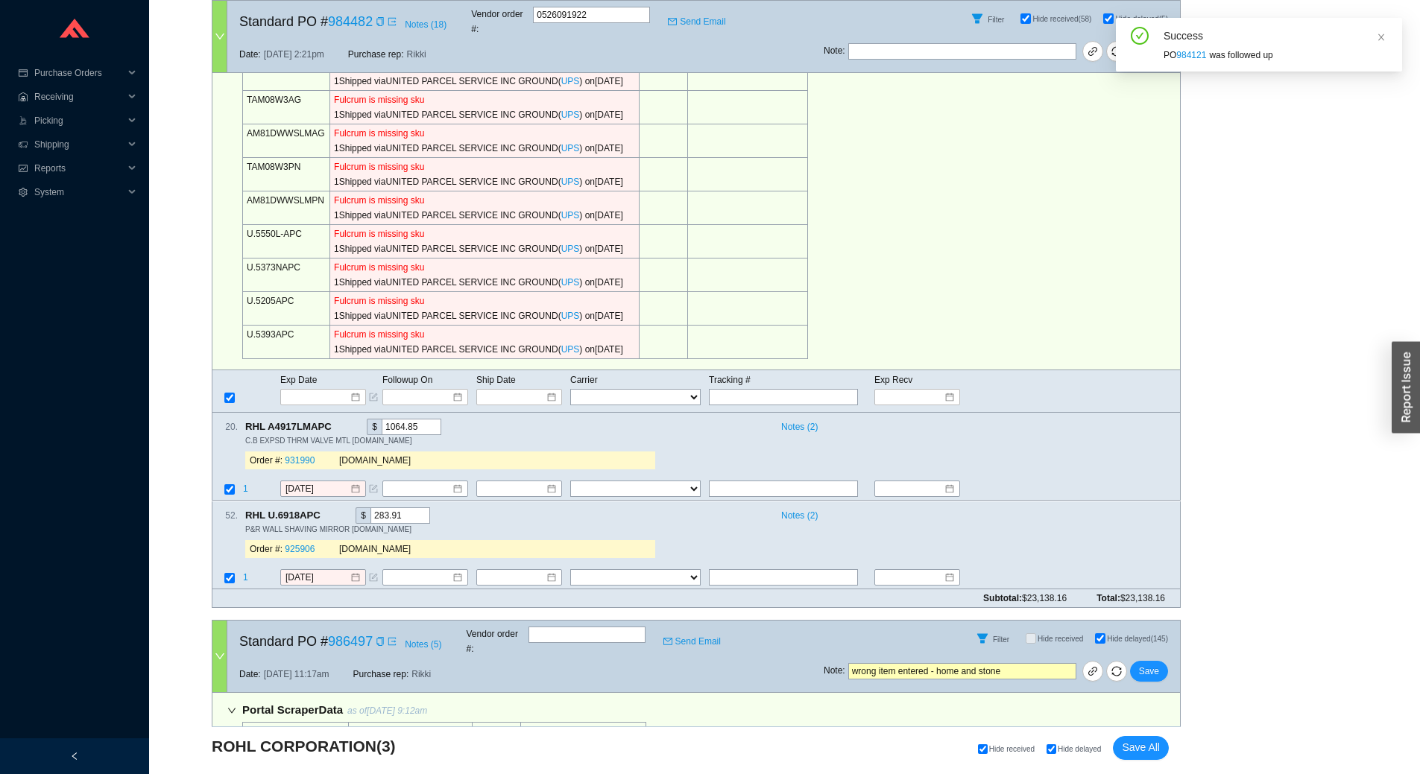
scroll to position [671, 0]
click at [336, 420] on icon "copy" at bounding box center [340, 425] width 10 height 10
click at [1119, 225] on div "Portal Scraper Data as of 8/28/25 9:12am Sku Shipment Tracking Allocated Pendin…" at bounding box center [696, 115] width 969 height 507
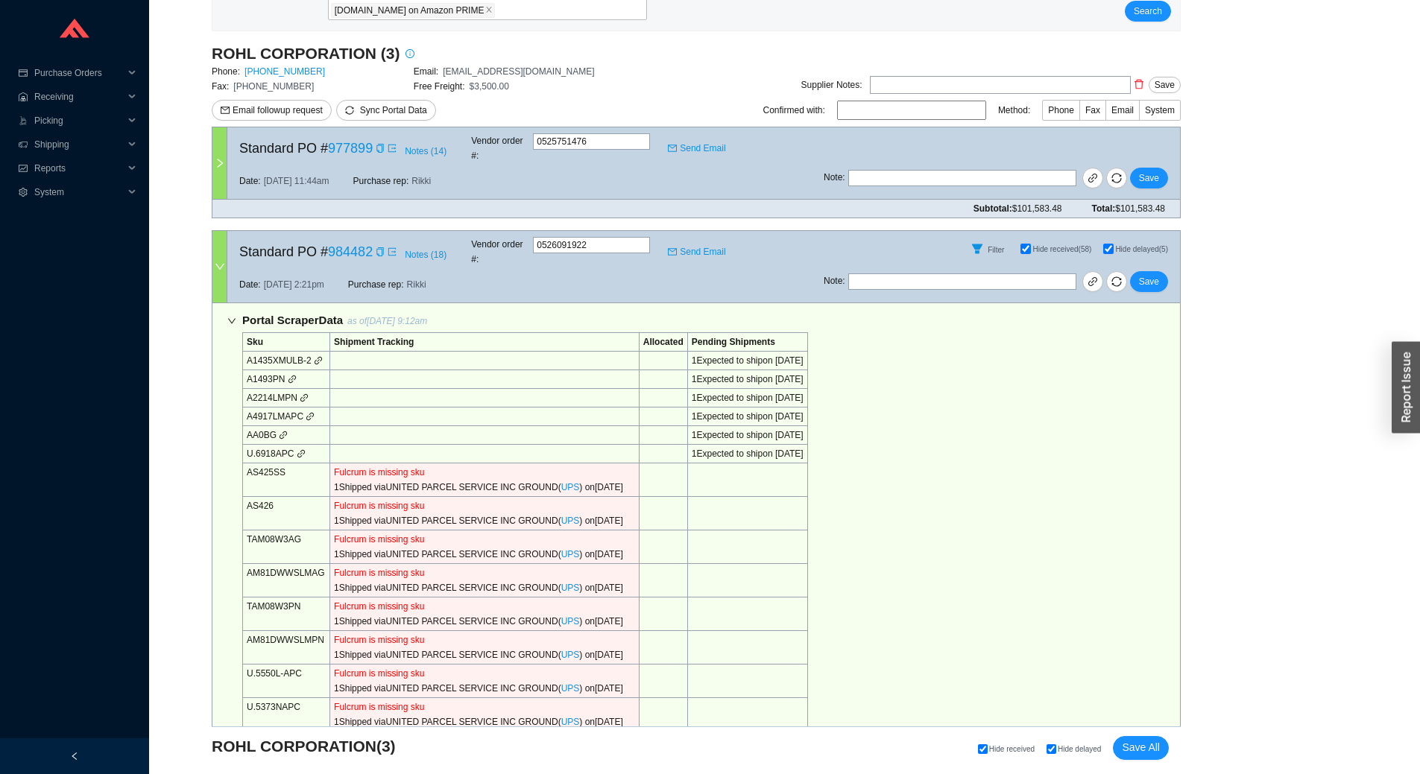
scroll to position [680, 0]
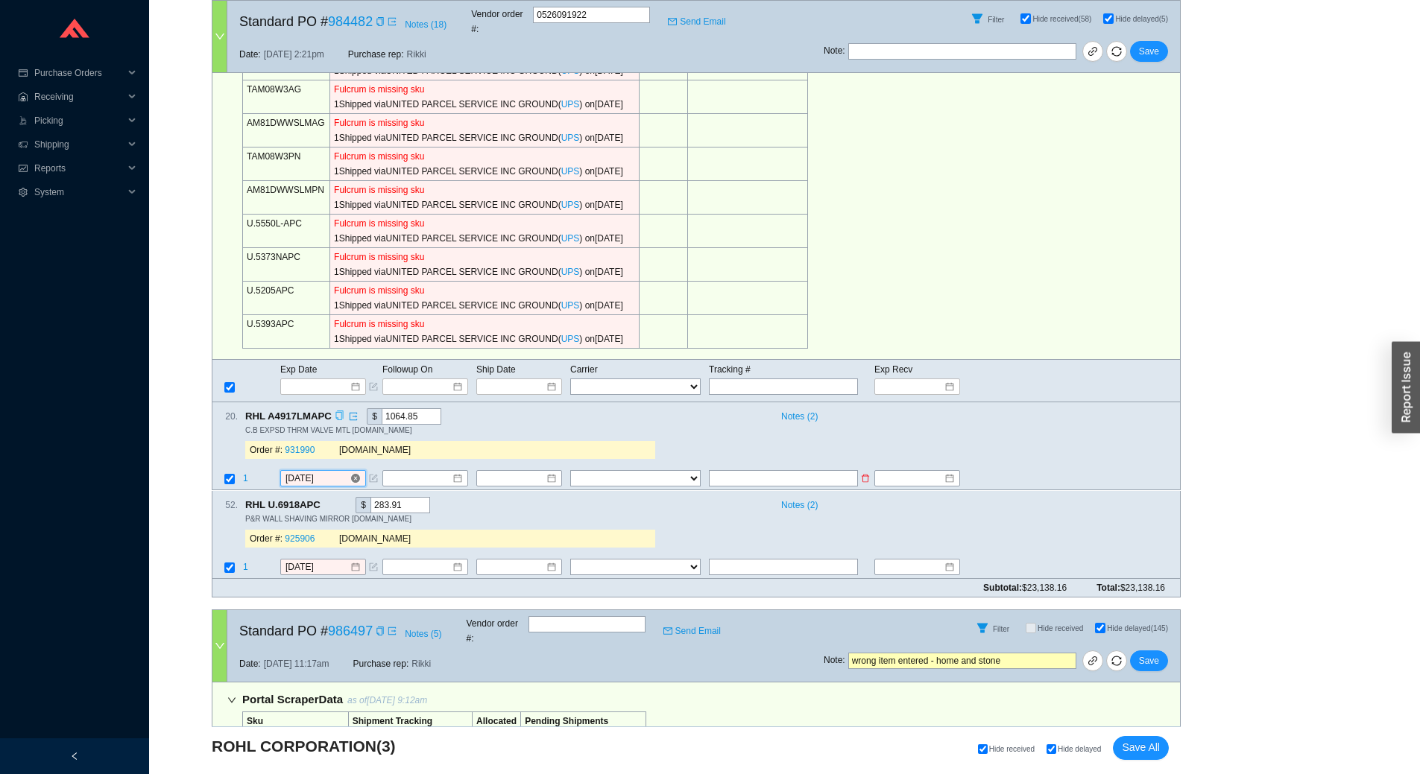
click at [340, 472] on input "[DATE]" at bounding box center [317, 479] width 64 height 15
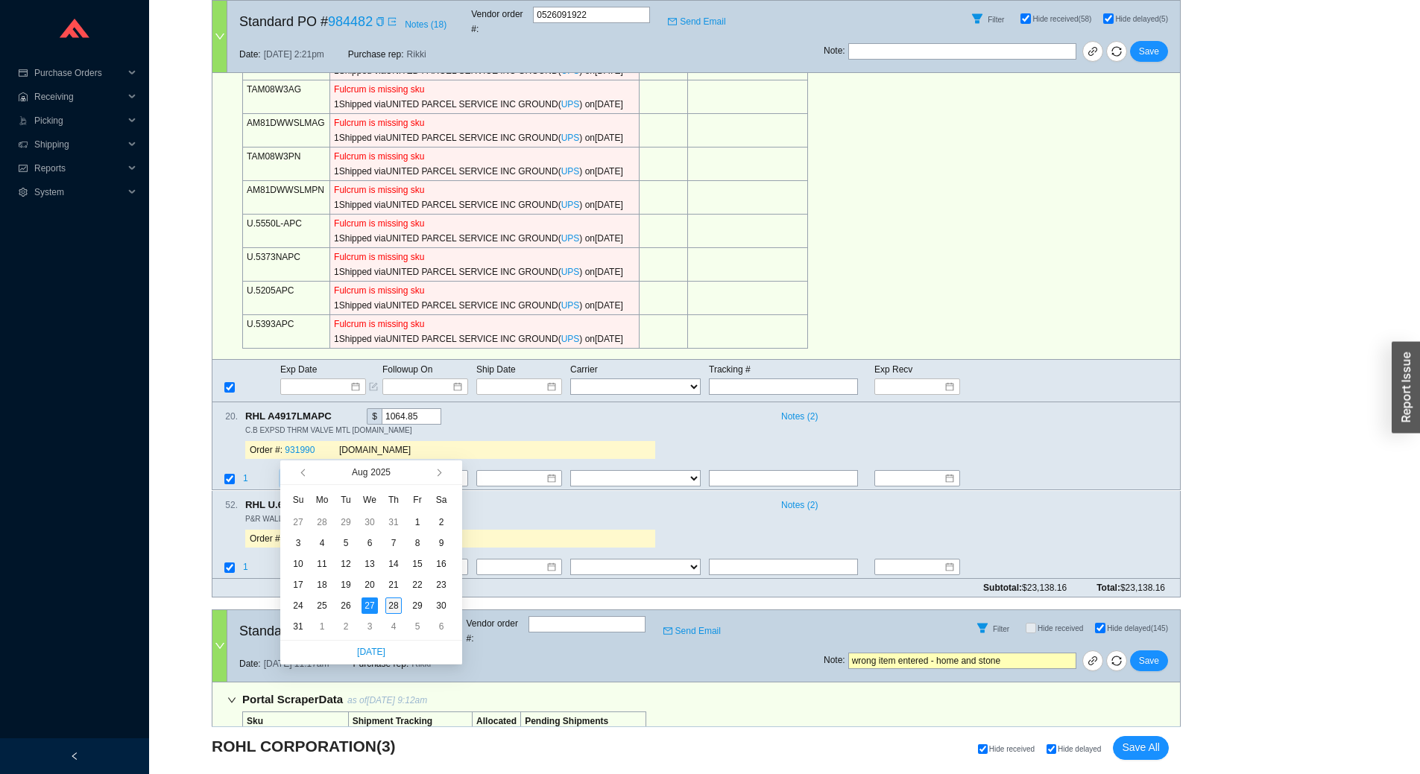
type input "8/28/2025"
click at [391, 610] on div "28" at bounding box center [393, 606] width 16 height 16
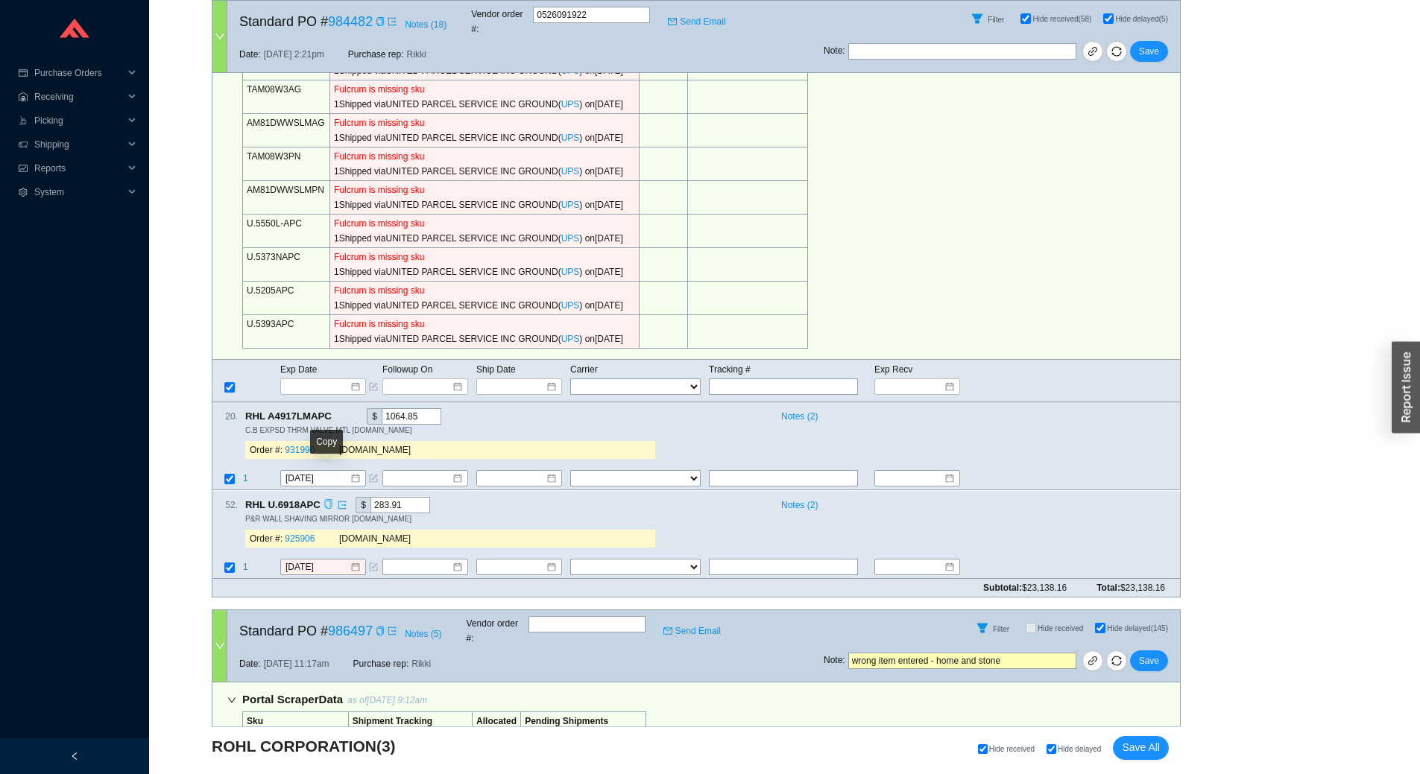
click at [326, 499] on icon "copy" at bounding box center [328, 504] width 10 height 10
click at [731, 408] on div "RHL A4917LMAPC $ 1064.85" at bounding box center [506, 416] width 522 height 16
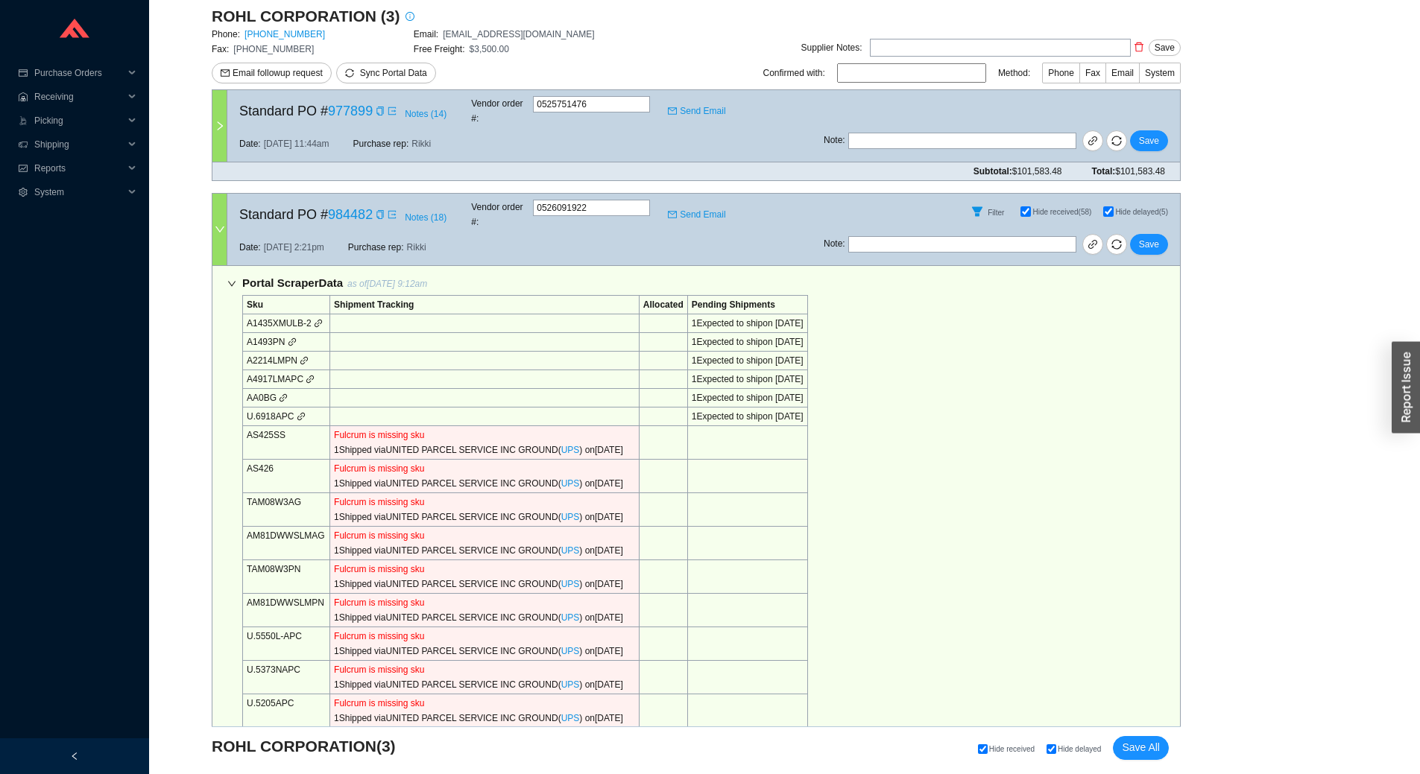
scroll to position [768, 0]
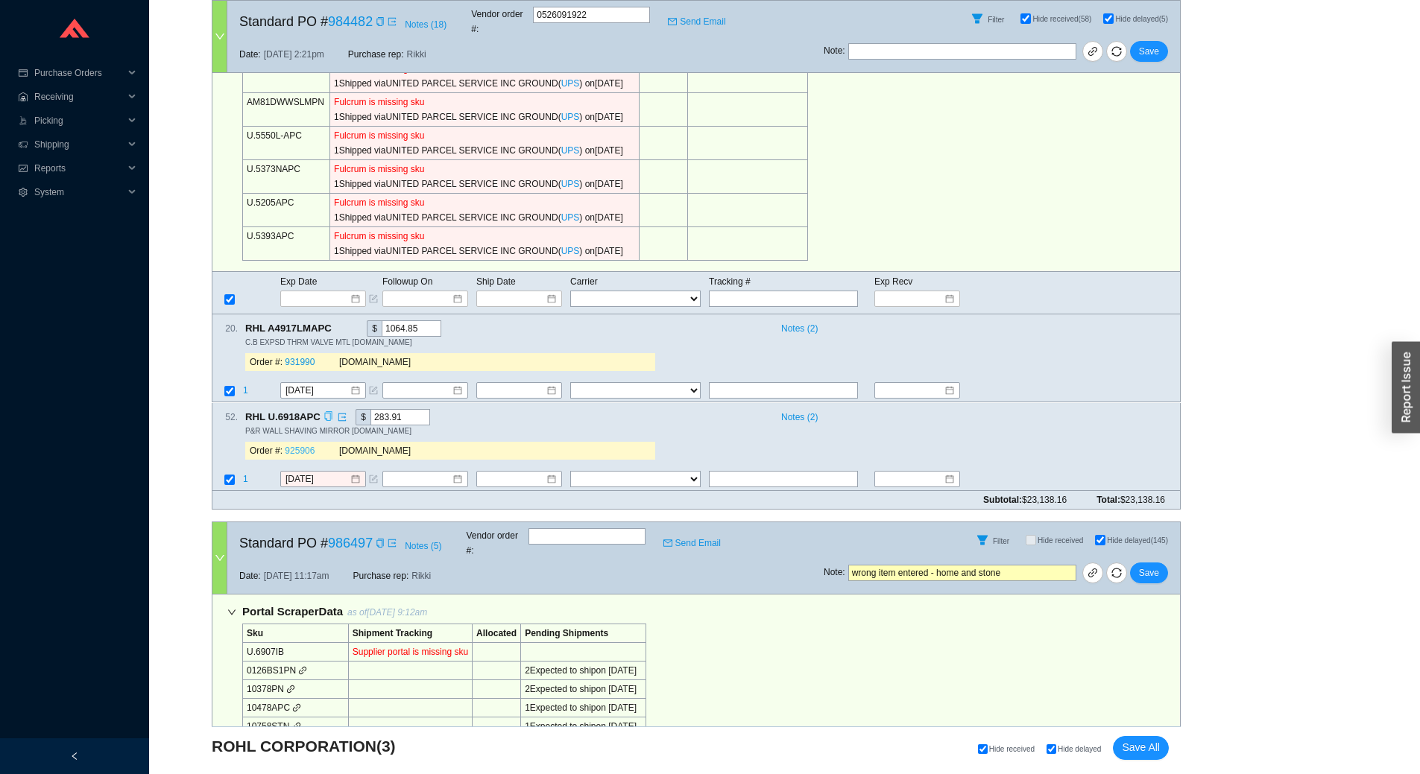
click at [295, 446] on link "925906" at bounding box center [300, 451] width 30 height 10
click at [323, 472] on input "[DATE]" at bounding box center [317, 479] width 64 height 15
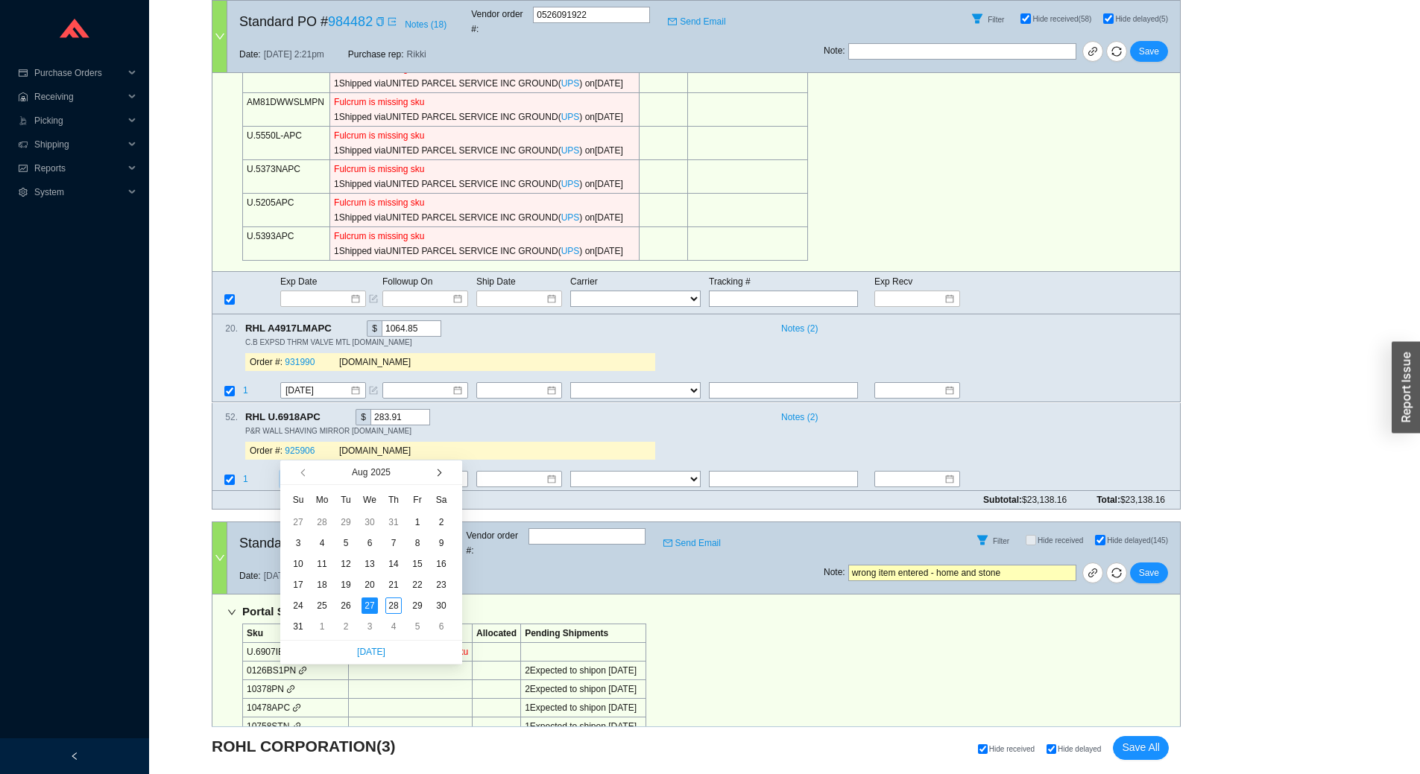
click at [441, 473] on button "button" at bounding box center [438, 473] width 14 height 24
type input "9/15/2025"
click at [329, 569] on div "15" at bounding box center [322, 564] width 16 height 16
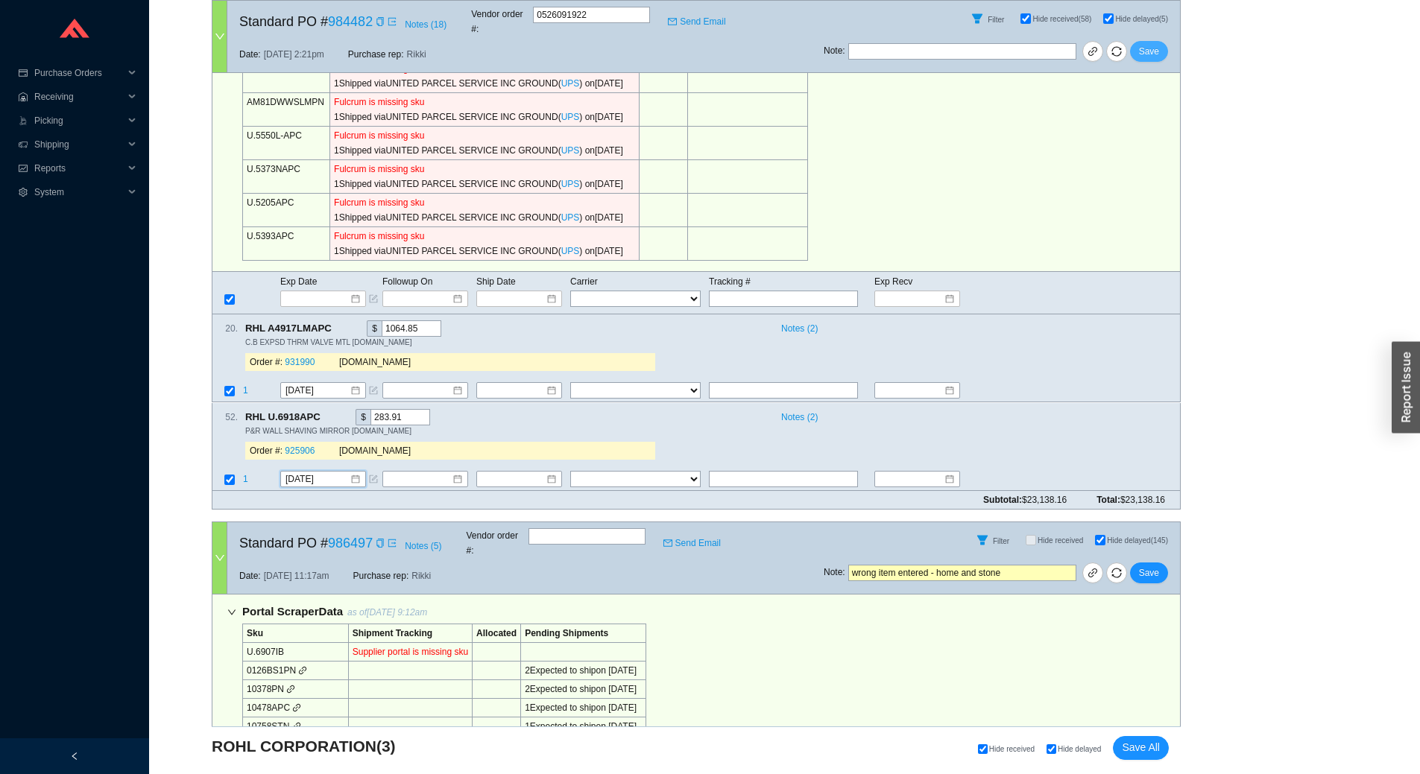
click at [1155, 44] on span "Save" at bounding box center [1149, 51] width 20 height 15
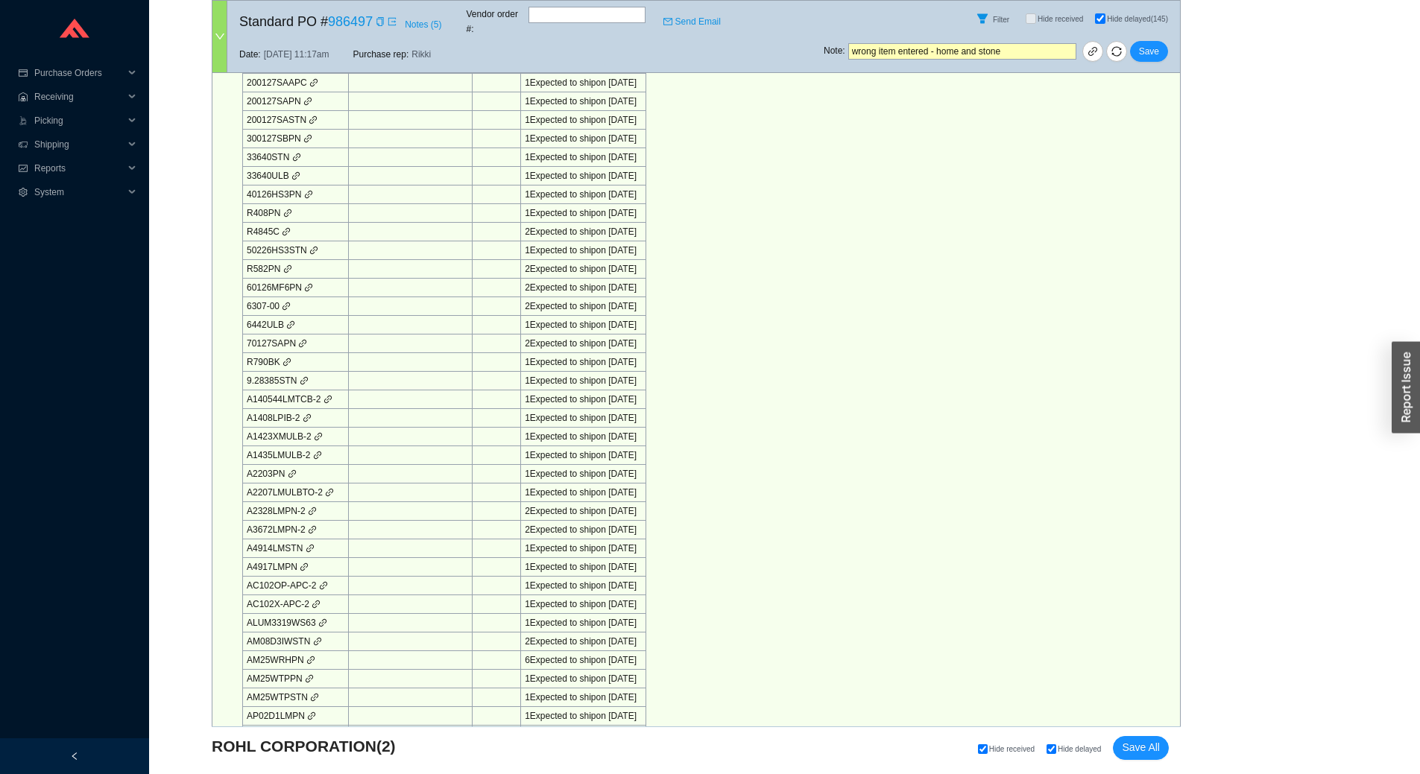
scroll to position [0, 0]
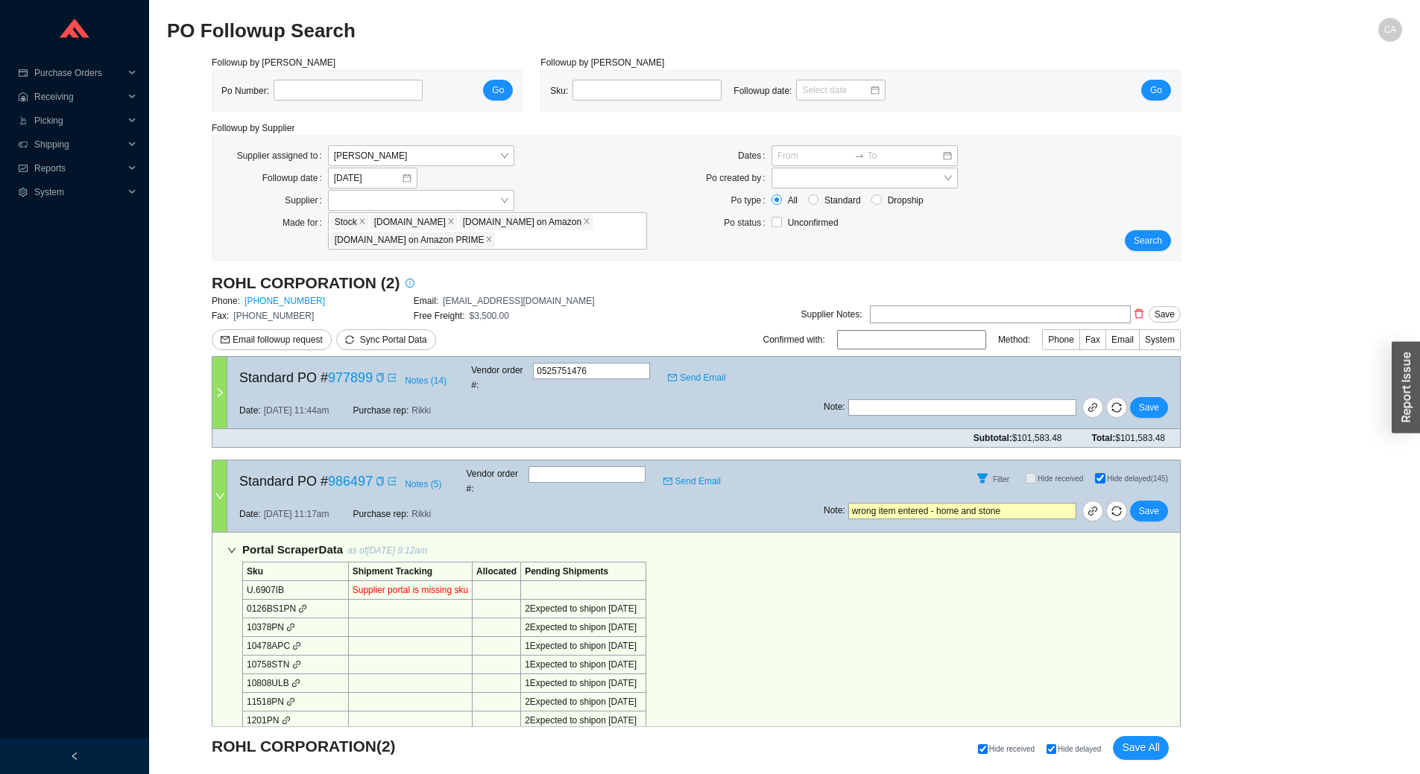
click at [217, 396] on div at bounding box center [219, 393] width 15 height 72
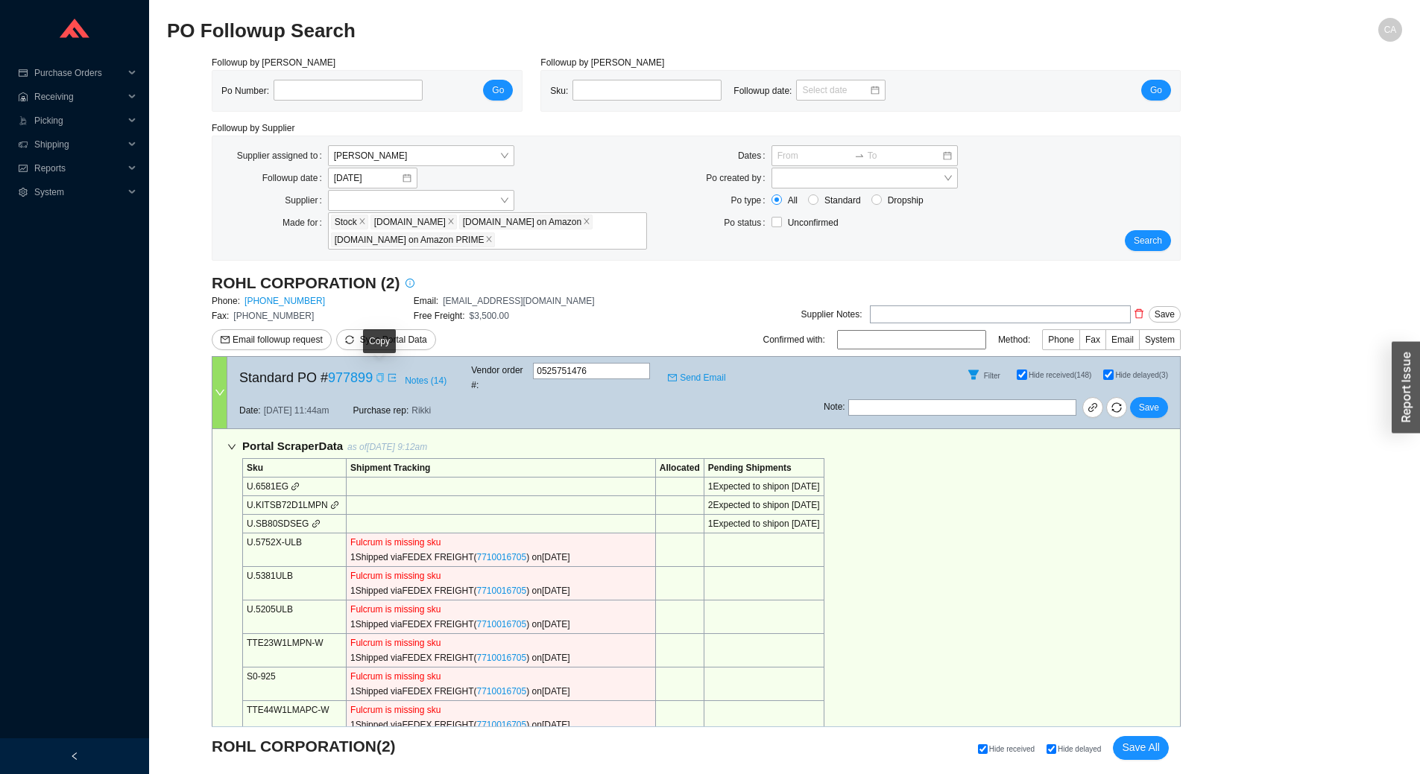
click at [379, 376] on icon "copy" at bounding box center [380, 377] width 9 height 9
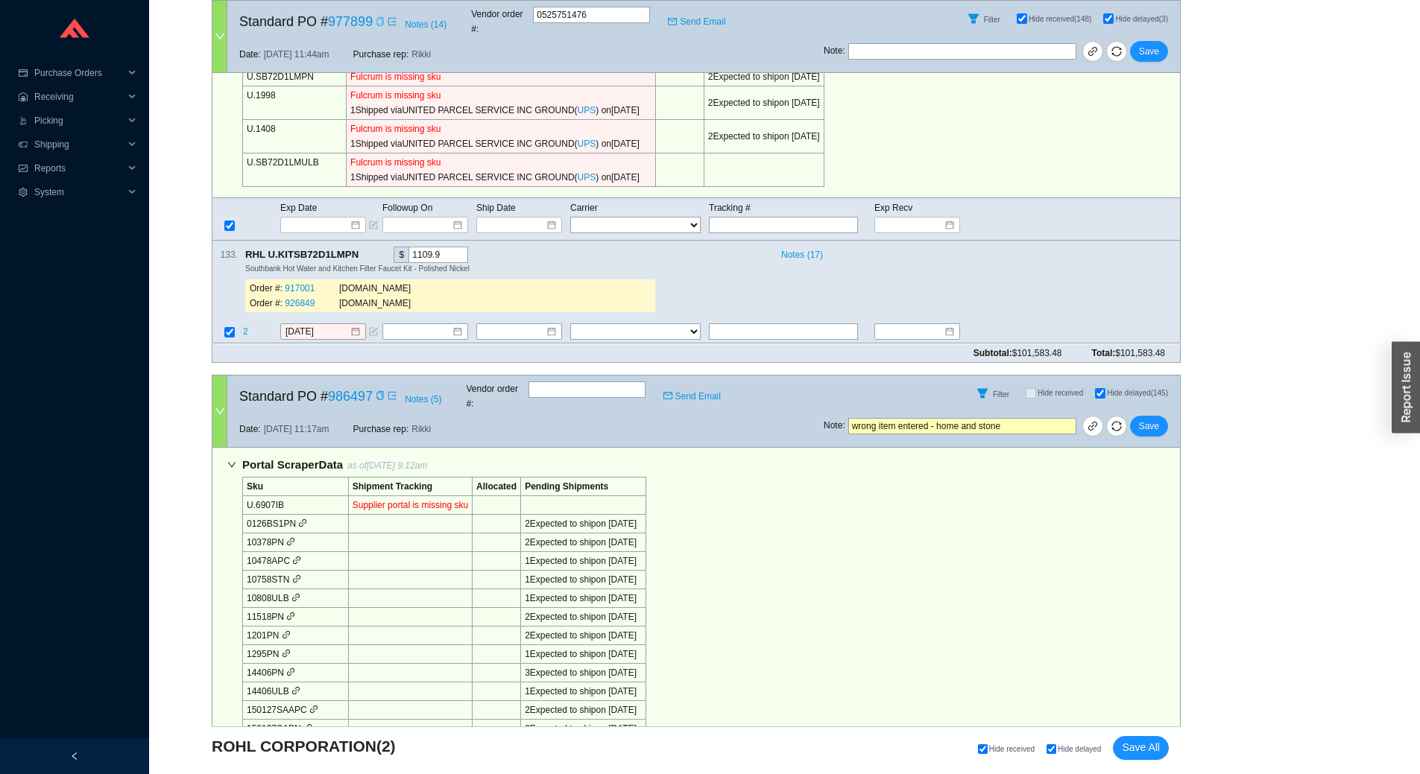
scroll to position [745, 0]
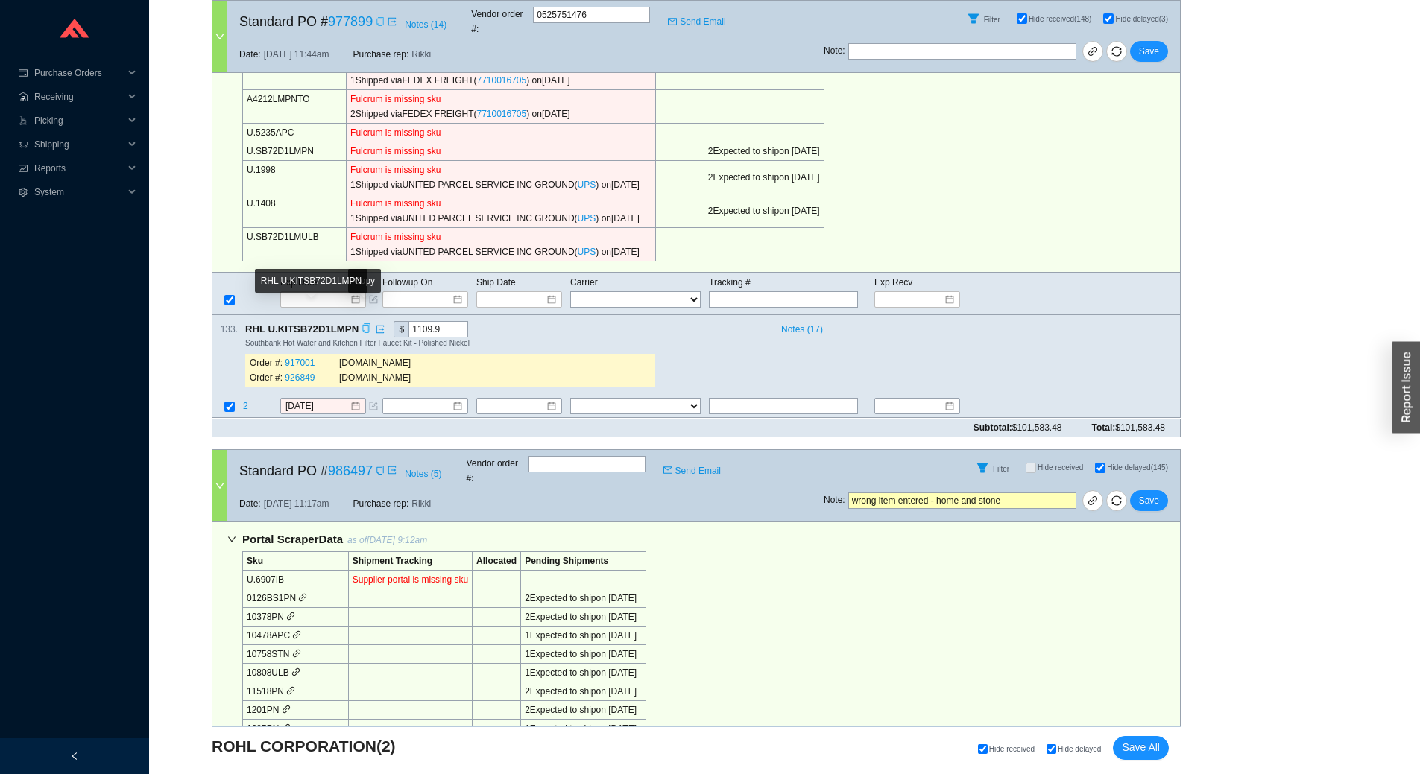
click at [363, 324] on icon "copy" at bounding box center [367, 329] width 10 height 10
click at [367, 324] on icon "copy" at bounding box center [367, 329] width 10 height 10
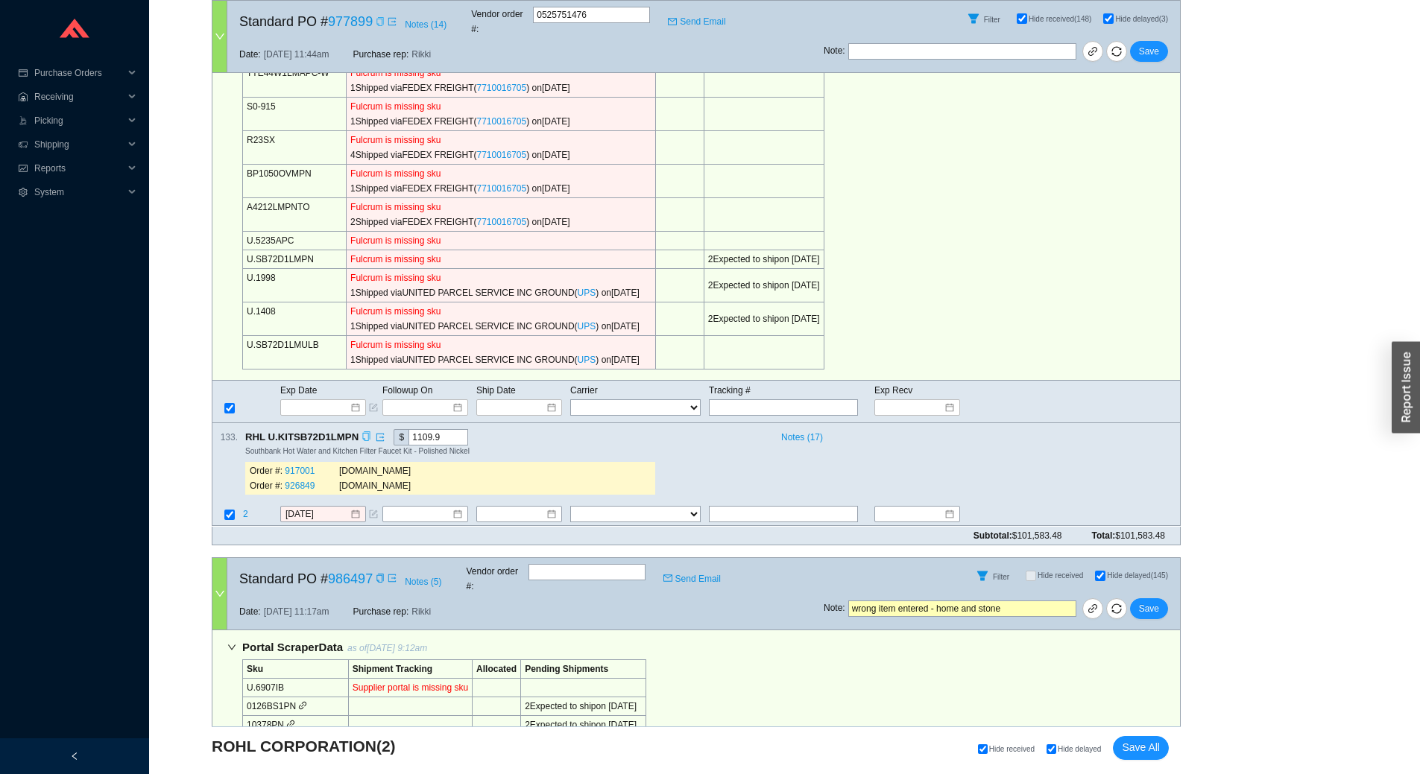
scroll to position [671, 0]
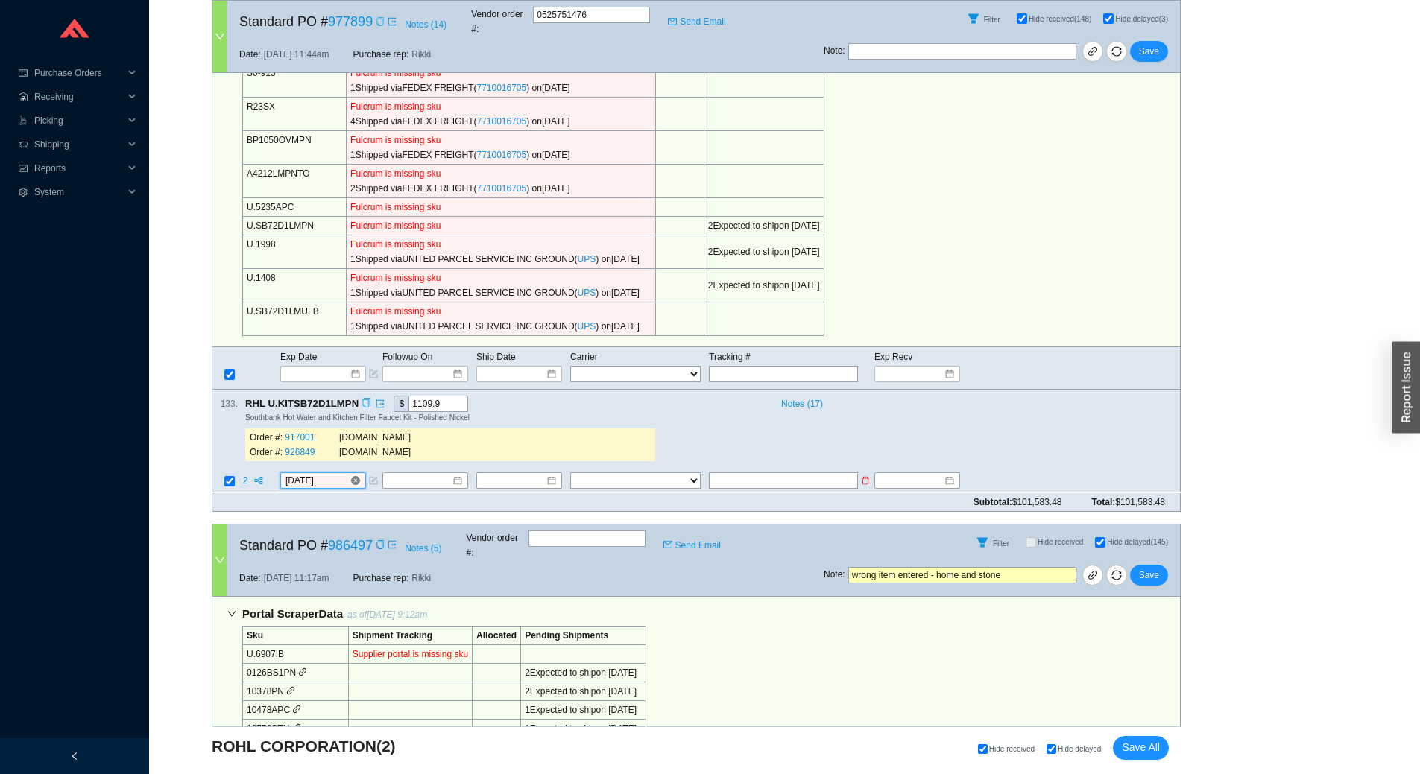
click at [326, 474] on input "[DATE]" at bounding box center [317, 481] width 64 height 15
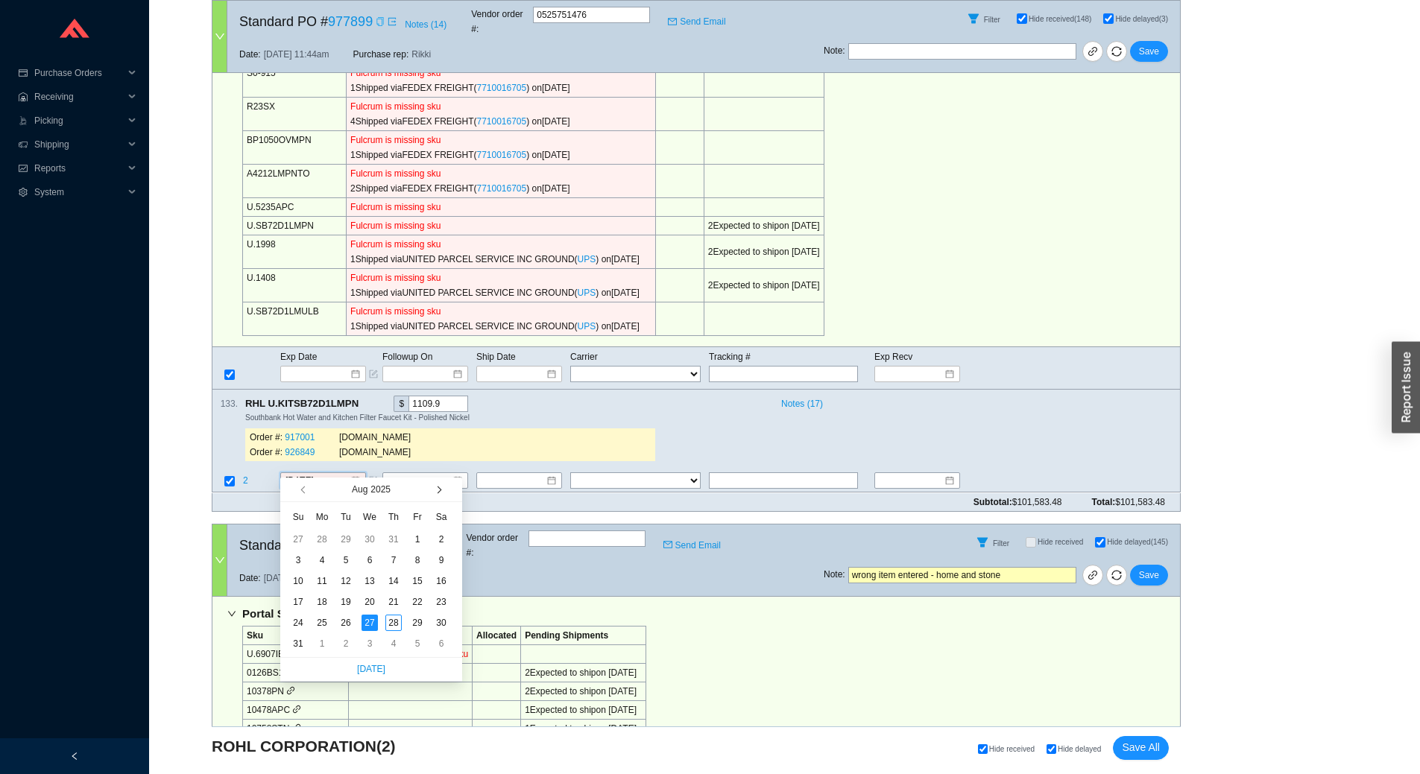
click at [436, 492] on span "button" at bounding box center [437, 489] width 7 height 7
type input "9/10/2025"
click at [373, 564] on div "10" at bounding box center [370, 560] width 16 height 16
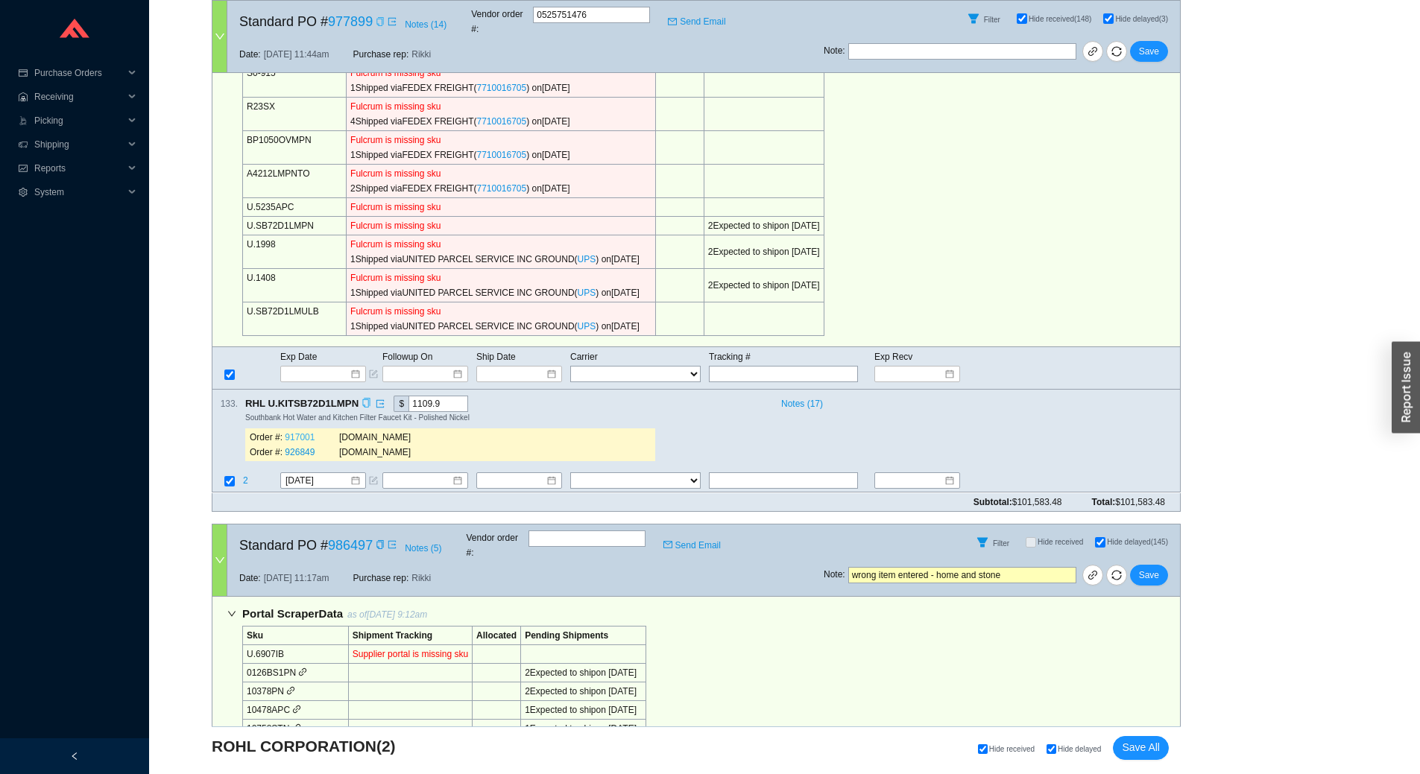
click at [294, 433] on link "917001" at bounding box center [300, 438] width 30 height 10
click at [306, 448] on link "926849" at bounding box center [300, 453] width 30 height 10
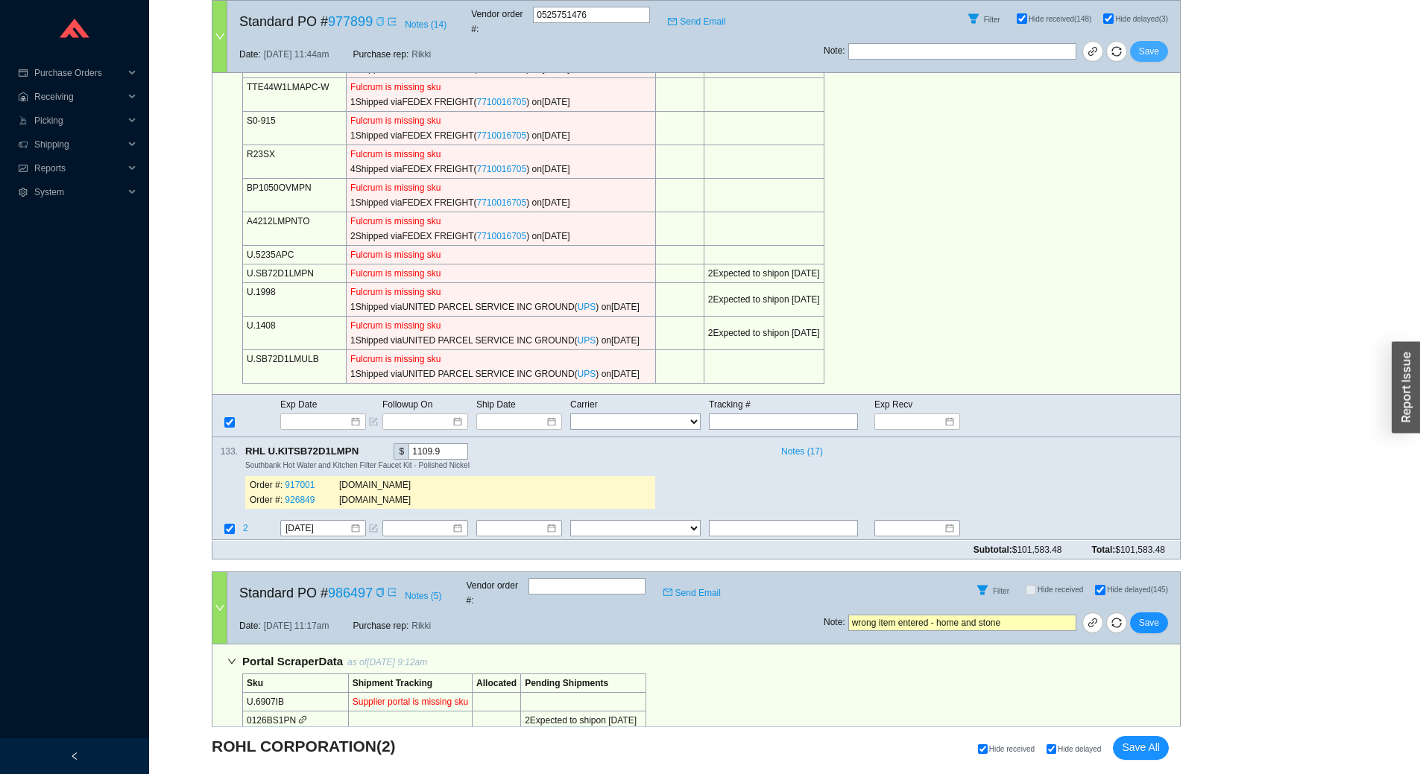
scroll to position [596, 0]
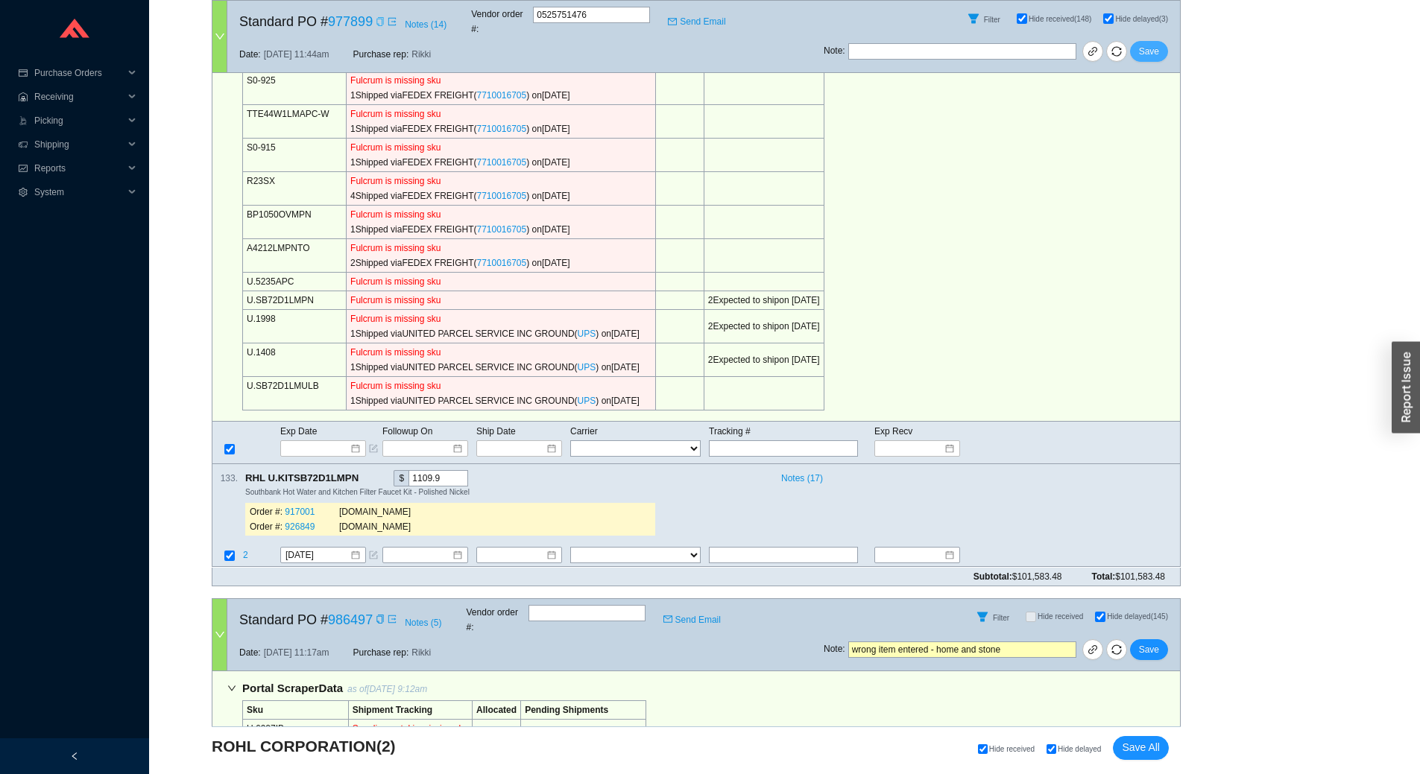
click at [1149, 44] on span "Save" at bounding box center [1149, 51] width 20 height 15
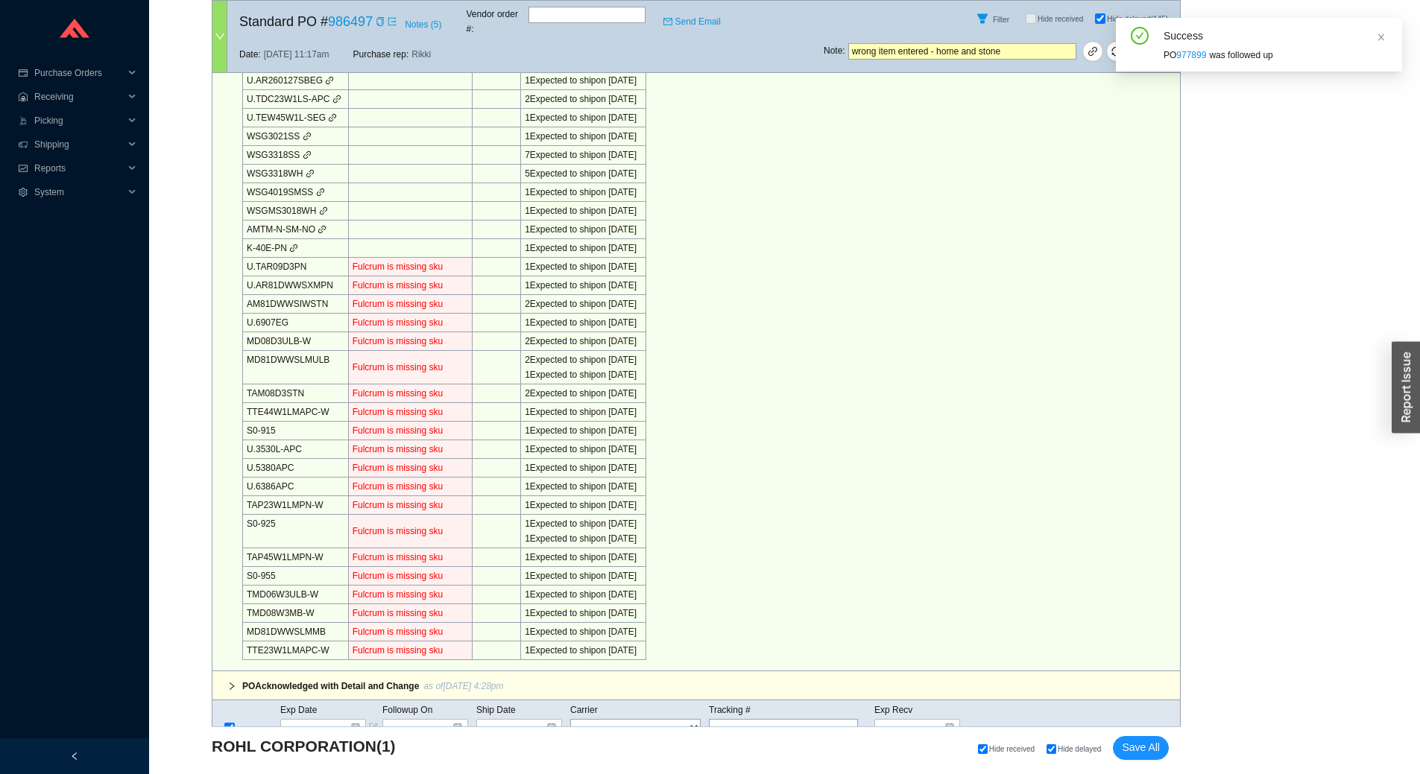
scroll to position [2935, 0]
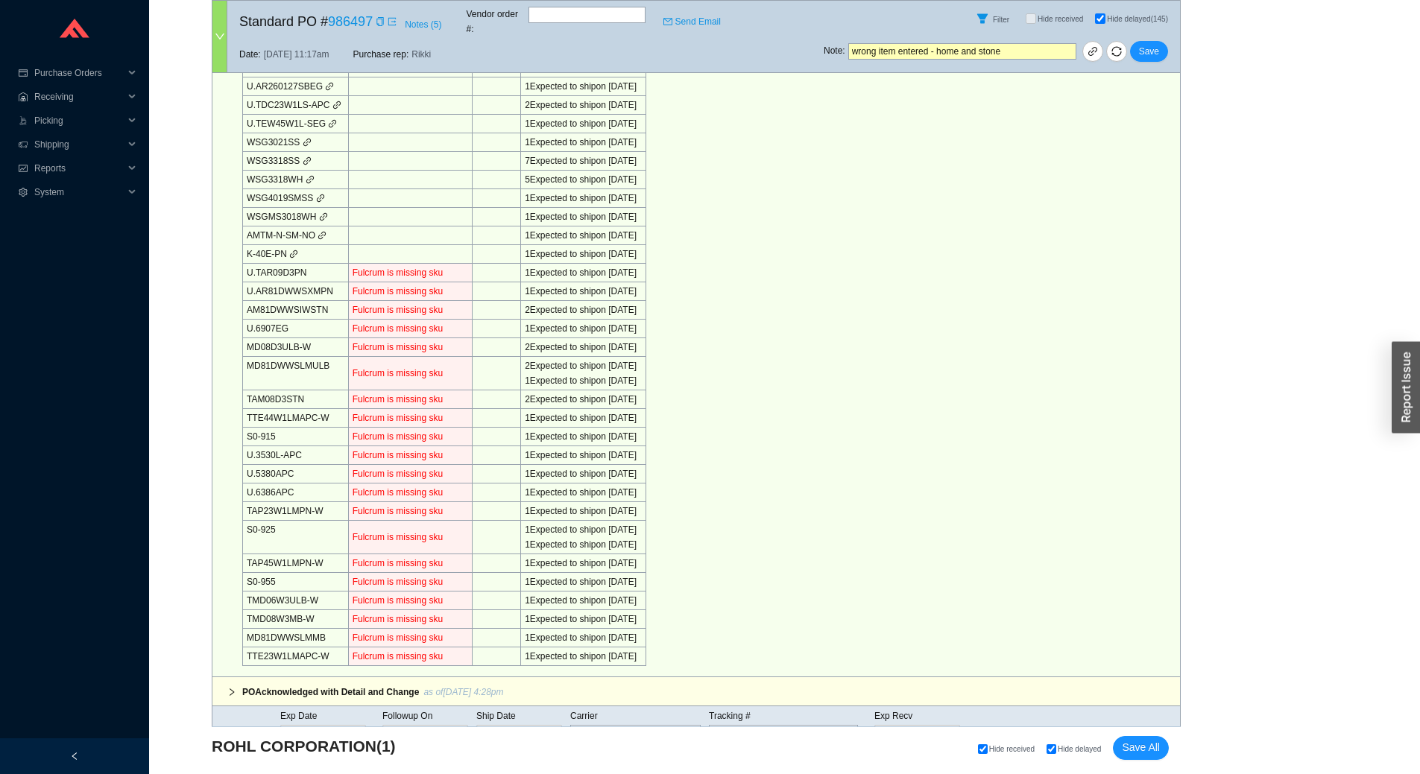
click at [219, 34] on icon "down" at bounding box center [219, 37] width 9 height 6
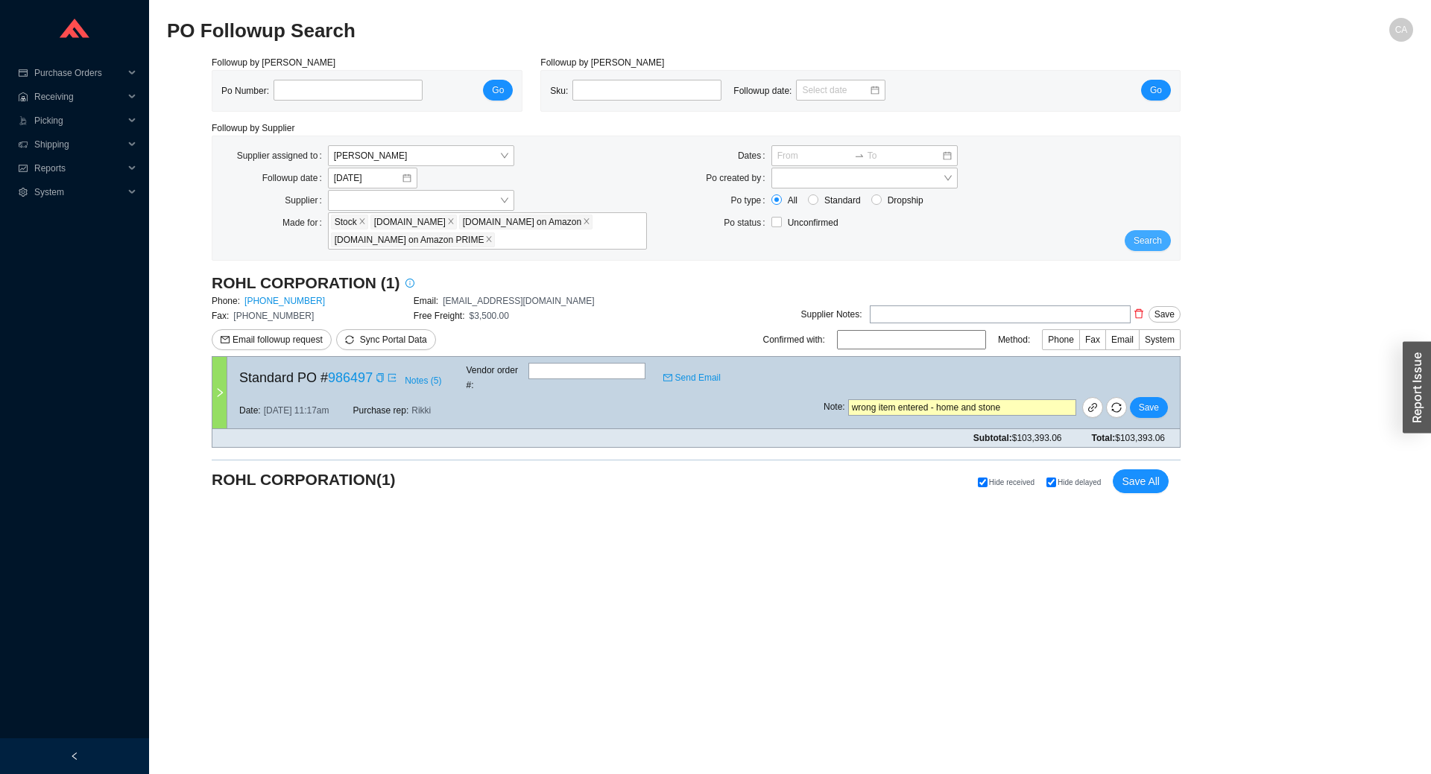
click at [1152, 237] on span "Search" at bounding box center [1148, 240] width 28 height 15
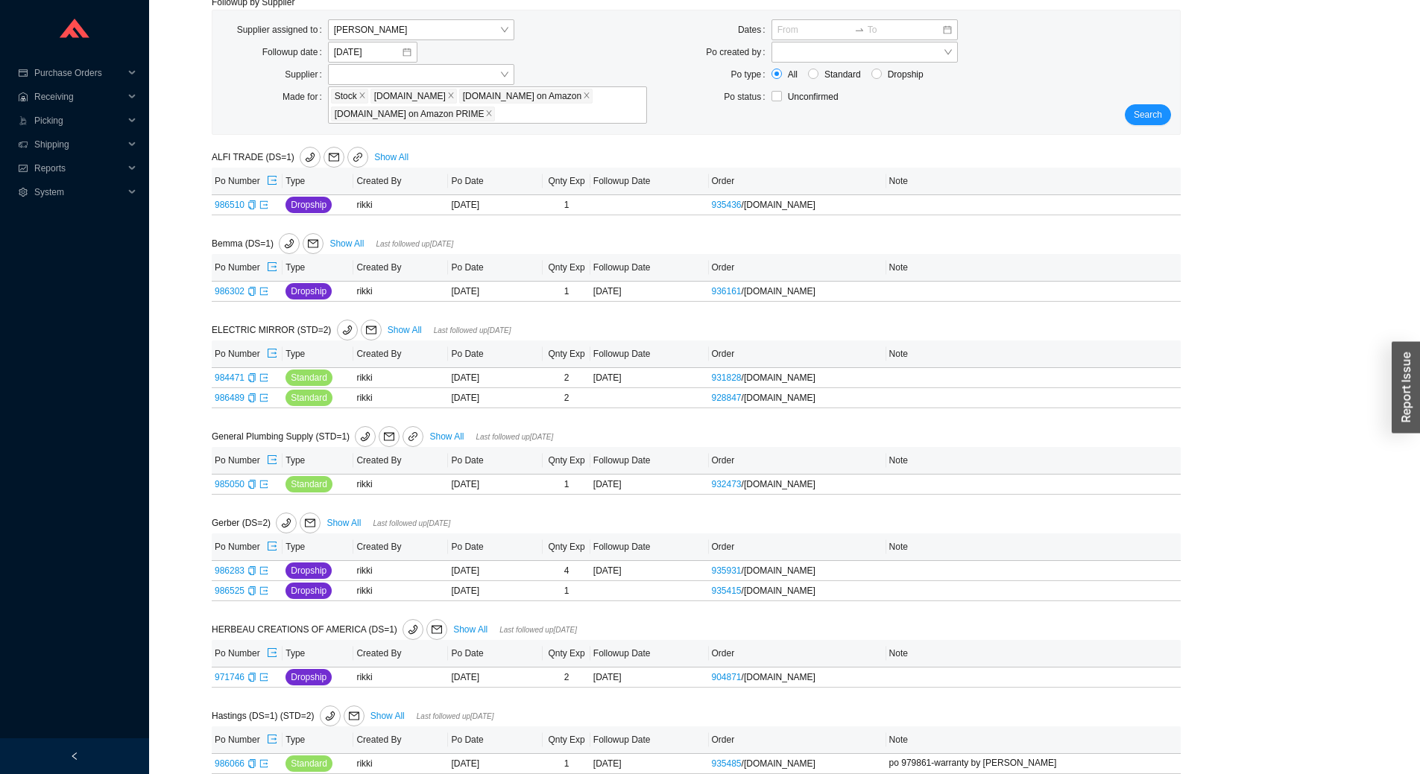
scroll to position [149, 0]
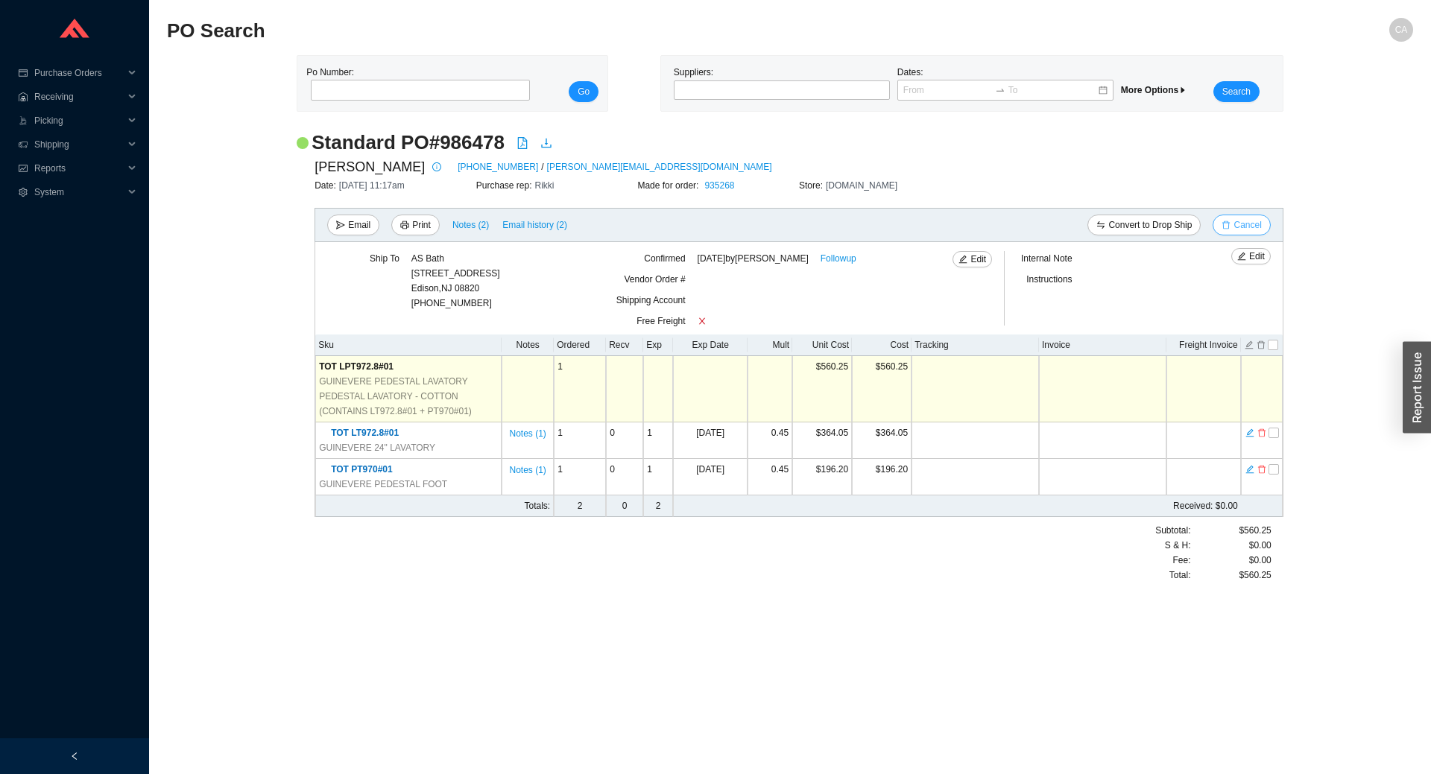
click at [1267, 229] on button "Cancel" at bounding box center [1241, 225] width 57 height 21
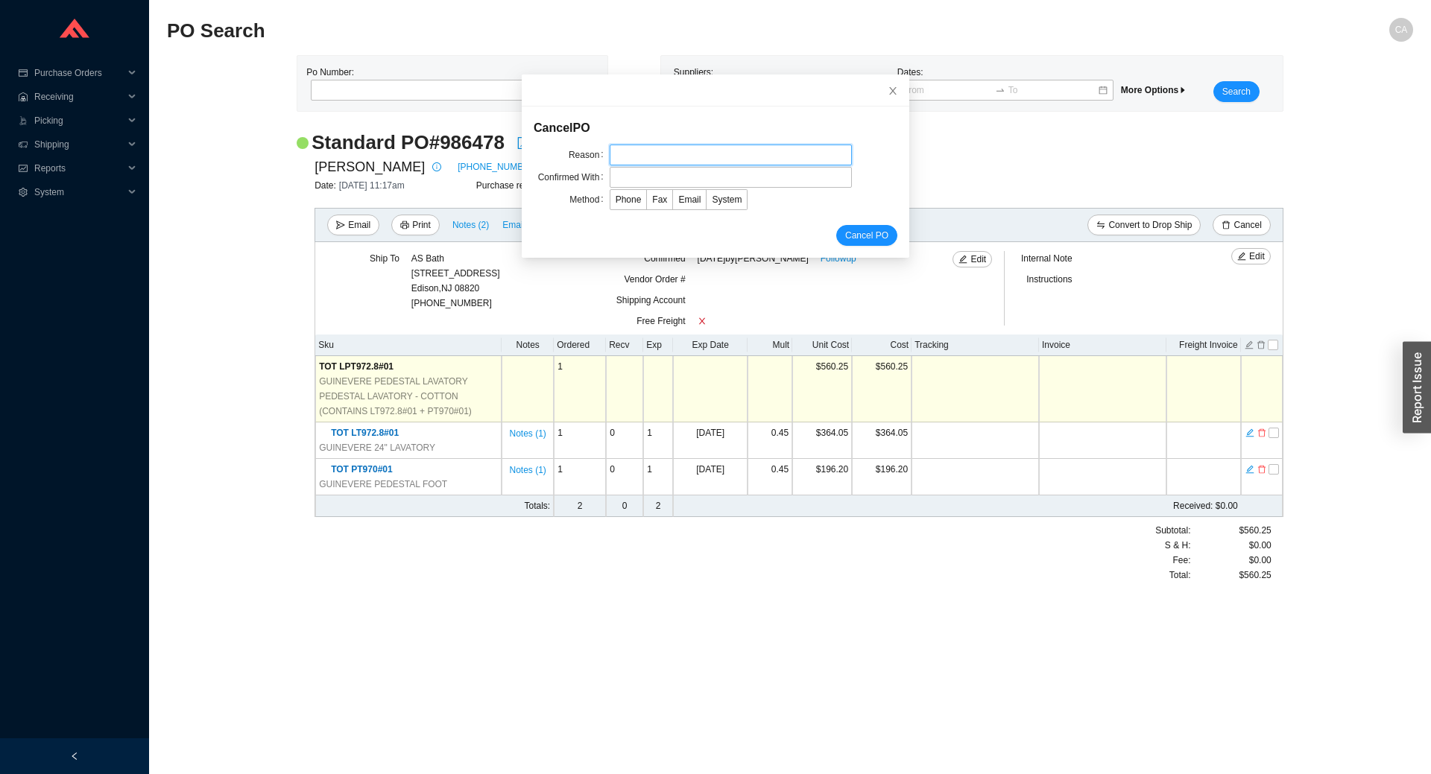
click at [693, 146] on input "text" at bounding box center [731, 155] width 242 height 21
type input "Cancellation"
click at [663, 177] on input "text" at bounding box center [731, 177] width 242 height 21
type input "Confirmation"
click at [680, 201] on span "Email" at bounding box center [689, 200] width 22 height 10
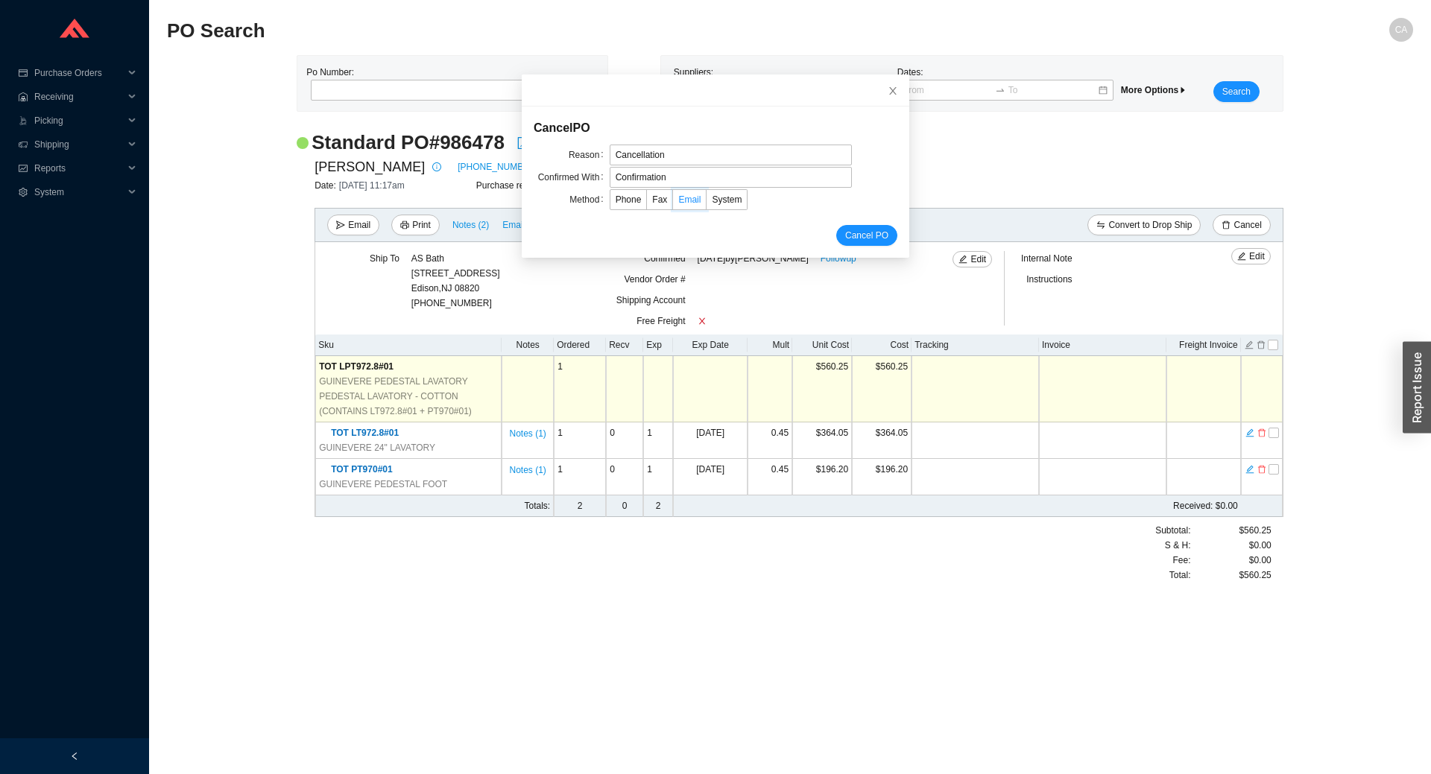
click at [673, 203] on input "Email" at bounding box center [673, 203] width 0 height 0
click at [853, 235] on span "Cancel PO" at bounding box center [866, 235] width 43 height 15
